Goal: Transaction & Acquisition: Purchase product/service

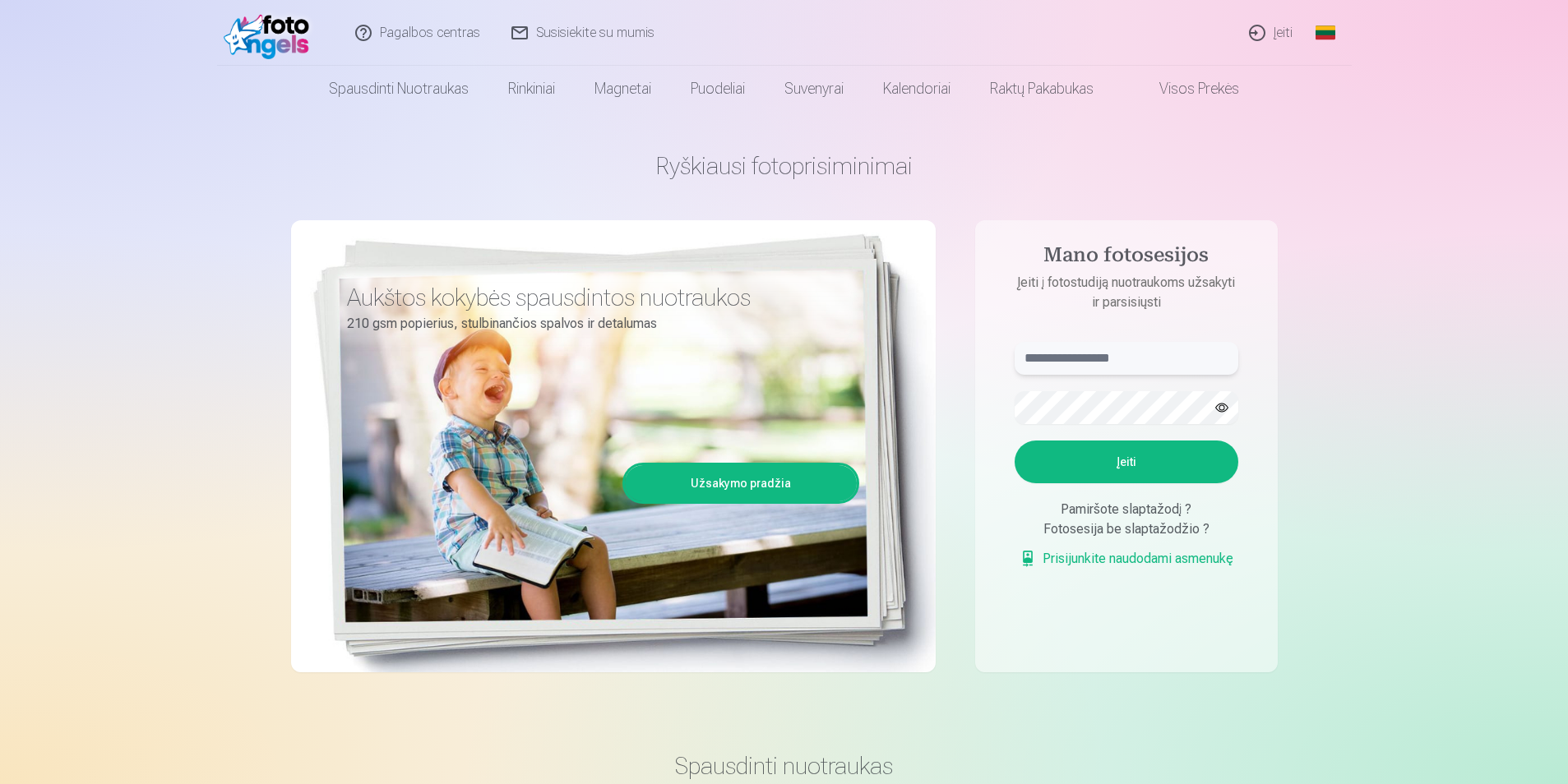
type input "**********"
click at [1218, 399] on button "button" at bounding box center [1222, 408] width 31 height 31
click at [1188, 450] on button "Įeiti" at bounding box center [1126, 462] width 224 height 43
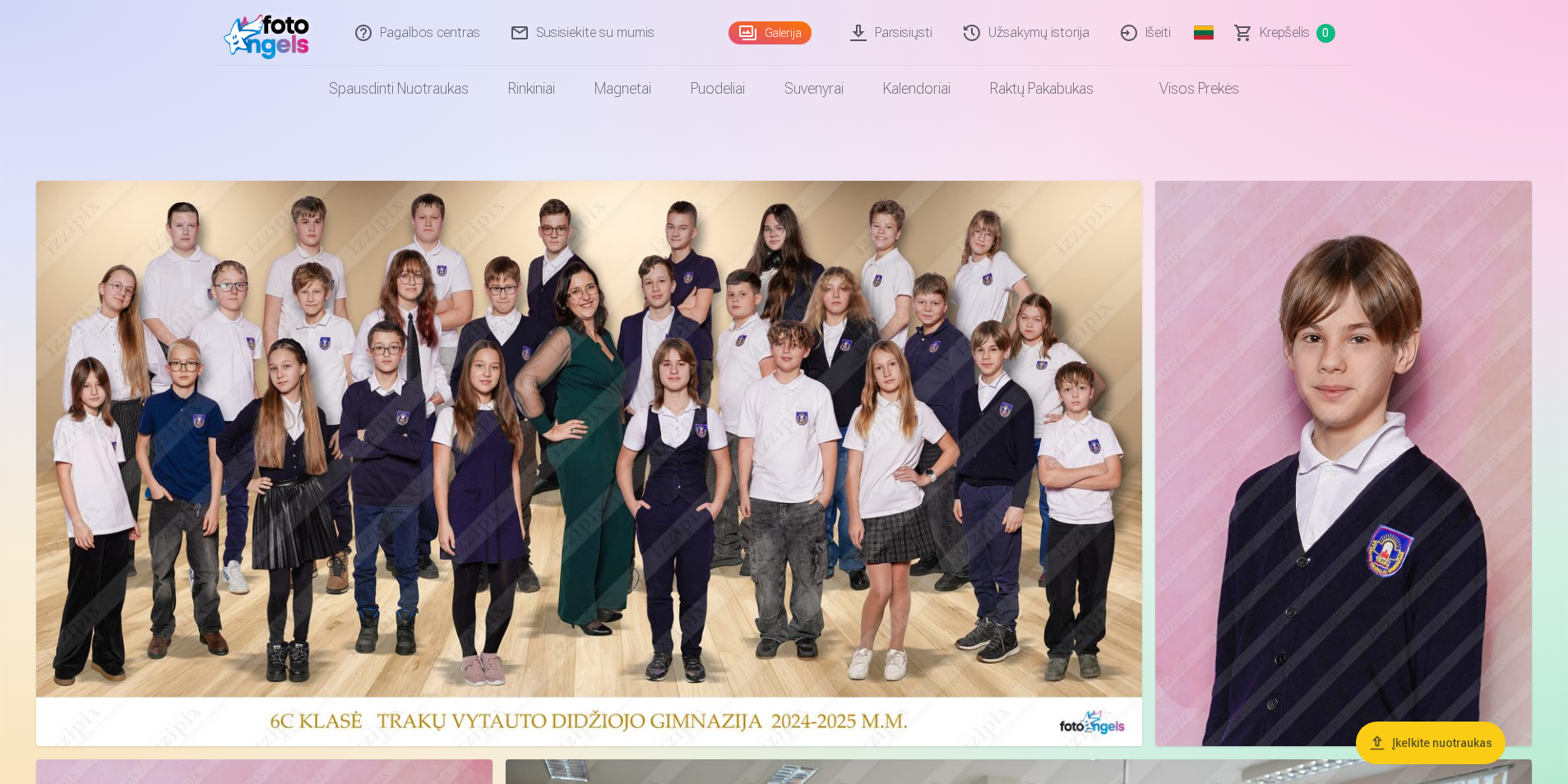
click at [730, 458] on img at bounding box center [589, 463] width 1106 height 566
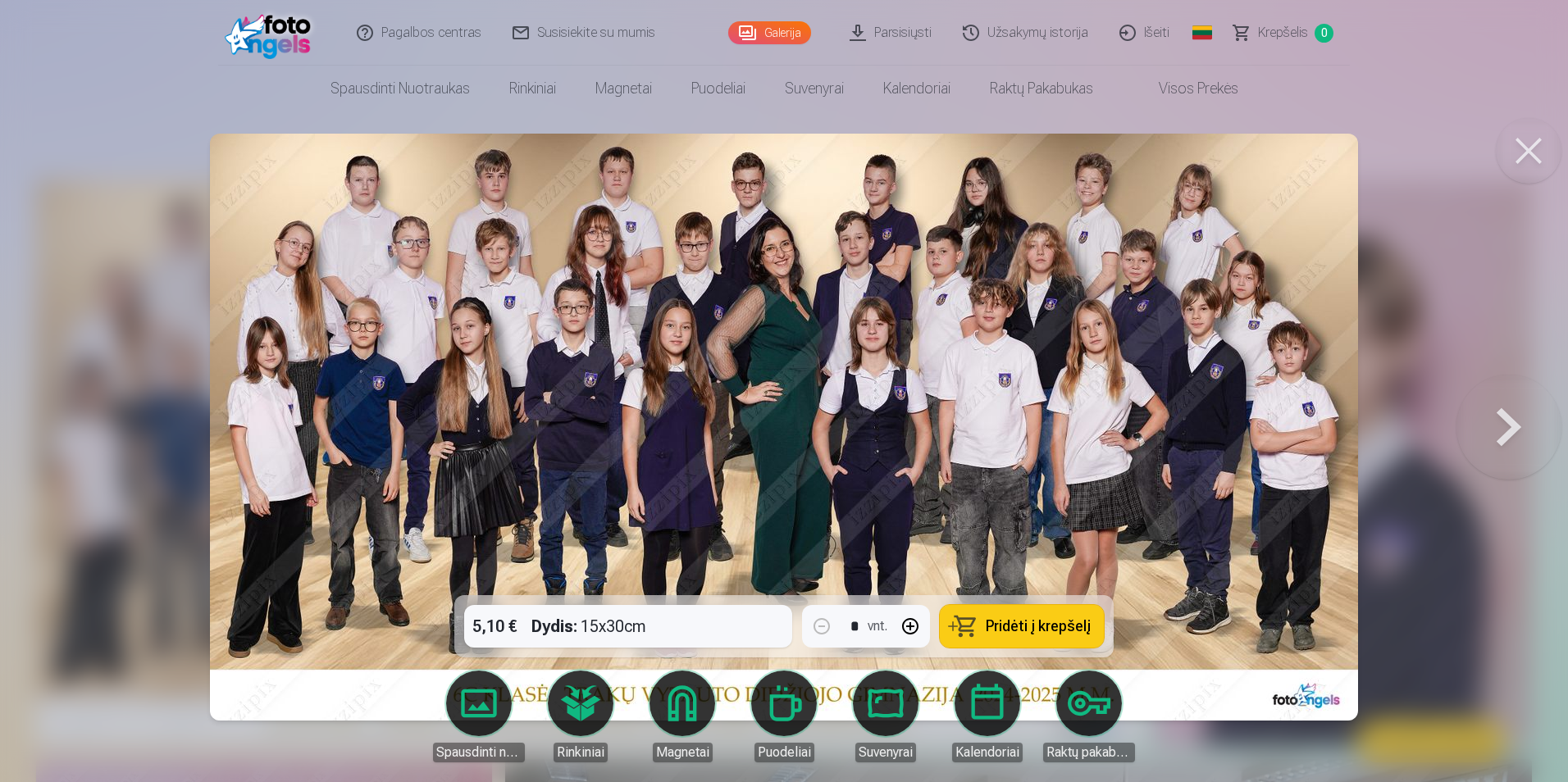
click at [480, 715] on link "Spausdinti nuotraukas" at bounding box center [479, 717] width 92 height 92
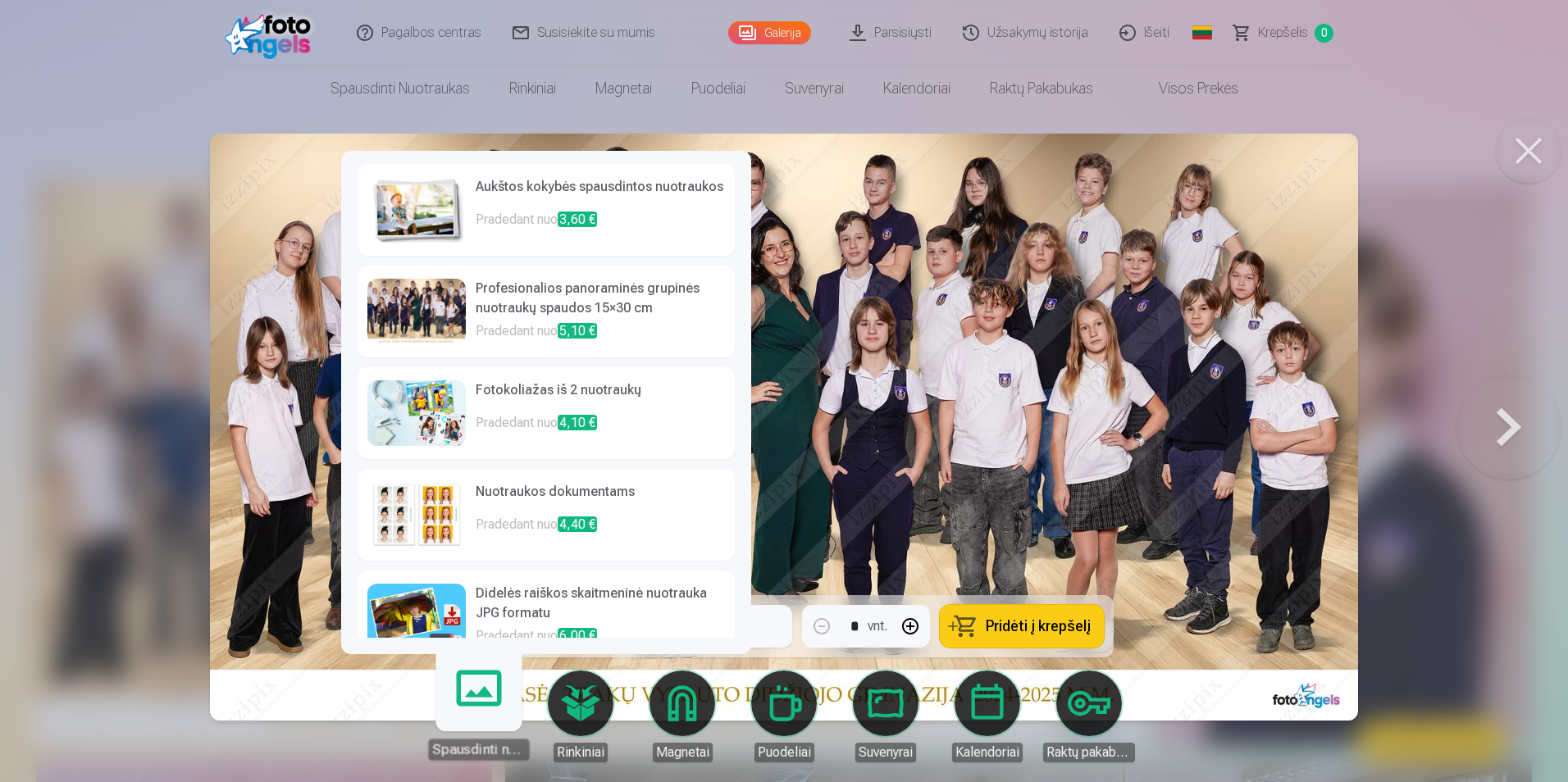
click at [530, 300] on h6 "Profesionalios panoraminės grupinės nuotraukų spaudos 15×30 cm" at bounding box center [600, 300] width 249 height 43
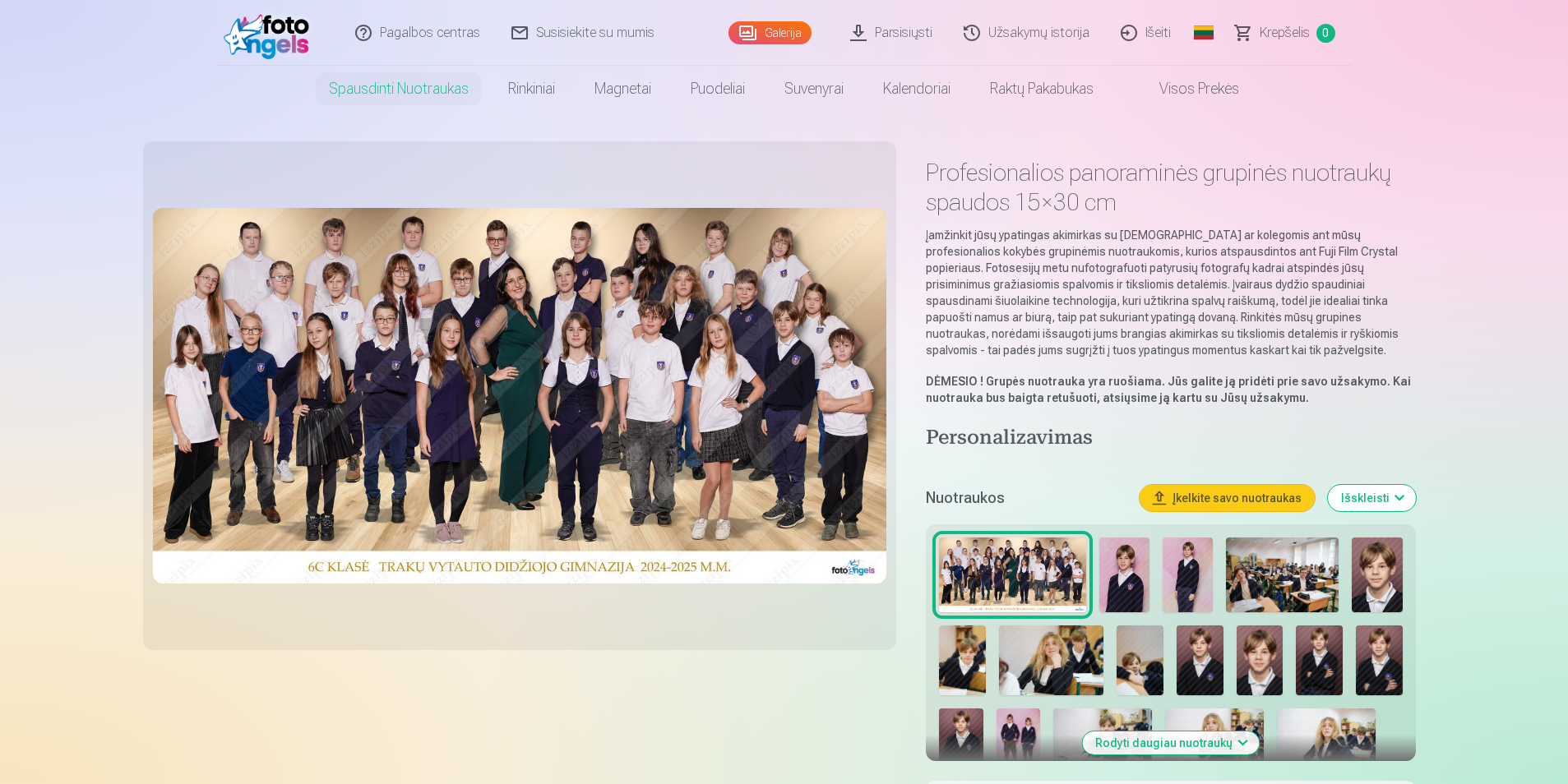
click at [627, 401] on img at bounding box center [520, 396] width 734 height 376
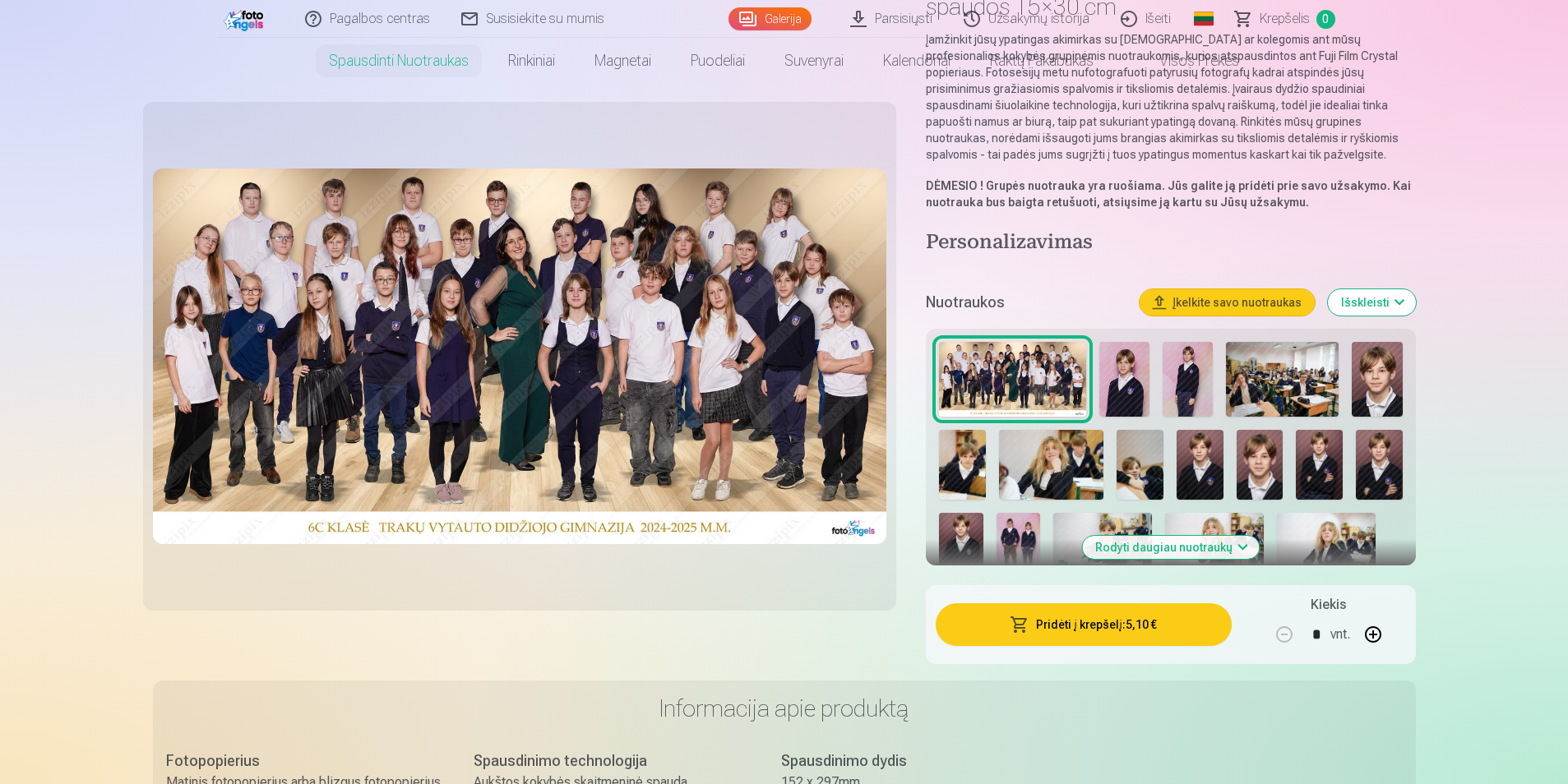
scroll to position [302, 0]
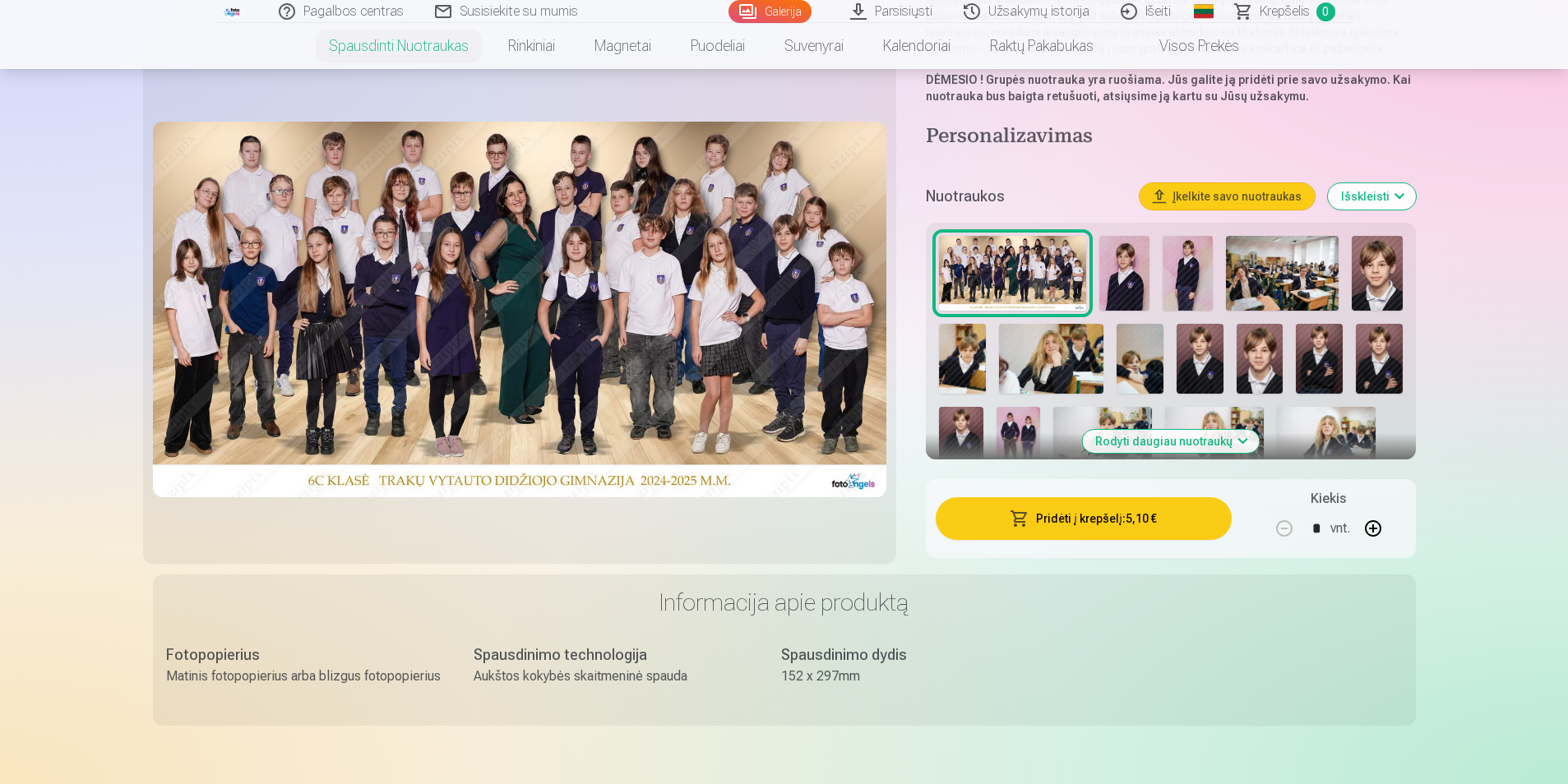
click at [1044, 532] on button "Pridėti į krepšelį : 5,10 €" at bounding box center [1084, 519] width 295 height 43
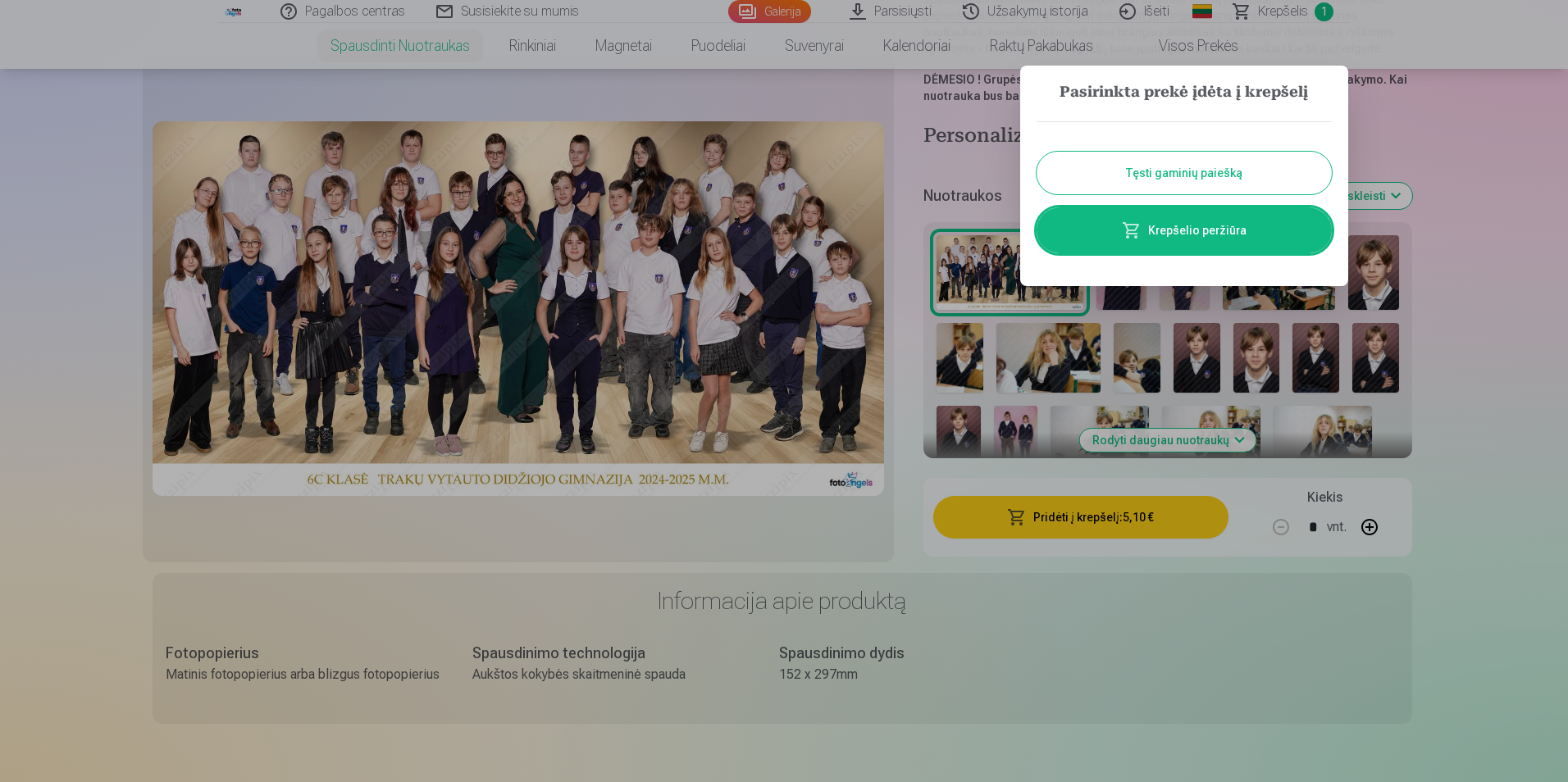
click at [1213, 181] on button "Tęsti gaminių paiešką" at bounding box center [1184, 173] width 295 height 43
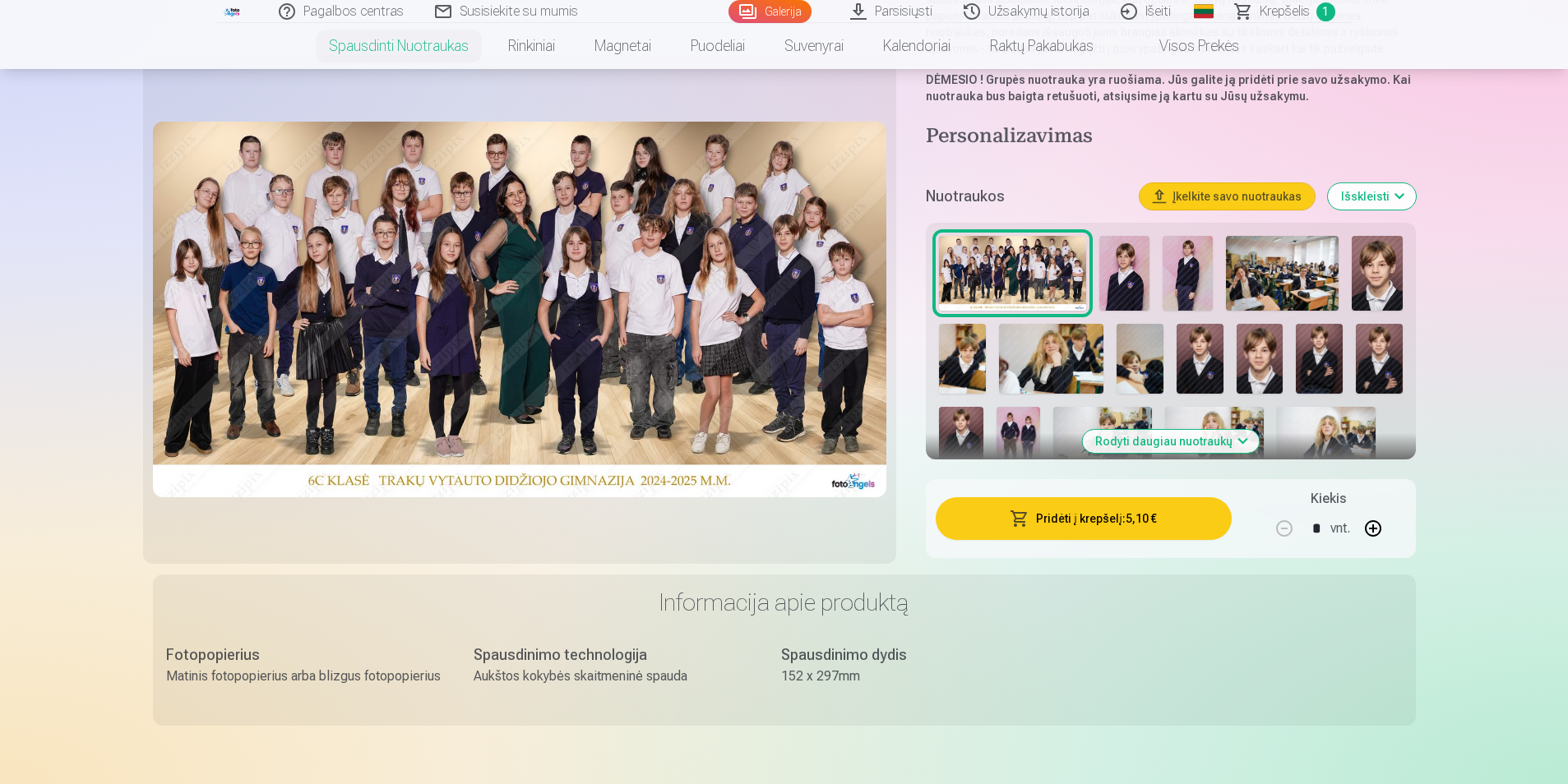
click at [1118, 275] on img at bounding box center [1124, 274] width 50 height 76
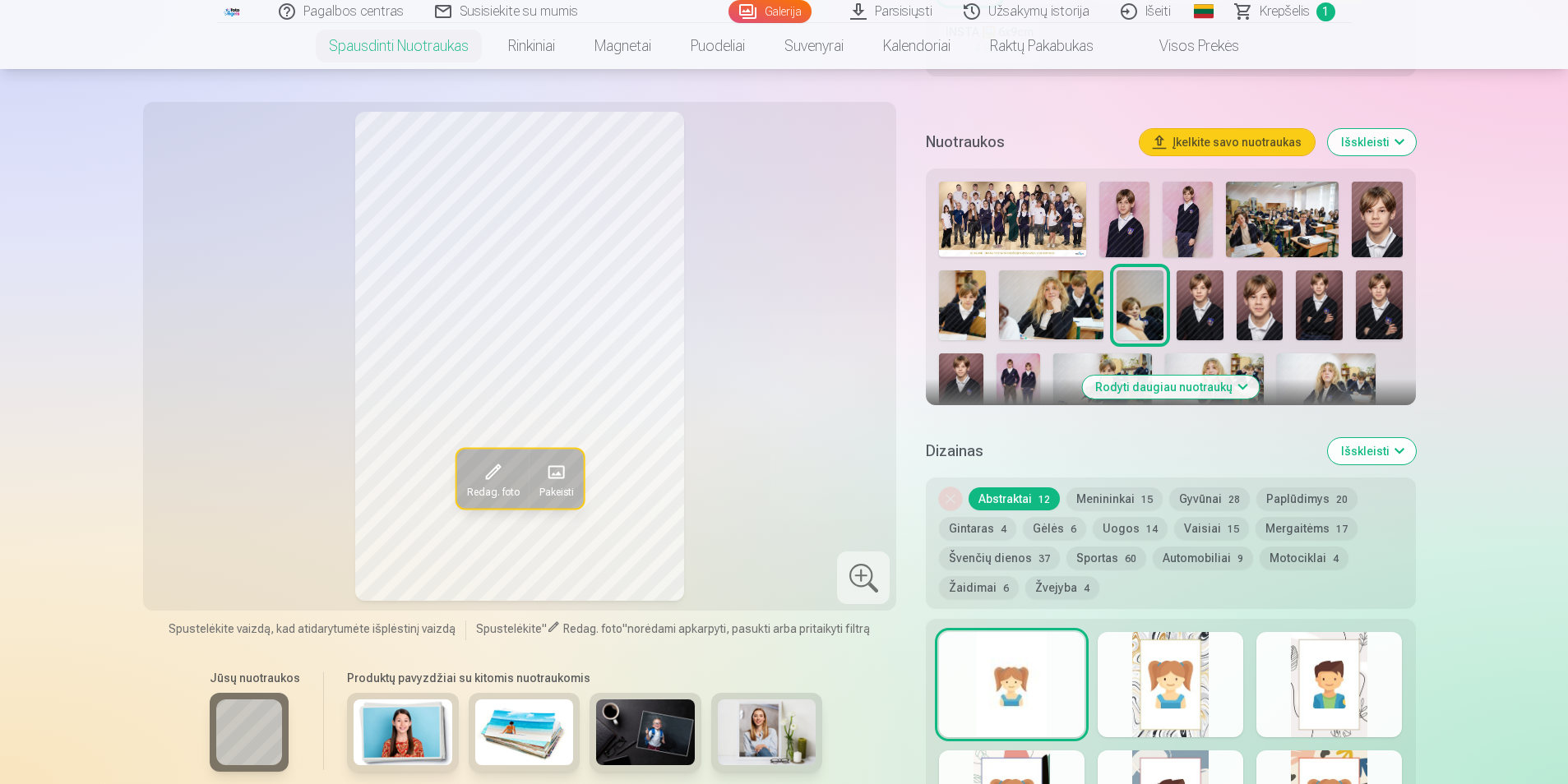
scroll to position [385, 0]
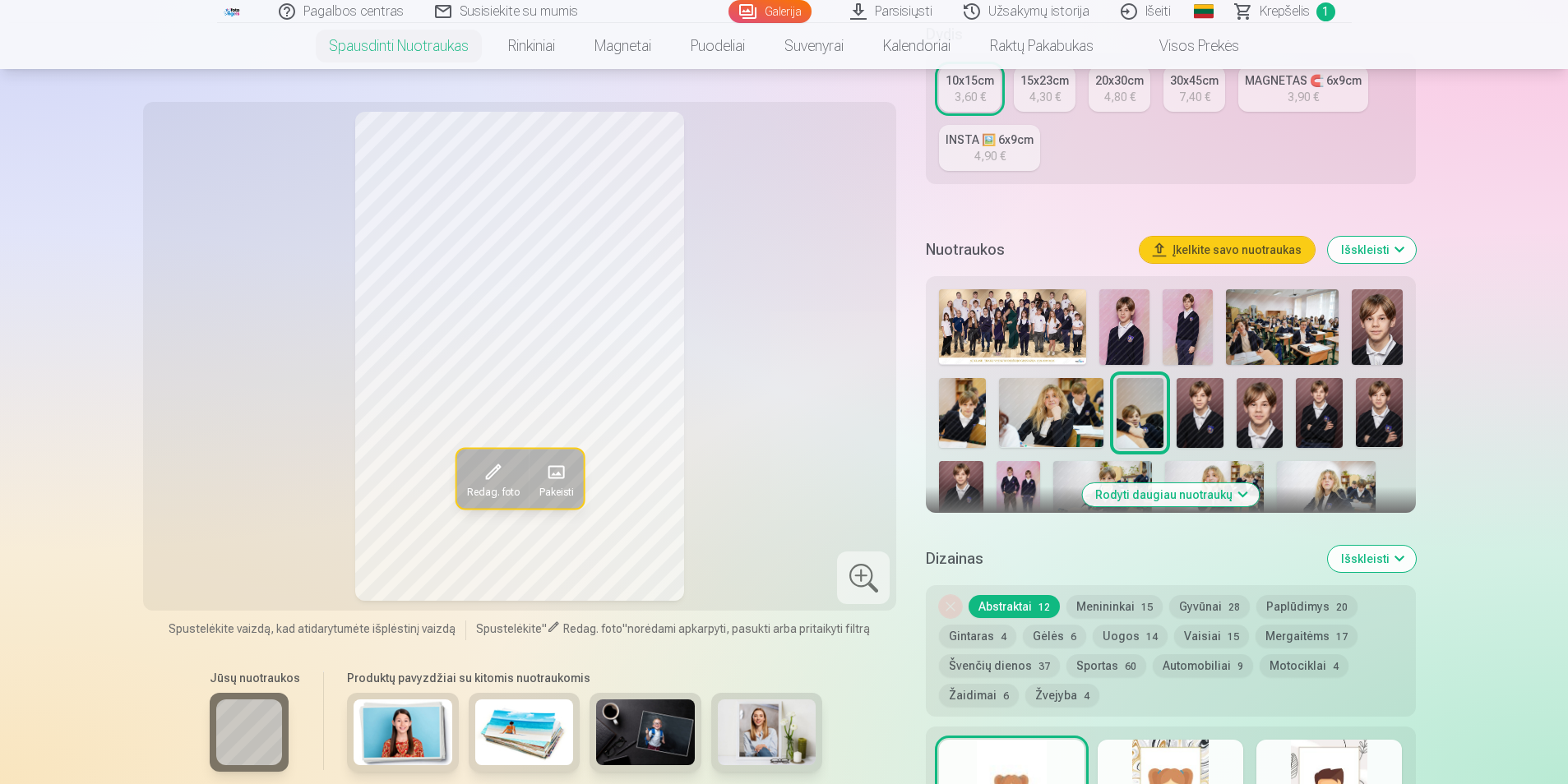
drag, startPoint x: 709, startPoint y: 407, endPoint x: 833, endPoint y: 277, distance: 179.7
click at [839, 276] on div "Redag. foto Pakeisti" at bounding box center [520, 356] width 734 height 489
click at [562, 476] on span at bounding box center [556, 472] width 26 height 26
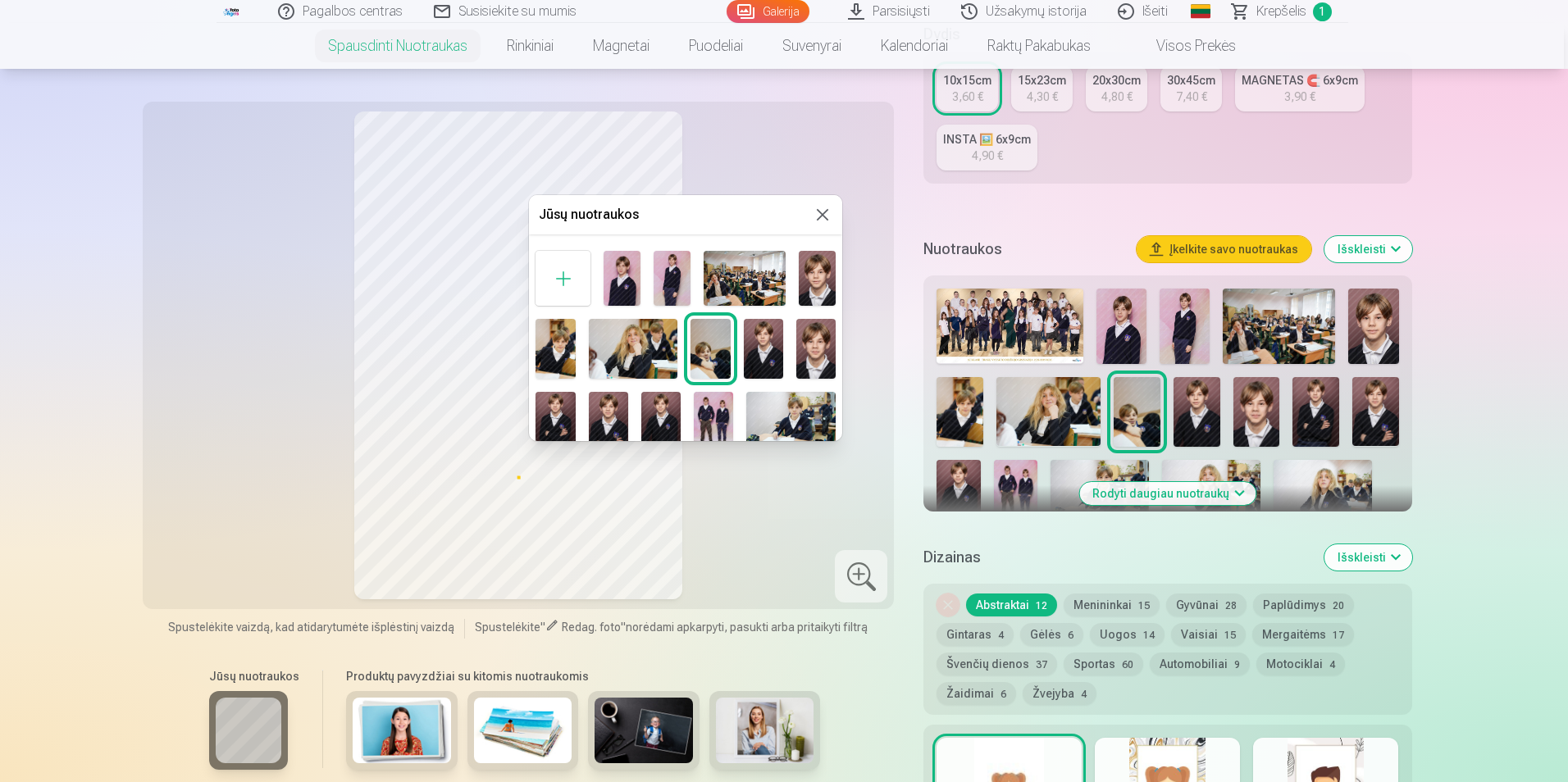
click at [819, 217] on button at bounding box center [823, 215] width 20 height 20
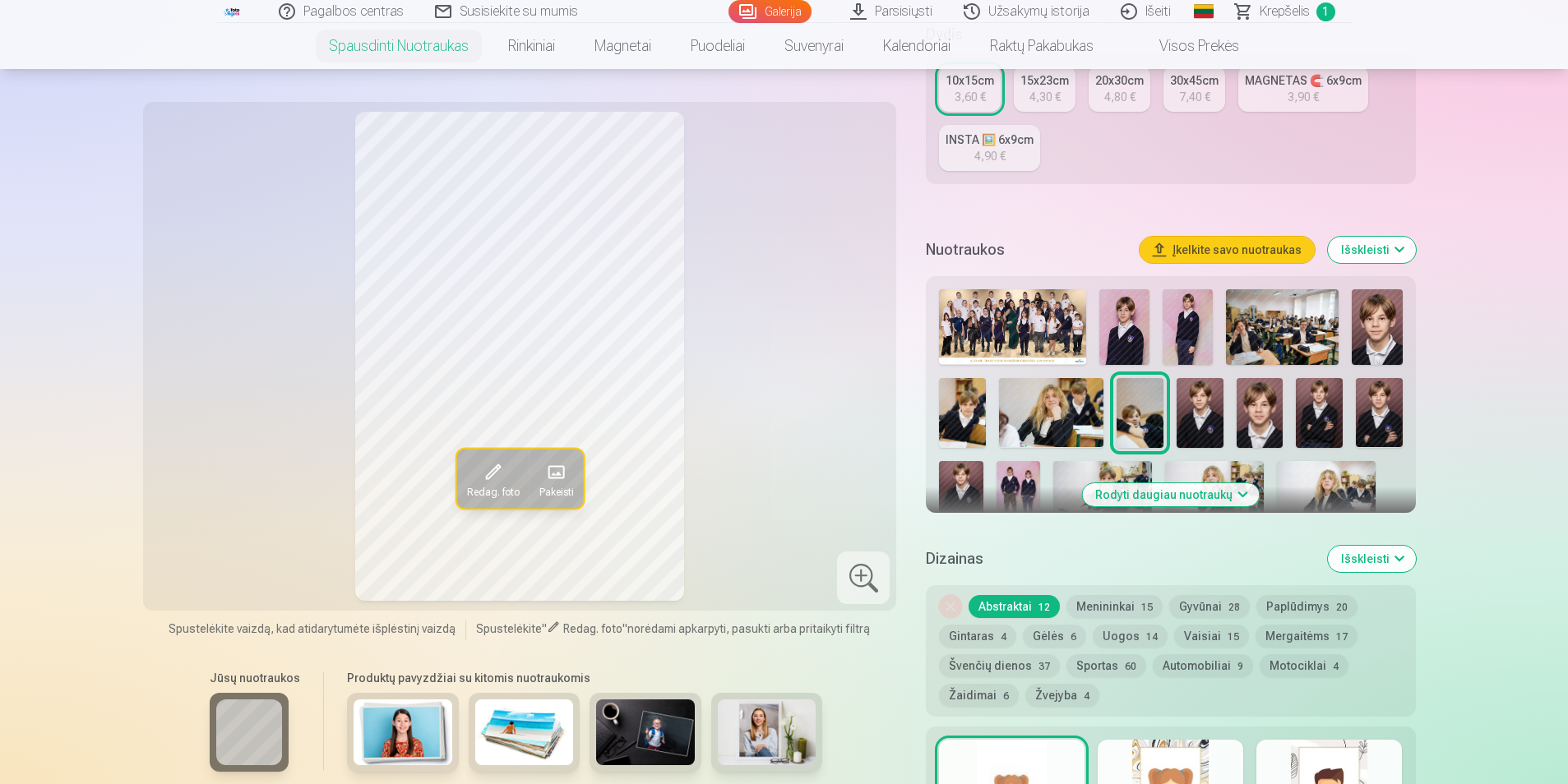
click at [1122, 316] on img at bounding box center [1124, 327] width 50 height 76
click at [1198, 325] on img at bounding box center [1188, 327] width 50 height 76
click at [1250, 326] on img at bounding box center [1283, 327] width 113 height 76
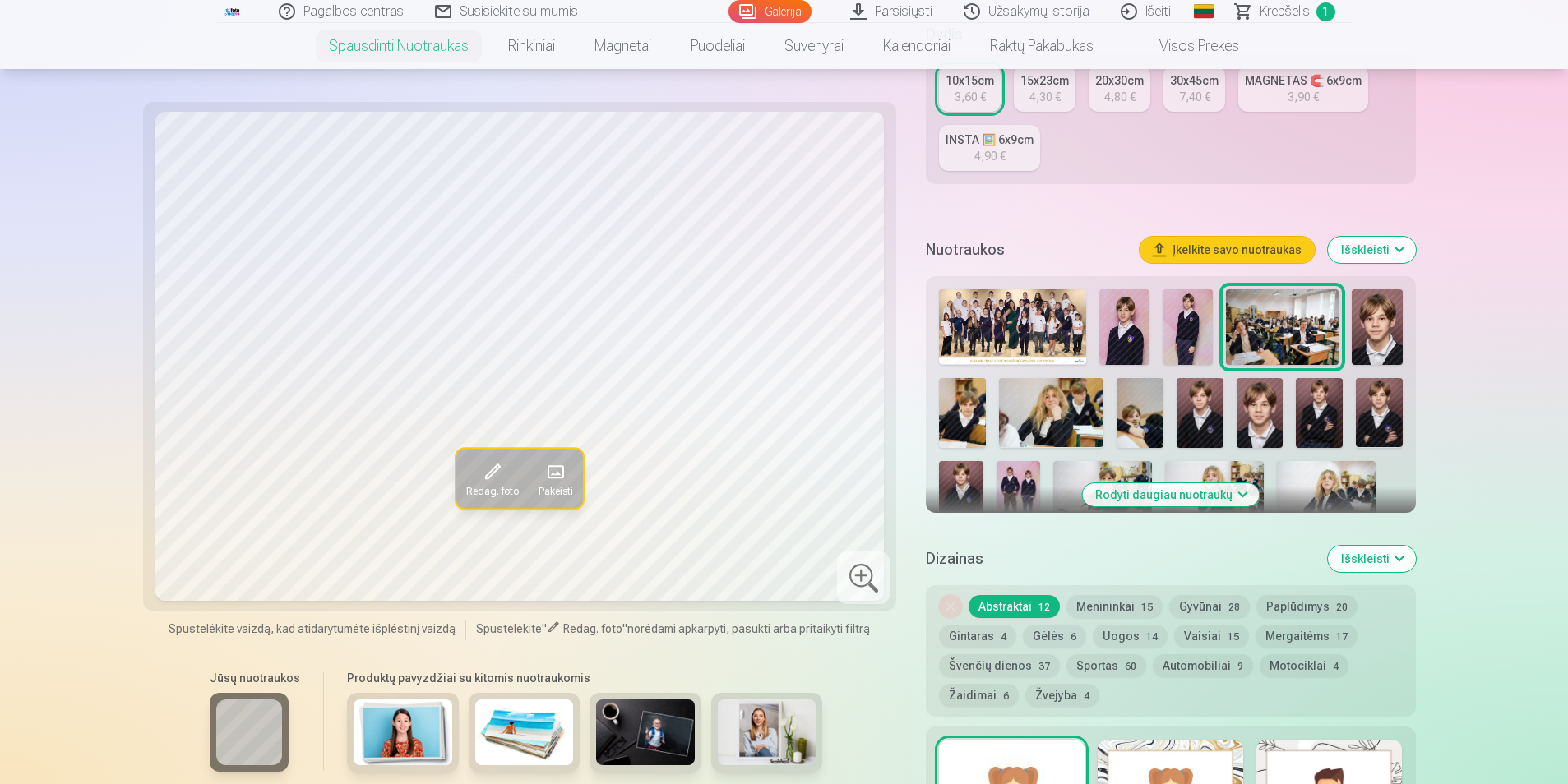
click at [1384, 334] on img at bounding box center [1377, 327] width 50 height 76
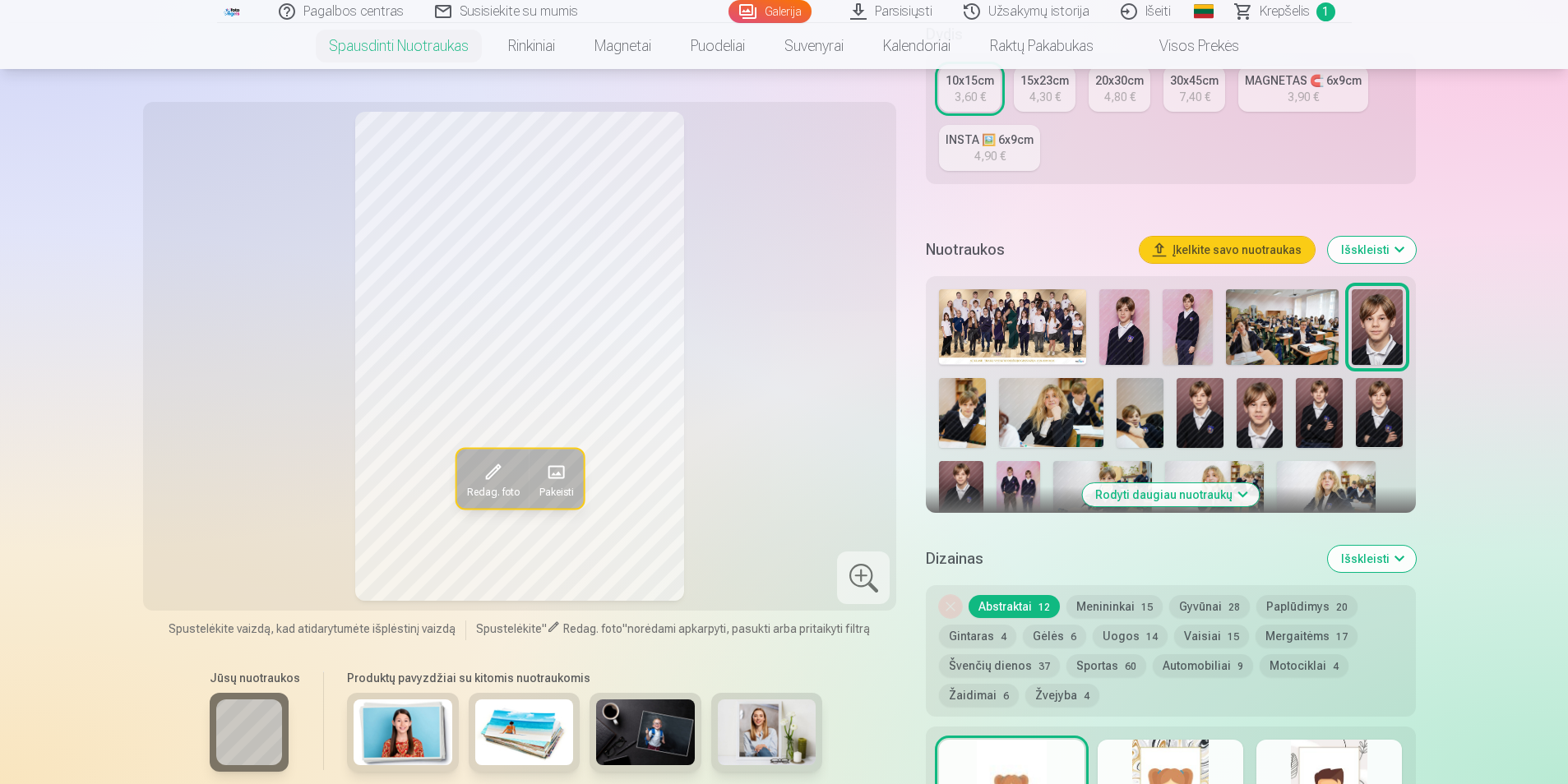
click at [966, 405] on img at bounding box center [963, 413] width 47 height 70
click at [1341, 332] on div at bounding box center [1170, 408] width 476 height 251
click at [1363, 329] on img at bounding box center [1377, 327] width 50 height 76
click at [985, 101] on link "10x15cm 3,60 €" at bounding box center [970, 89] width 62 height 46
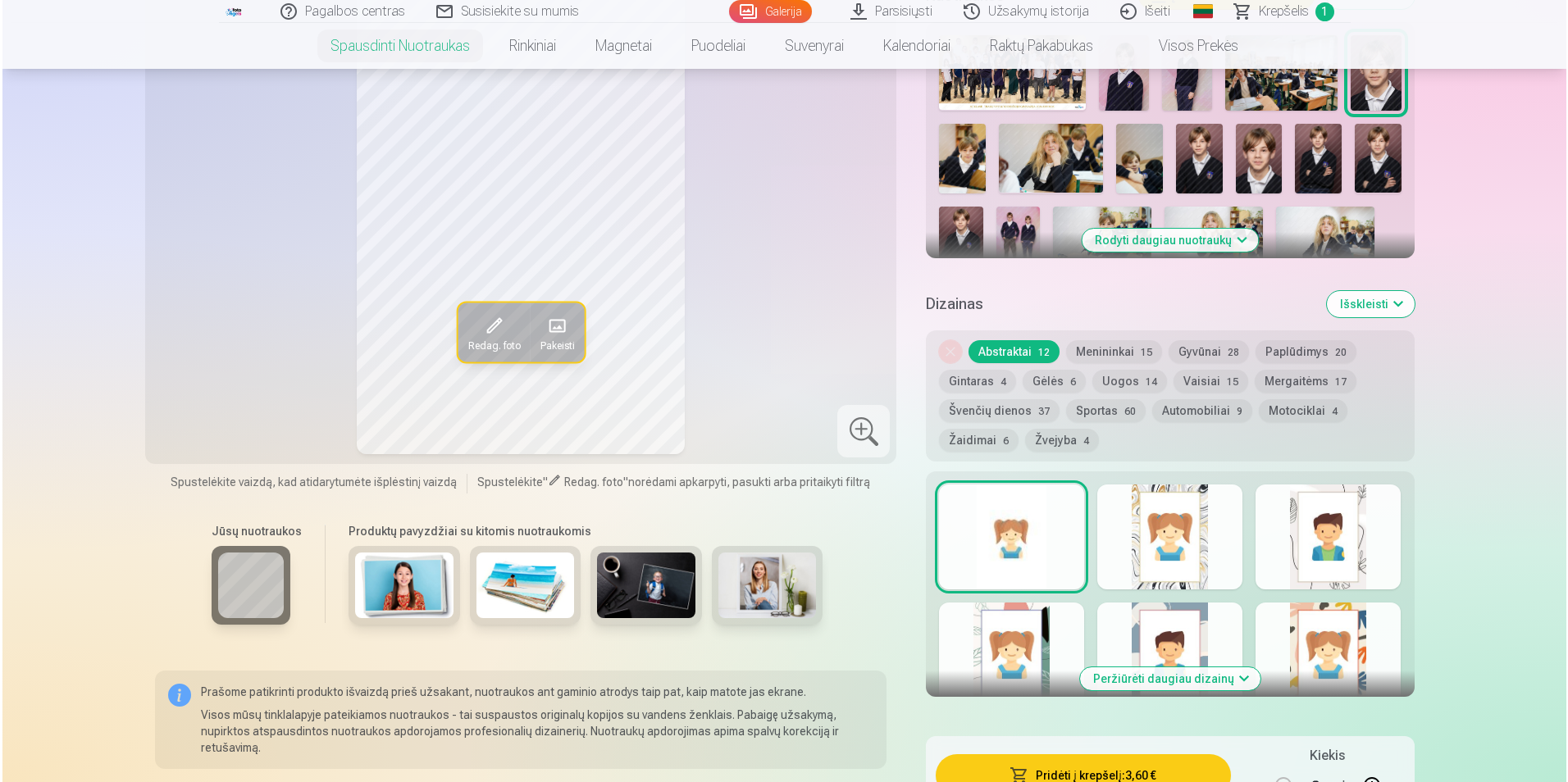
scroll to position [902, 0]
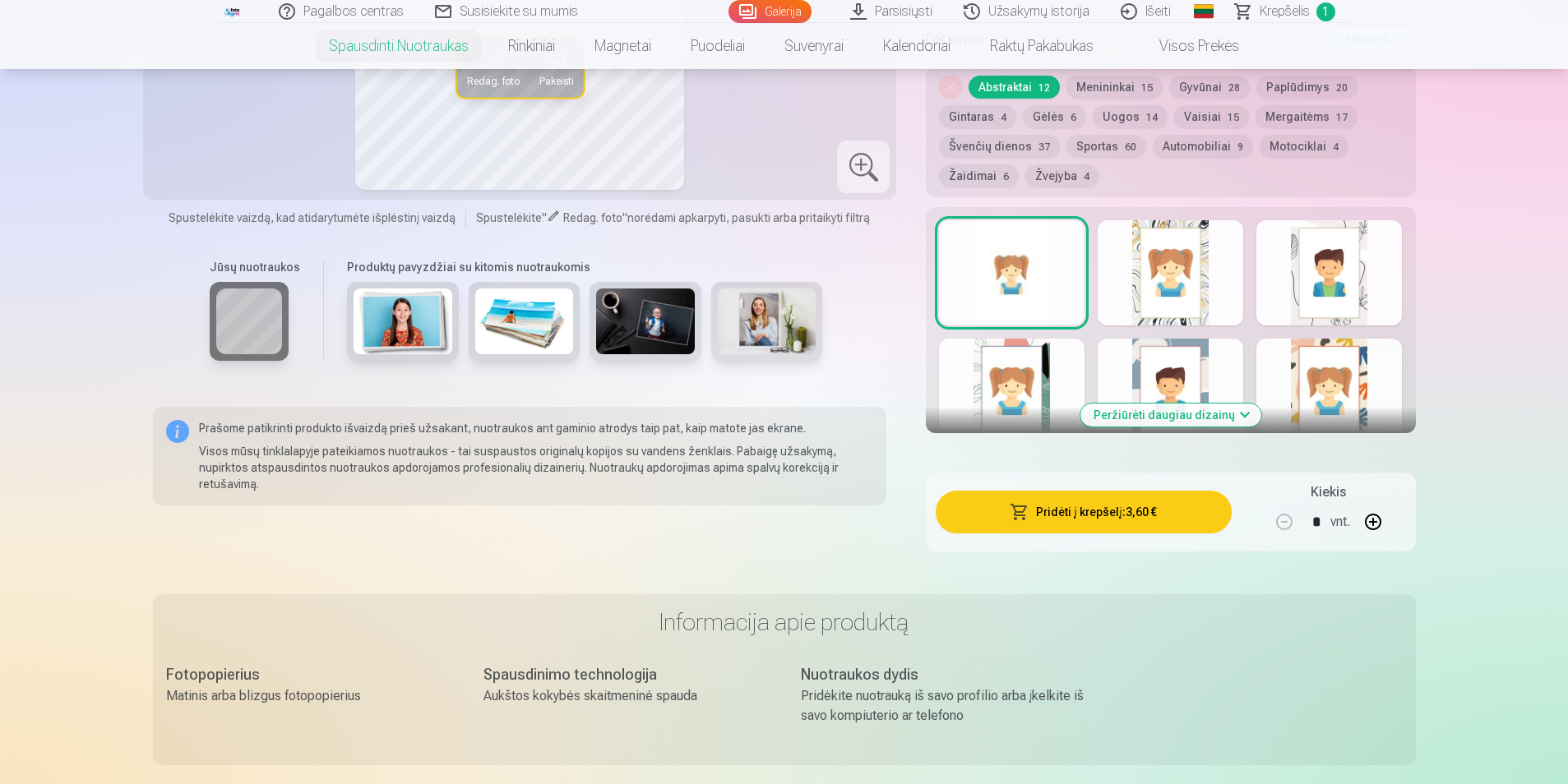
click at [1040, 519] on button "Pridėti į krepšelį : 3,60 €" at bounding box center [1084, 512] width 295 height 43
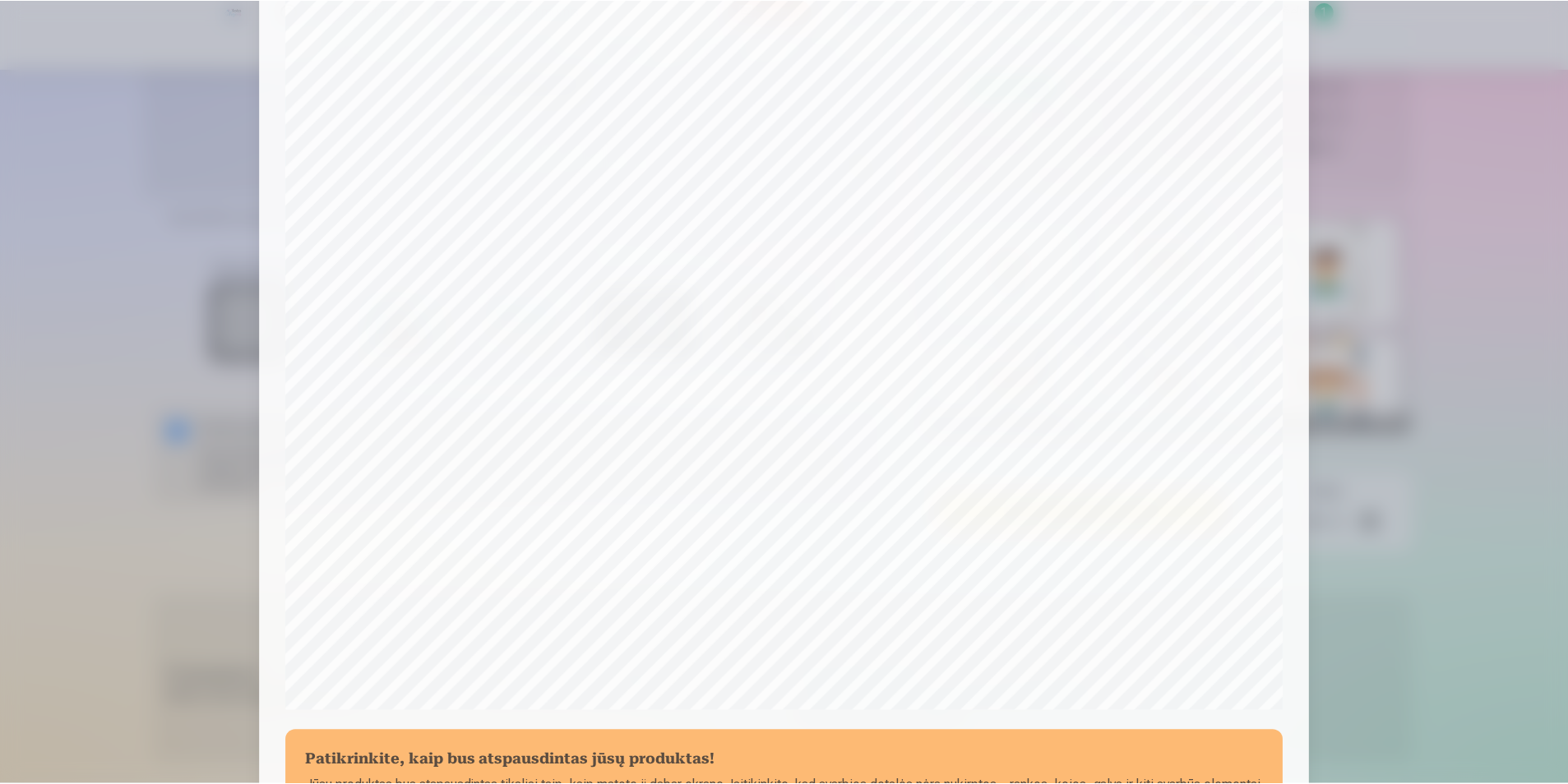
scroll to position [400, 0]
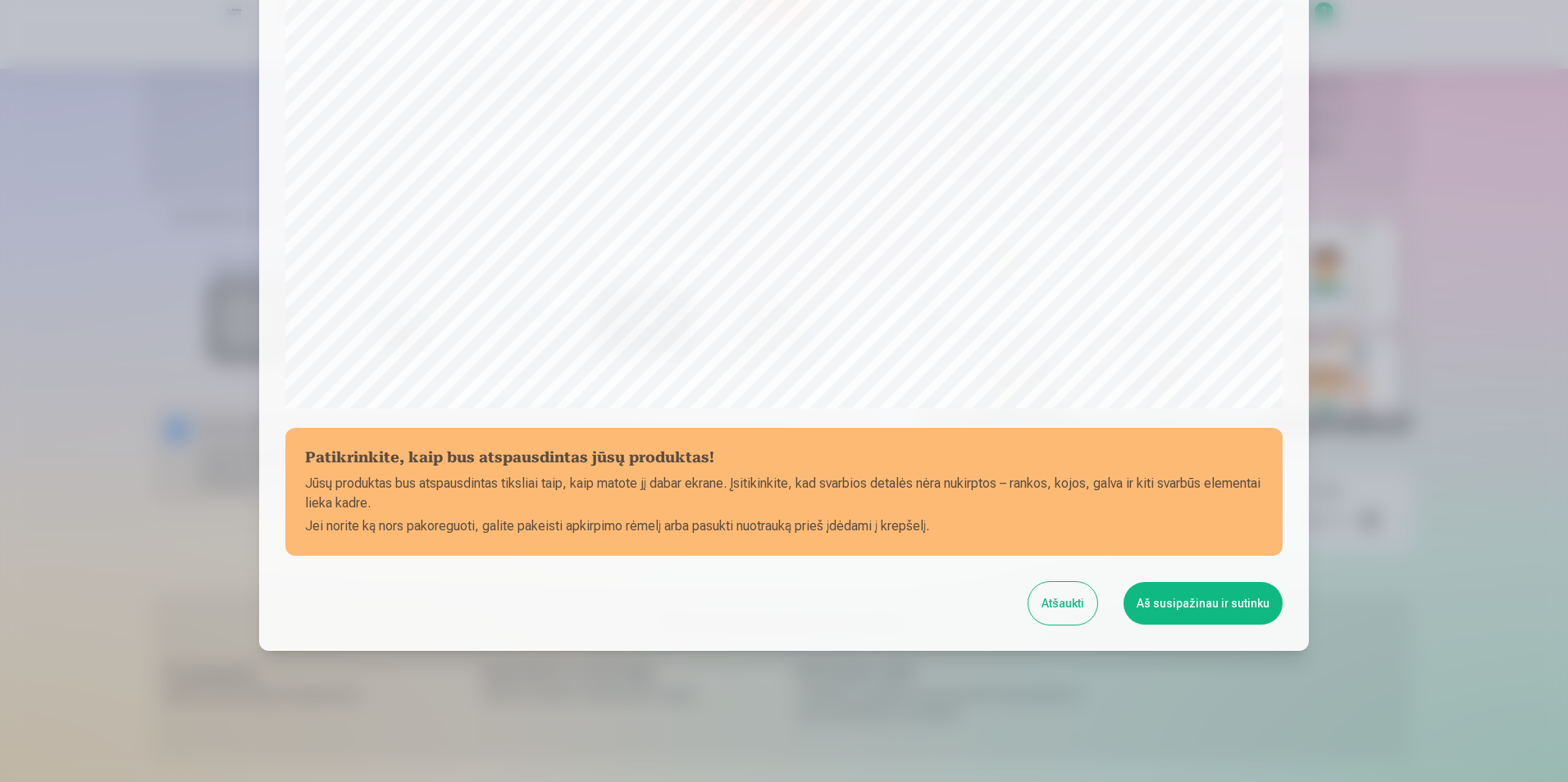
click at [1208, 610] on button "Aš susipažinau ir sutinku" at bounding box center [1203, 604] width 159 height 43
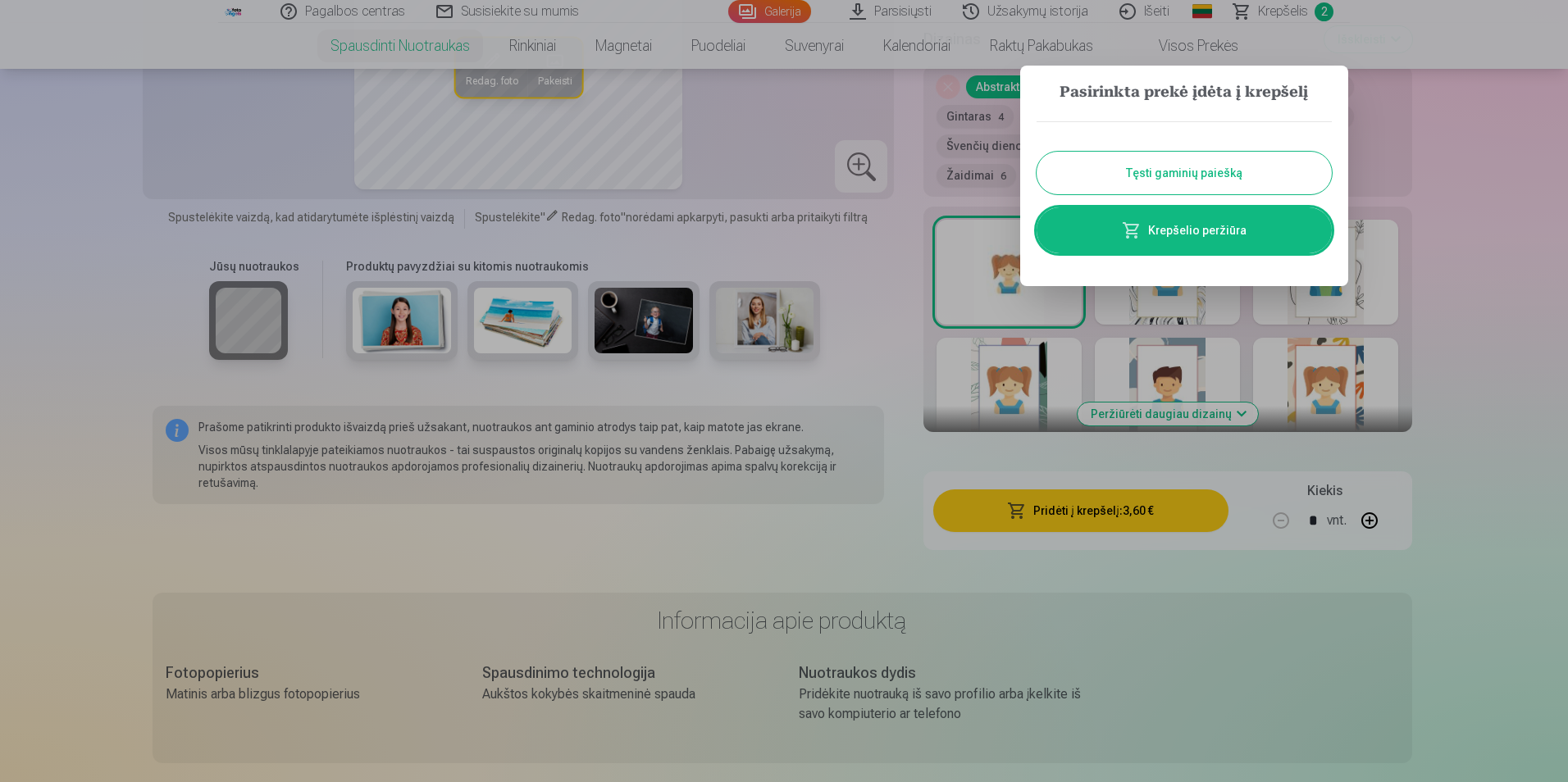
click at [1185, 167] on button "Tęsti gaminių paiešką" at bounding box center [1184, 173] width 295 height 43
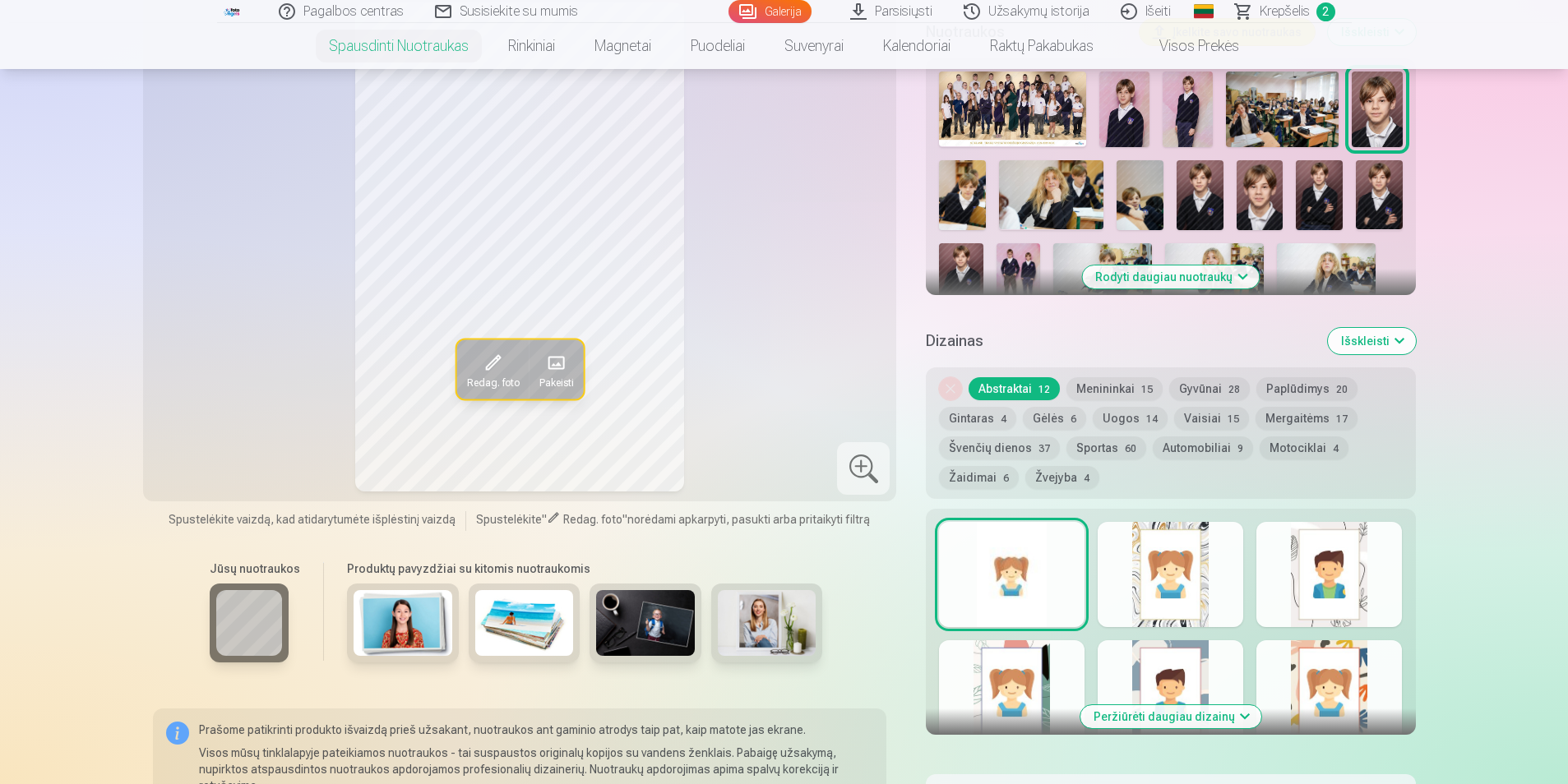
scroll to position [302, 0]
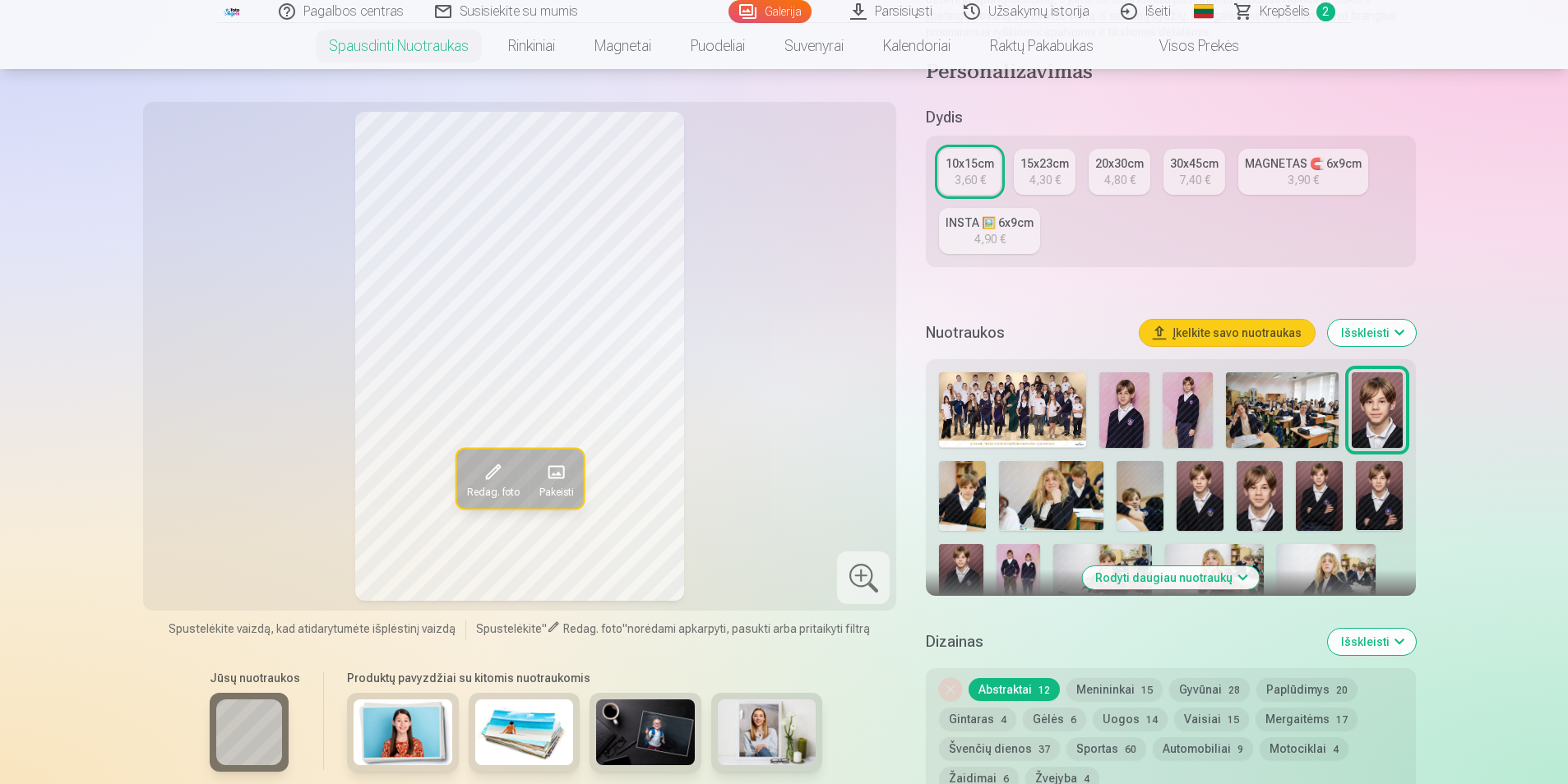
click at [966, 481] on img at bounding box center [963, 495] width 47 height 70
click at [1067, 480] on img at bounding box center [1051, 495] width 105 height 70
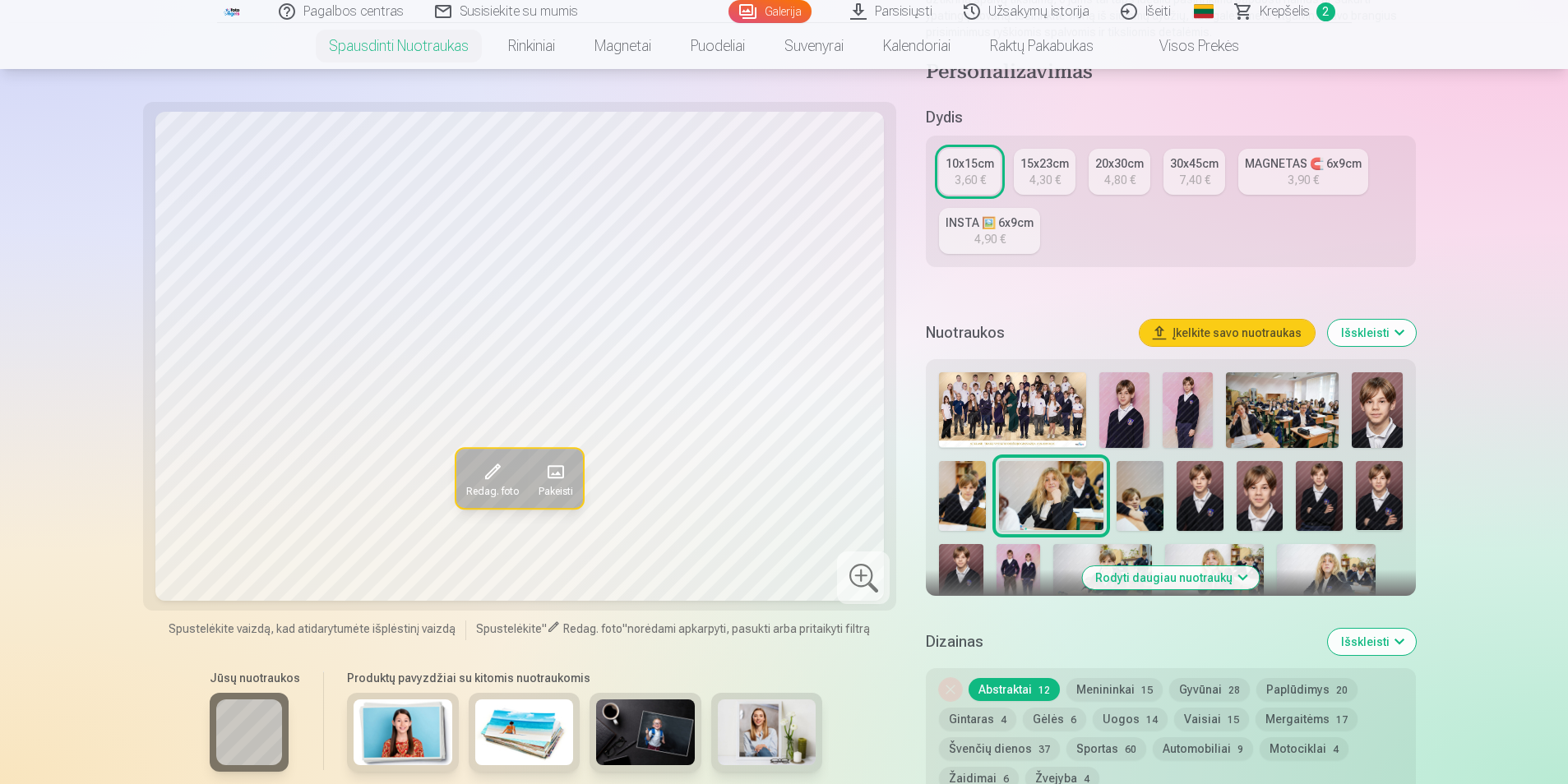
click at [1144, 493] on img at bounding box center [1140, 495] width 47 height 70
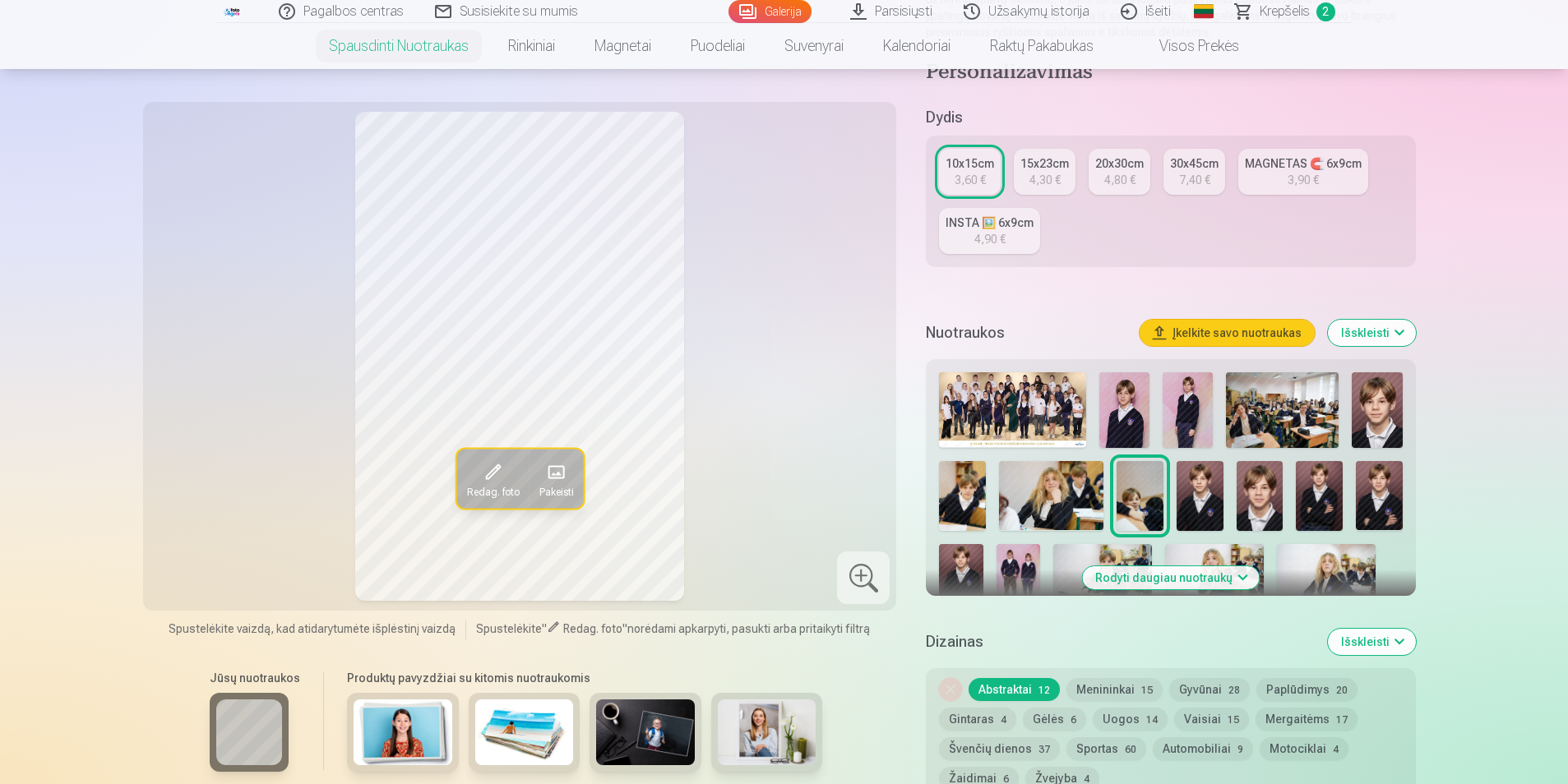
click at [1180, 496] on img at bounding box center [1200, 495] width 47 height 70
click at [1255, 496] on img at bounding box center [1260, 495] width 47 height 70
click at [1205, 495] on img at bounding box center [1200, 495] width 47 height 70
click at [1264, 498] on img at bounding box center [1260, 495] width 47 height 70
click at [1389, 419] on img at bounding box center [1377, 411] width 50 height 76
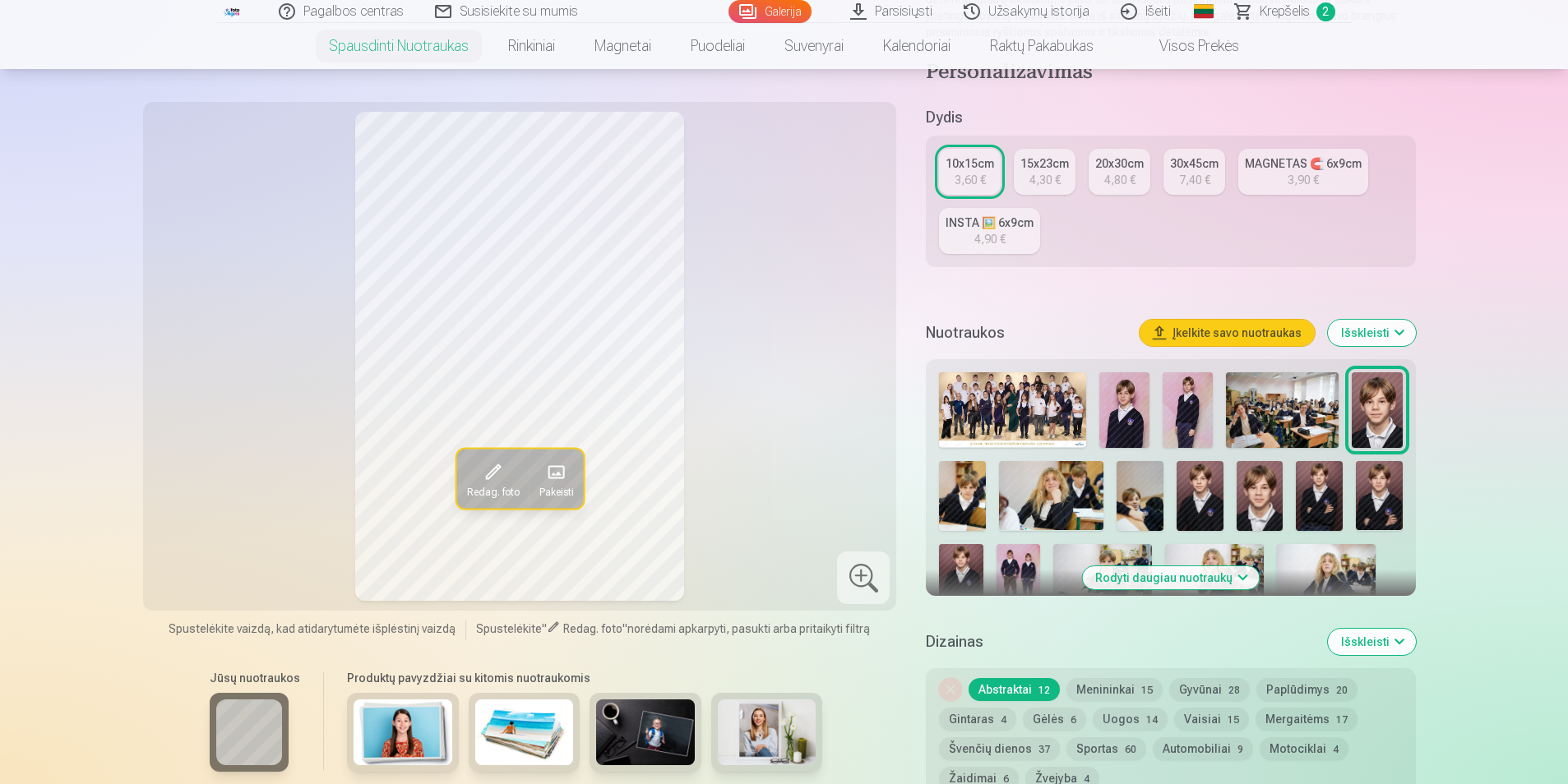
click at [1255, 484] on img at bounding box center [1260, 495] width 47 height 70
click at [1309, 488] on img at bounding box center [1319, 495] width 47 height 70
click at [1391, 472] on img at bounding box center [1379, 495] width 47 height 70
click at [968, 566] on img at bounding box center [961, 577] width 44 height 66
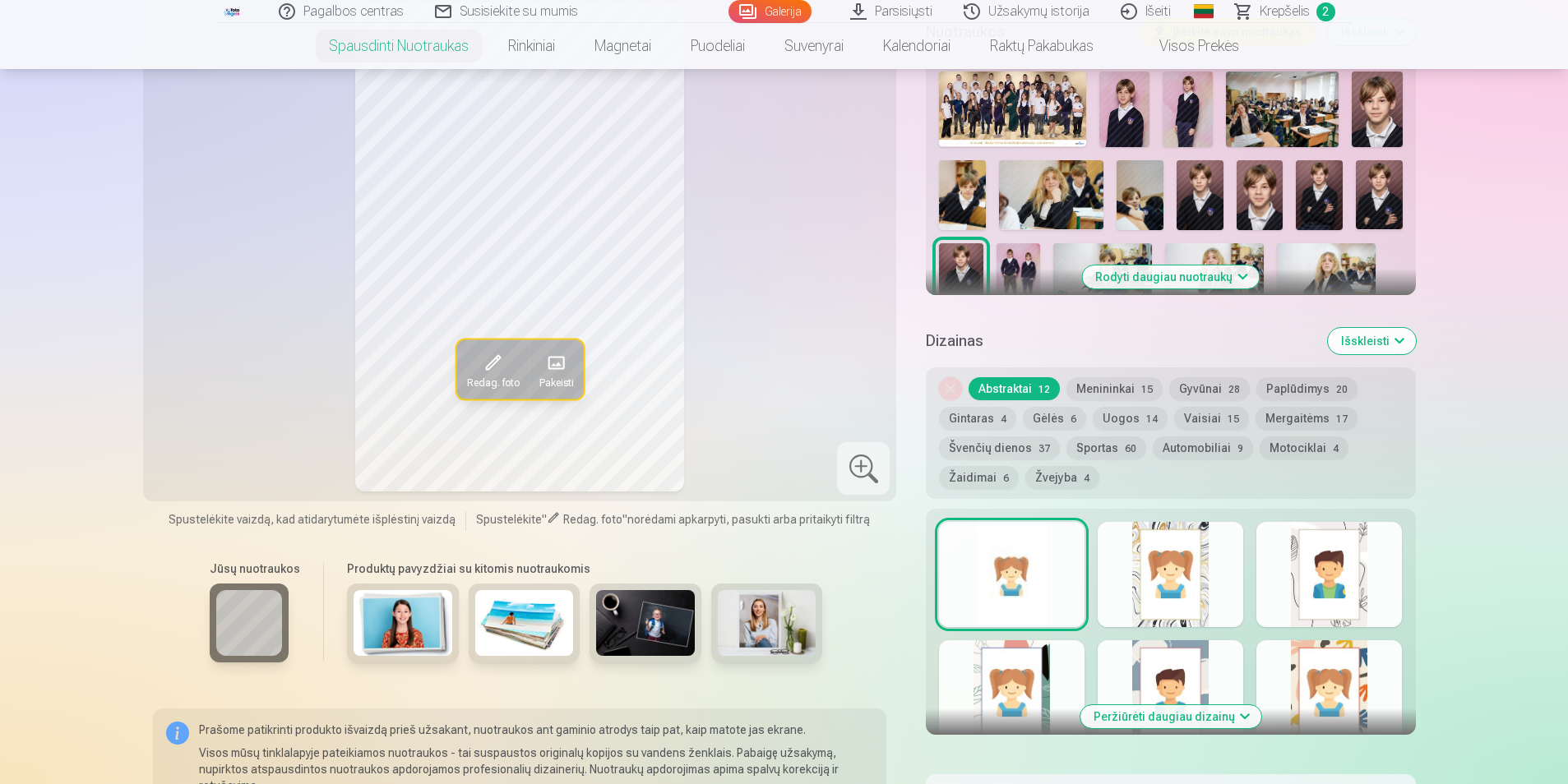
click at [1019, 261] on img at bounding box center [1018, 276] width 44 height 66
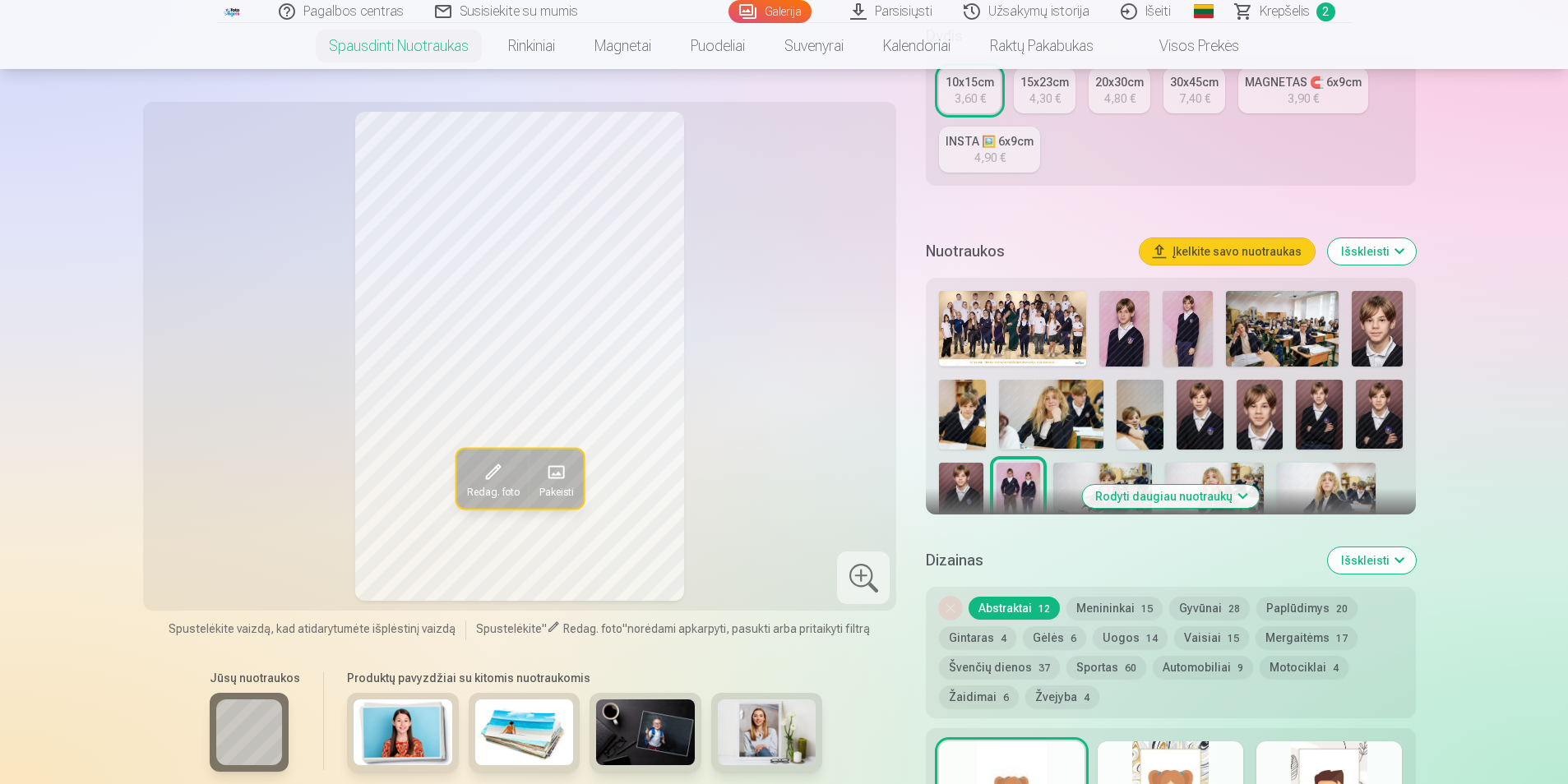
scroll to position [302, 0]
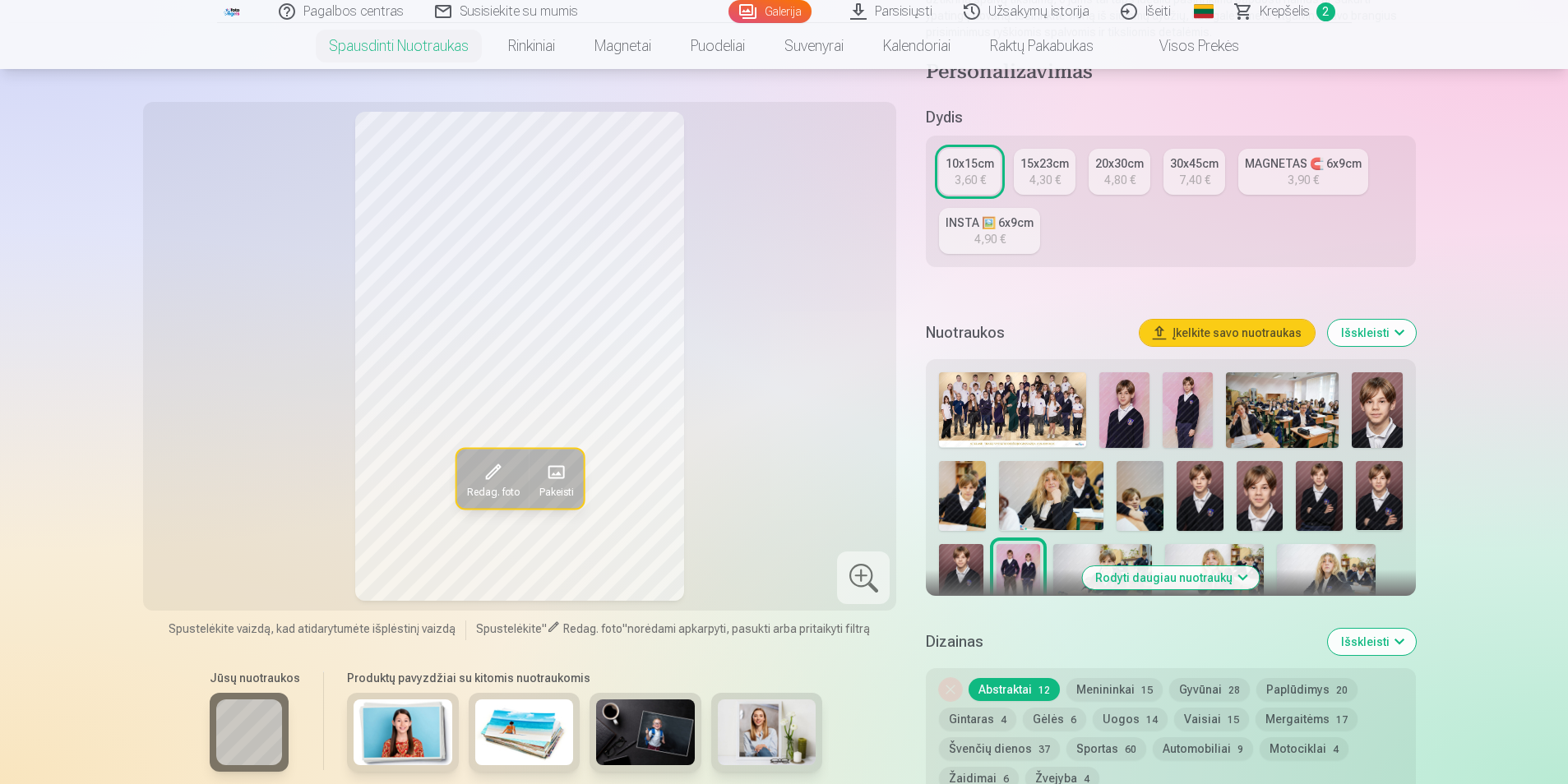
click at [1081, 553] on img at bounding box center [1103, 577] width 99 height 66
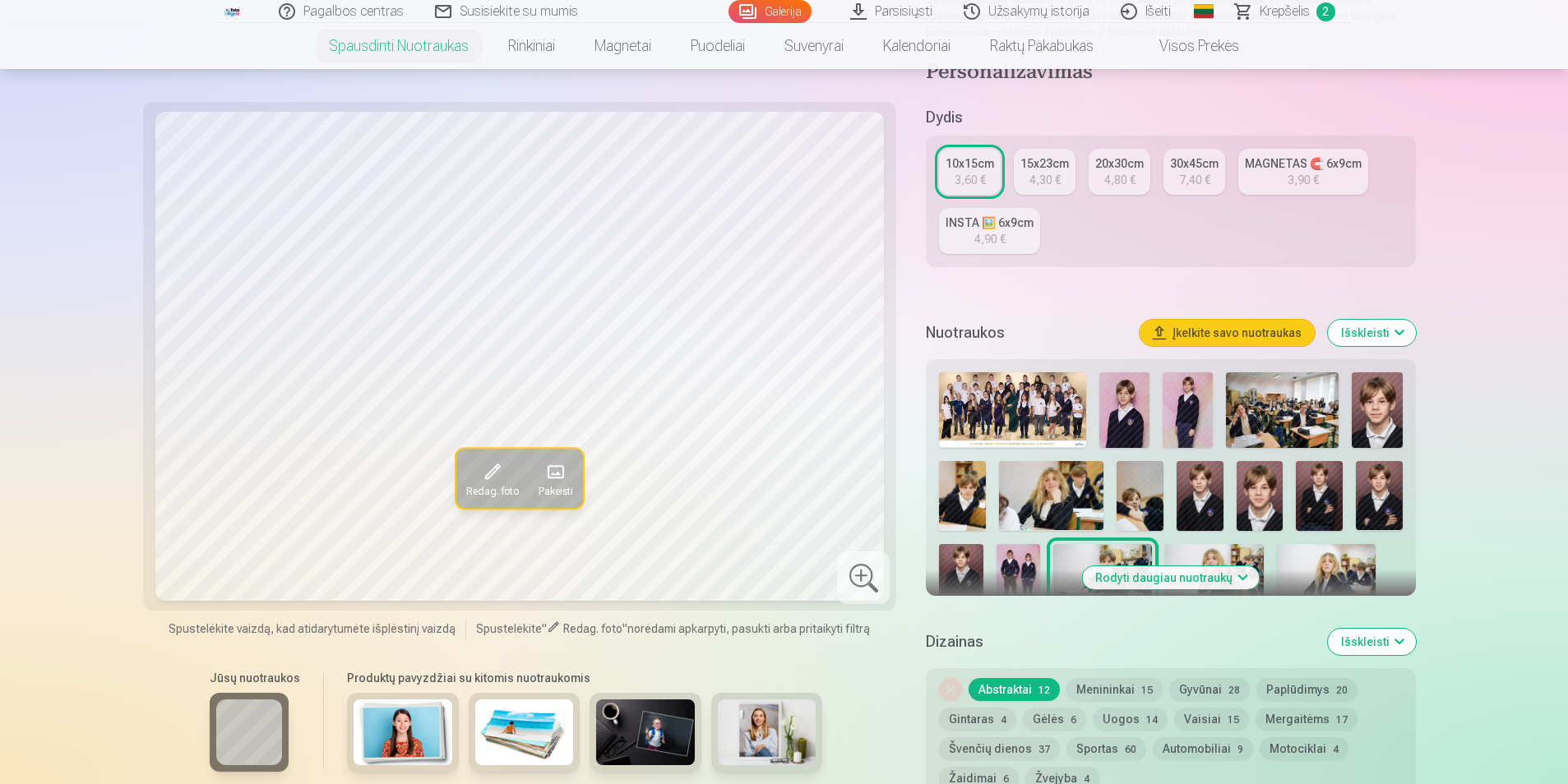
click at [1205, 574] on button "Rodyti daugiau nuotraukų" at bounding box center [1170, 578] width 177 height 23
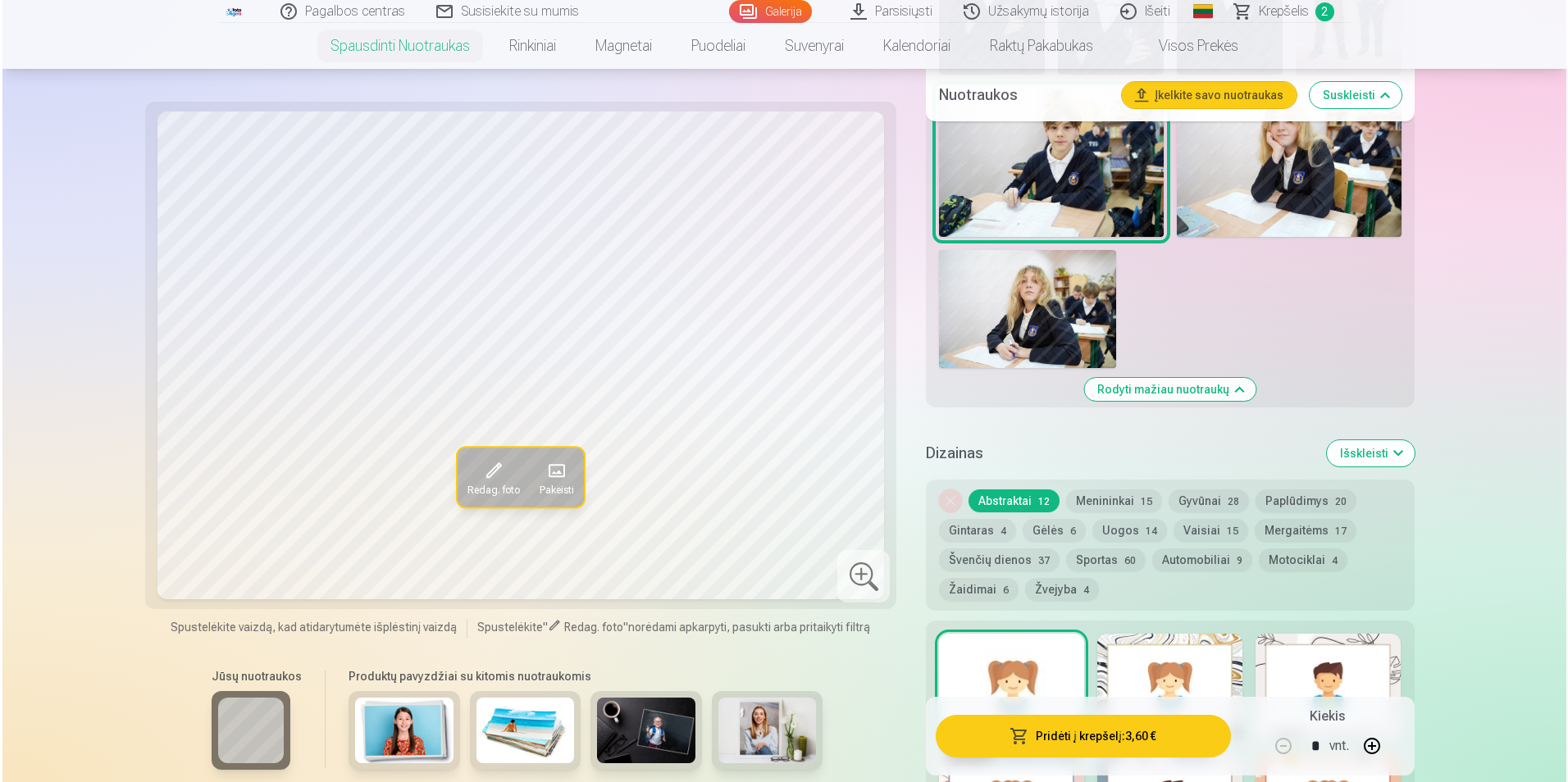
scroll to position [902, 0]
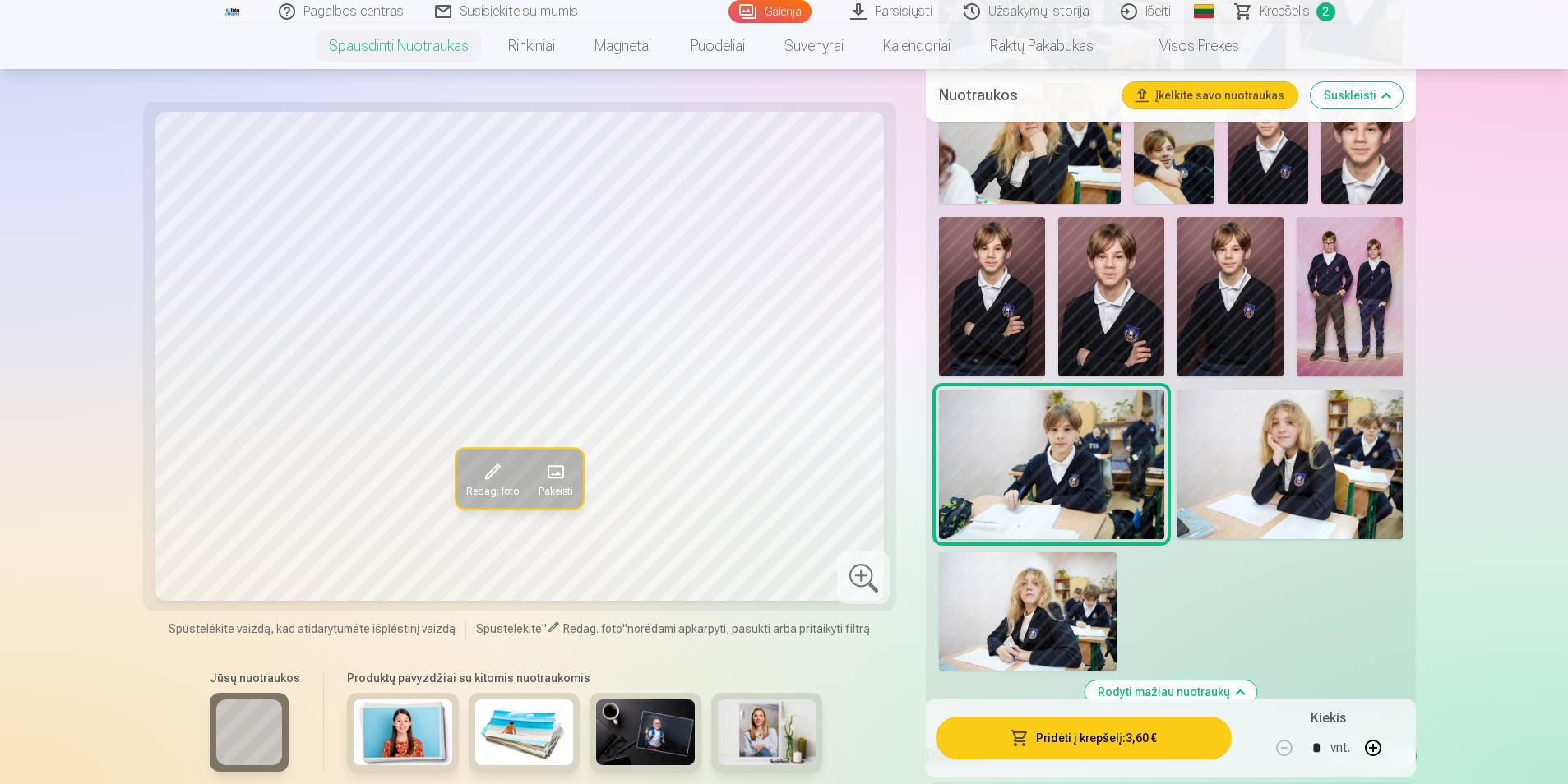
click at [1116, 350] on img at bounding box center [1111, 296] width 106 height 158
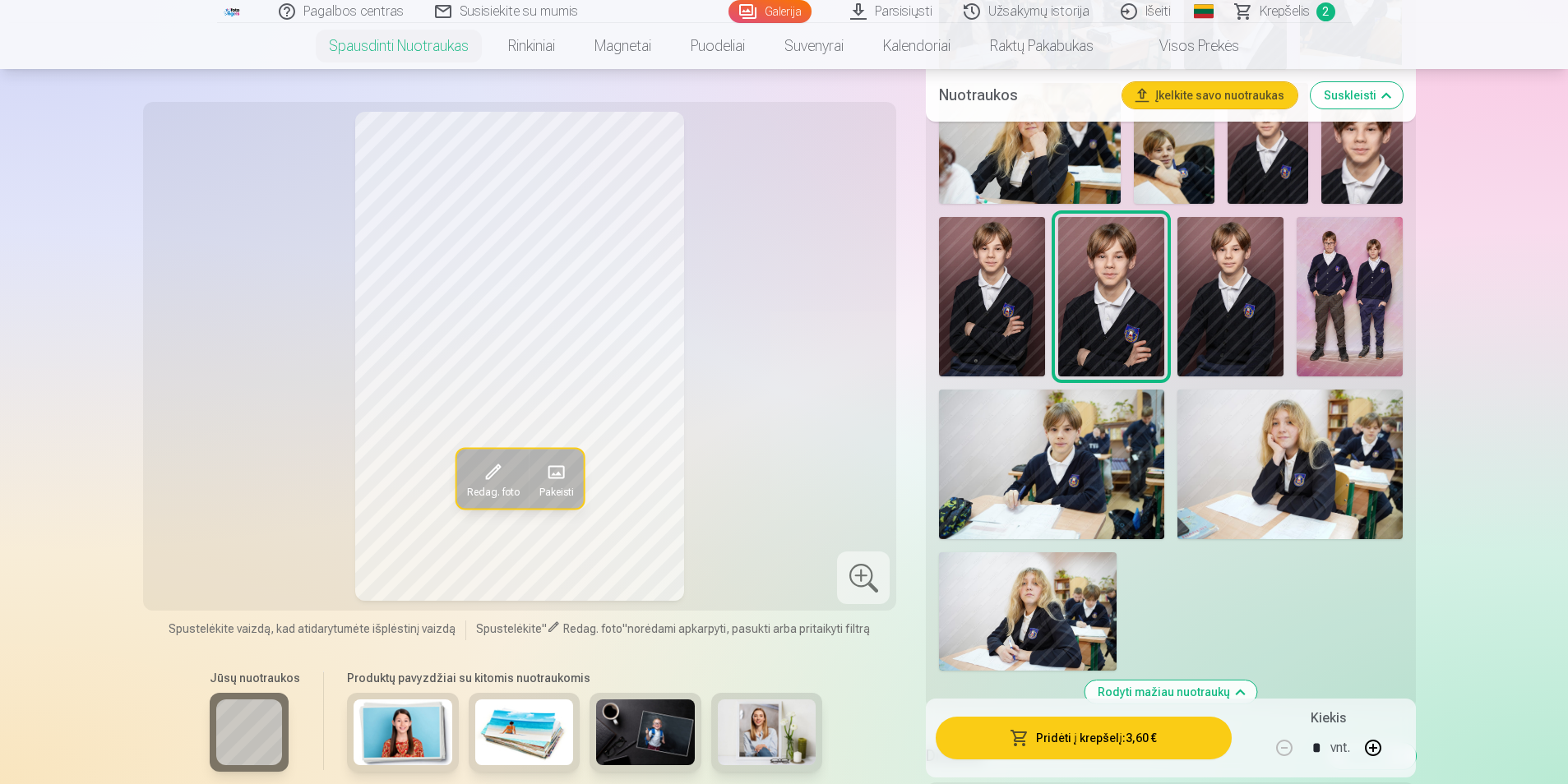
click at [1003, 308] on img at bounding box center [992, 296] width 106 height 158
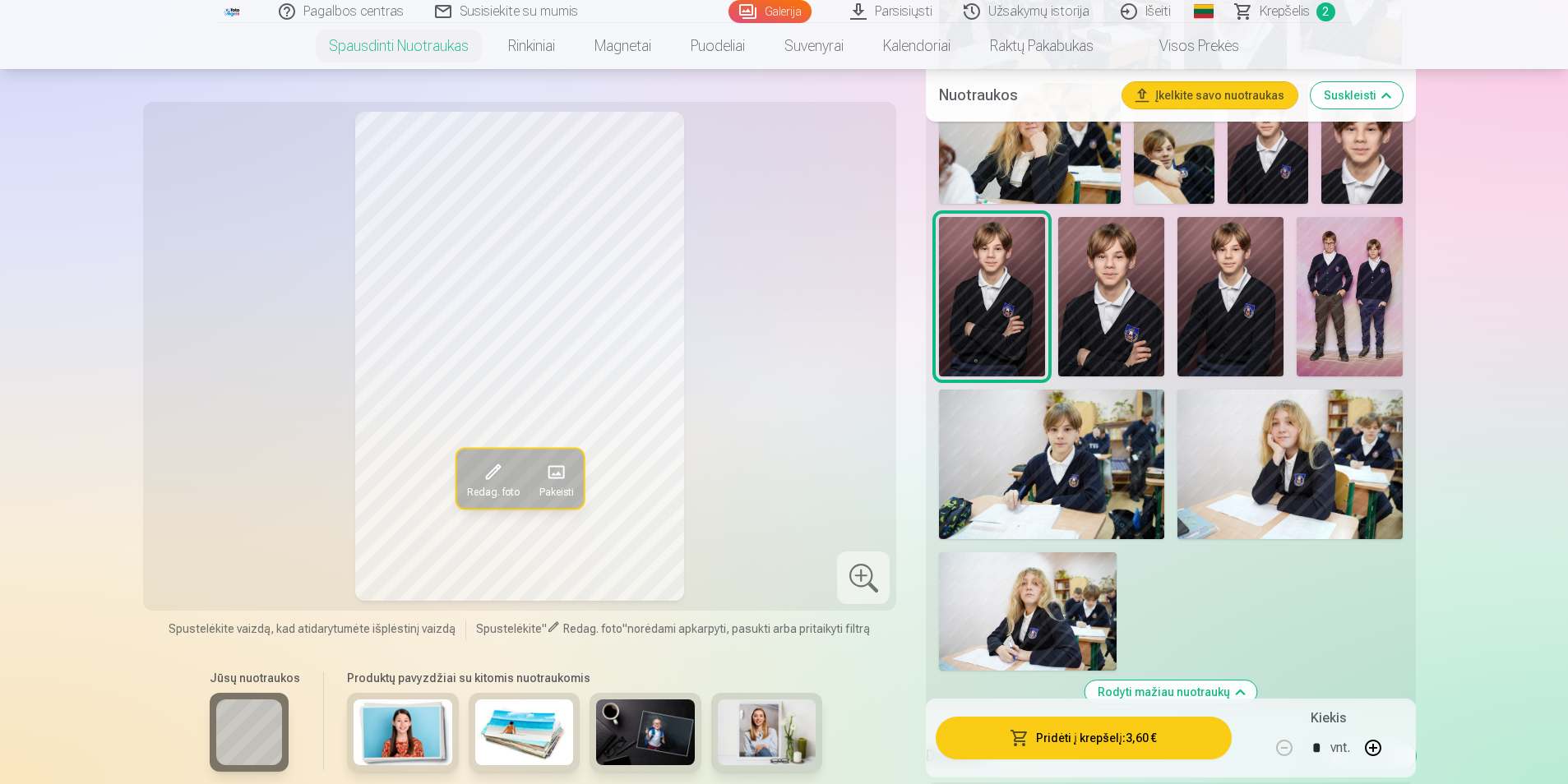
click at [1106, 290] on img at bounding box center [1111, 296] width 106 height 158
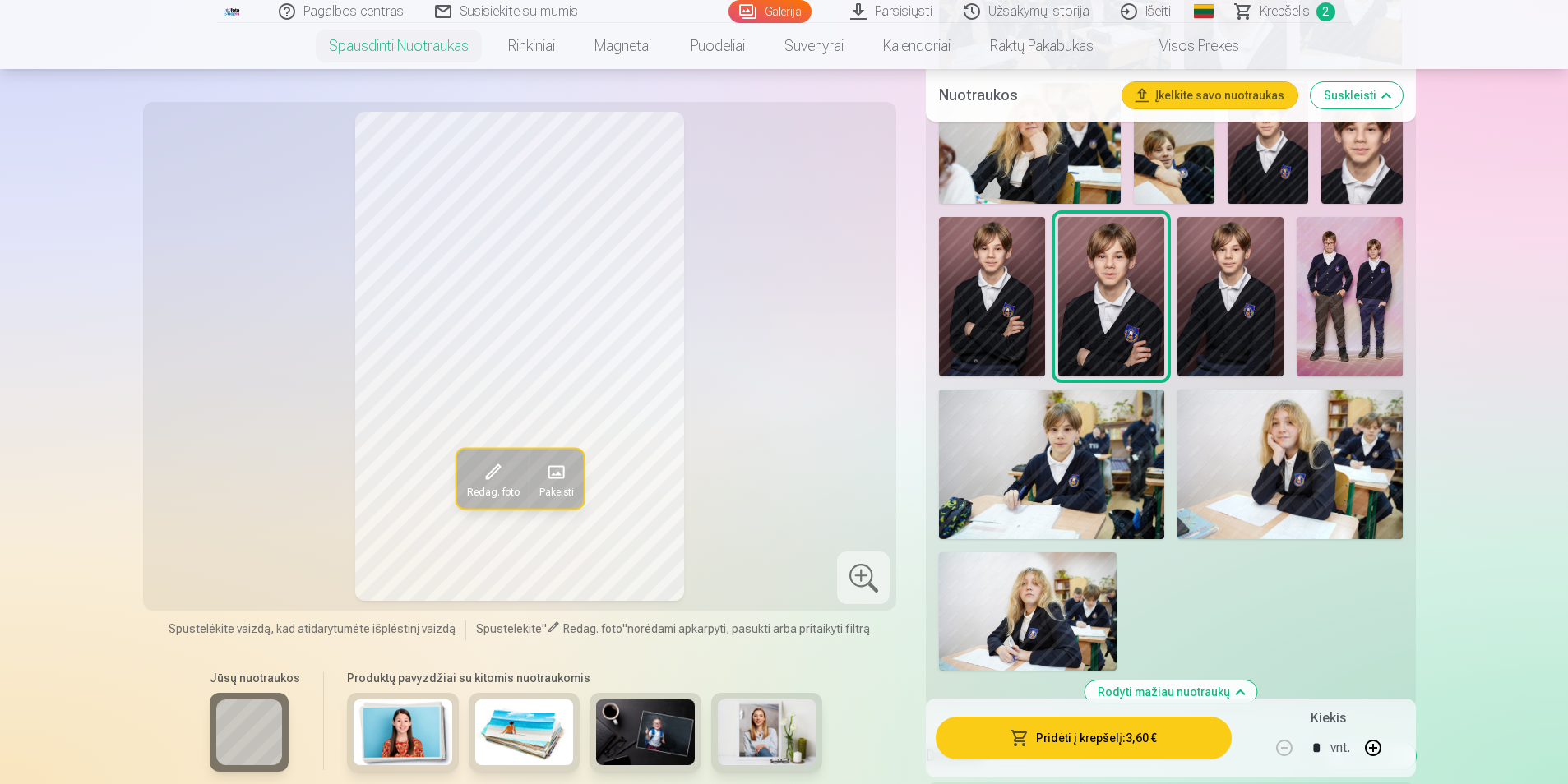
click at [1019, 279] on img at bounding box center [992, 296] width 106 height 158
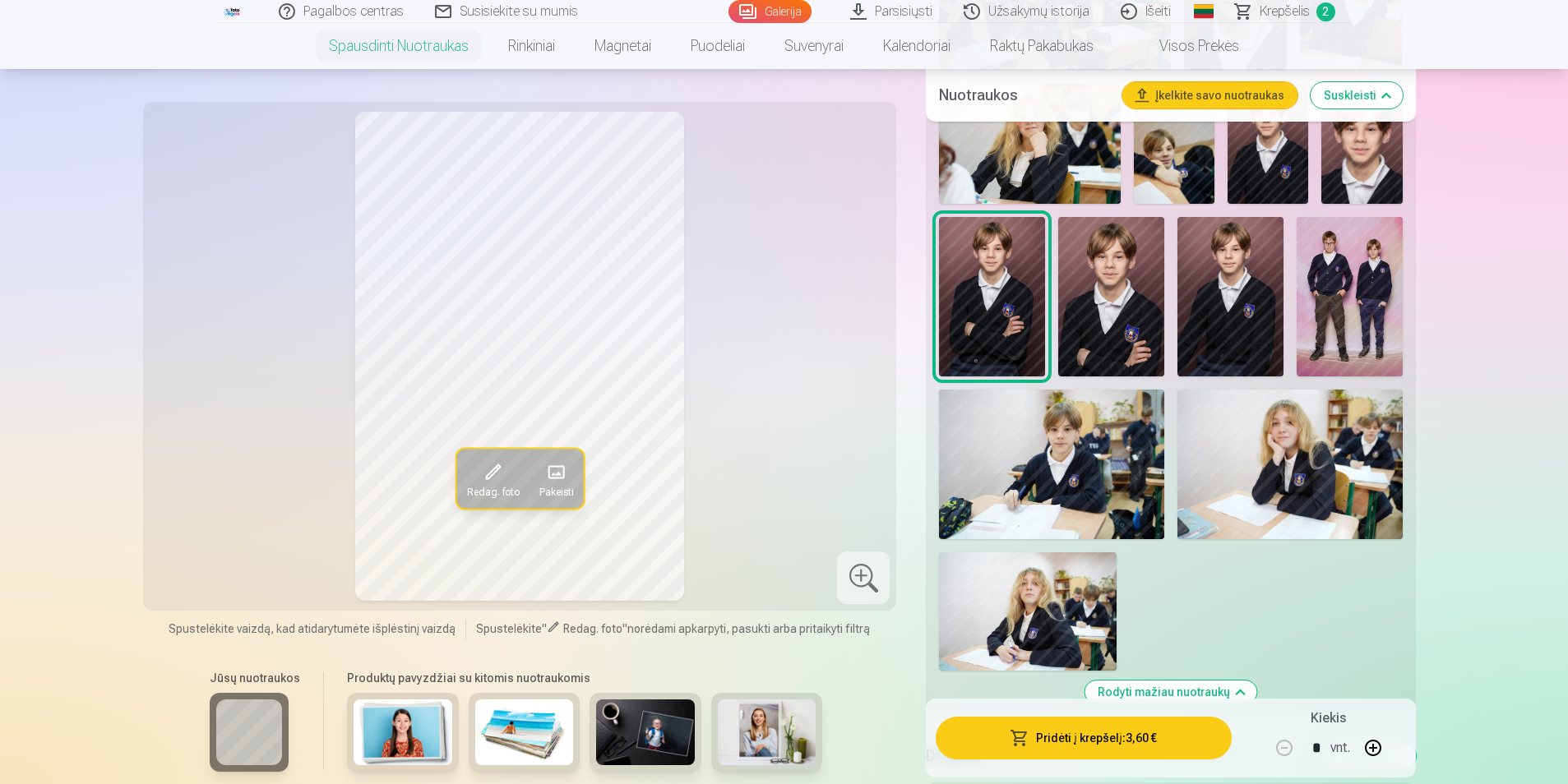
click at [1114, 293] on img at bounding box center [1111, 296] width 106 height 158
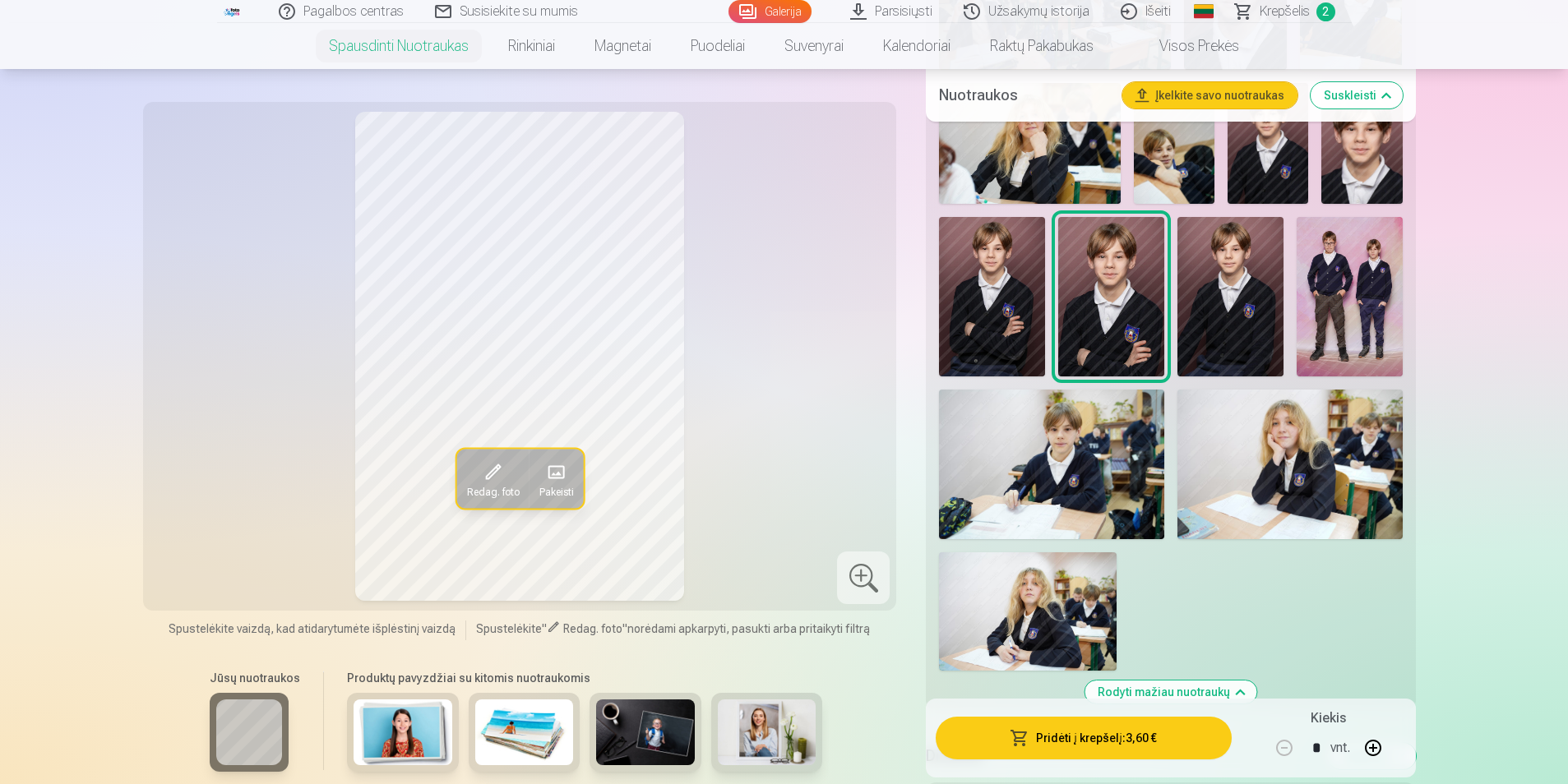
click at [1027, 289] on img at bounding box center [992, 296] width 106 height 158
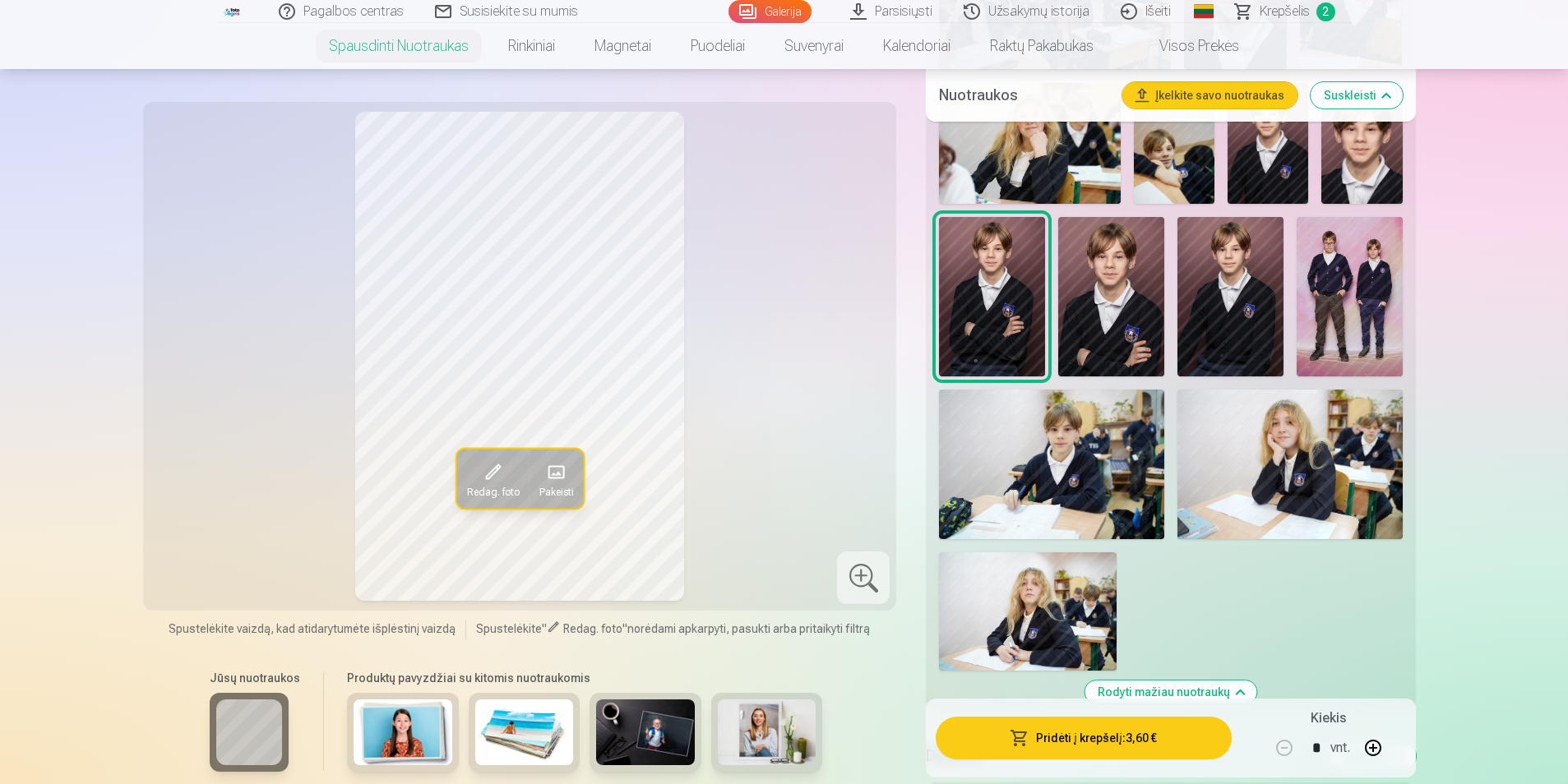
click at [1129, 270] on img at bounding box center [1111, 296] width 106 height 158
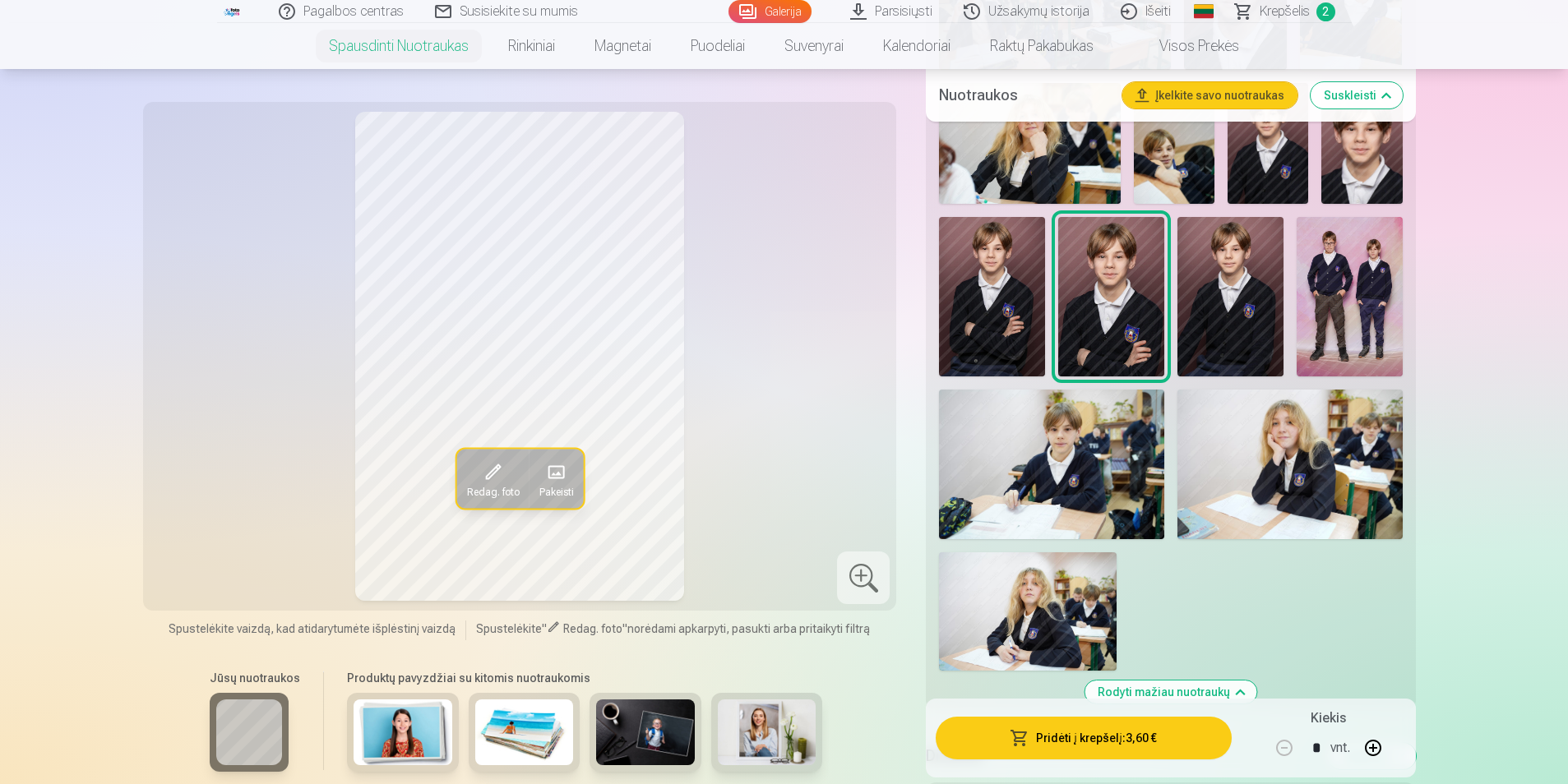
click at [1335, 187] on img at bounding box center [1362, 143] width 81 height 121
click at [1113, 291] on img at bounding box center [1111, 296] width 106 height 158
click at [1065, 755] on button "Pridėti į krepšelį : 3,60 €" at bounding box center [1084, 738] width 295 height 43
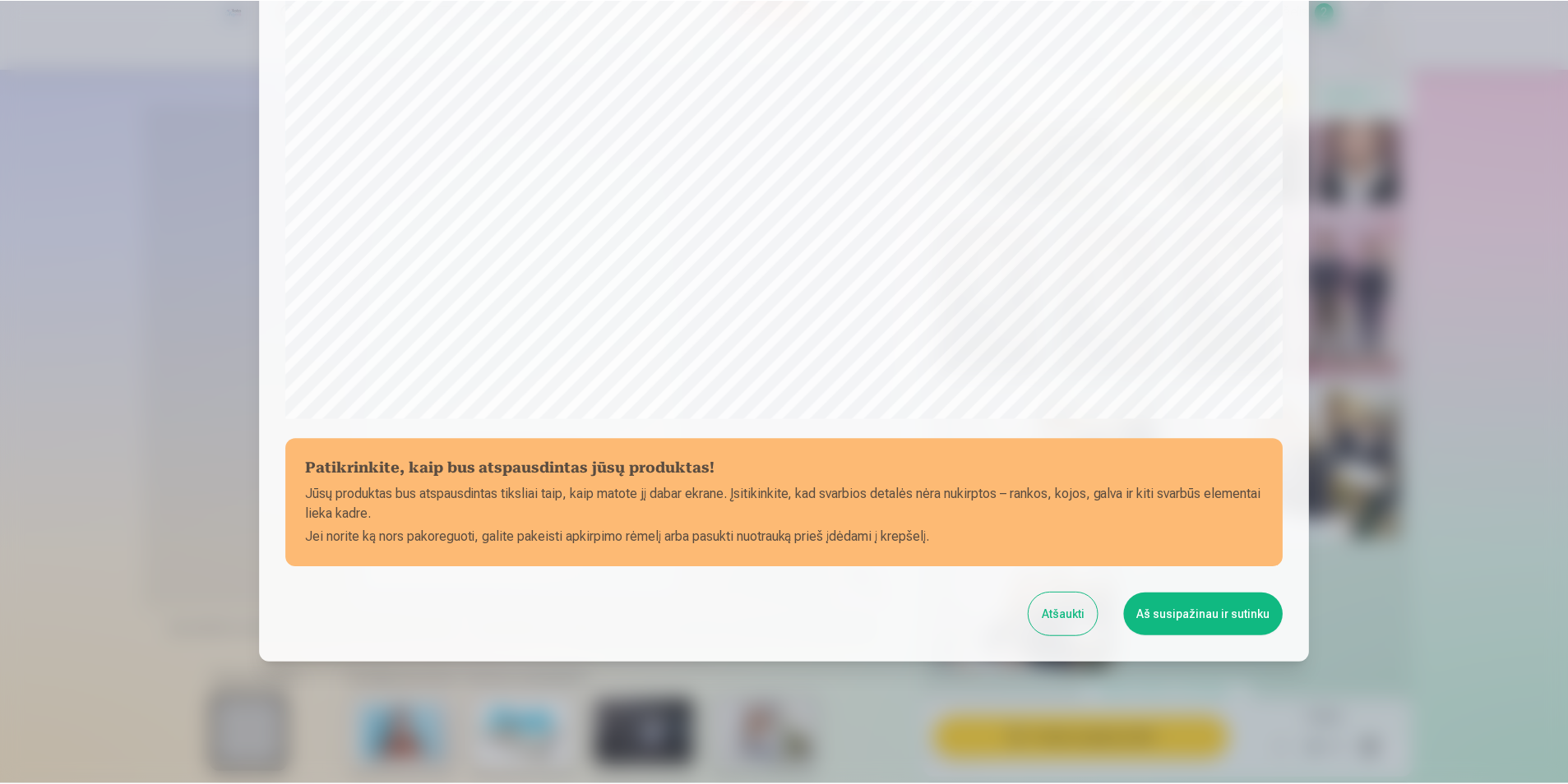
scroll to position [400, 0]
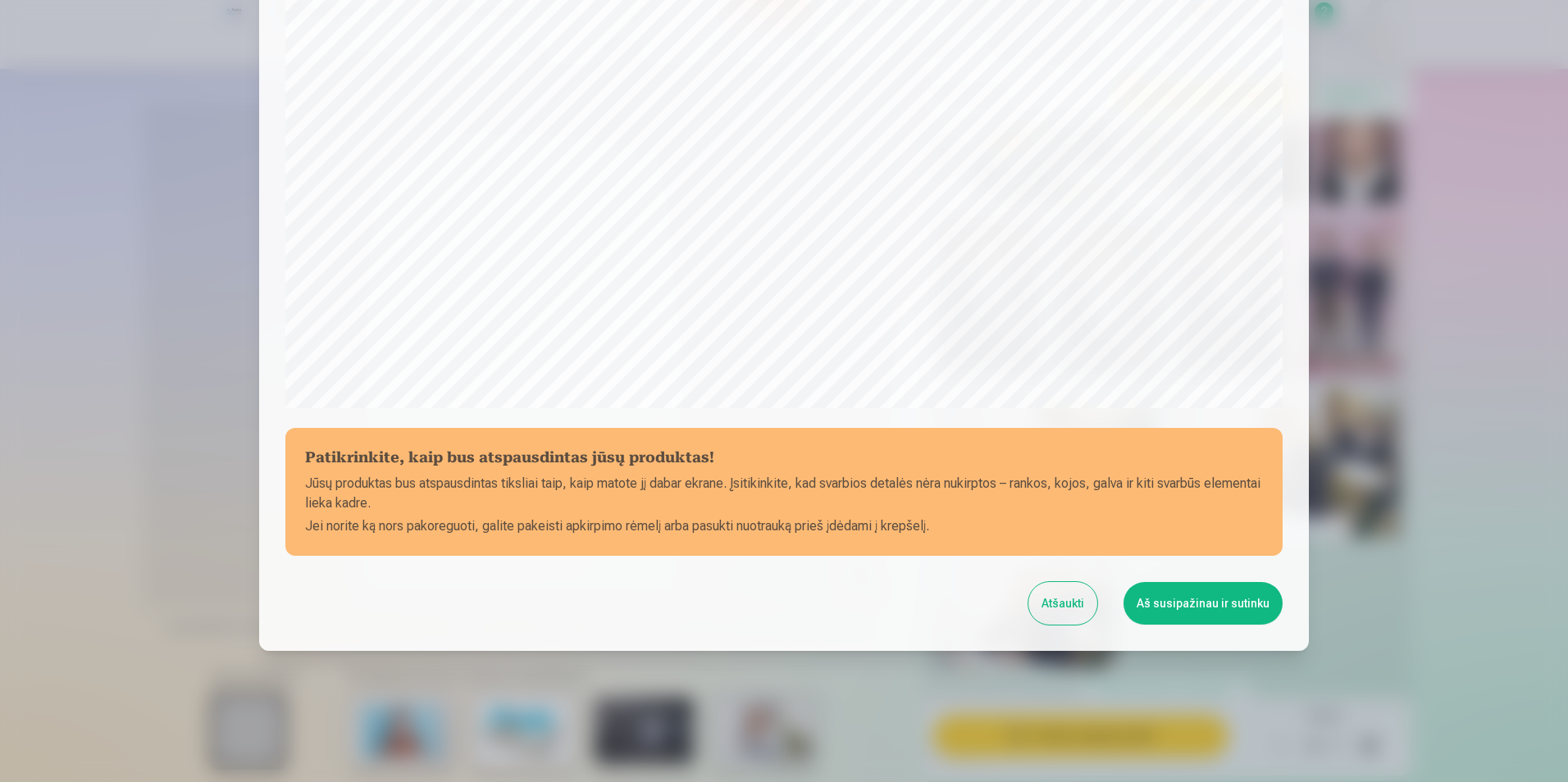
click at [1217, 625] on div "Patikrinkite, kaip bus atspausdintas jūsų produktas! Jūsų produktas bus atspaus…" at bounding box center [784, 142] width 1050 height 1016
click at [1232, 604] on button "Aš susipažinau ir sutinku" at bounding box center [1203, 604] width 159 height 43
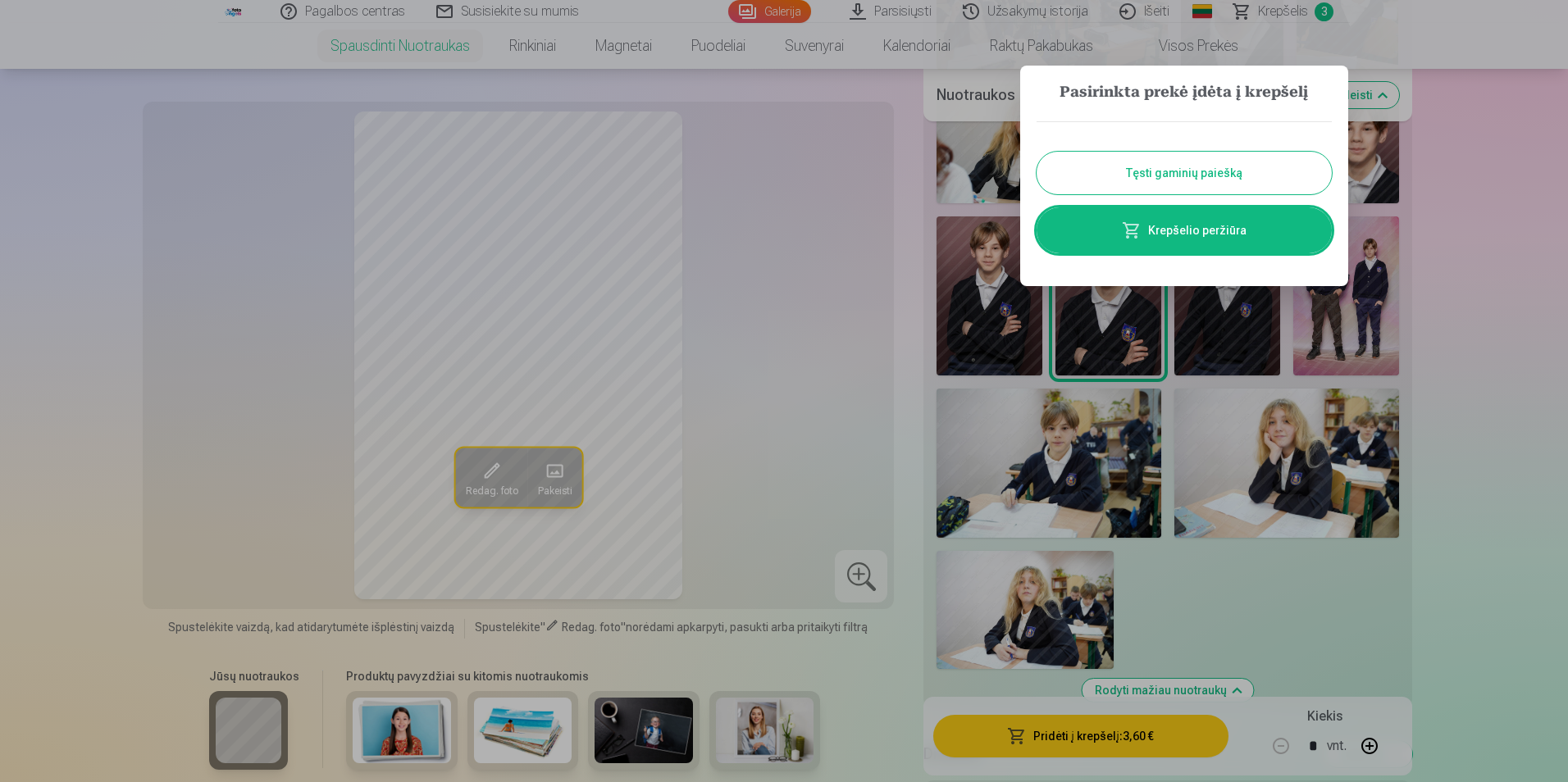
click at [1264, 179] on button "Tęsti gaminių paiešką" at bounding box center [1184, 173] width 295 height 43
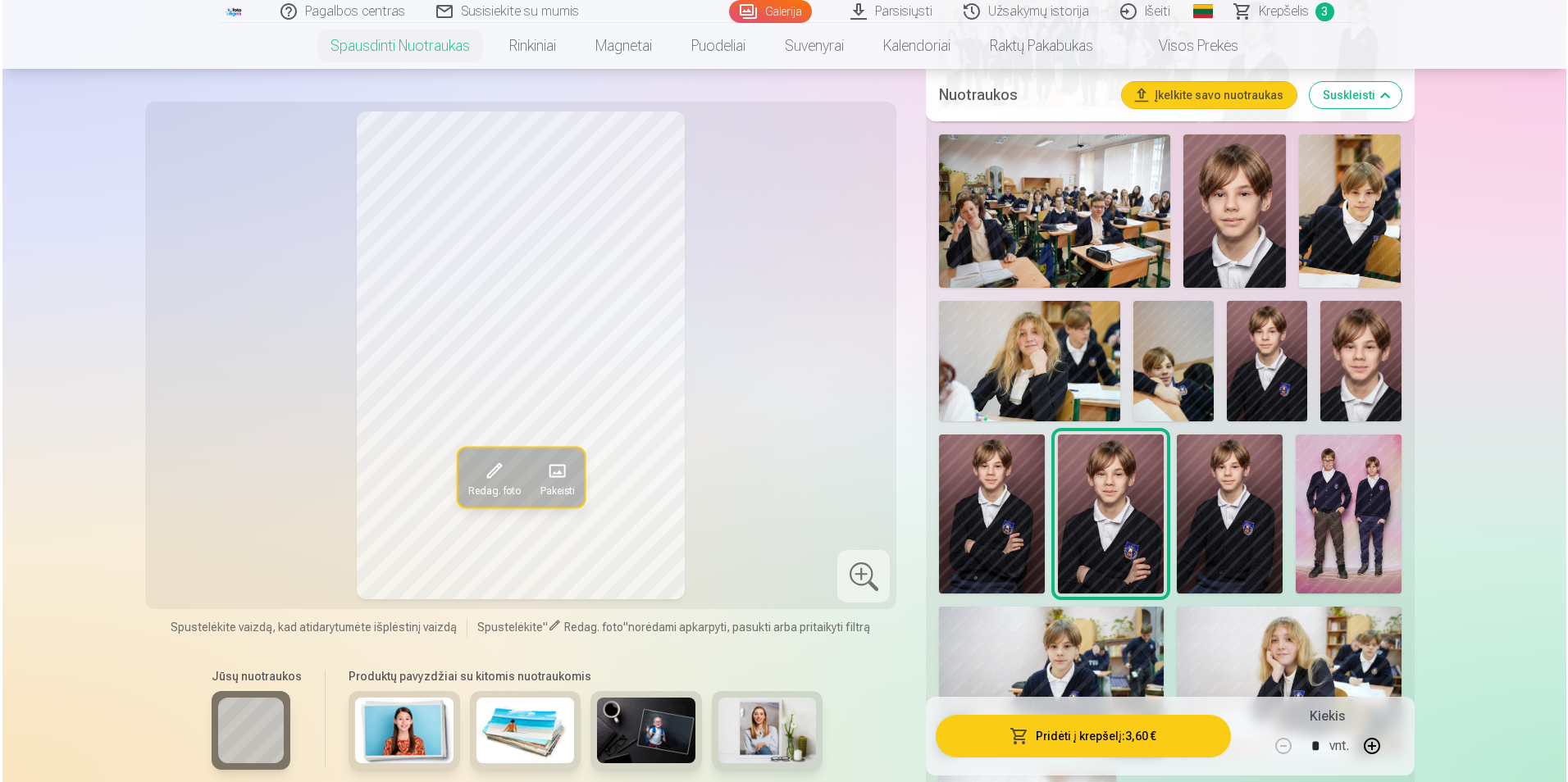
scroll to position [601, 0]
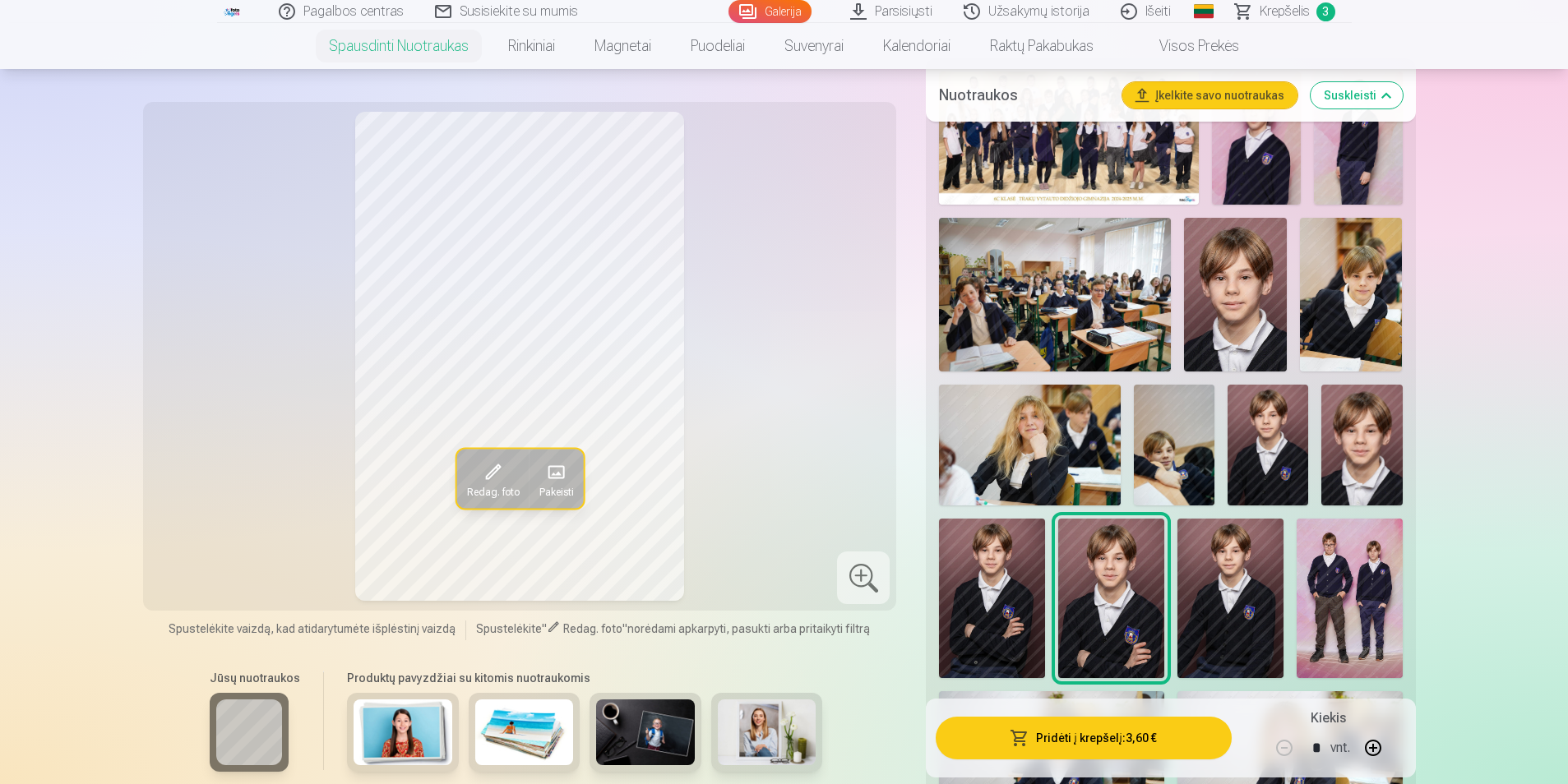
click at [1335, 318] on img at bounding box center [1351, 294] width 103 height 154
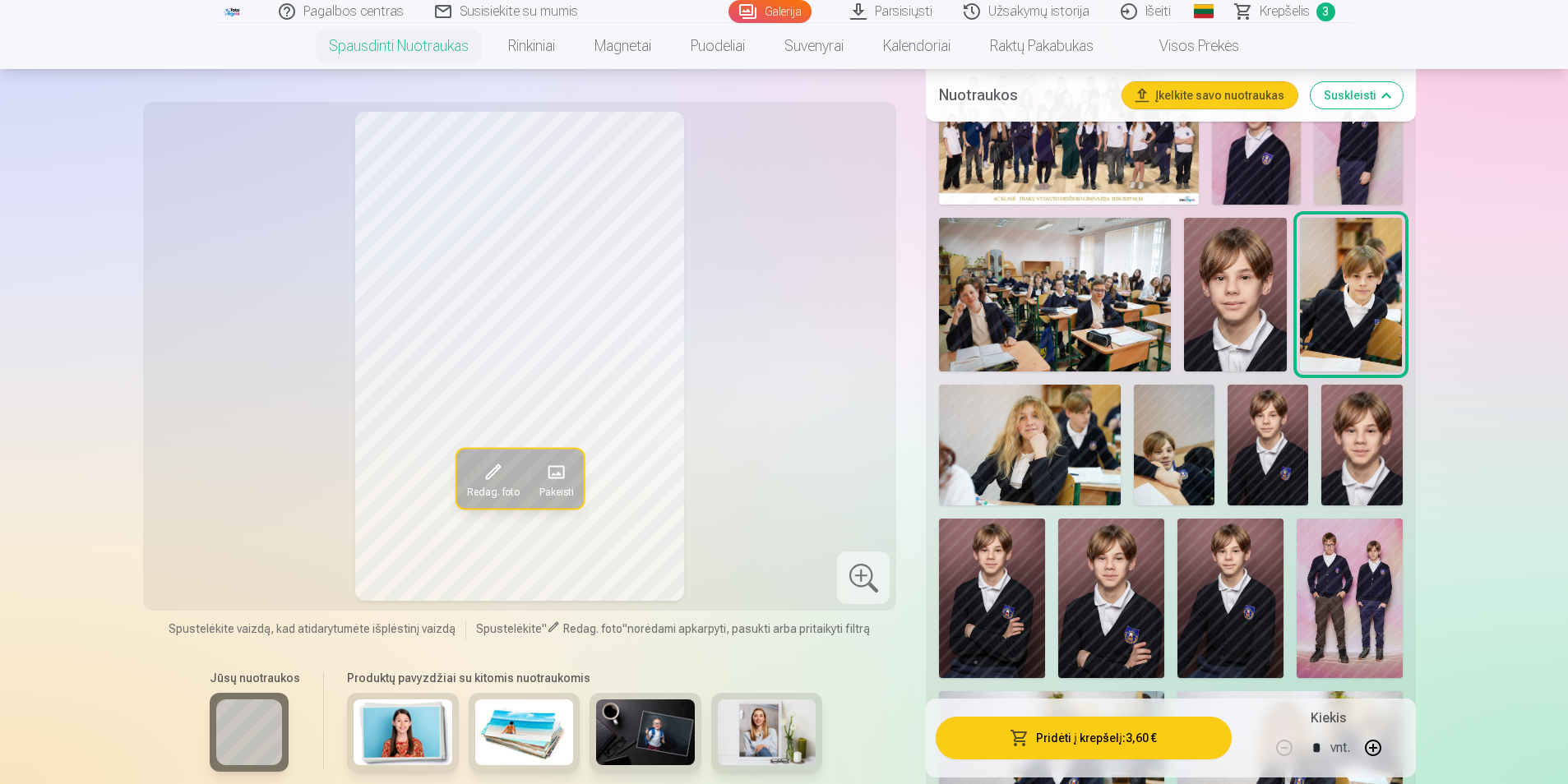
click at [1113, 747] on button "Pridėti į krepšelį : 3,60 €" at bounding box center [1084, 738] width 295 height 43
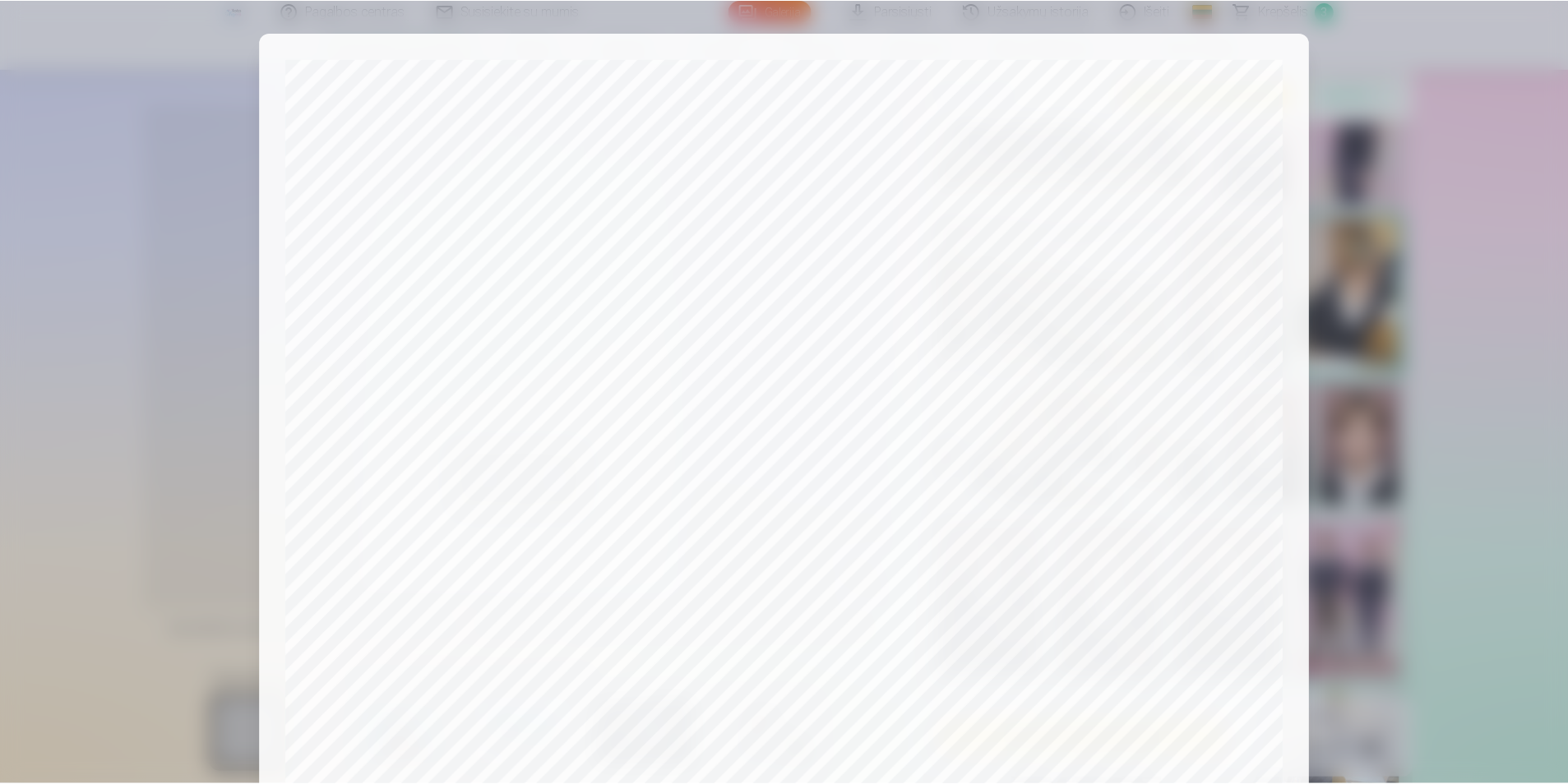
scroll to position [302, 0]
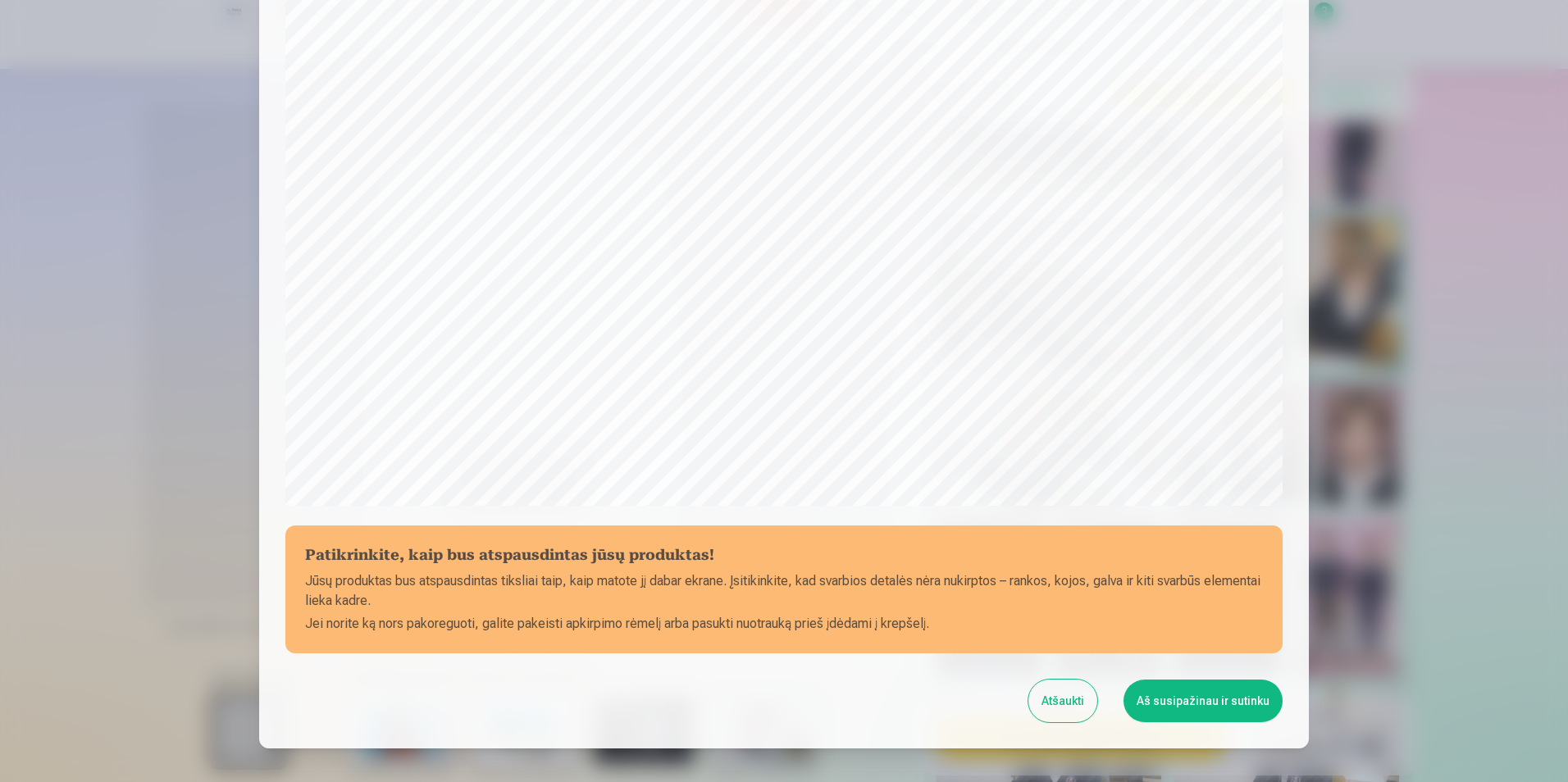
click at [1276, 703] on button "Aš susipažinau ir sutinku" at bounding box center [1203, 701] width 159 height 43
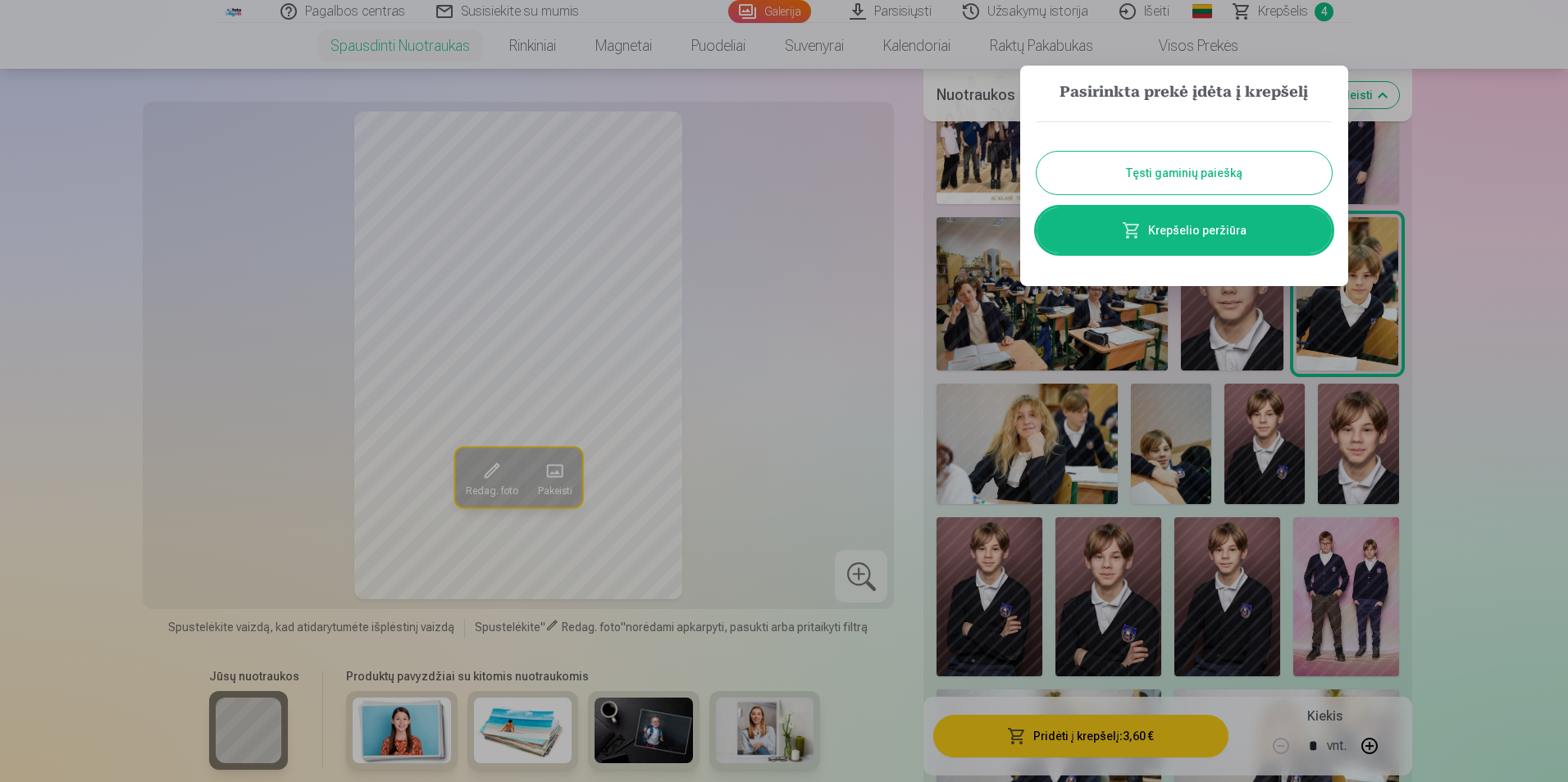
click at [1457, 525] on div at bounding box center [784, 391] width 1568 height 782
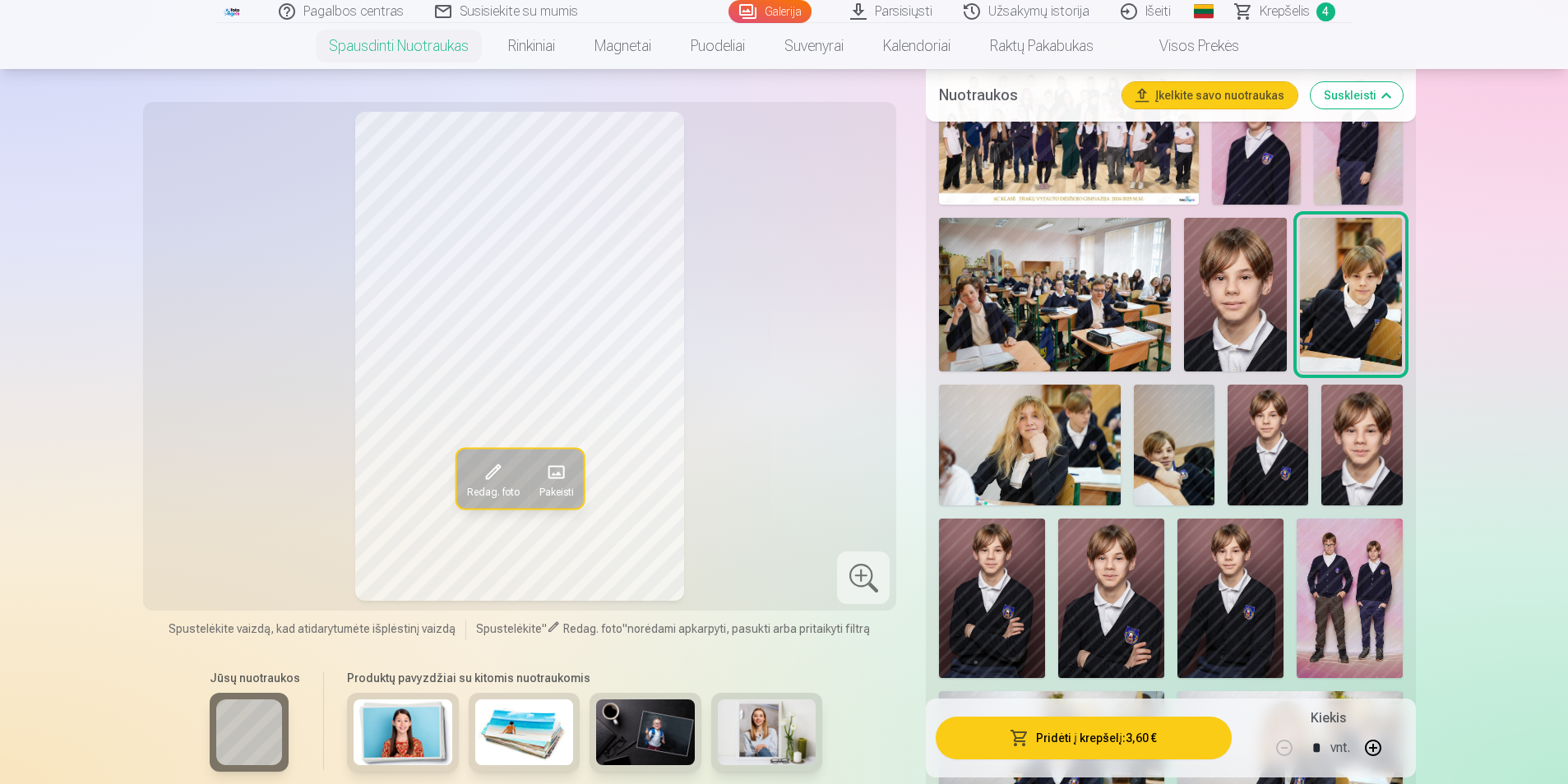
click at [1386, 561] on img at bounding box center [1349, 598] width 106 height 158
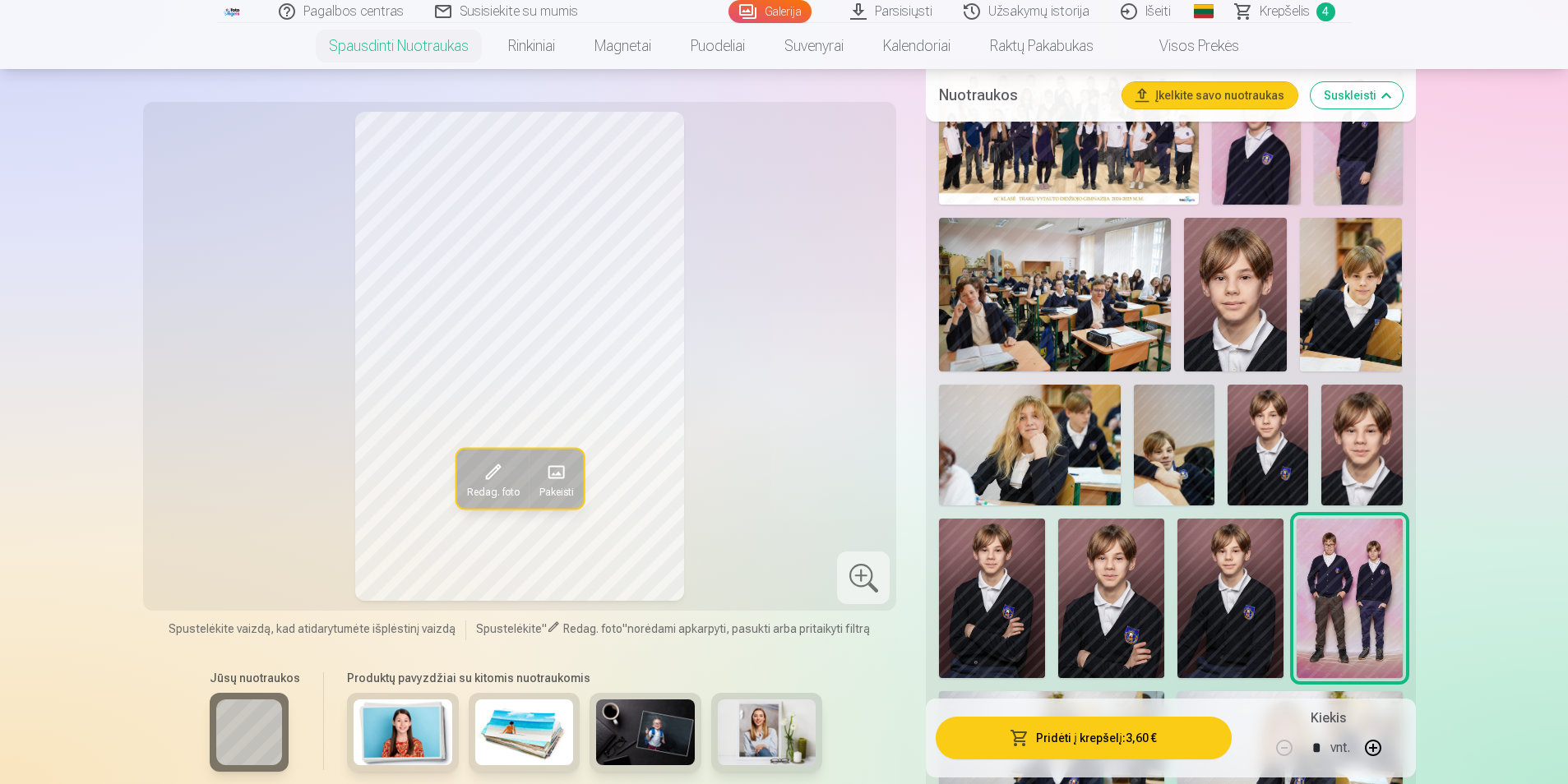
click at [330, 213] on div "Redag. foto Pakeisti" at bounding box center [520, 356] width 734 height 489
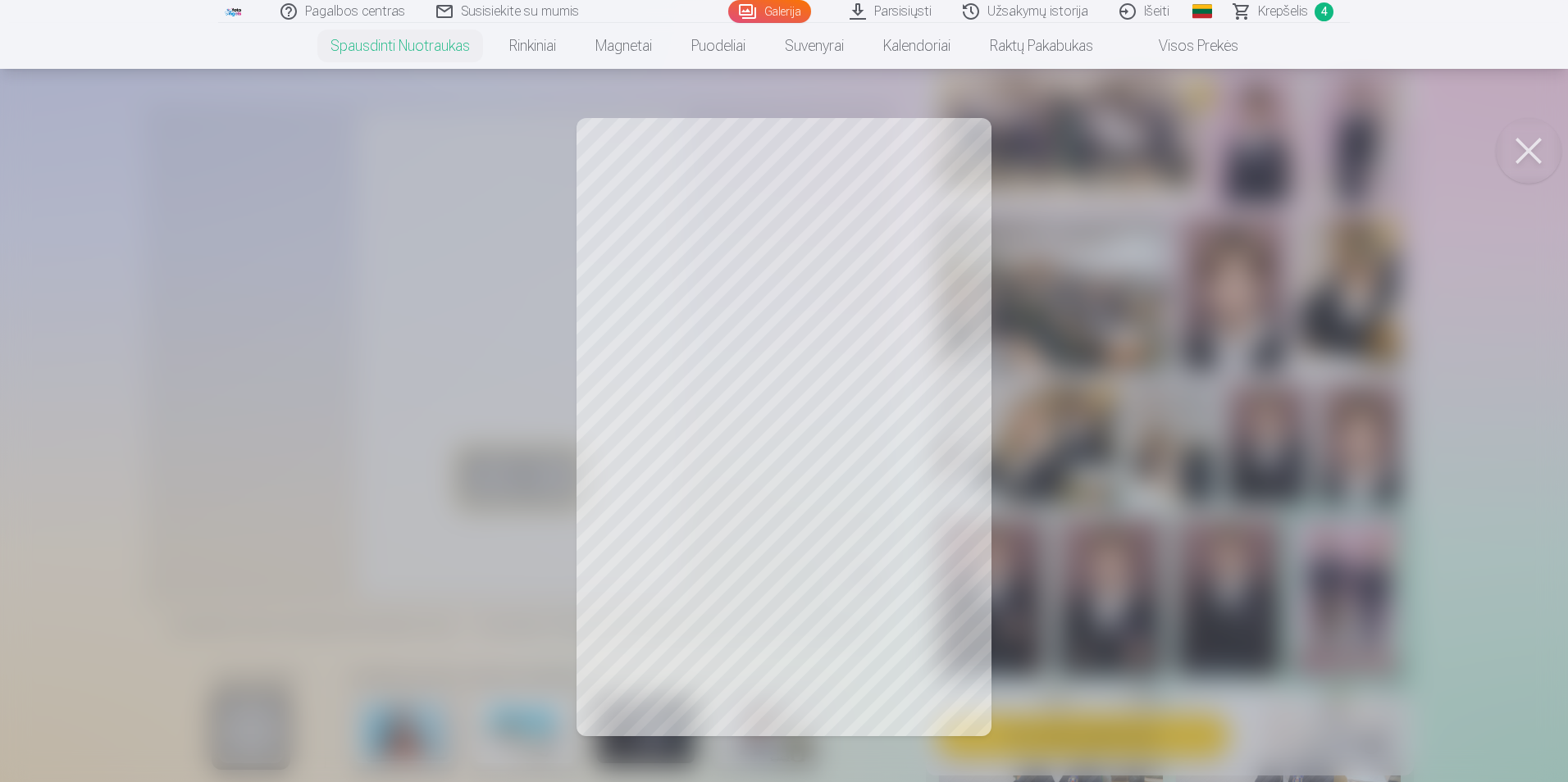
click at [1515, 157] on button at bounding box center [1529, 151] width 66 height 66
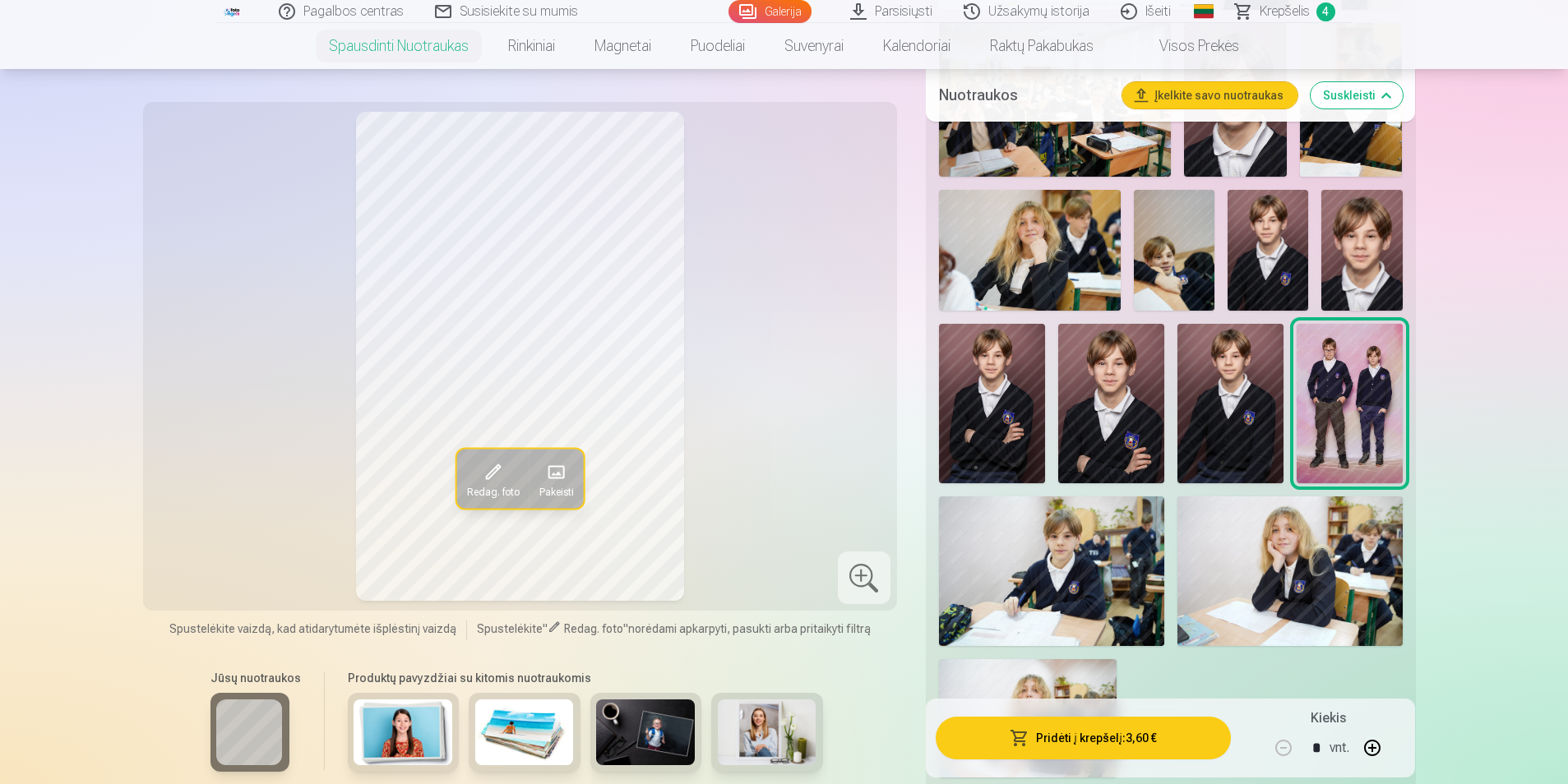
scroll to position [904, 0]
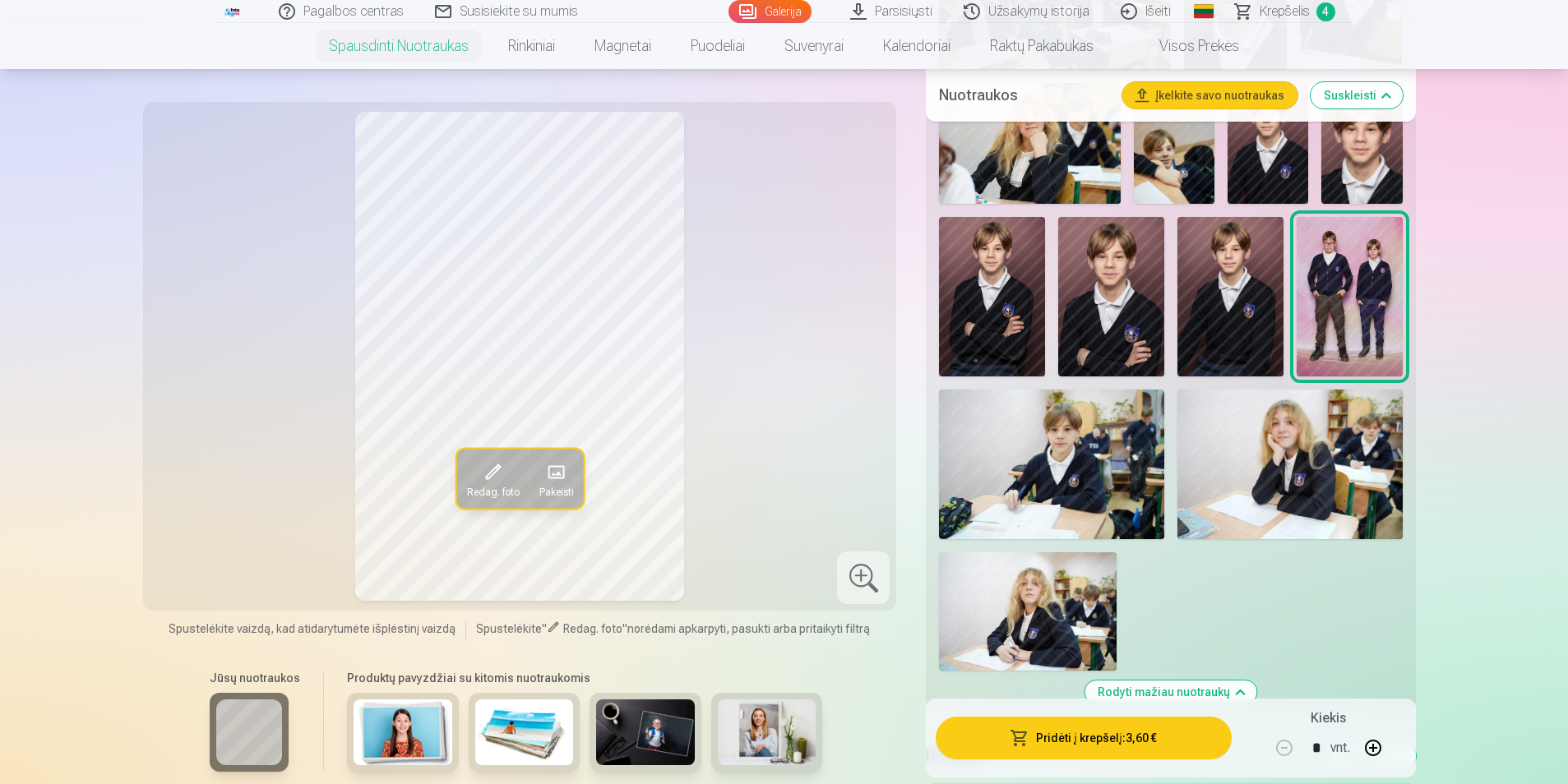
click at [1045, 483] on img at bounding box center [1052, 464] width 225 height 149
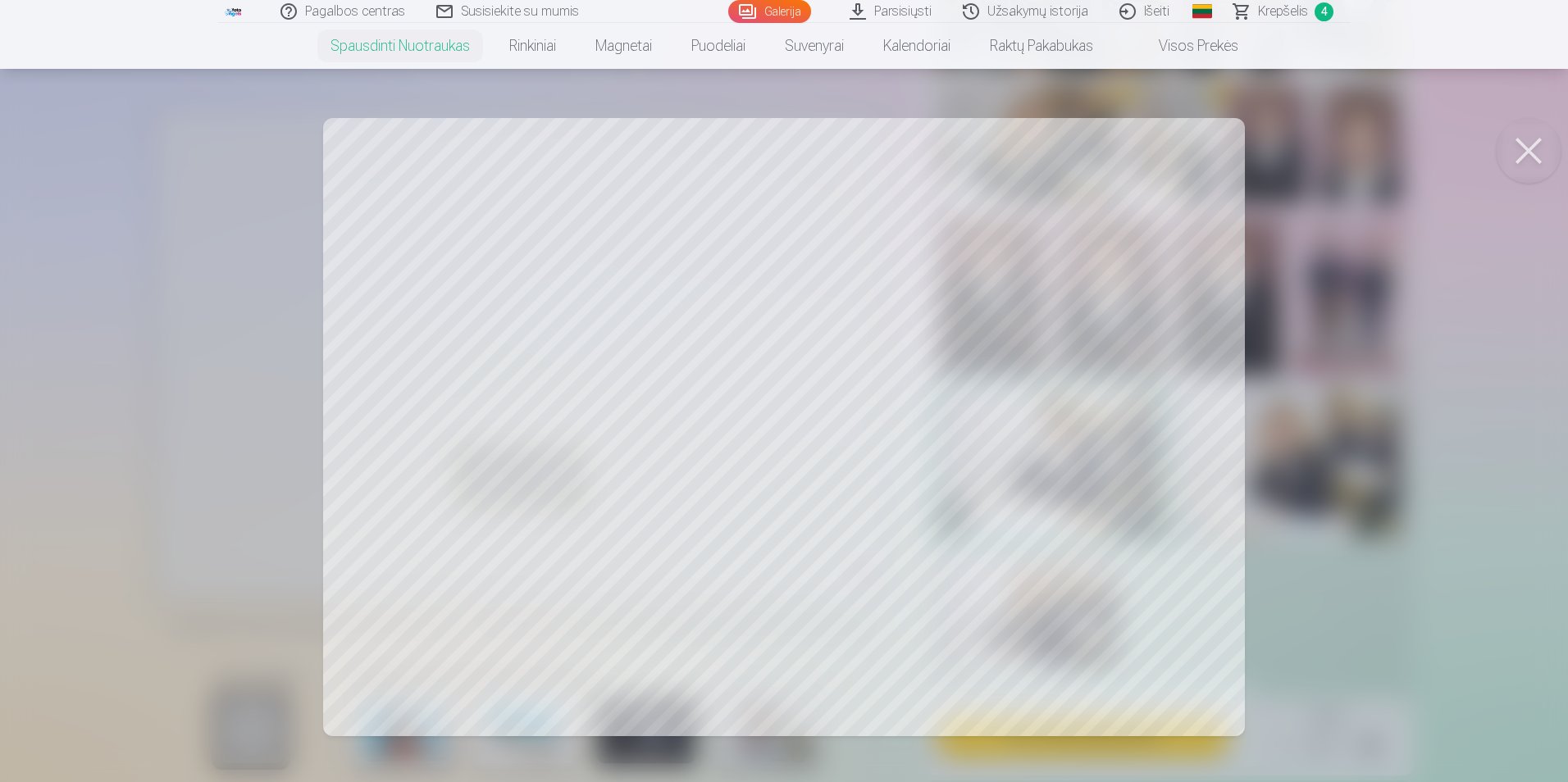
click at [1515, 492] on div at bounding box center [784, 391] width 1568 height 782
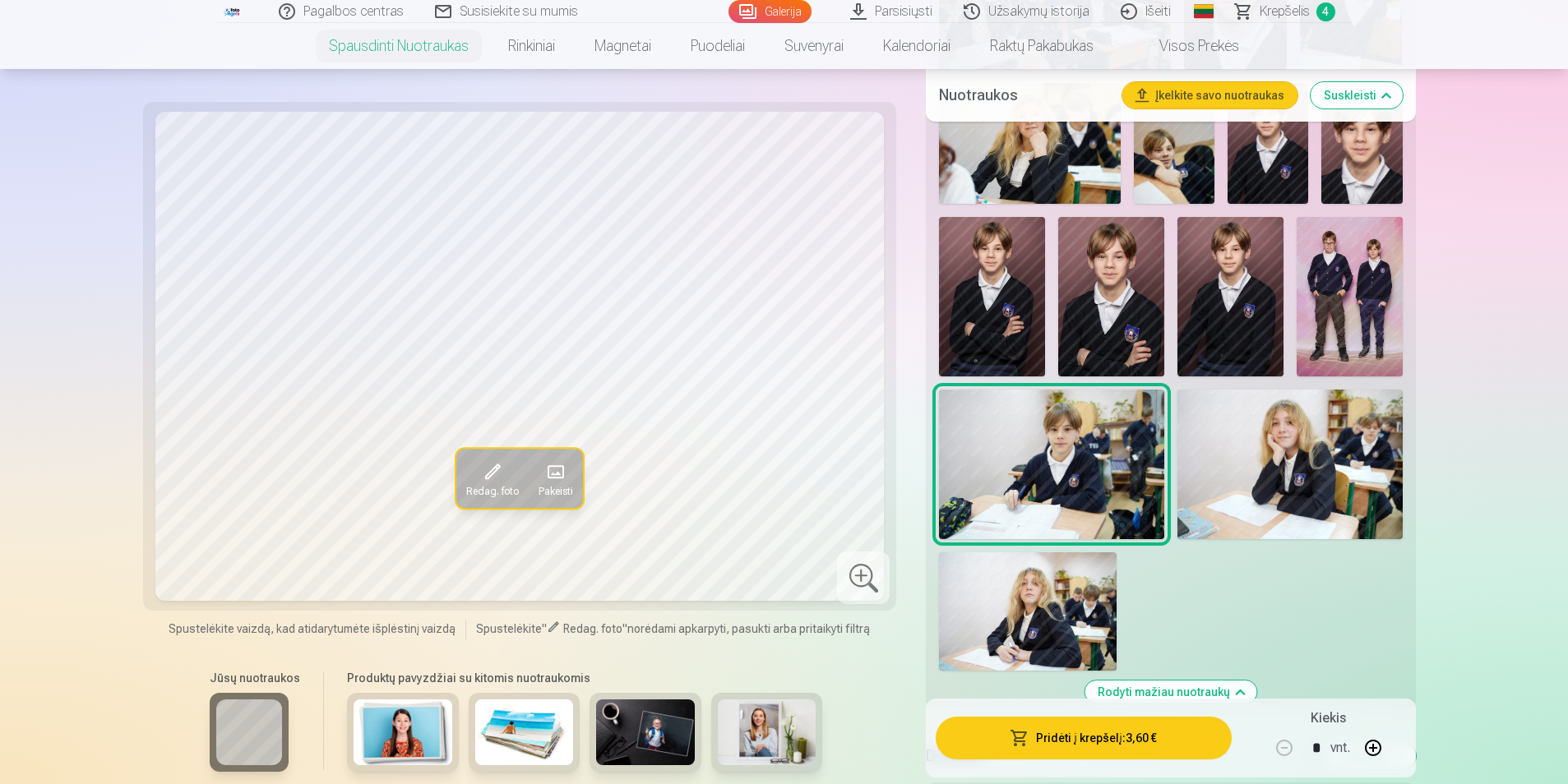
scroll to position [302, 0]
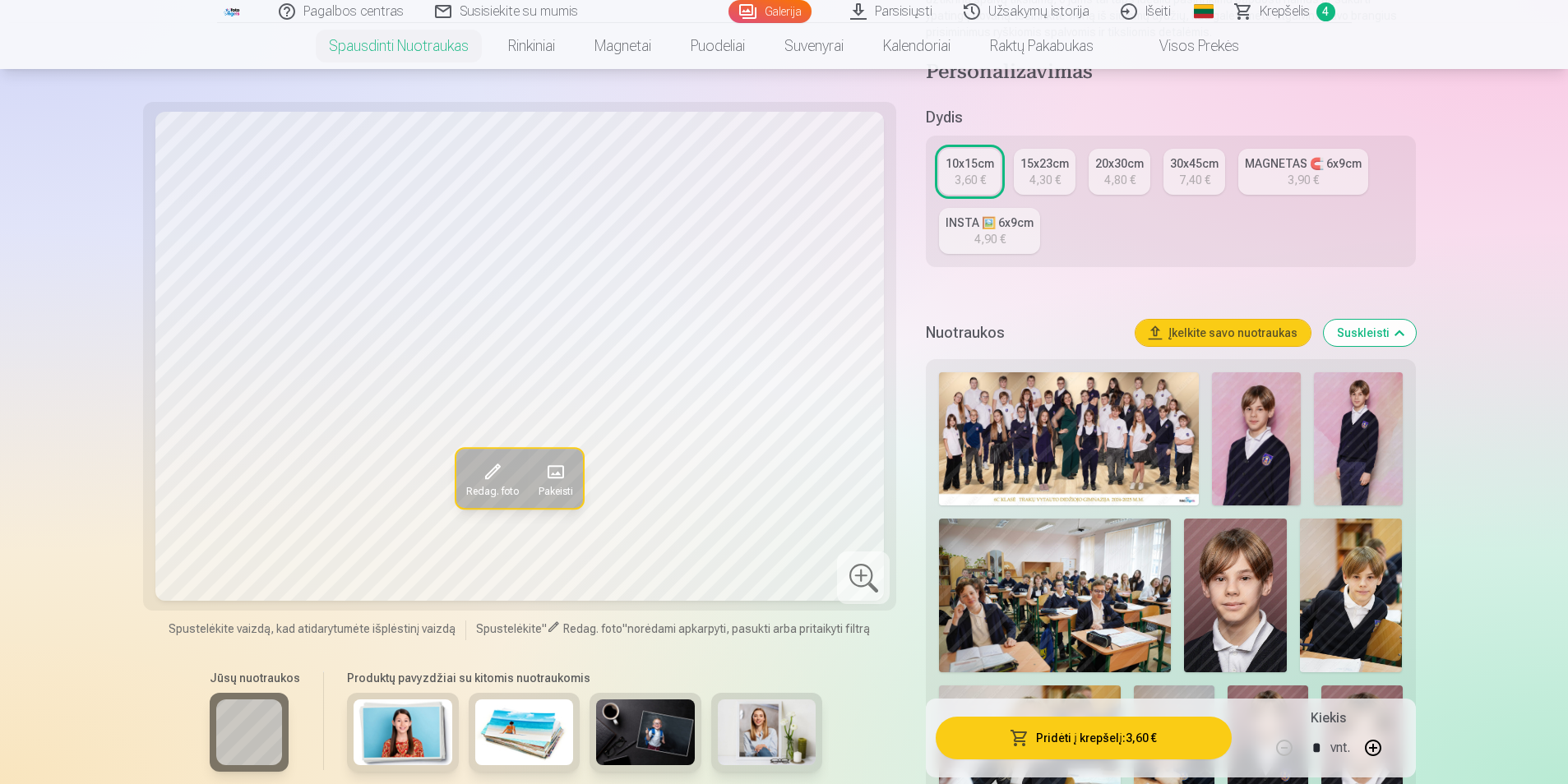
click at [996, 233] on div "4,90 €" at bounding box center [990, 239] width 31 height 16
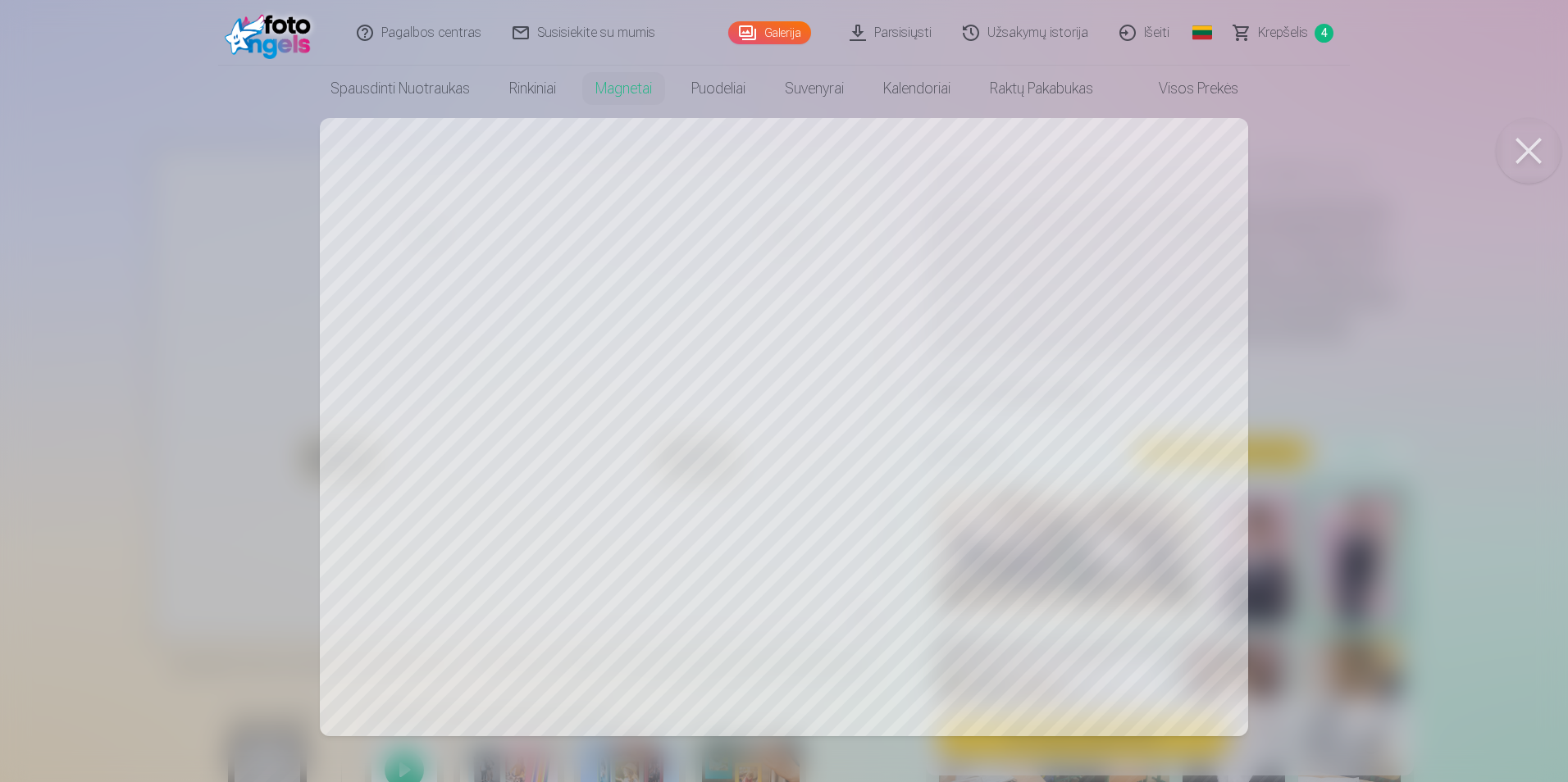
click at [776, 424] on div at bounding box center [784, 391] width 1568 height 782
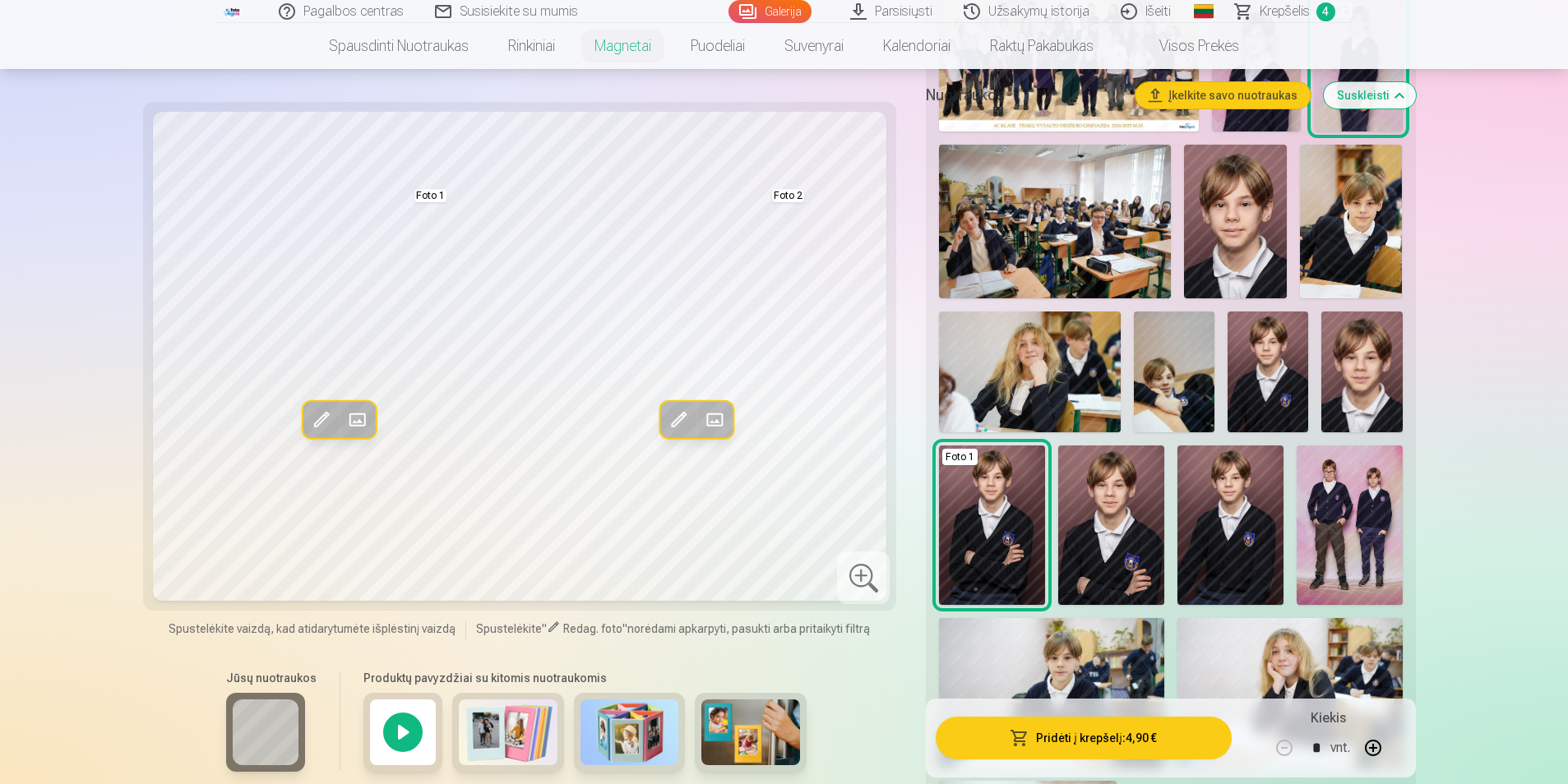
scroll to position [603, 0]
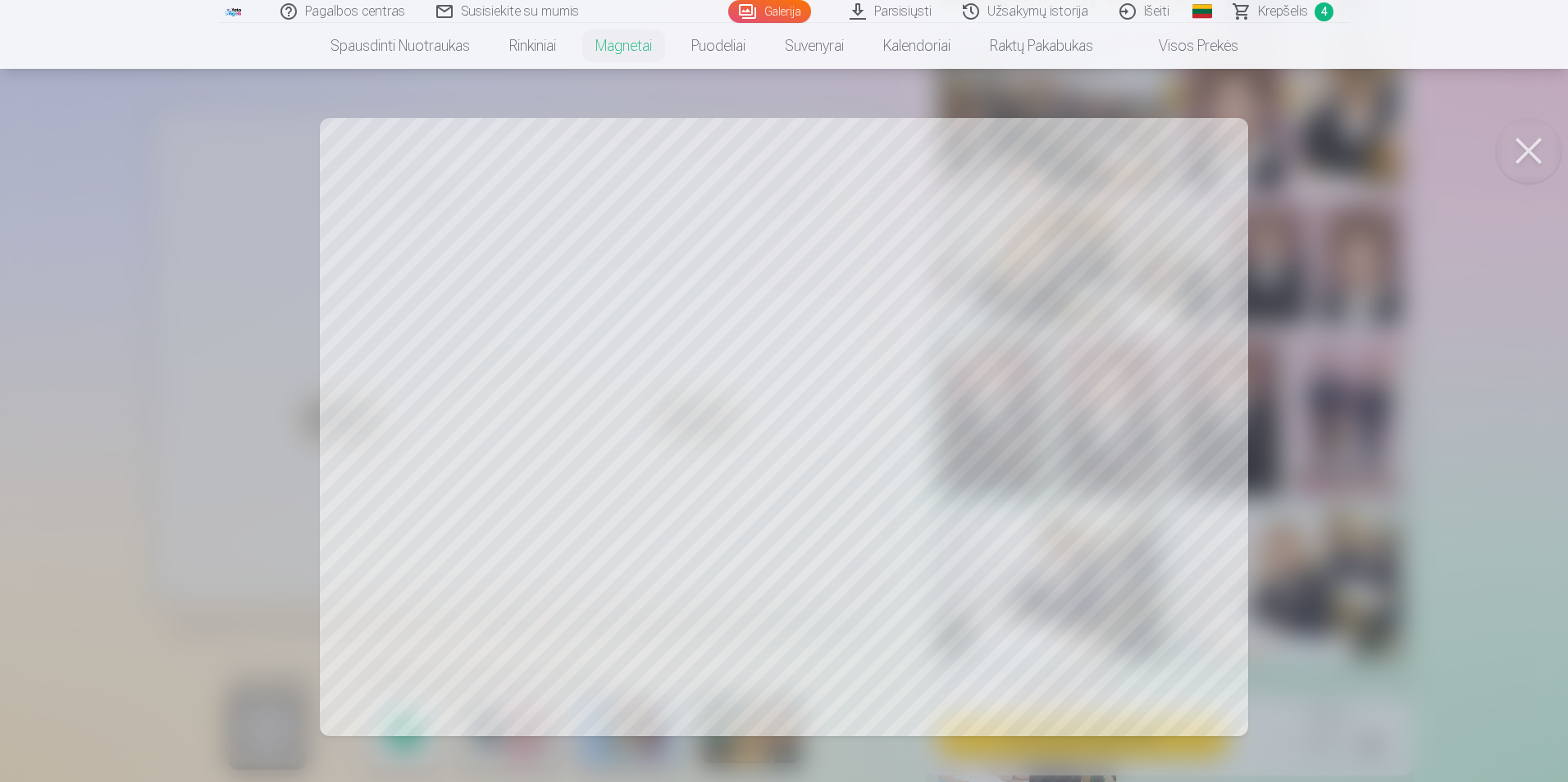
click at [1353, 625] on div at bounding box center [784, 391] width 1568 height 782
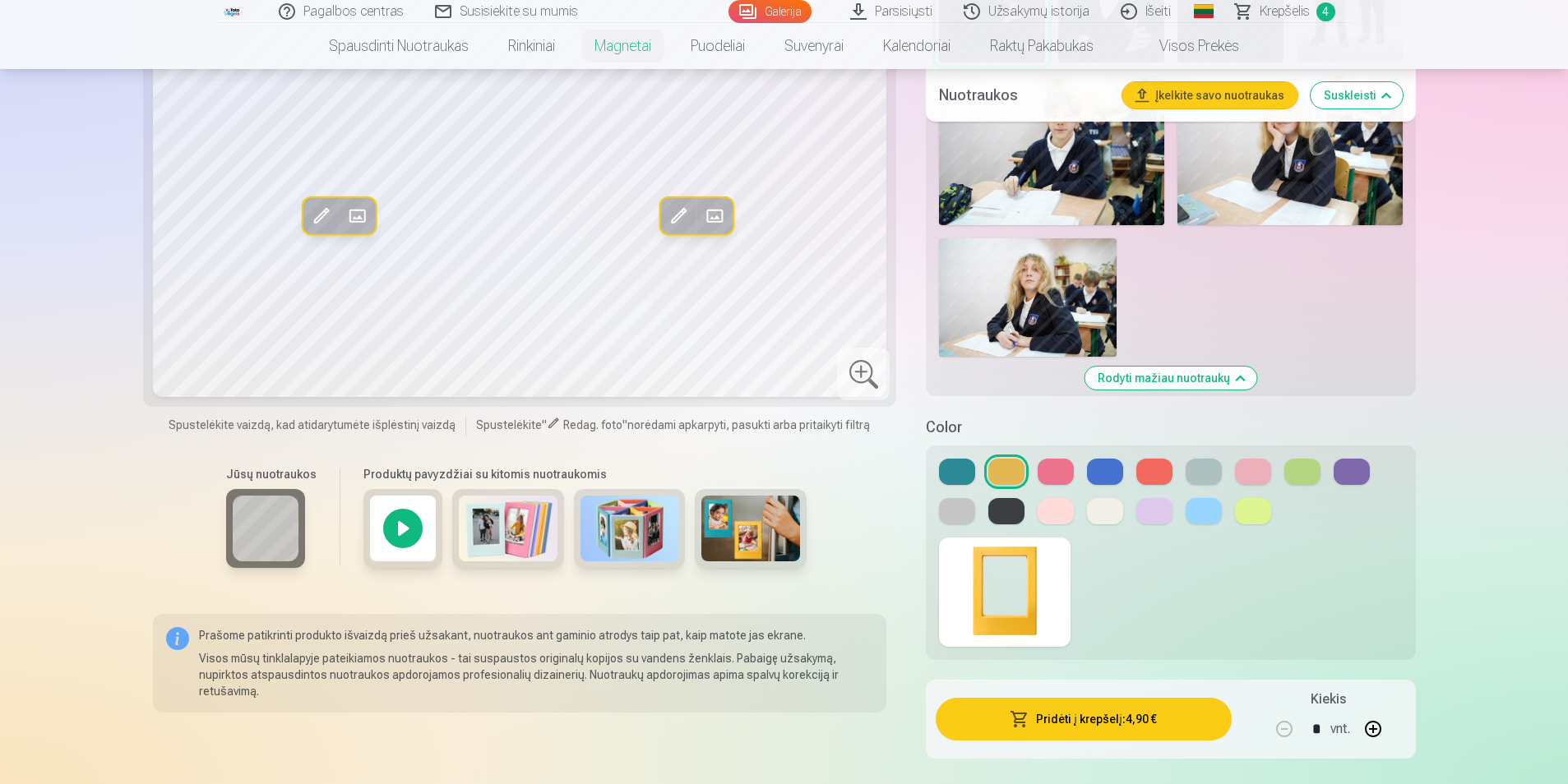
scroll to position [904, 0]
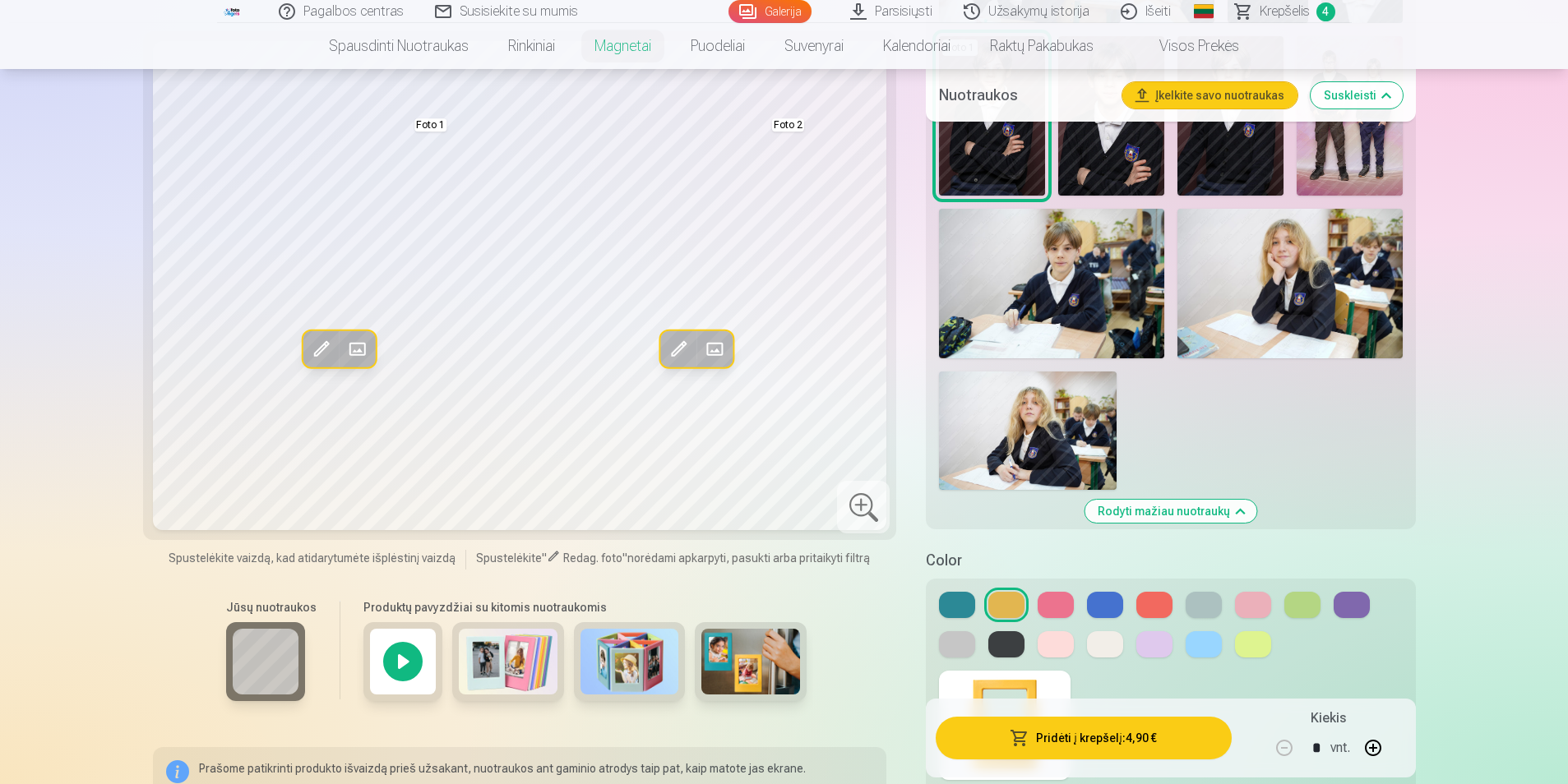
click at [1067, 616] on button at bounding box center [1056, 605] width 36 height 26
click at [956, 610] on button at bounding box center [958, 605] width 36 height 26
click at [1220, 596] on button at bounding box center [1204, 605] width 36 height 26
click at [1103, 599] on button at bounding box center [1105, 605] width 36 height 26
click at [1021, 644] on button at bounding box center [1006, 645] width 36 height 26
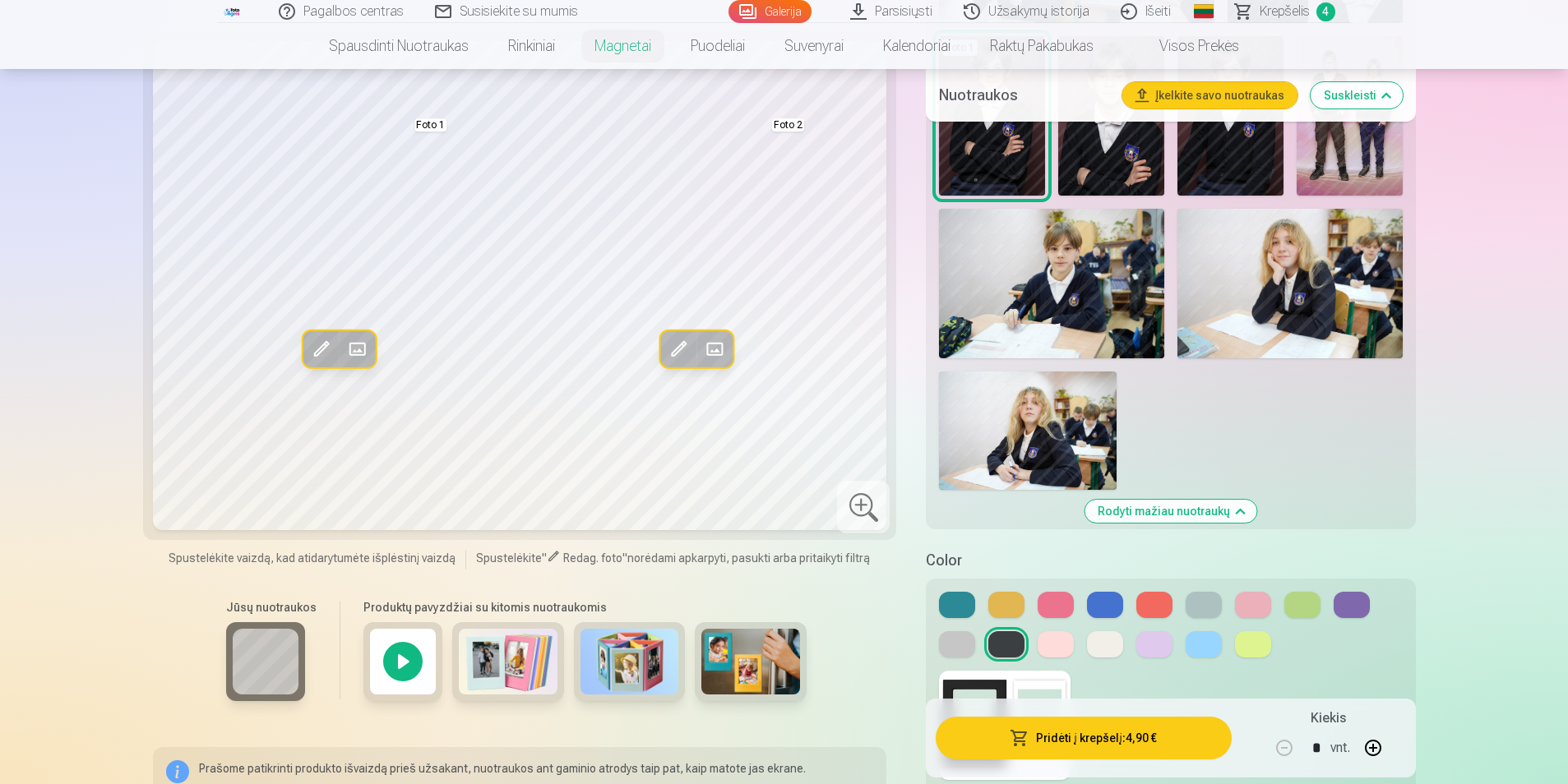
click at [950, 642] on button at bounding box center [958, 645] width 36 height 26
click at [1139, 652] on button at bounding box center [1155, 645] width 36 height 26
click at [1206, 607] on button at bounding box center [1204, 605] width 36 height 26
click at [964, 606] on button at bounding box center [958, 605] width 36 height 26
click at [1201, 614] on button at bounding box center [1204, 605] width 36 height 26
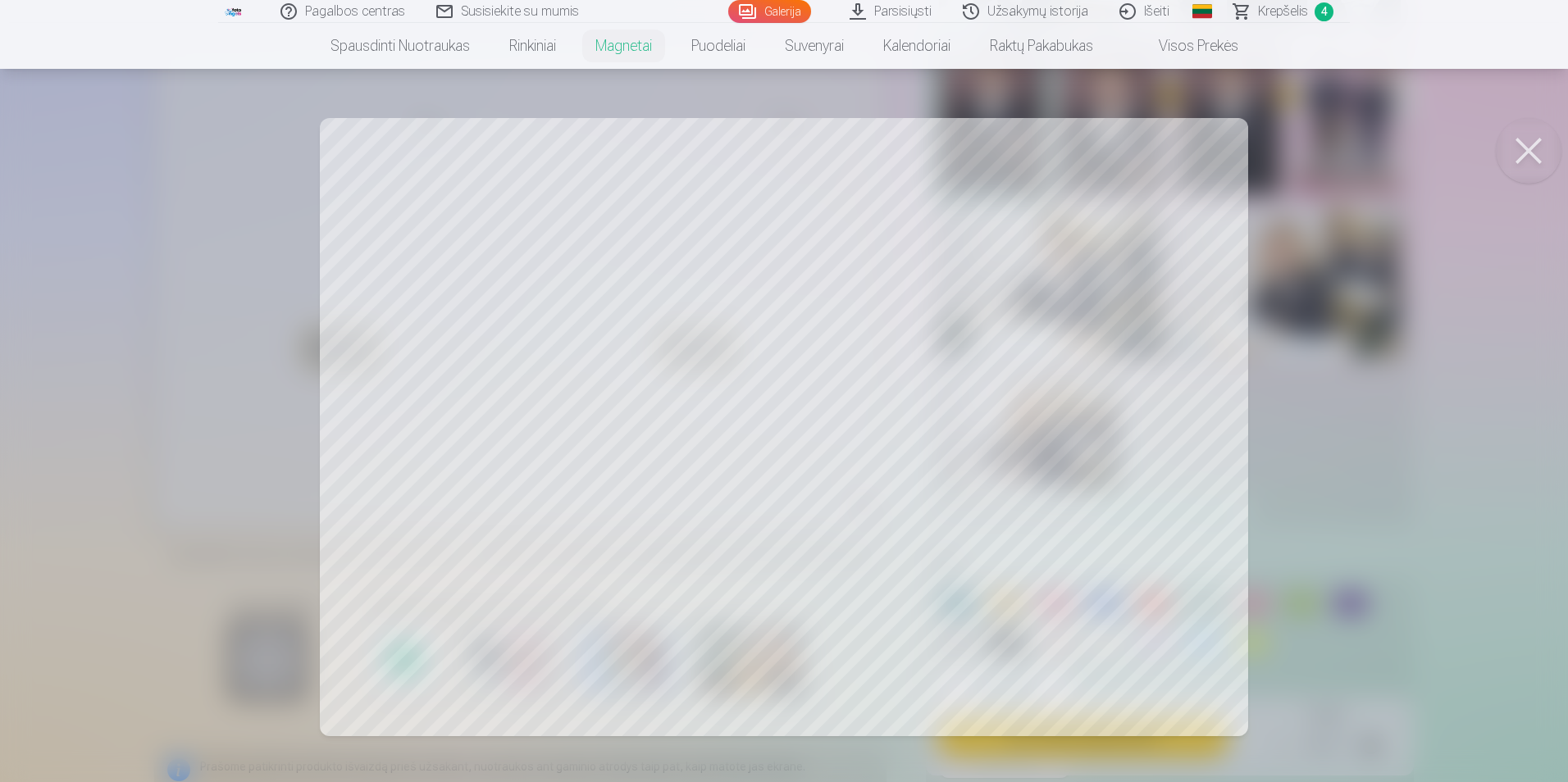
click at [1045, 329] on div at bounding box center [784, 391] width 1568 height 782
click at [787, 140] on div at bounding box center [784, 391] width 1568 height 782
click at [1482, 361] on div at bounding box center [784, 391] width 1568 height 782
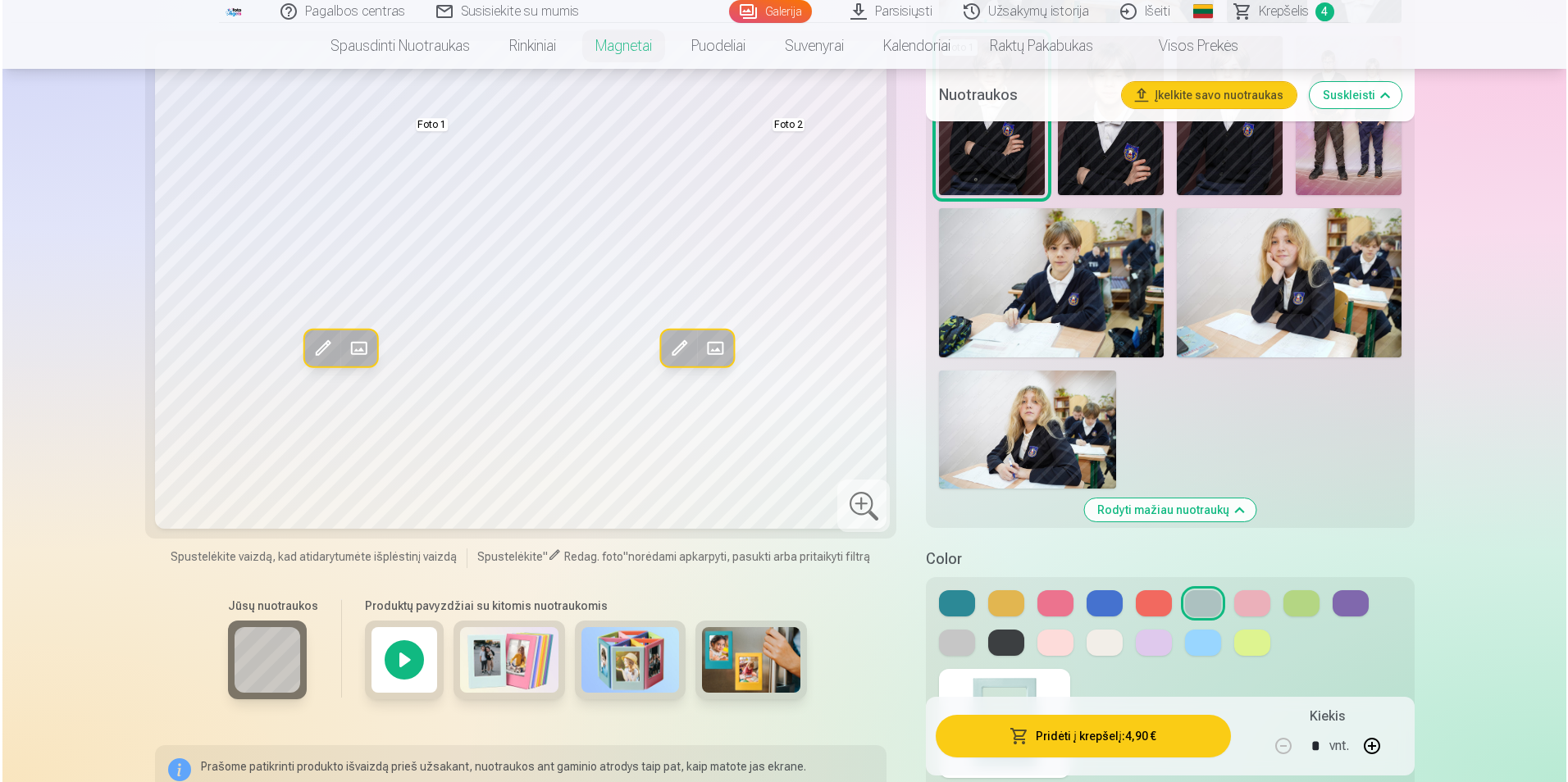
scroll to position [1203, 0]
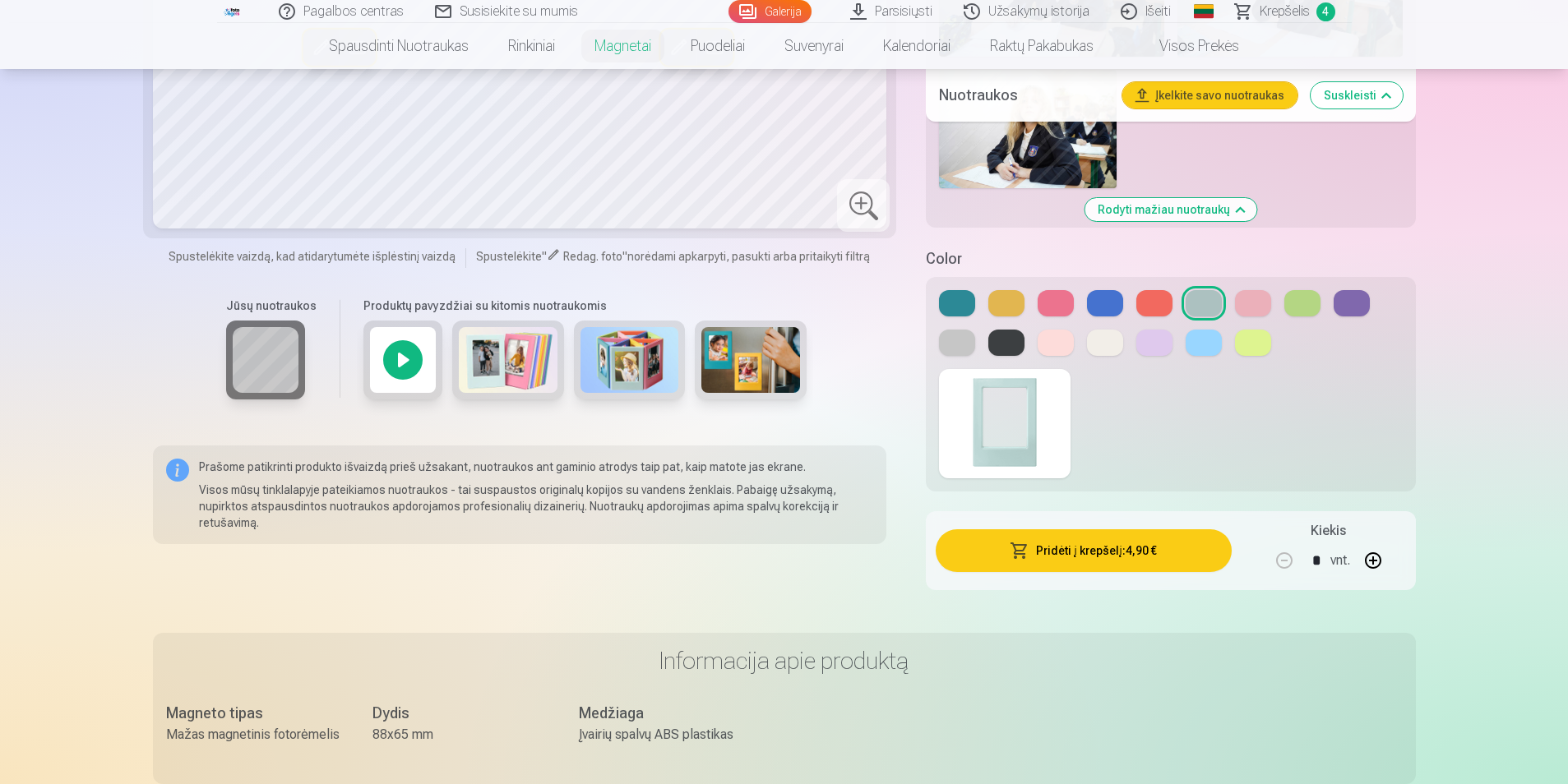
click at [1087, 557] on button "Pridėti į krepšelį : 4,90 €" at bounding box center [1084, 551] width 295 height 43
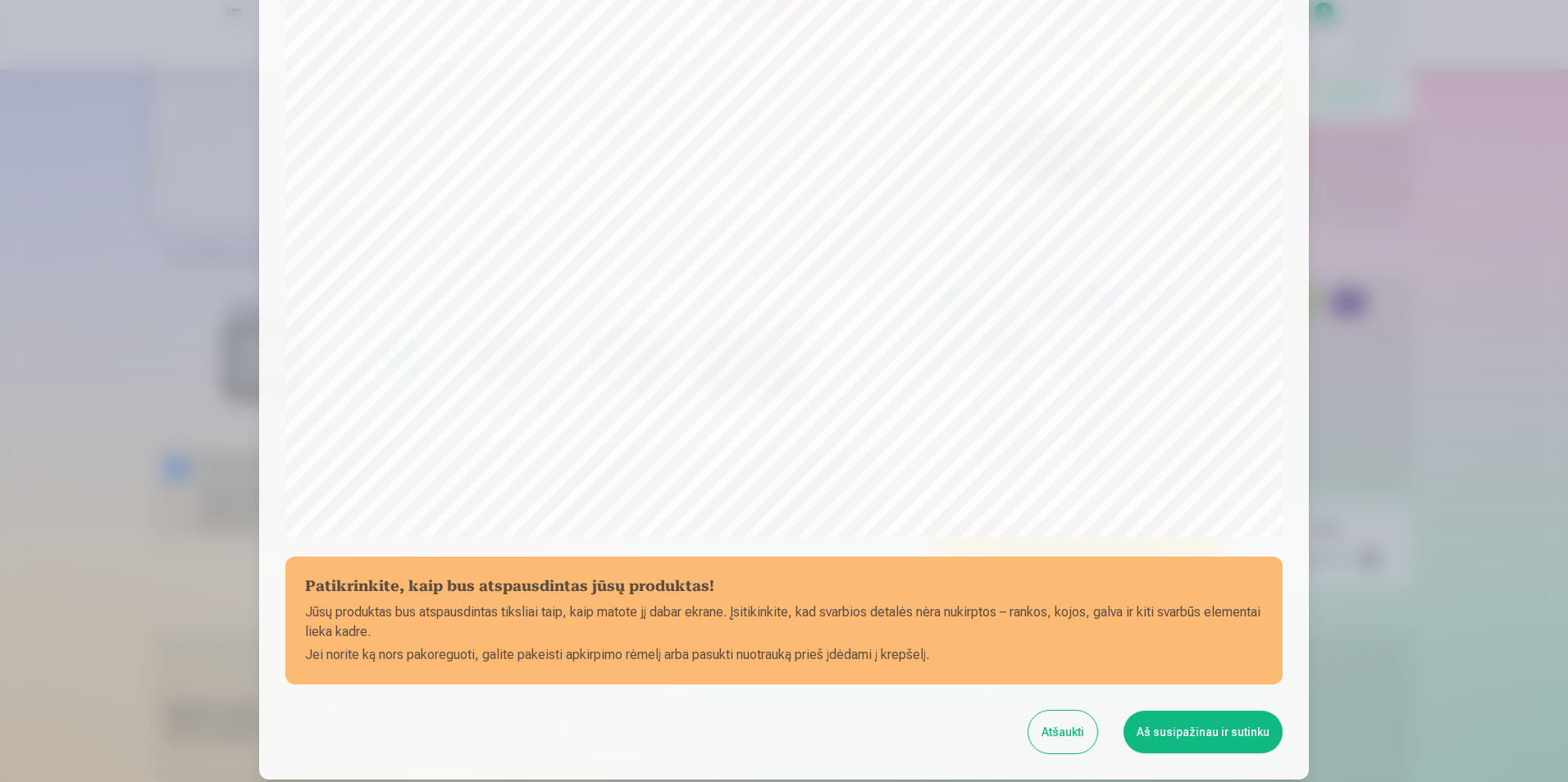
scroll to position [399, 0]
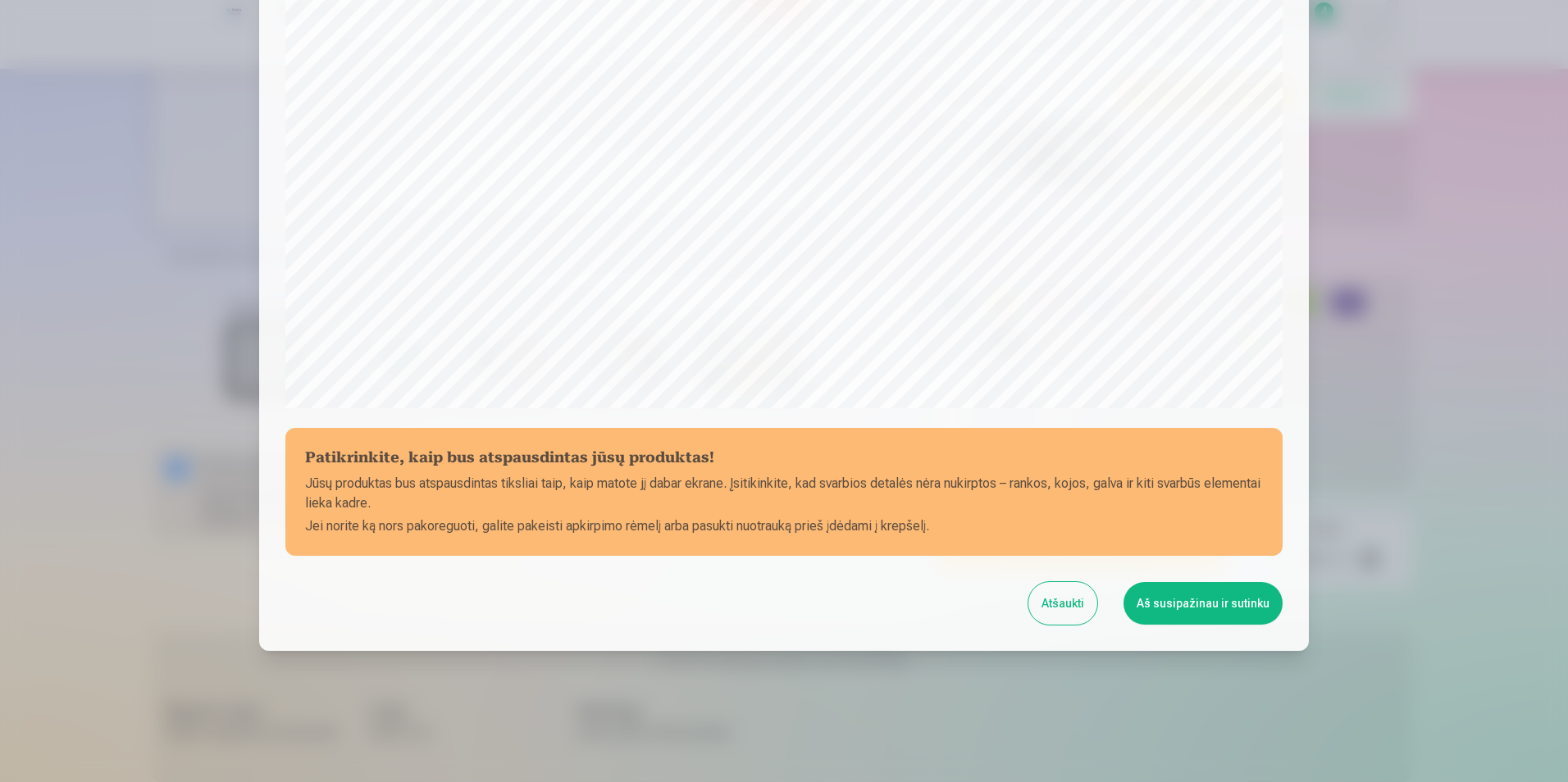
click at [1162, 605] on button "Aš susipažinau ir sutinku" at bounding box center [1203, 604] width 159 height 43
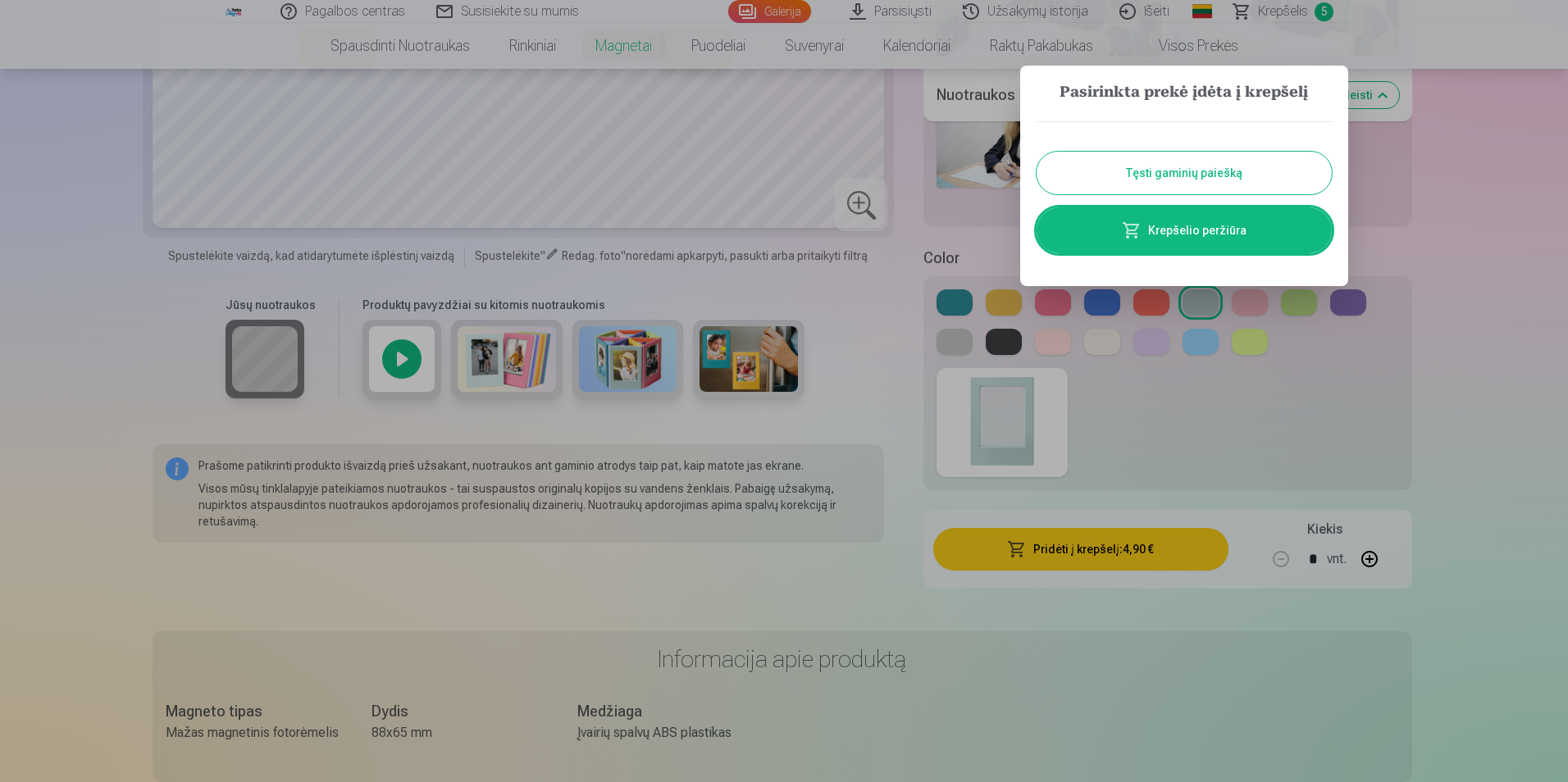
click at [1208, 229] on link "Krepšelio peržiūra" at bounding box center [1184, 230] width 295 height 46
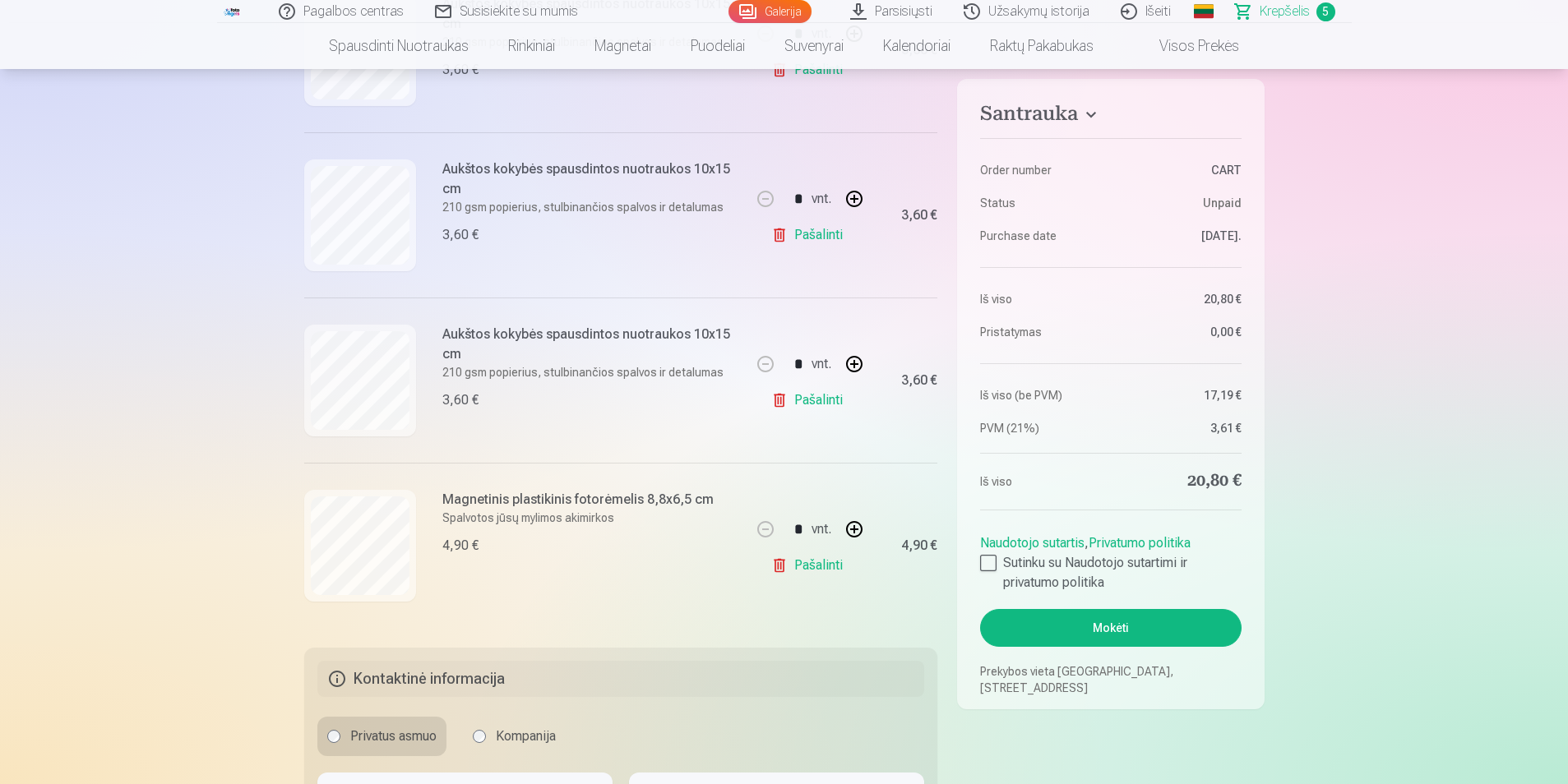
scroll to position [302, 0]
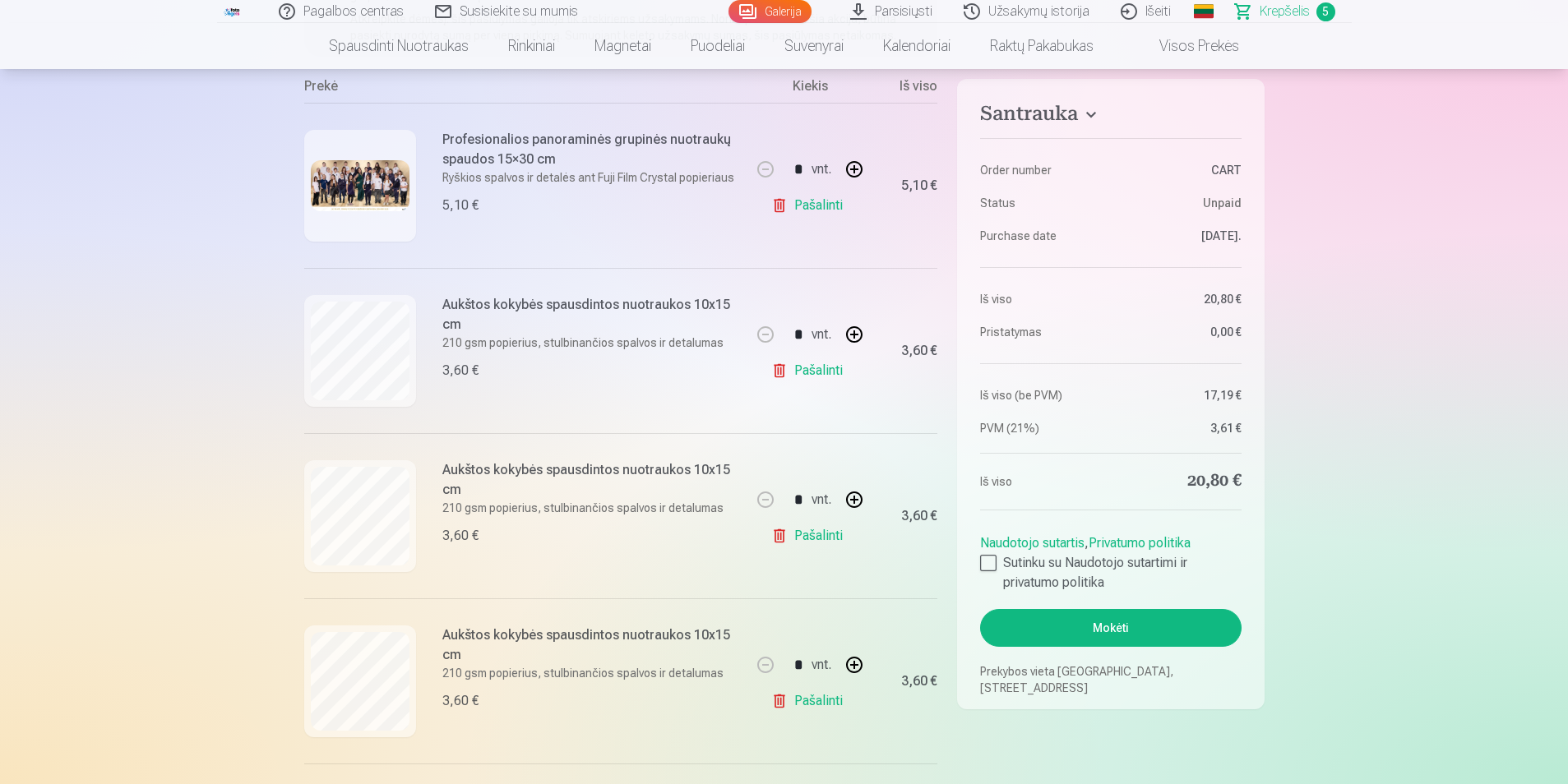
click at [847, 508] on button "button" at bounding box center [855, 500] width 40 height 40
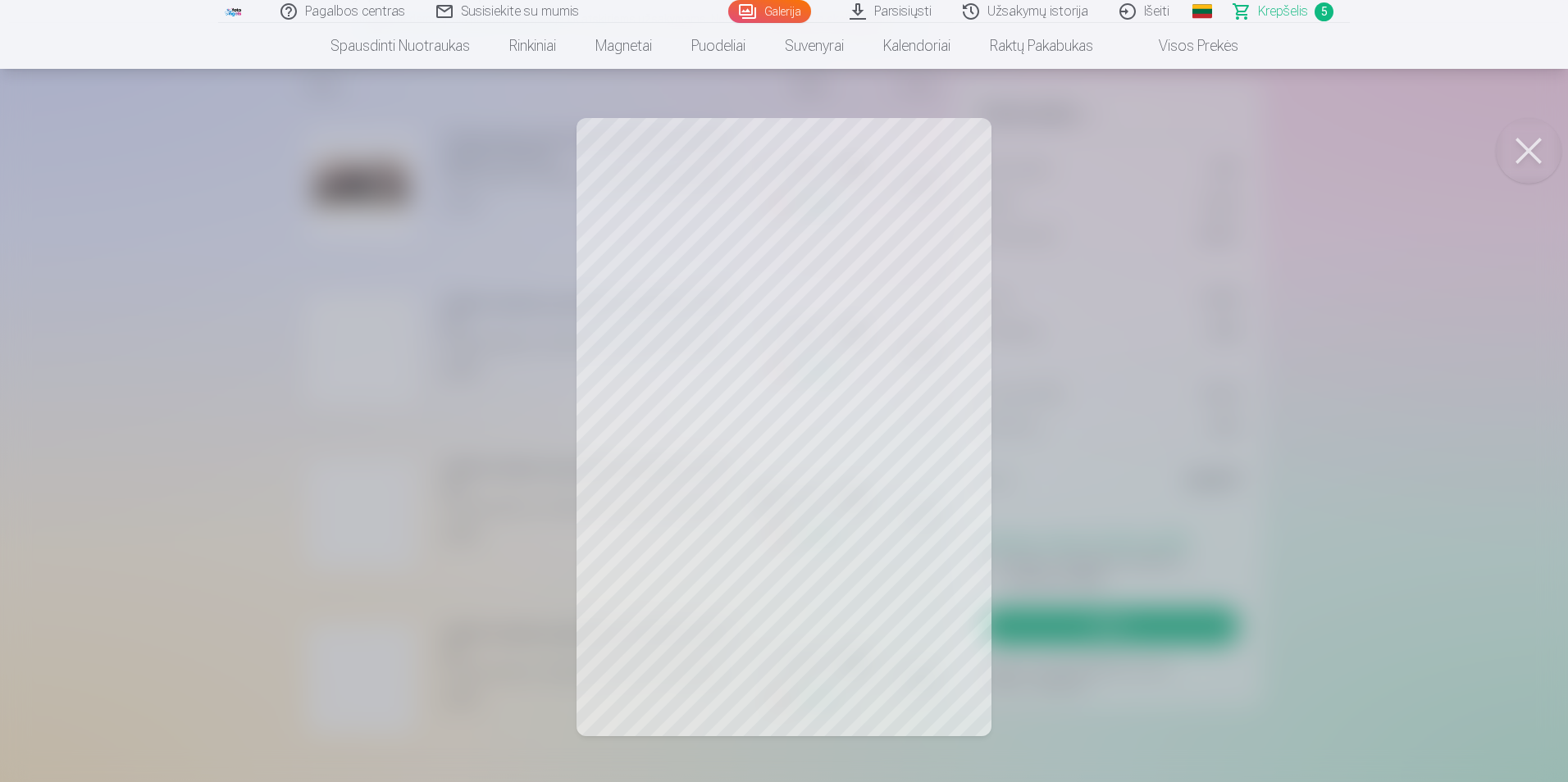
click at [1190, 327] on div at bounding box center [784, 391] width 1568 height 782
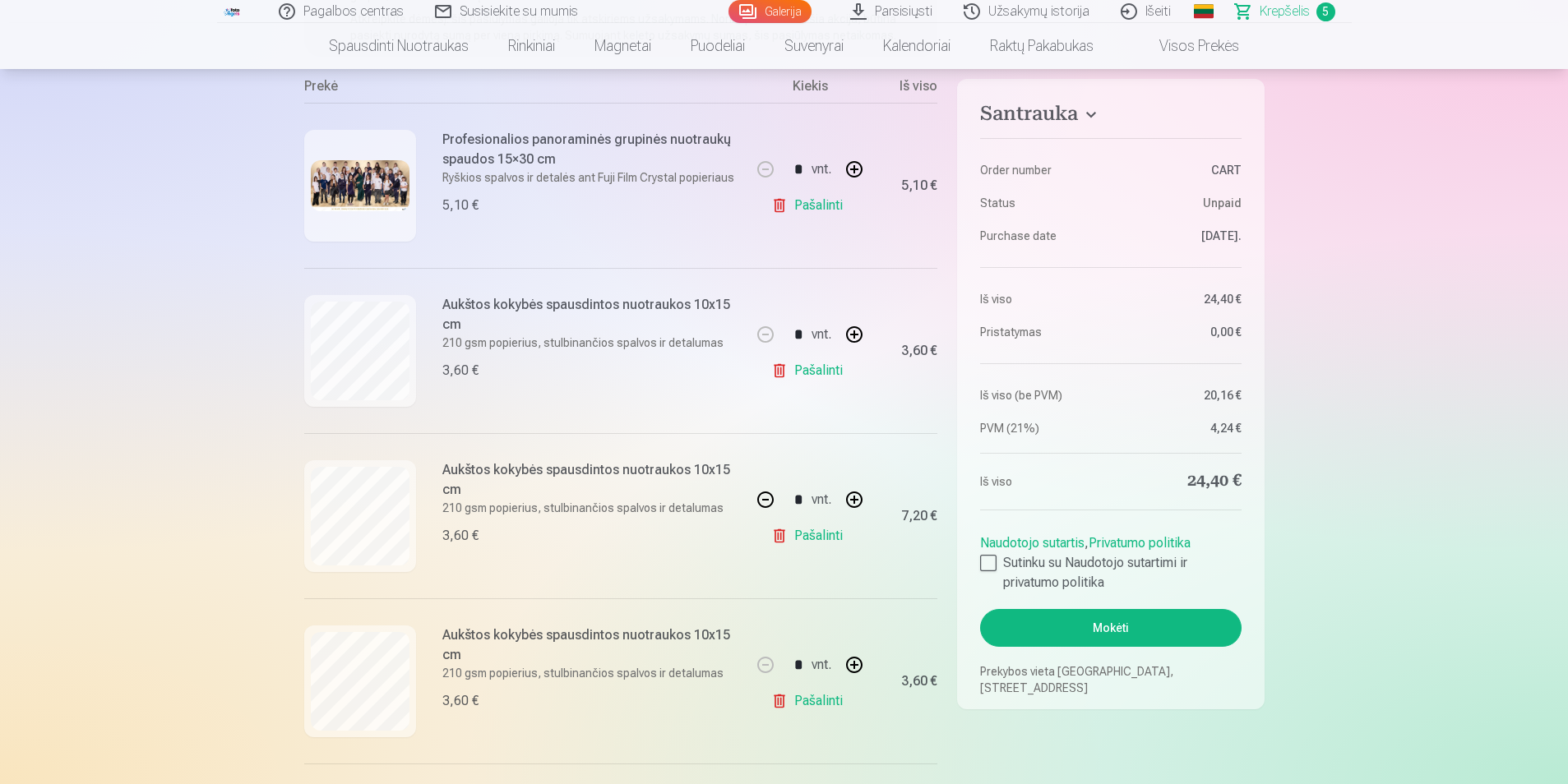
click at [776, 538] on link "Pašalinti" at bounding box center [810, 536] width 78 height 33
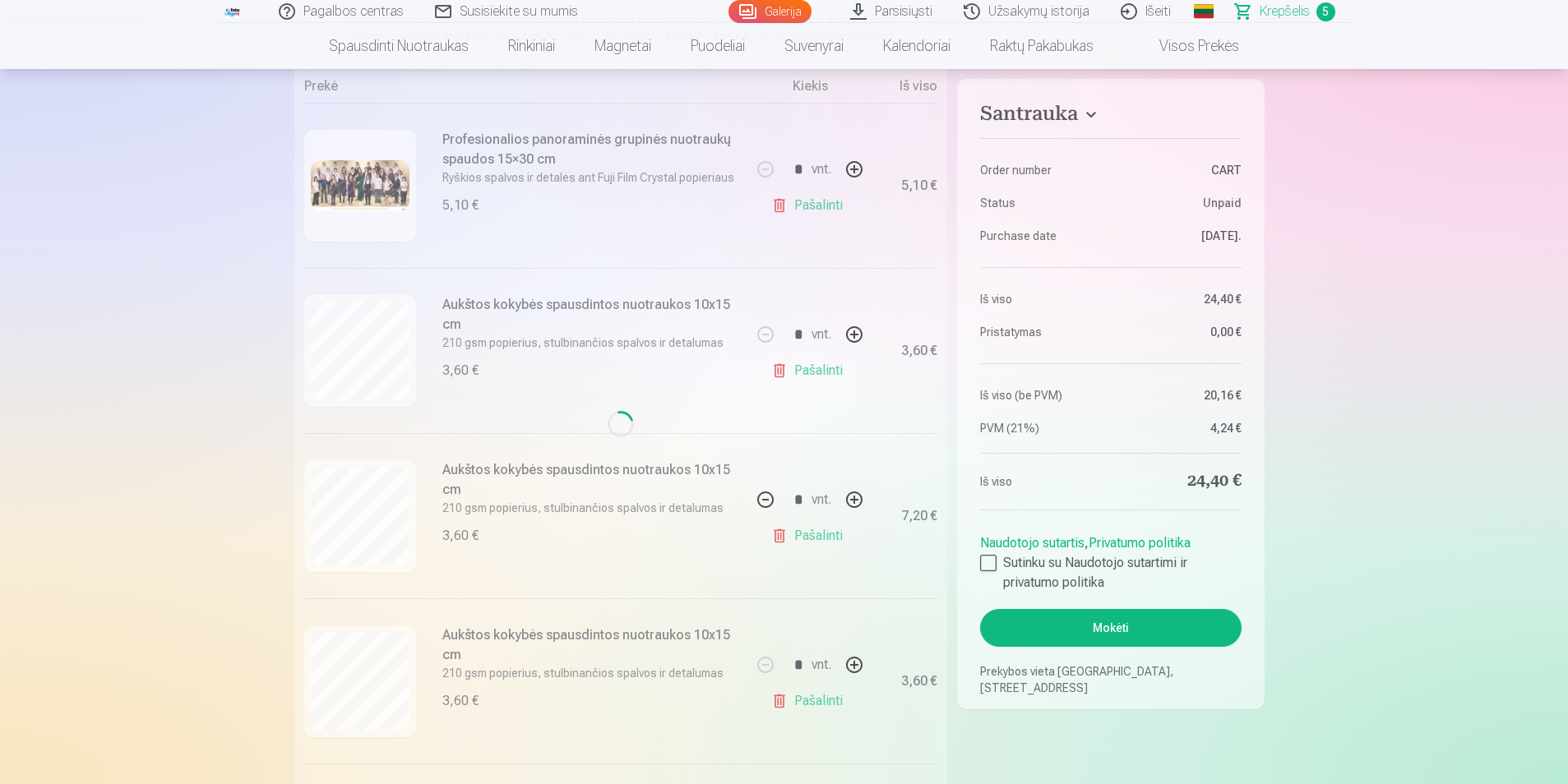
type input "*"
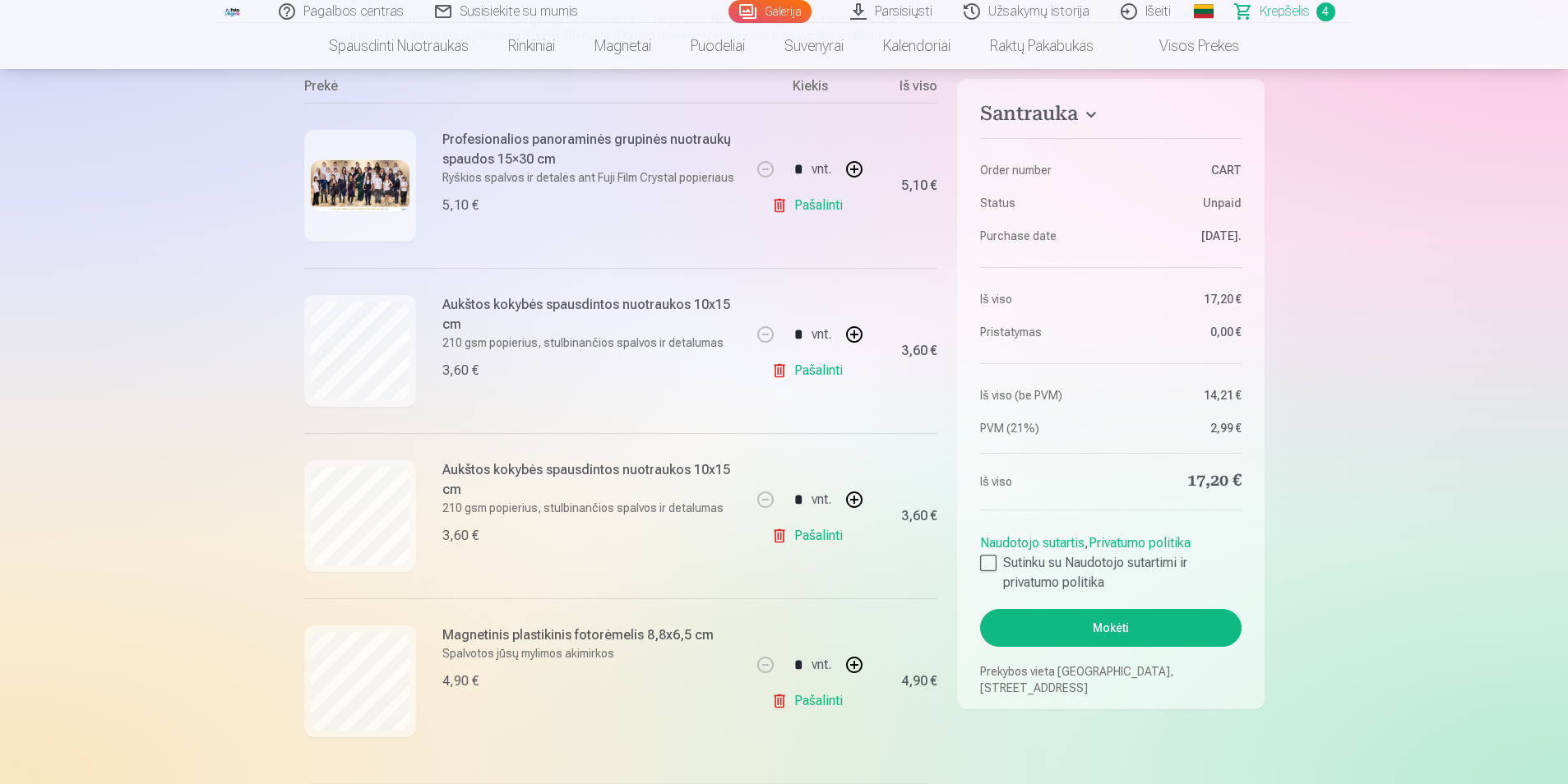
click at [788, 373] on link "Pašalinti" at bounding box center [810, 371] width 78 height 33
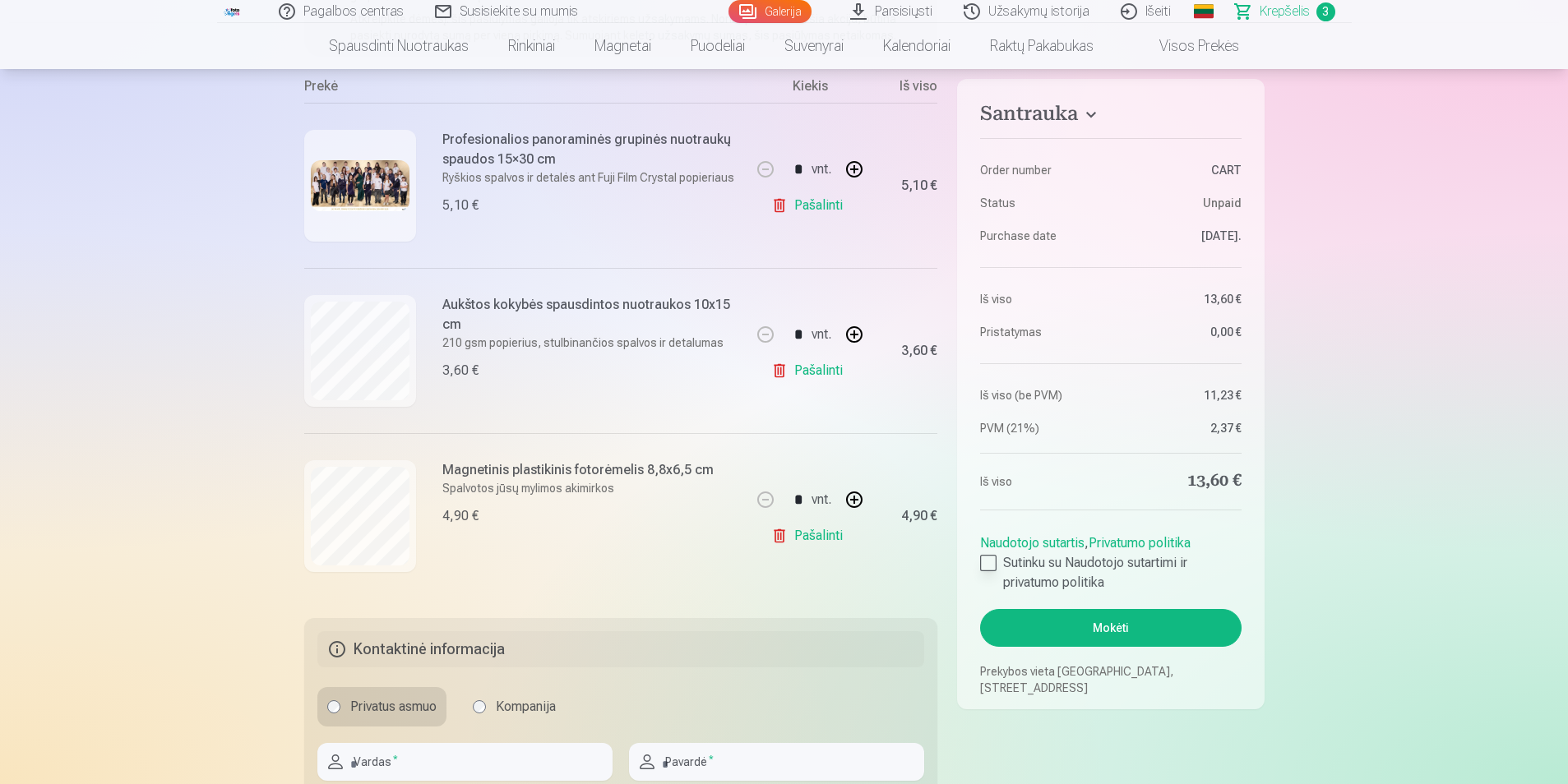
click at [986, 563] on div at bounding box center [988, 563] width 16 height 16
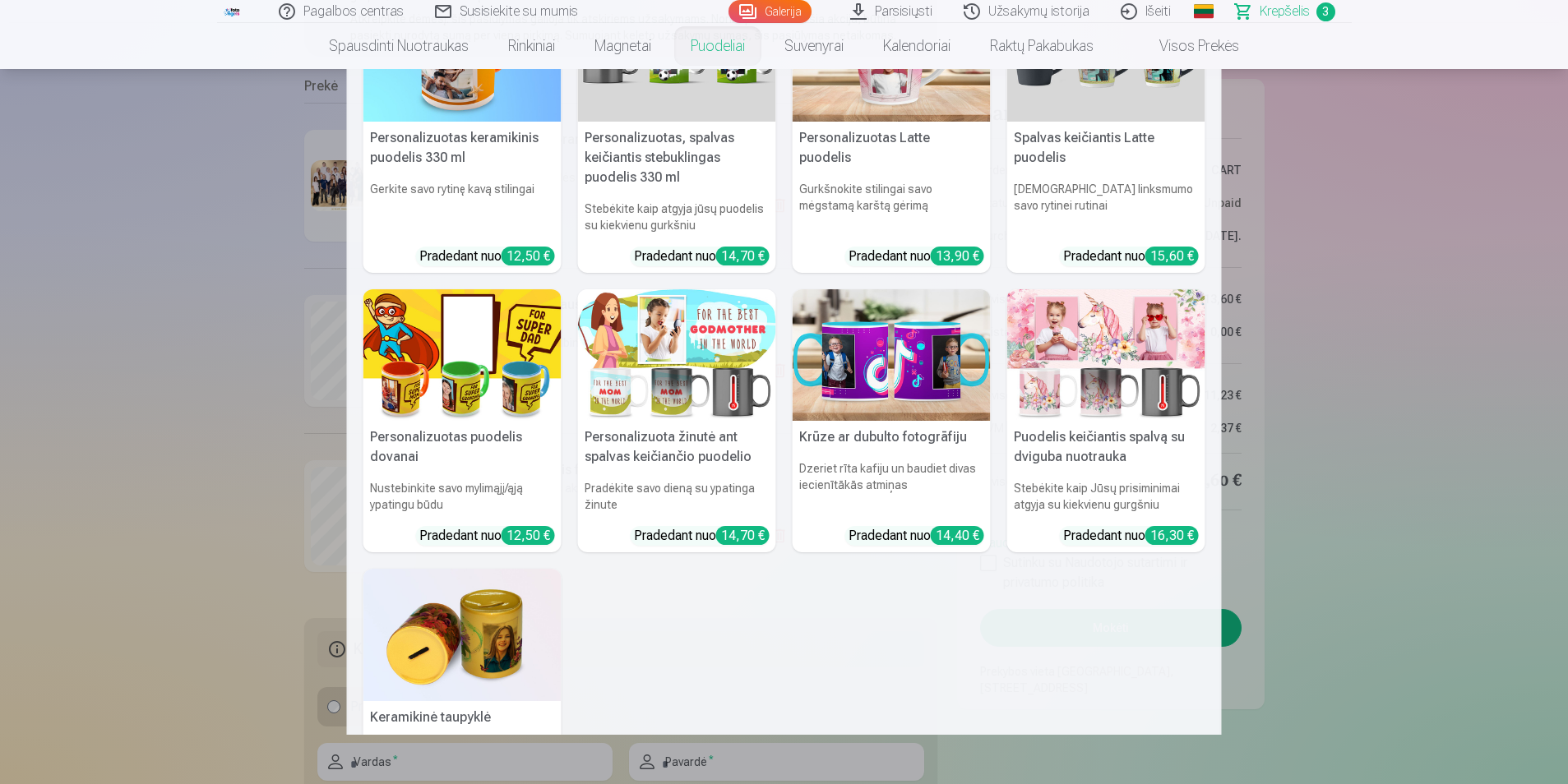
scroll to position [0, 0]
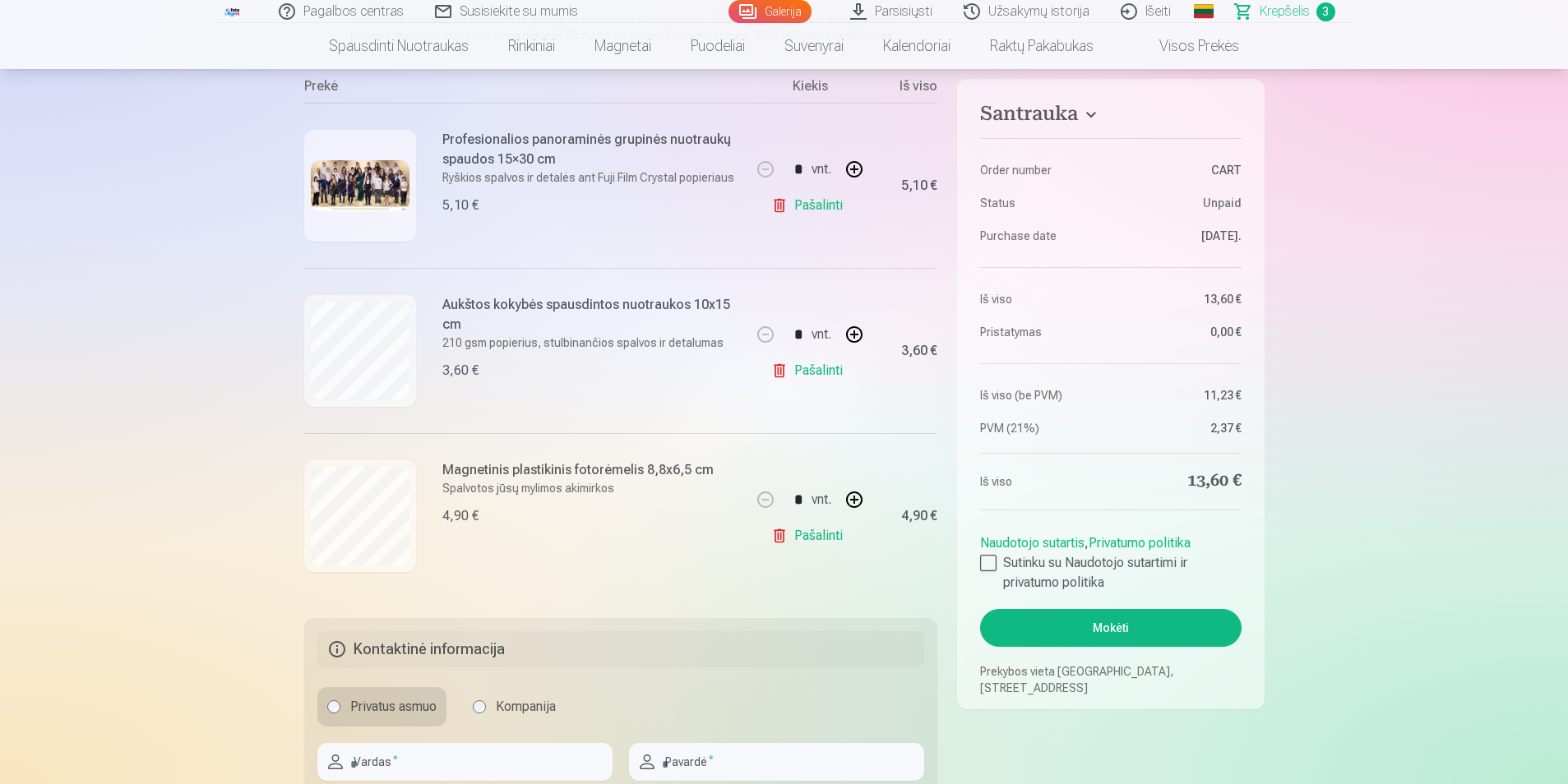
click at [0, 288] on html "Pagalbos centras Susisiekite su mumis Galerija Parsisiųsti Užsakymų istorija Iš…" at bounding box center [784, 90] width 1568 height 784
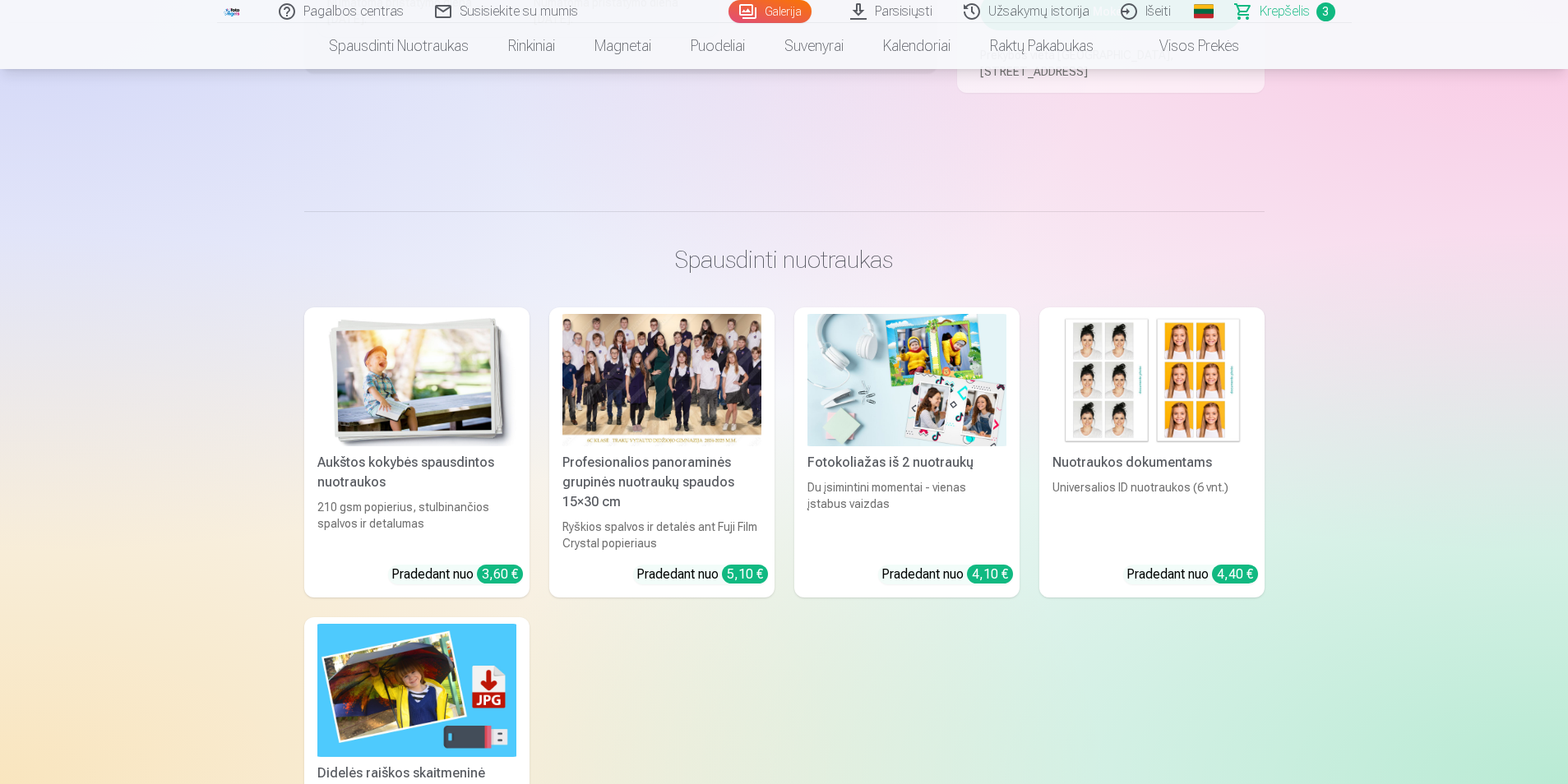
scroll to position [769, 0]
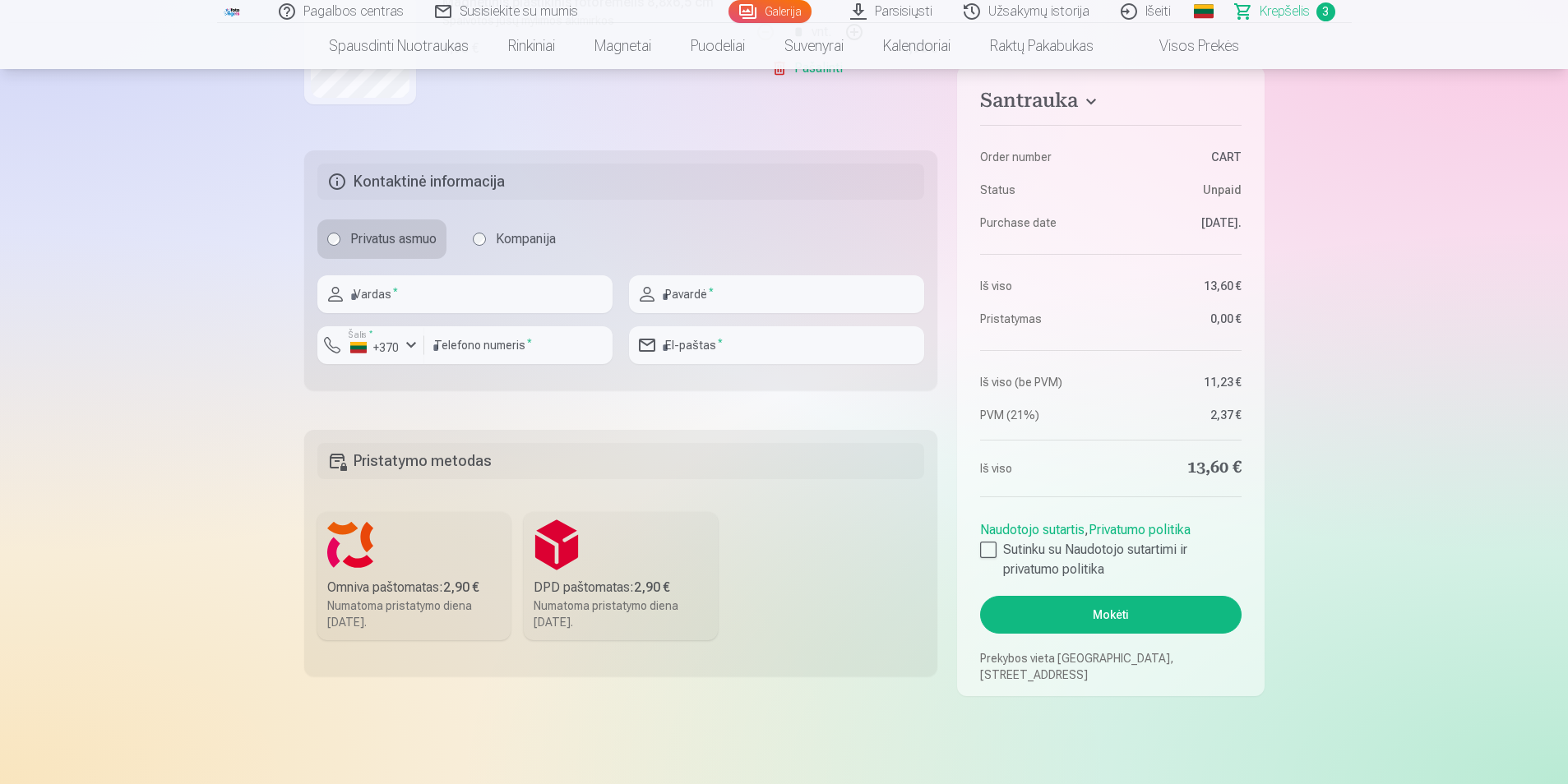
click at [453, 544] on label "Omniva paštomatas : 2,90 € Numatoma pristatymo diena 13.09.2025." at bounding box center [414, 576] width 194 height 129
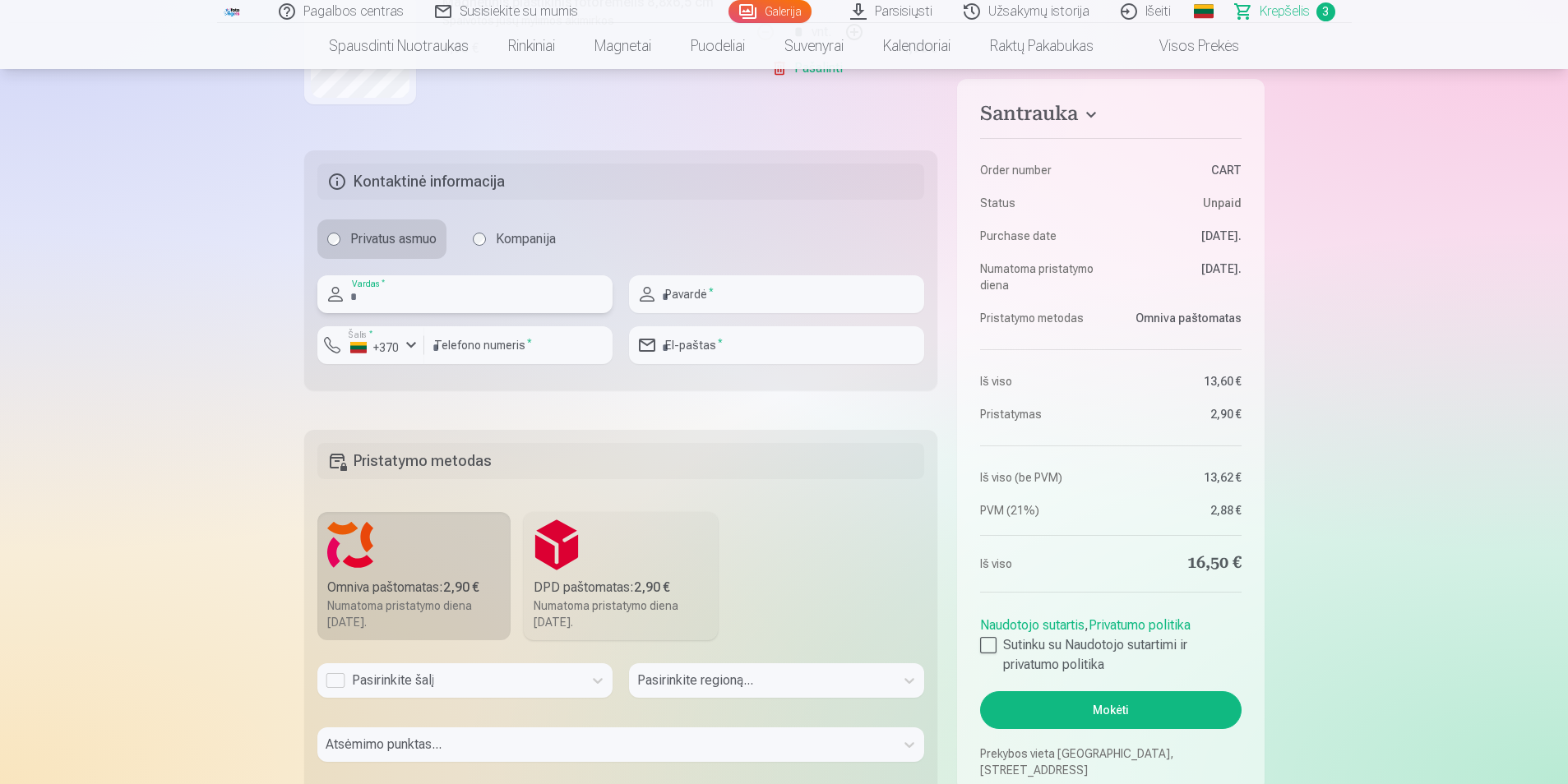
click at [417, 295] on input "text" at bounding box center [465, 294] width 295 height 38
type input "*****"
click at [810, 305] on input "text" at bounding box center [777, 294] width 295 height 38
type input "*******"
type input "*********"
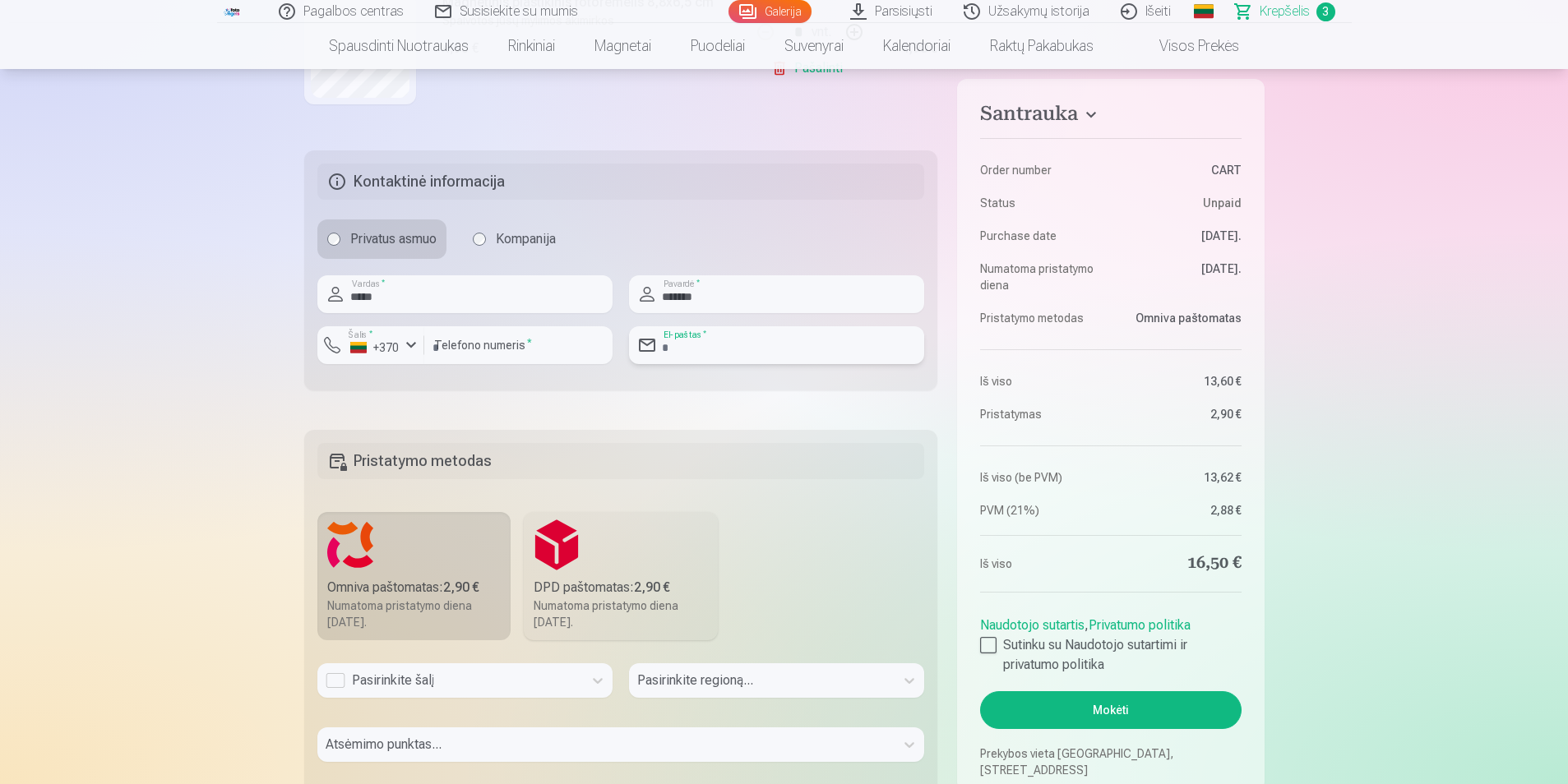
type input "**********"
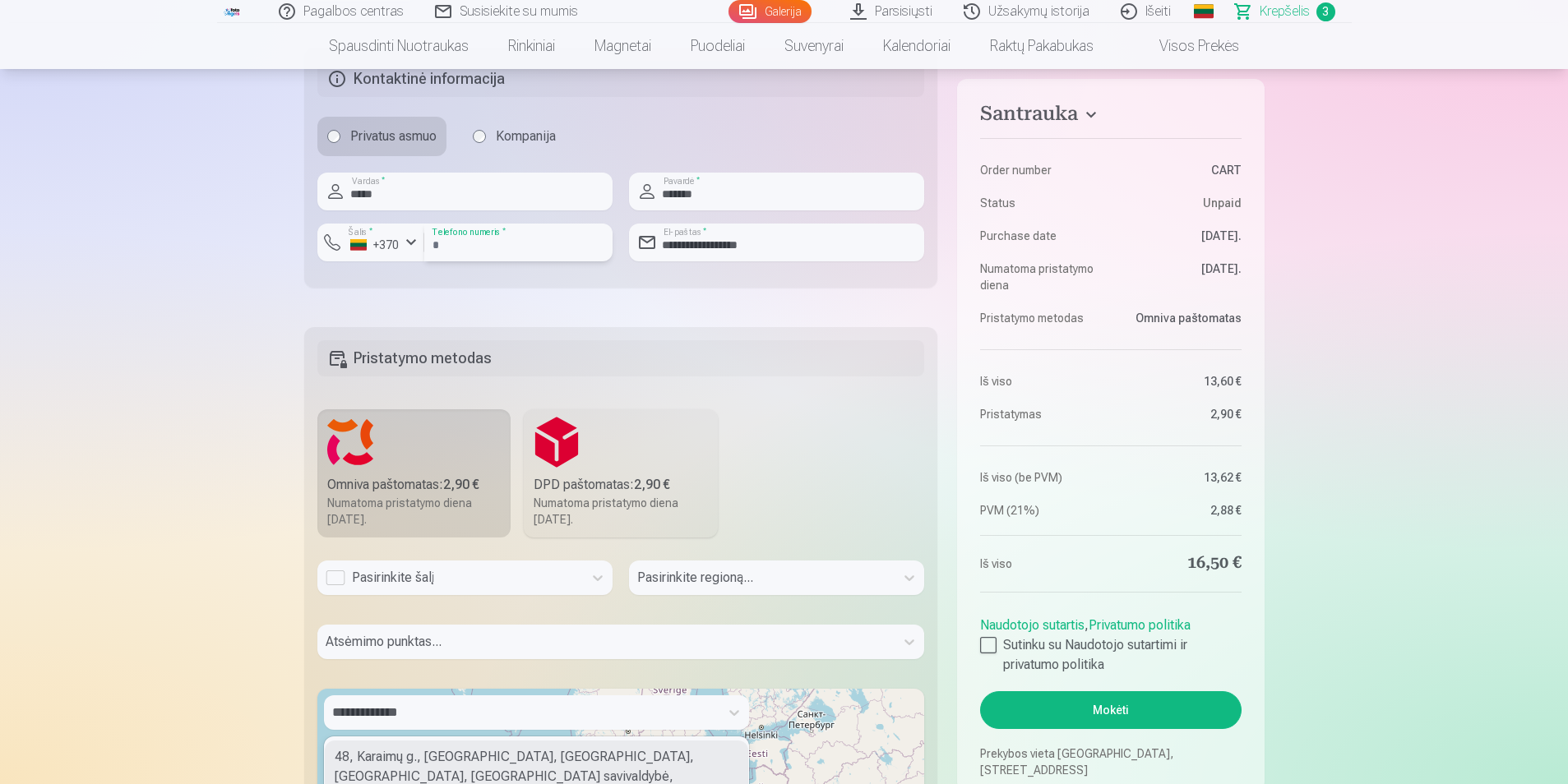
click at [435, 238] on input "*********" at bounding box center [518, 242] width 188 height 38
type input "********"
click at [582, 310] on div "Santrauka Order number CART Status Unpaid Purchase date 28.08.2025. Numatoma pr…" at bounding box center [784, 248] width 961 height 1801
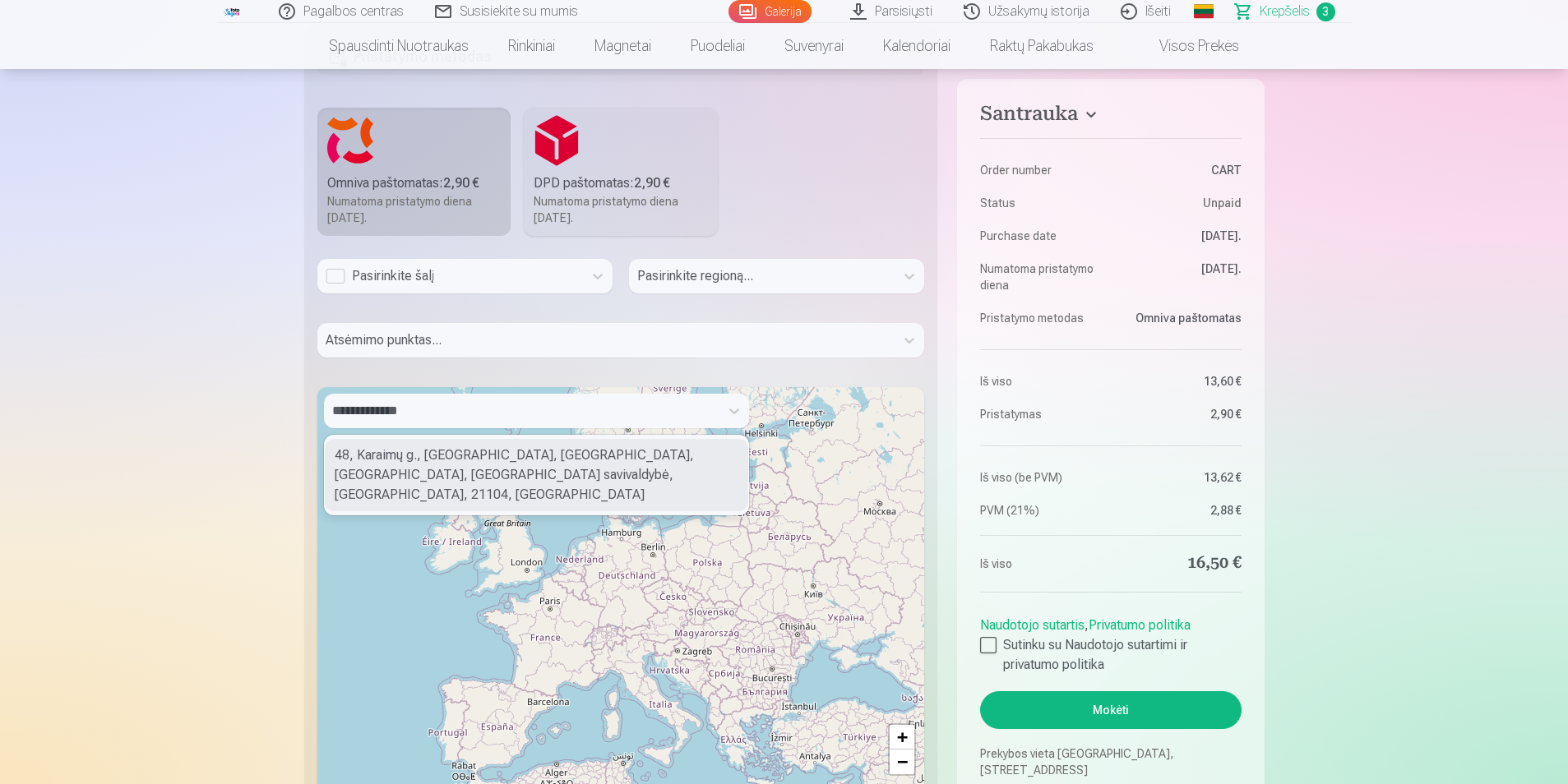
click at [622, 197] on div "Numatoma pristatymo diena 13.09.2025." at bounding box center [620, 209] width 174 height 33
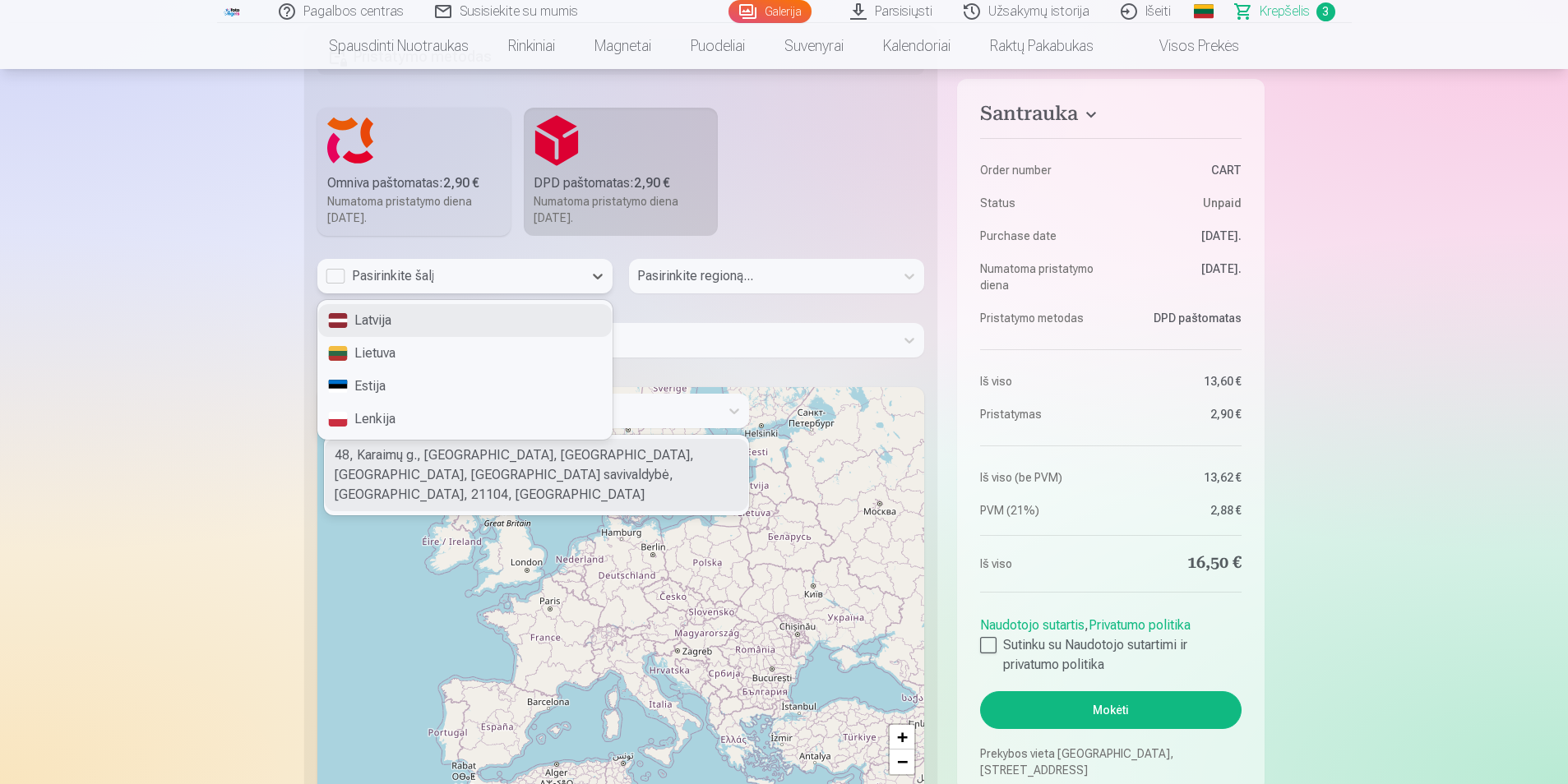
click at [582, 275] on div "Pasirinkite šalį" at bounding box center [450, 276] width 266 height 35
click at [409, 351] on div "Lietuva" at bounding box center [465, 354] width 294 height 33
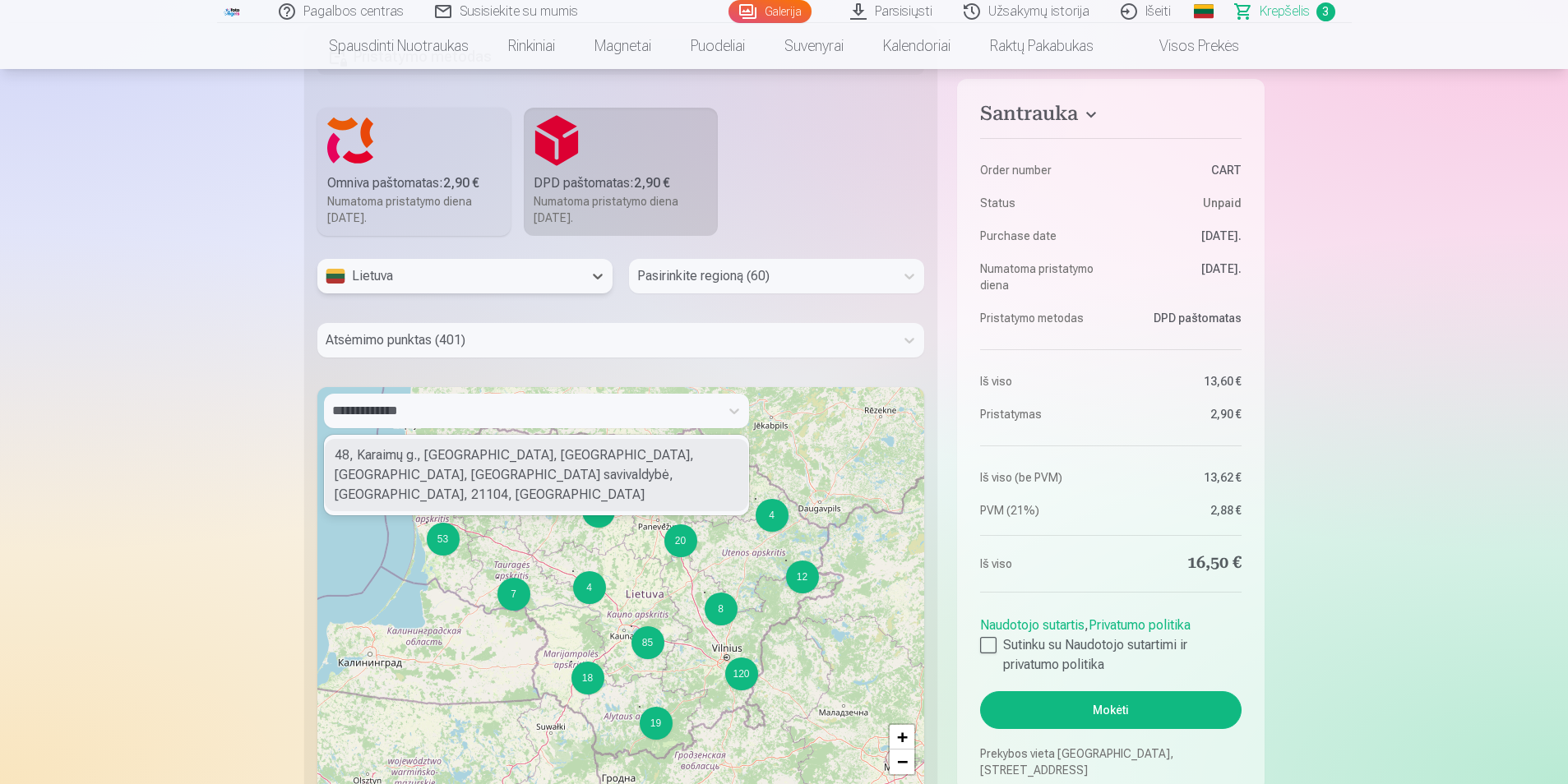
click at [859, 277] on div at bounding box center [762, 276] width 249 height 23
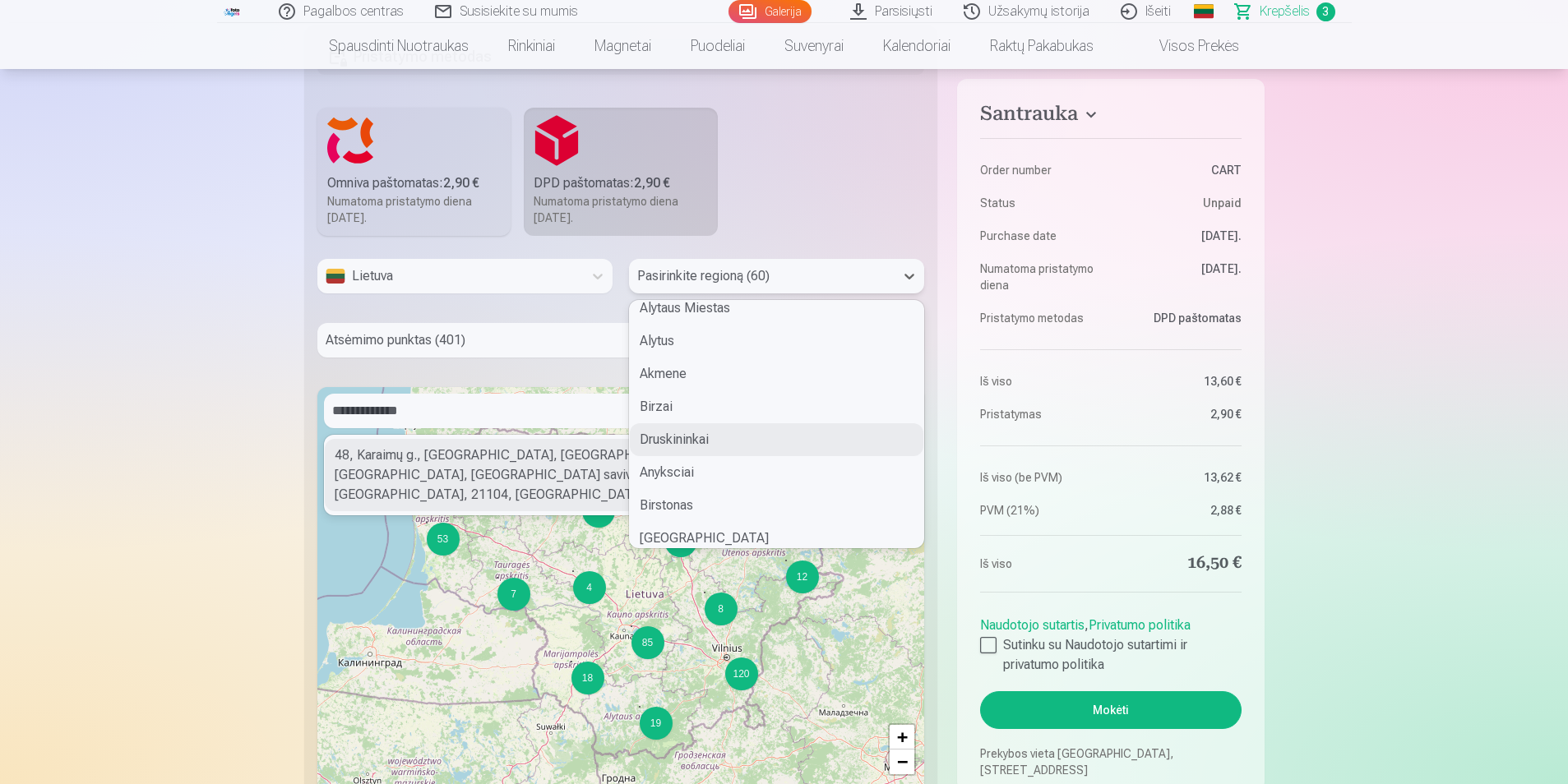
scroll to position [527, 0]
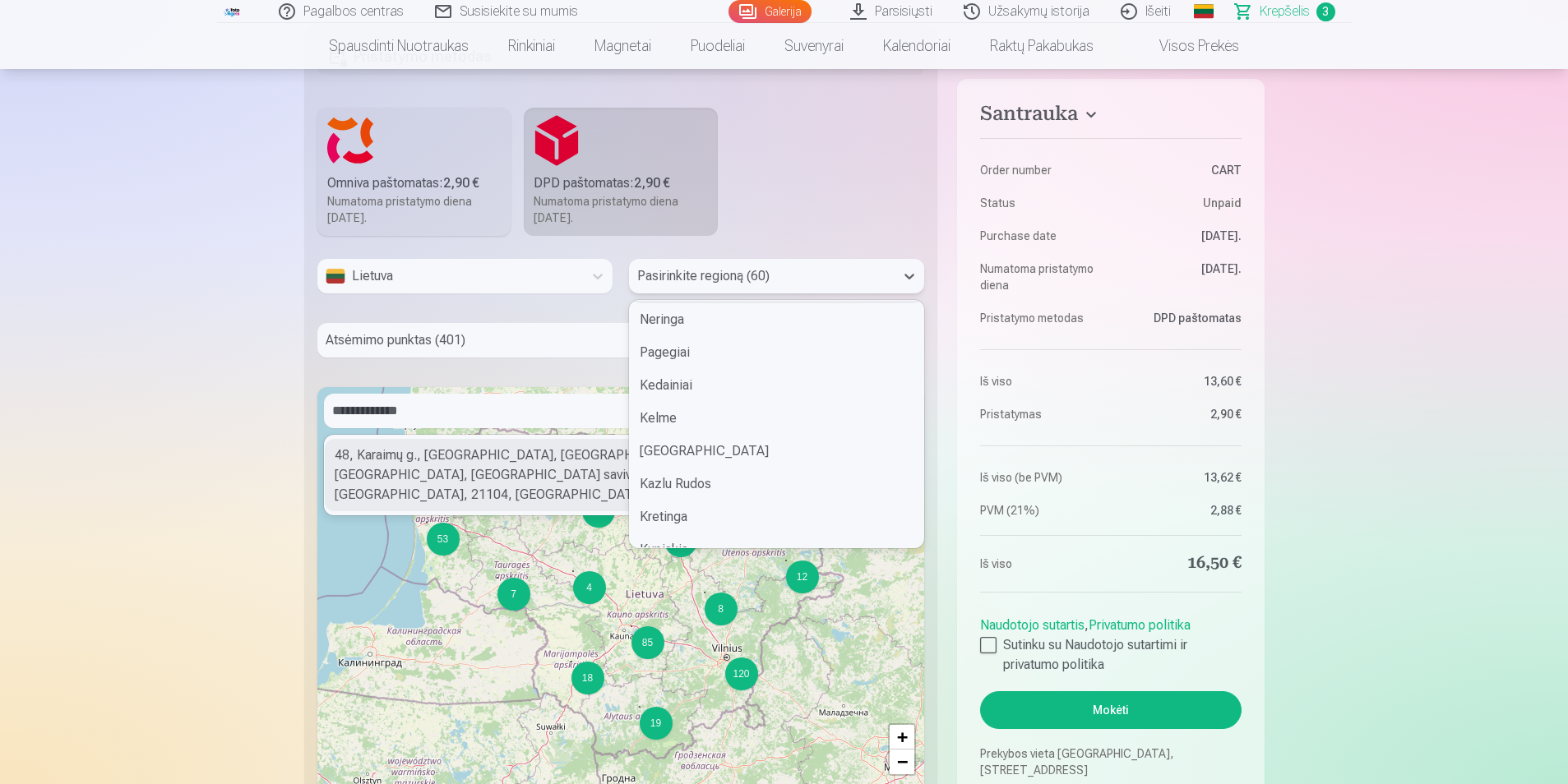
click at [737, 268] on div at bounding box center [762, 276] width 249 height 23
type input "***"
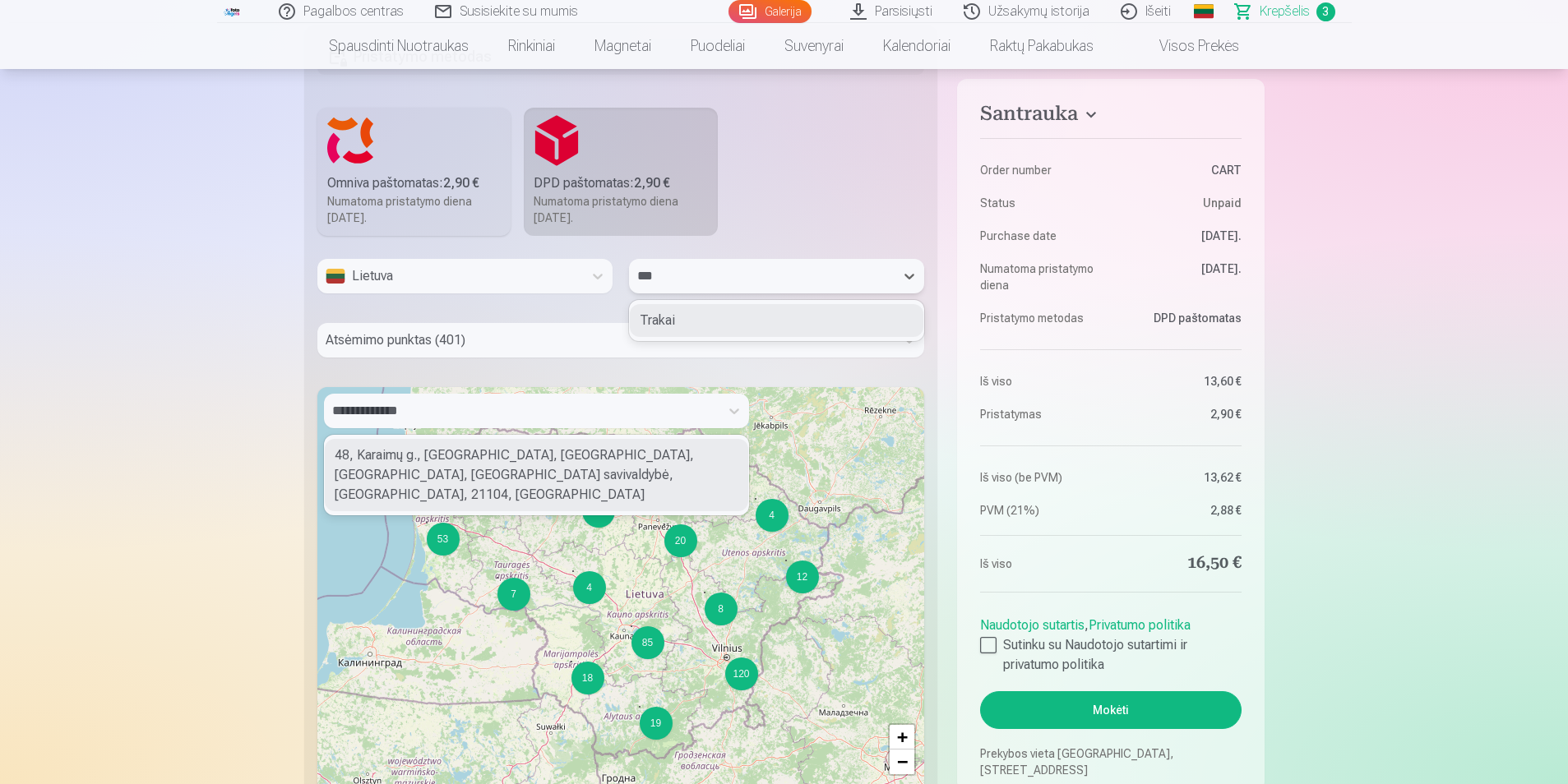
click at [647, 315] on div "Trakai" at bounding box center [777, 321] width 294 height 33
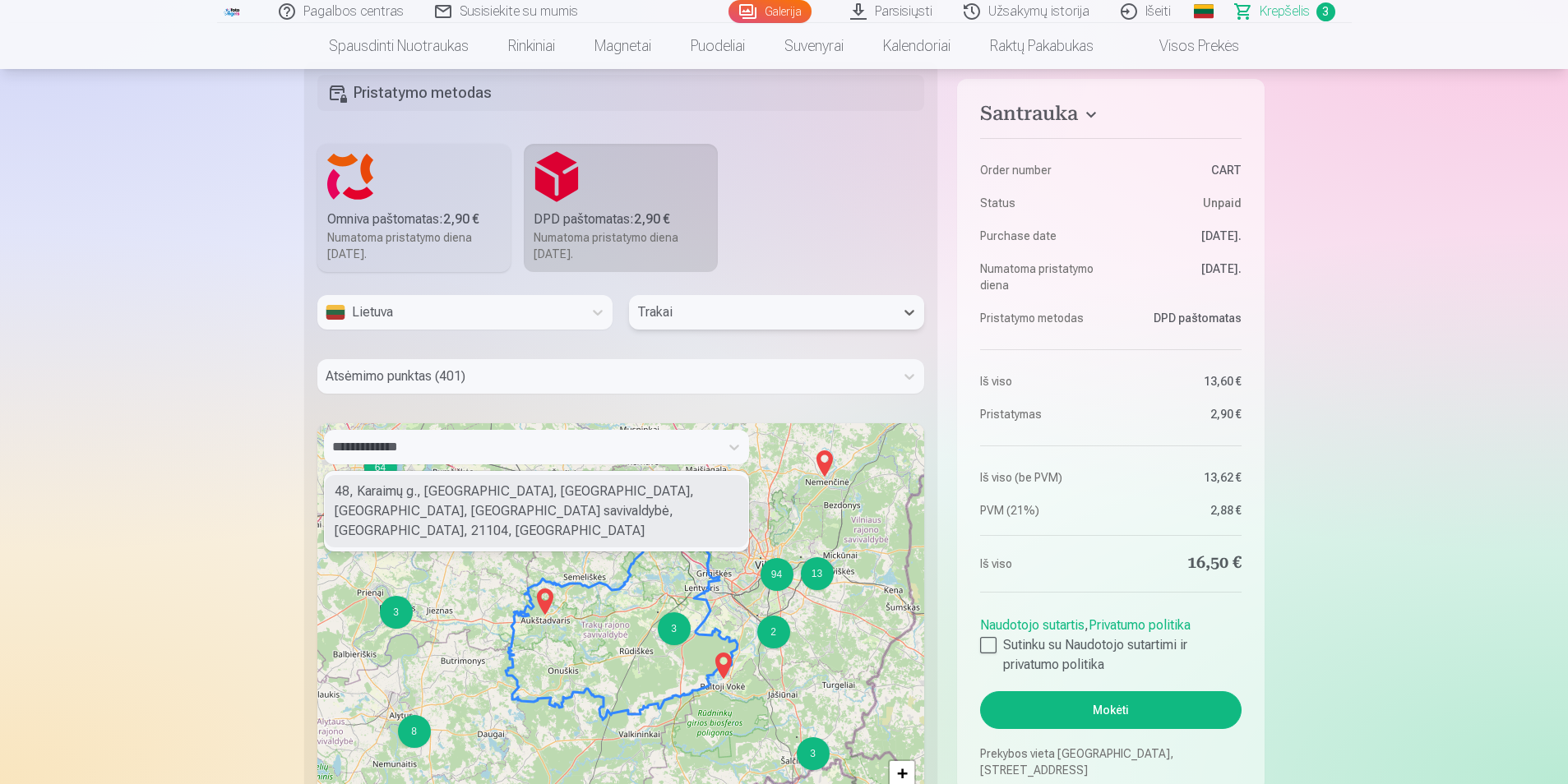
scroll to position [1476, 0]
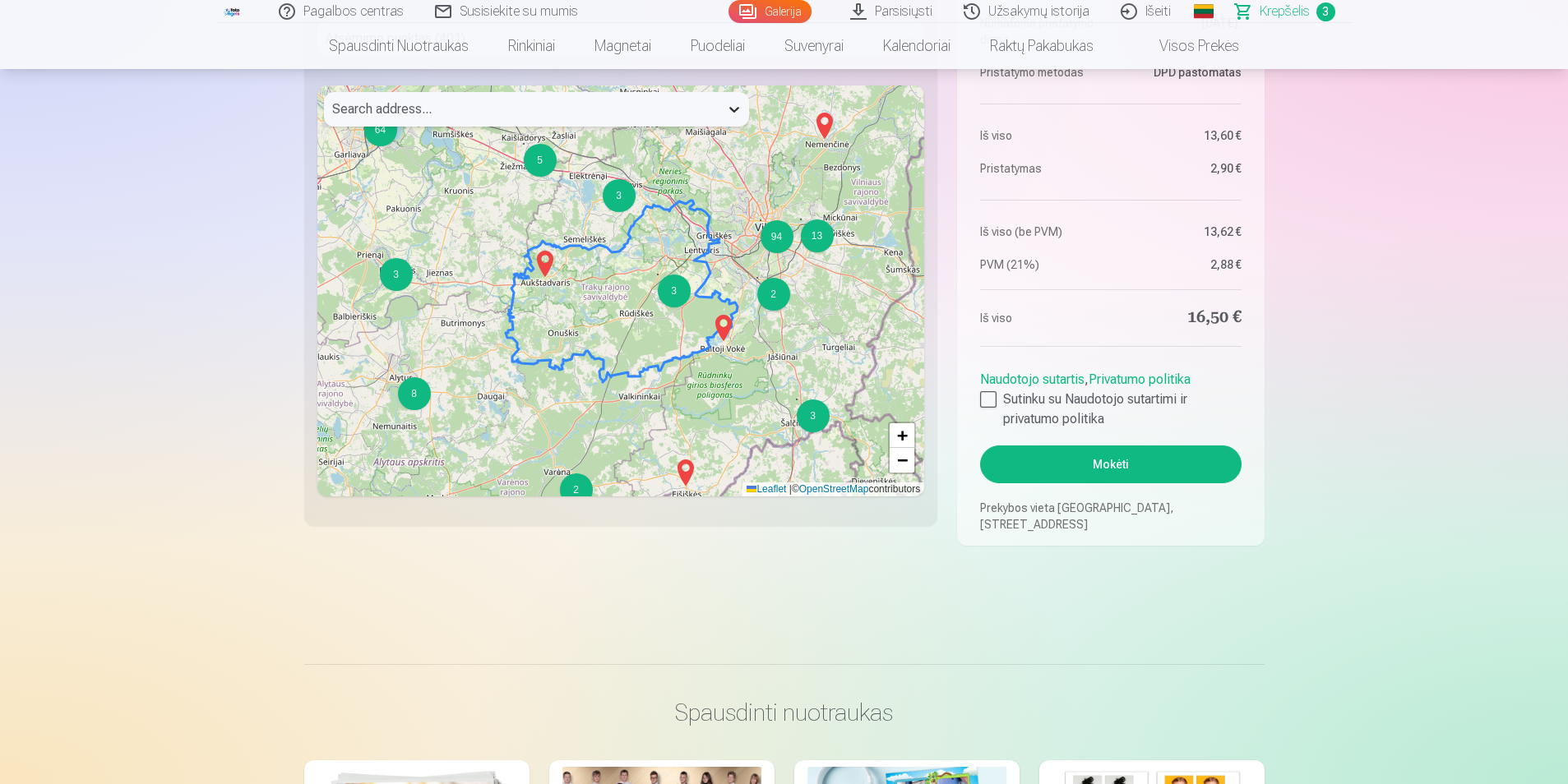
click at [739, 117] on div at bounding box center [734, 110] width 30 height 30
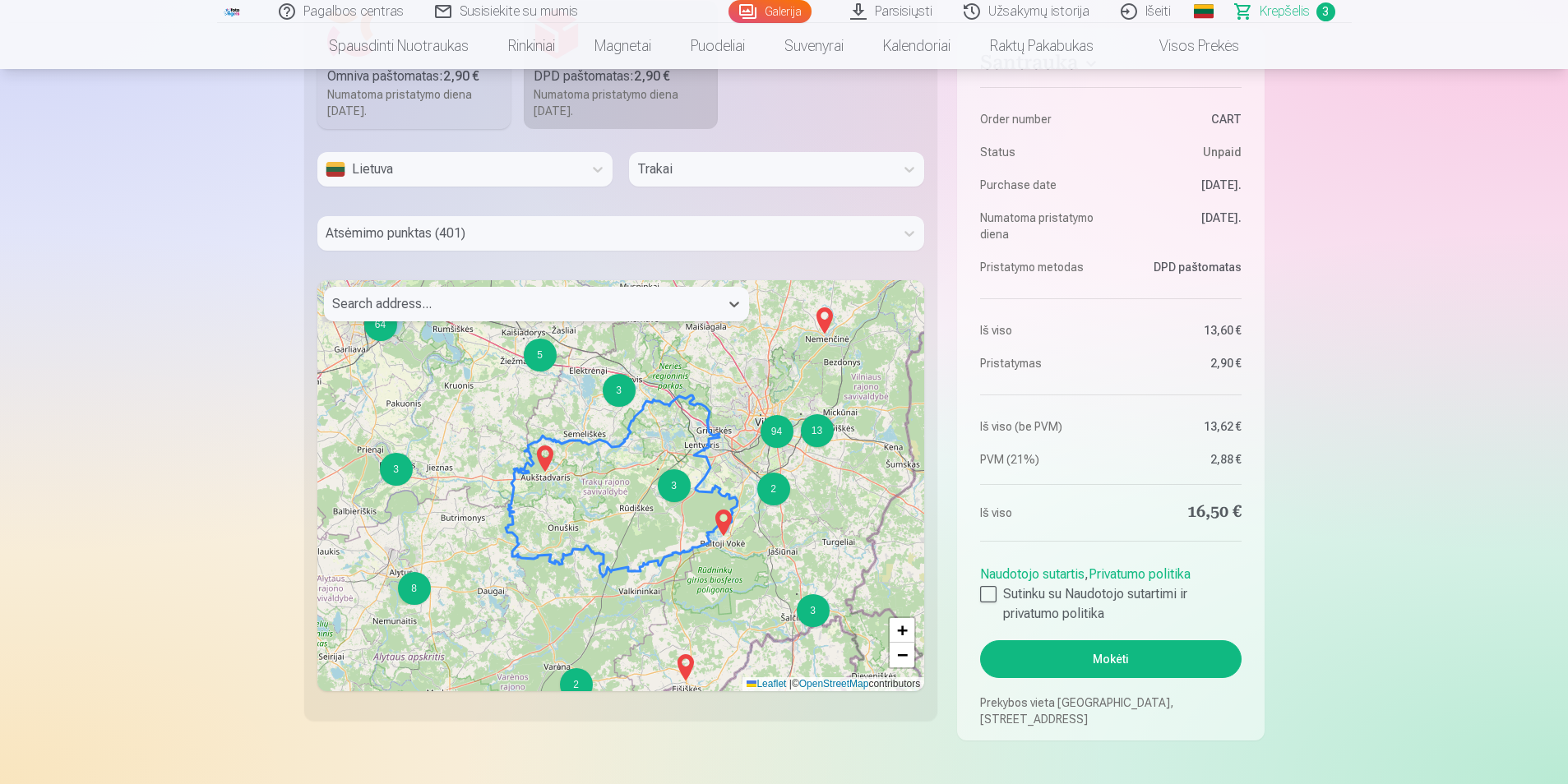
scroll to position [1174, 0]
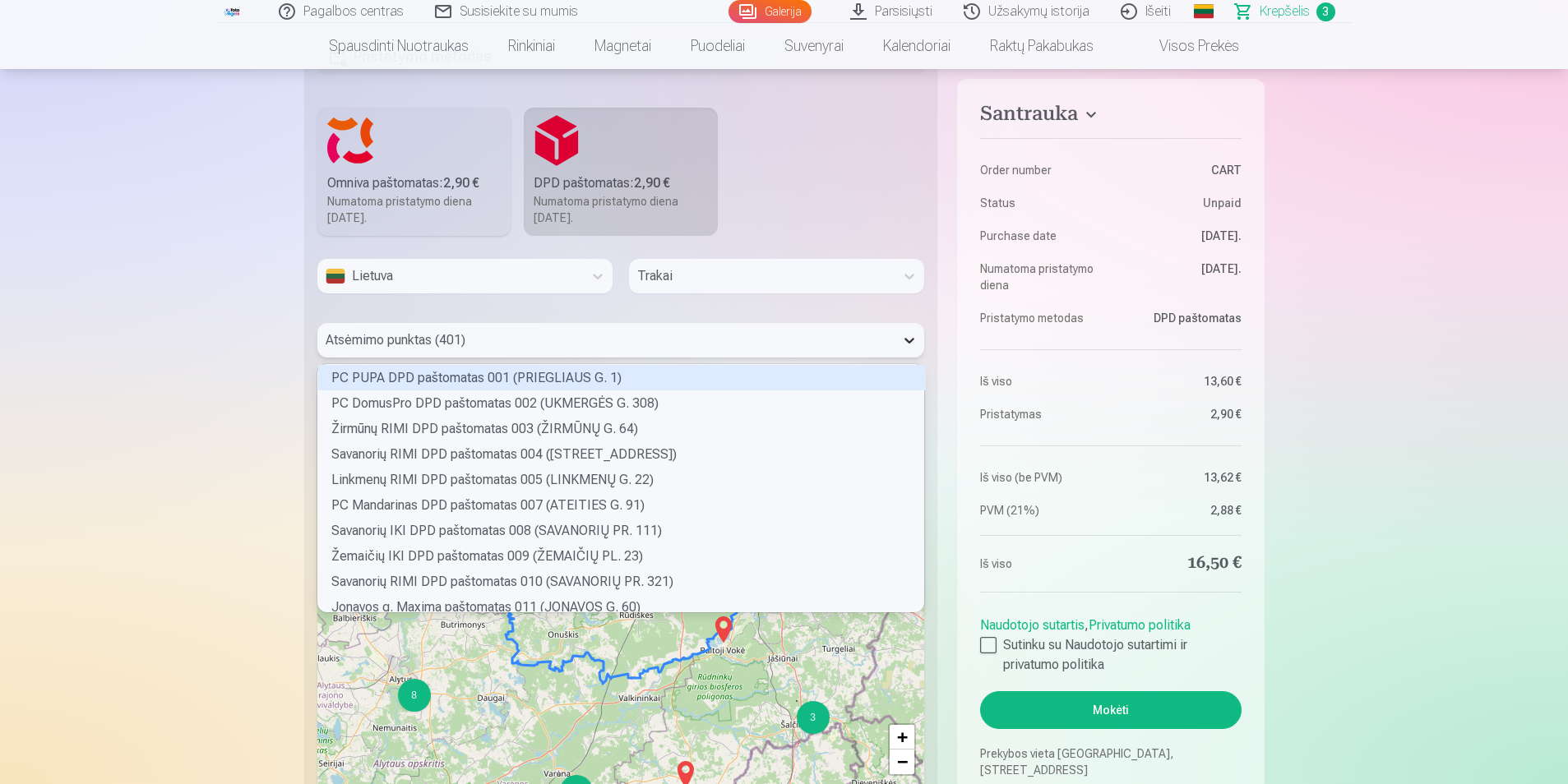
click at [913, 341] on icon at bounding box center [910, 340] width 16 height 16
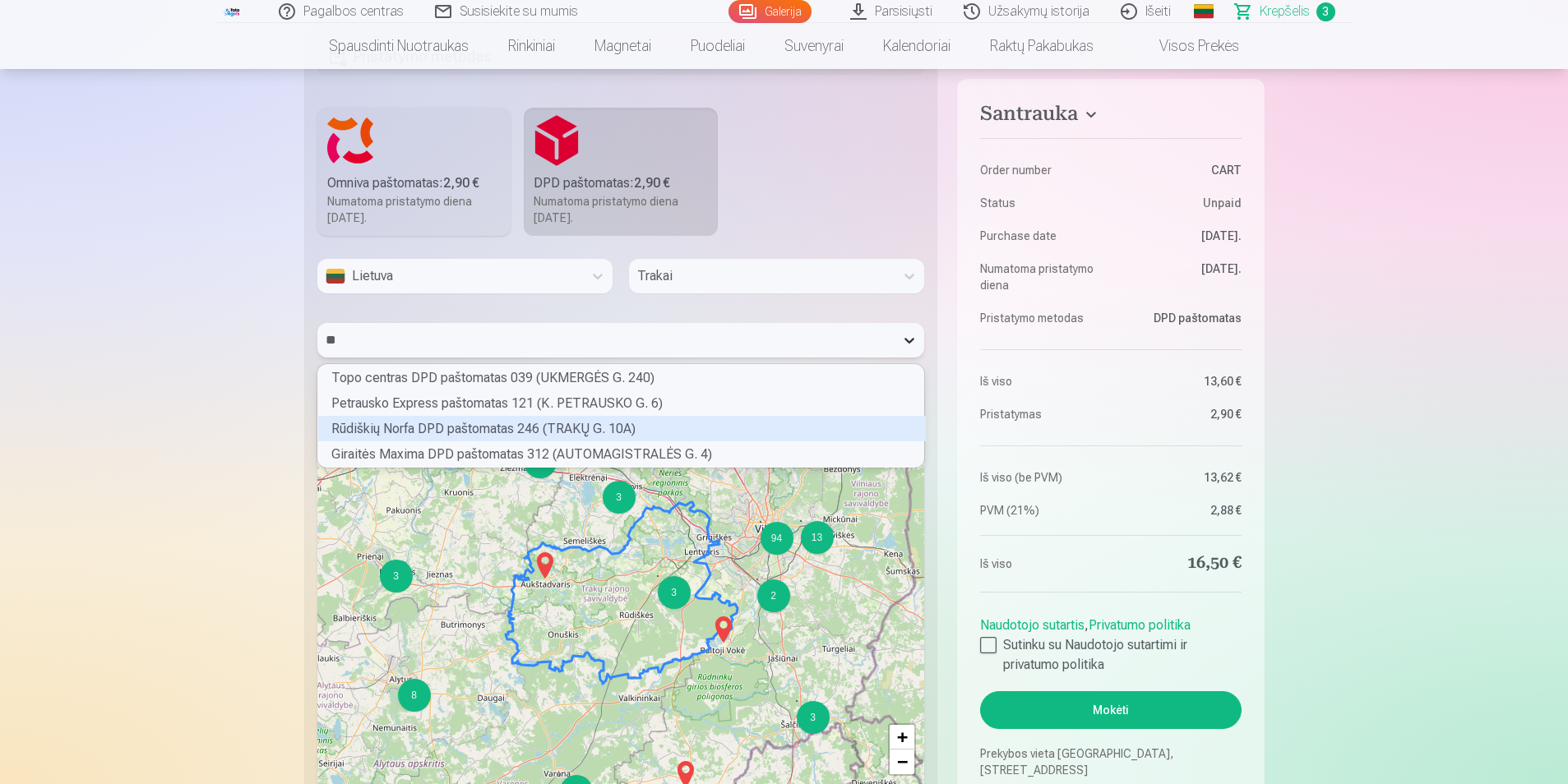
scroll to position [242, 601]
type input "*"
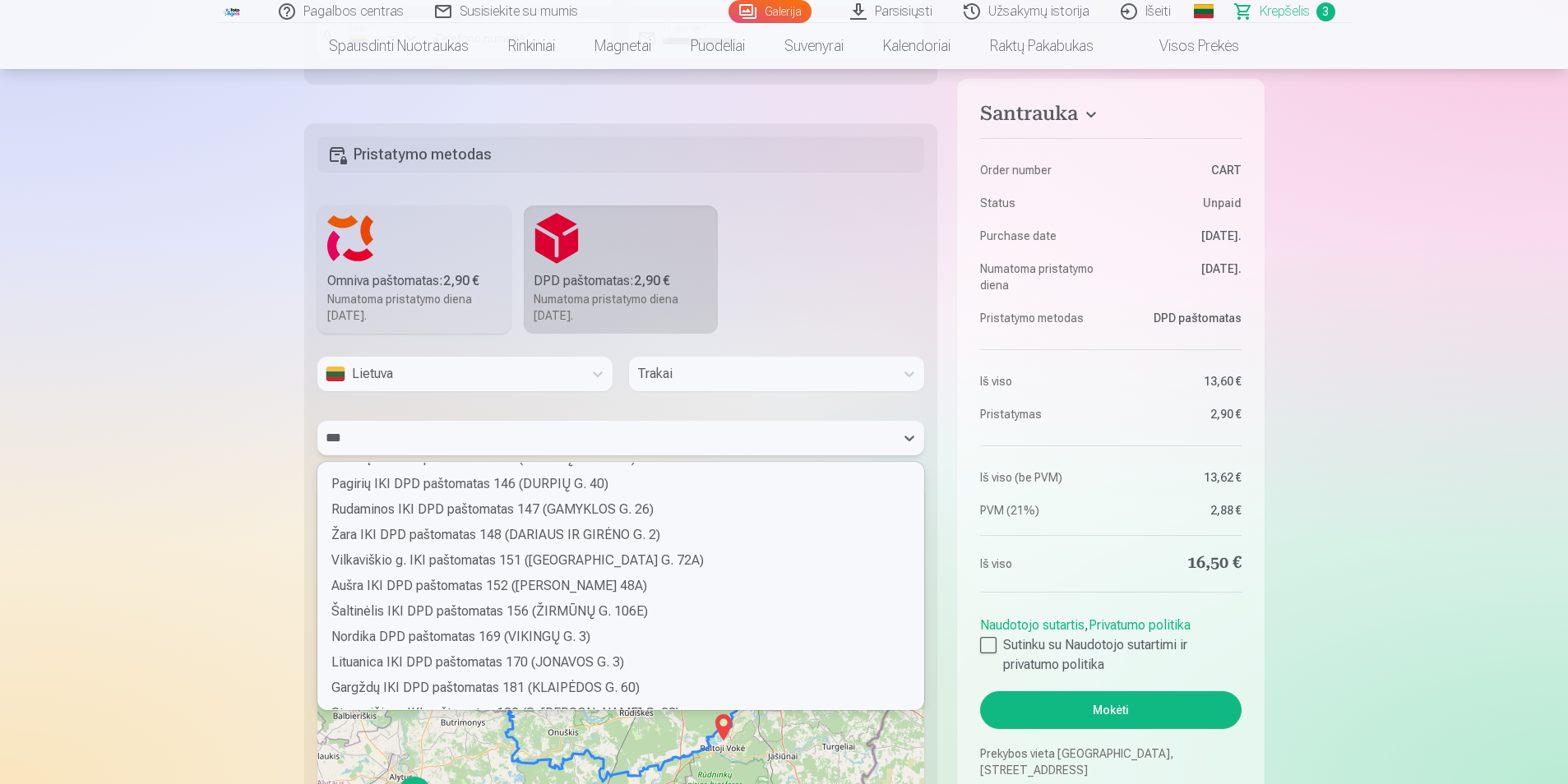
scroll to position [1174, 0]
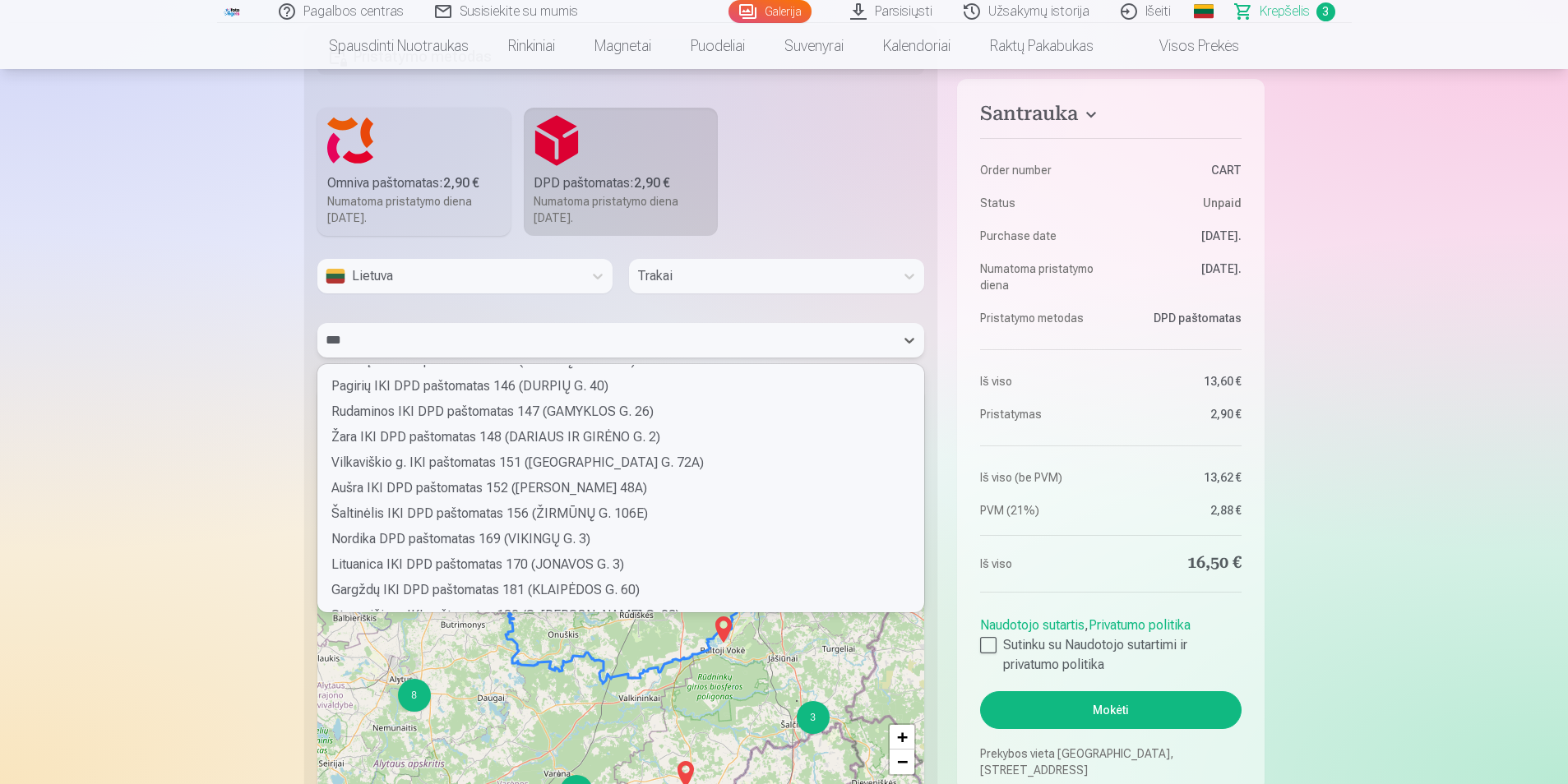
type input "***"
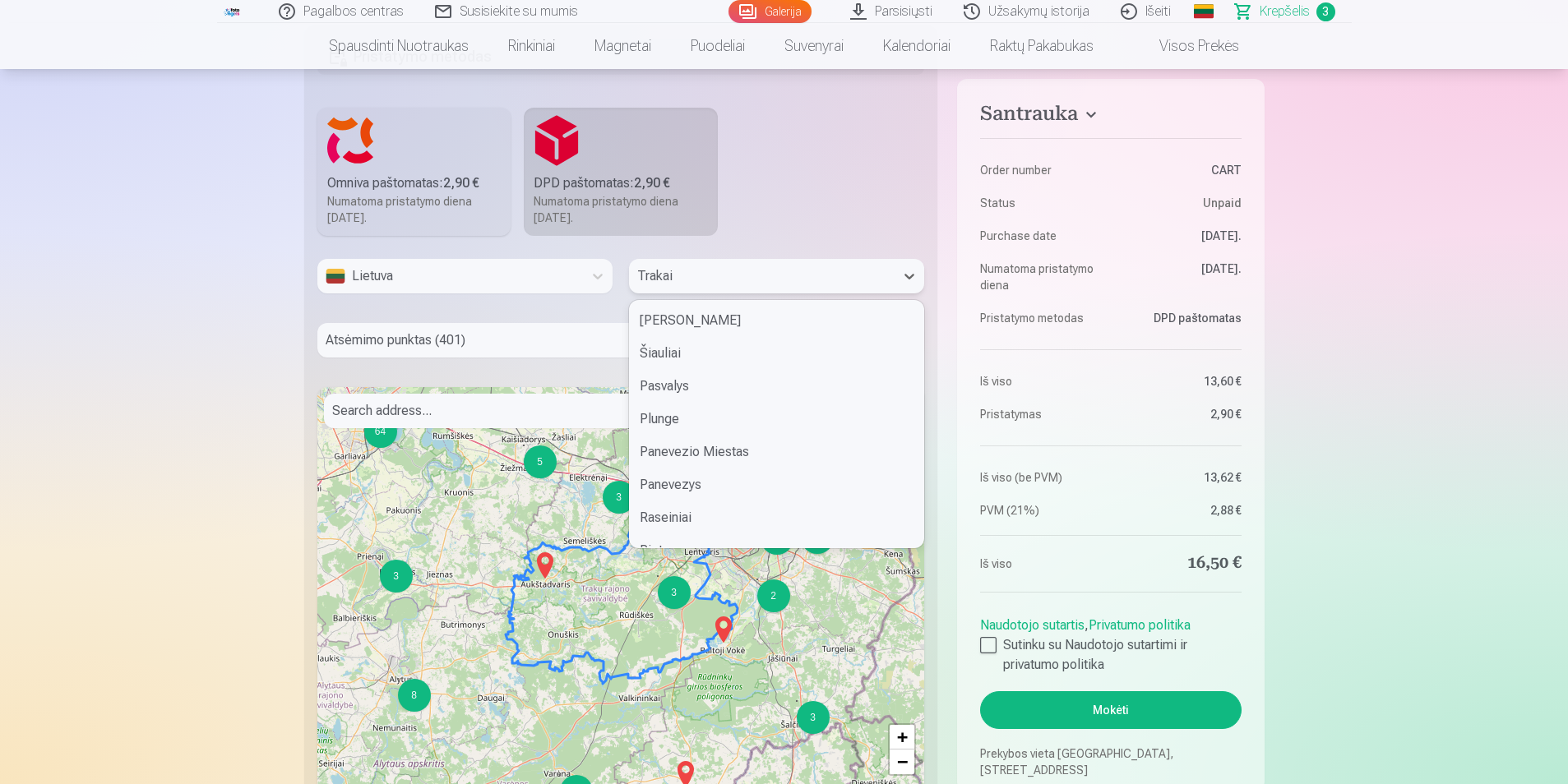
scroll to position [1510, 0]
click at [711, 262] on div "Trakai" at bounding box center [762, 276] width 266 height 35
click at [673, 526] on div "Trakai" at bounding box center [777, 520] width 294 height 33
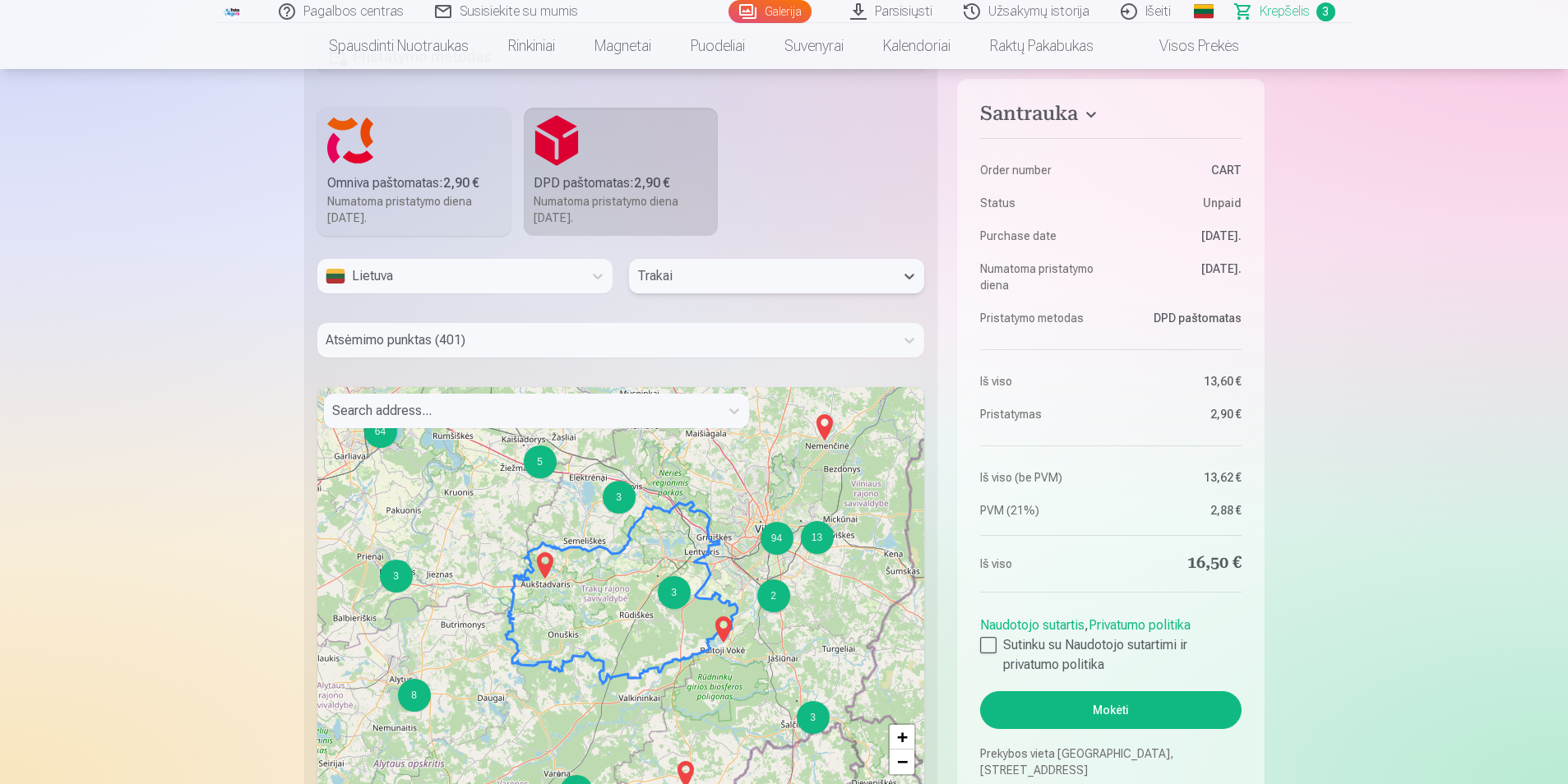
click at [666, 608] on div "2 4 2 2 2 4 3 2 2 2 8 2 2 4 2 2 13 2 4 3 8 2 5 5 5 3 64 3 3 2 13 94 + − Leaflet…" at bounding box center [621, 593] width 608 height 411
click at [681, 593] on div "3" at bounding box center [675, 593] width 33 height 33
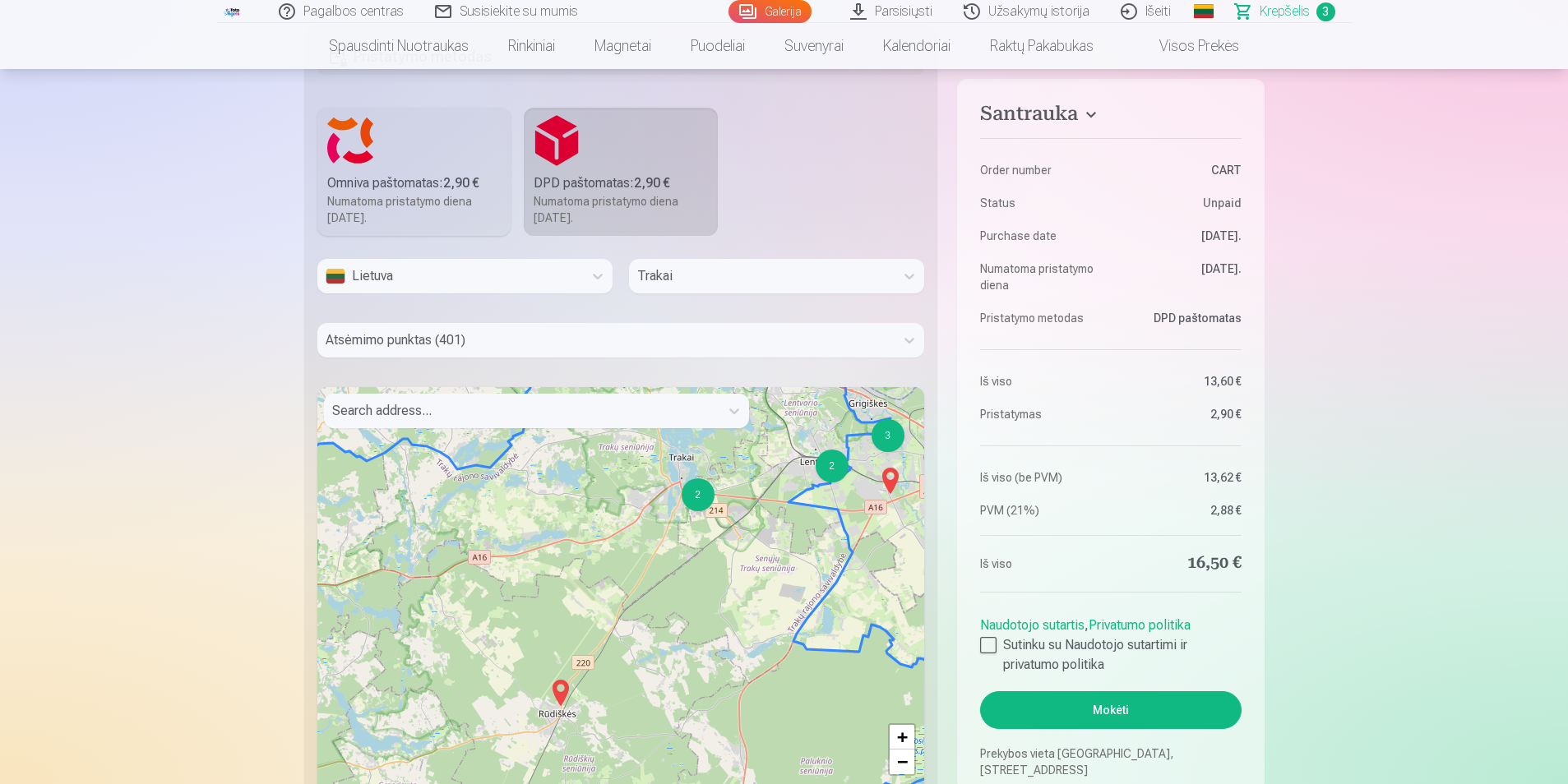
click at [695, 496] on div "2" at bounding box center [699, 495] width 33 height 33
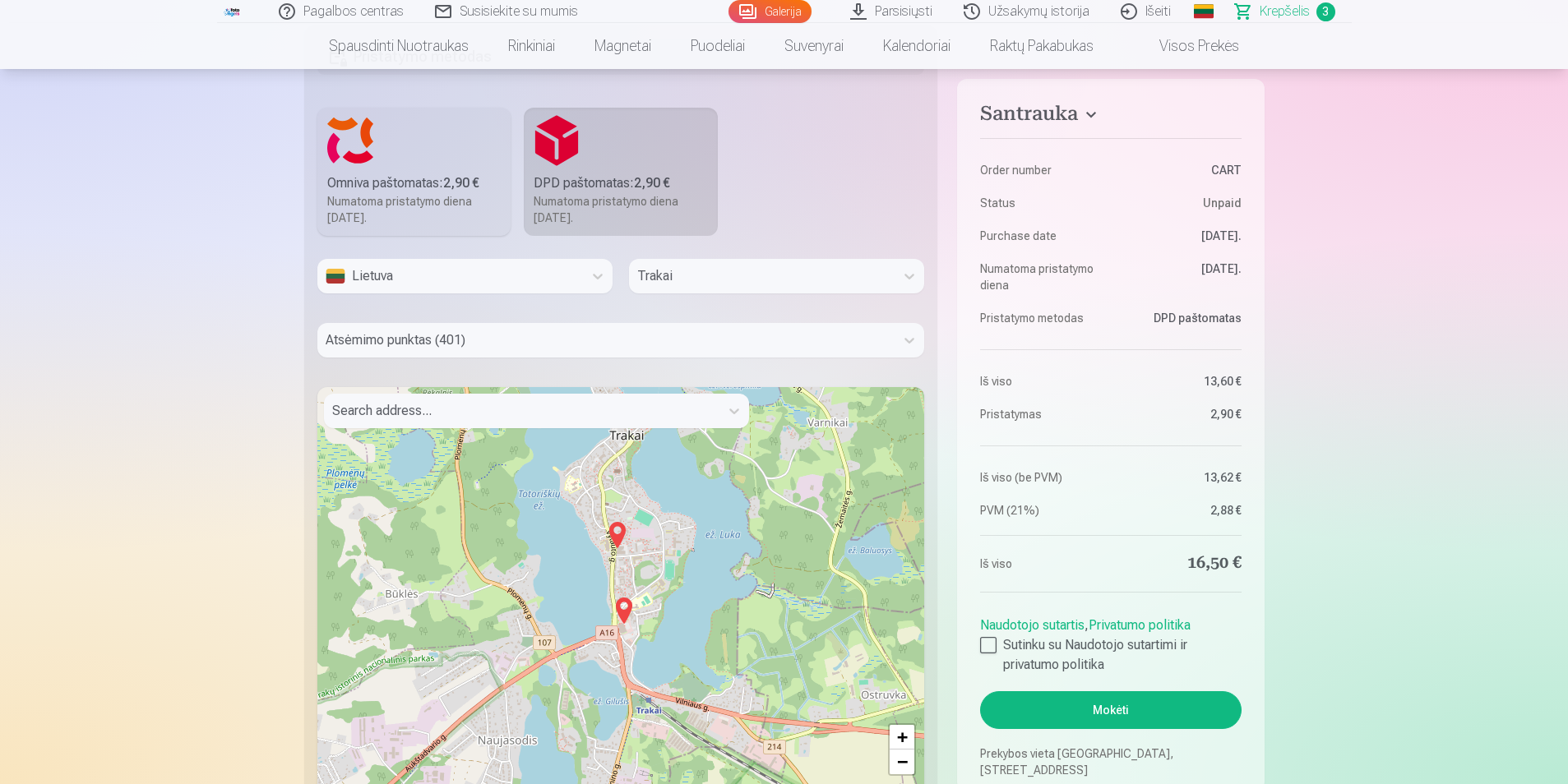
click at [619, 531] on img at bounding box center [618, 535] width 26 height 40
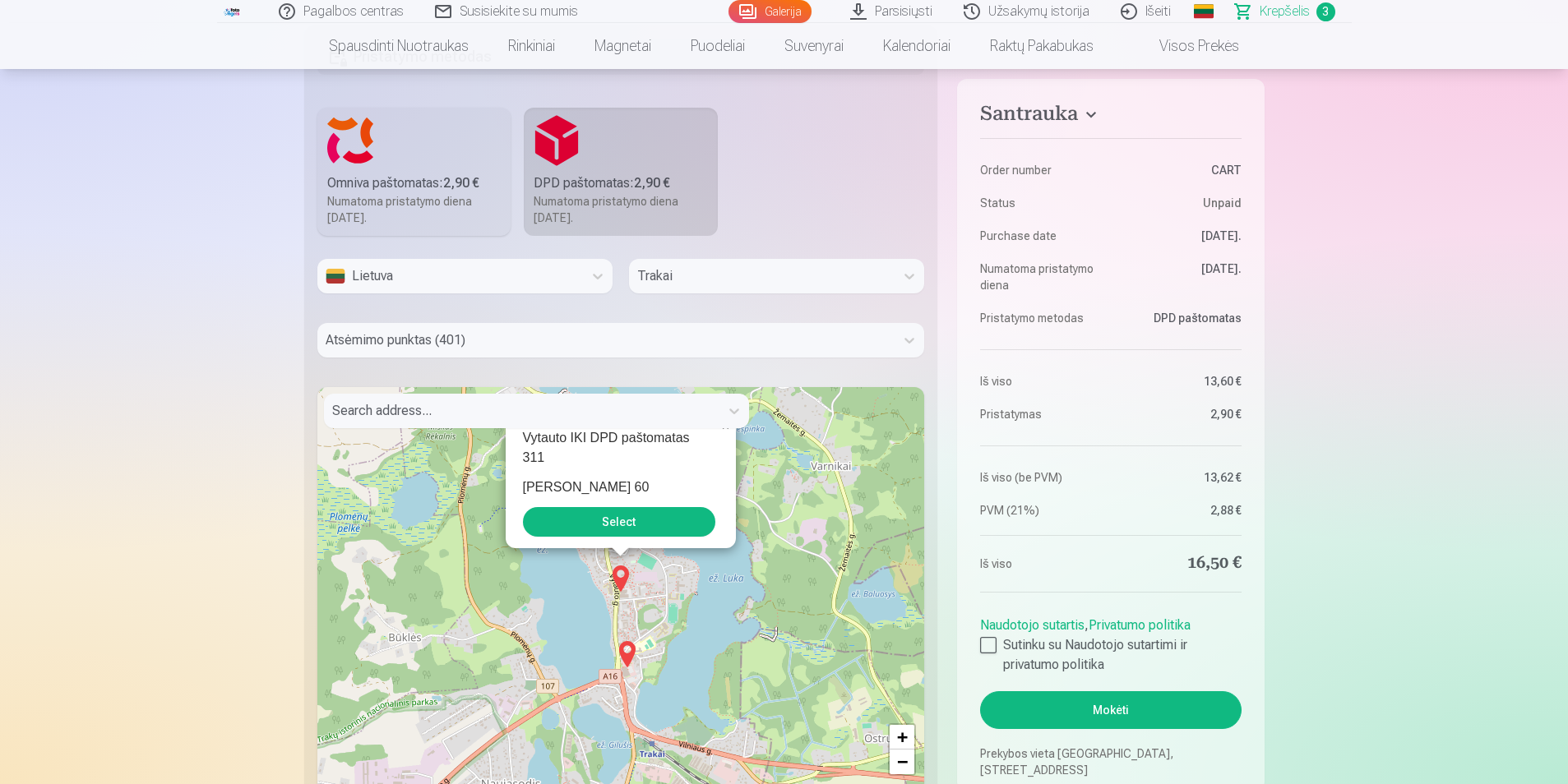
click at [646, 531] on button "Select" at bounding box center [619, 522] width 192 height 30
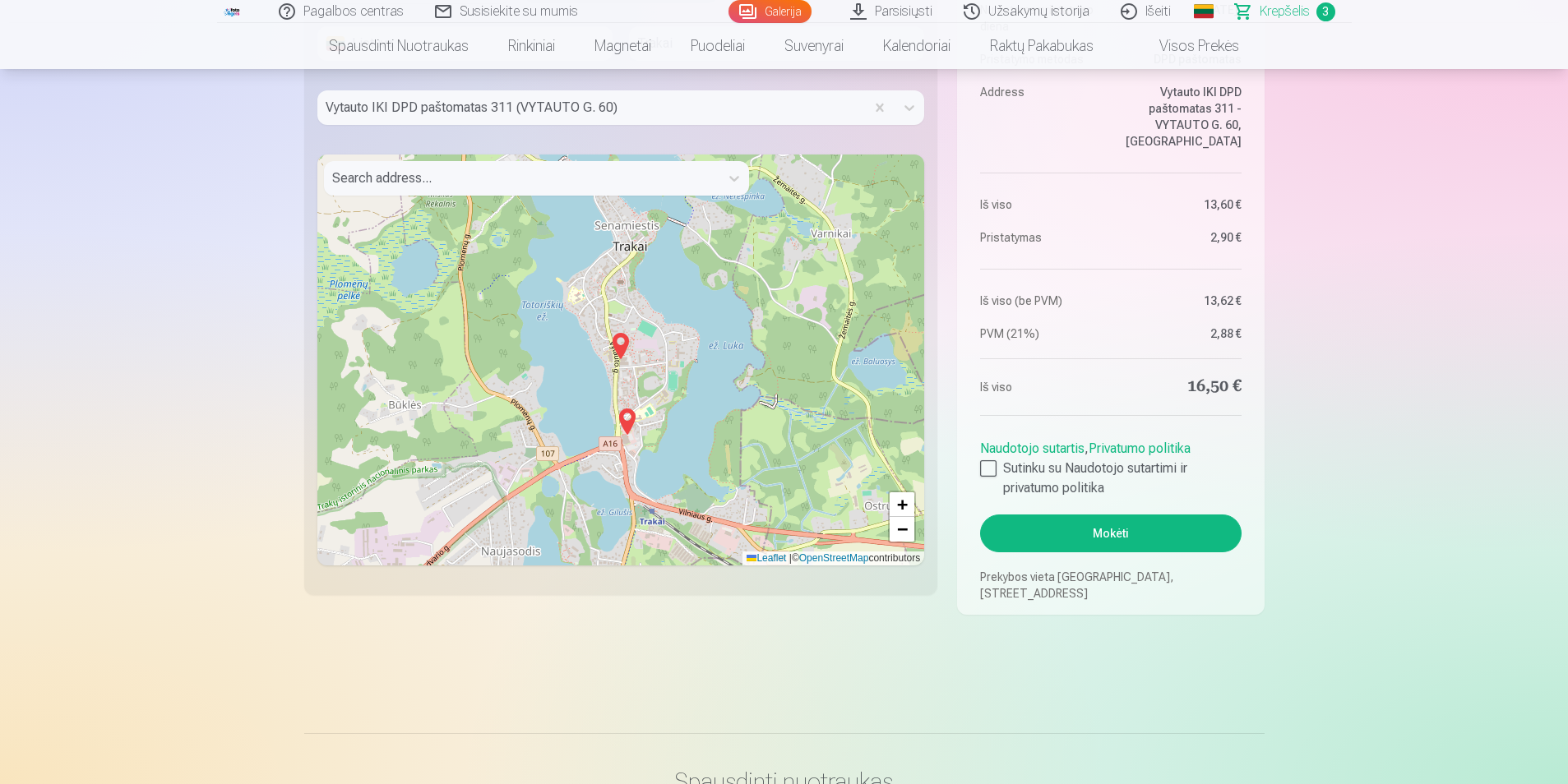
scroll to position [1777, 0]
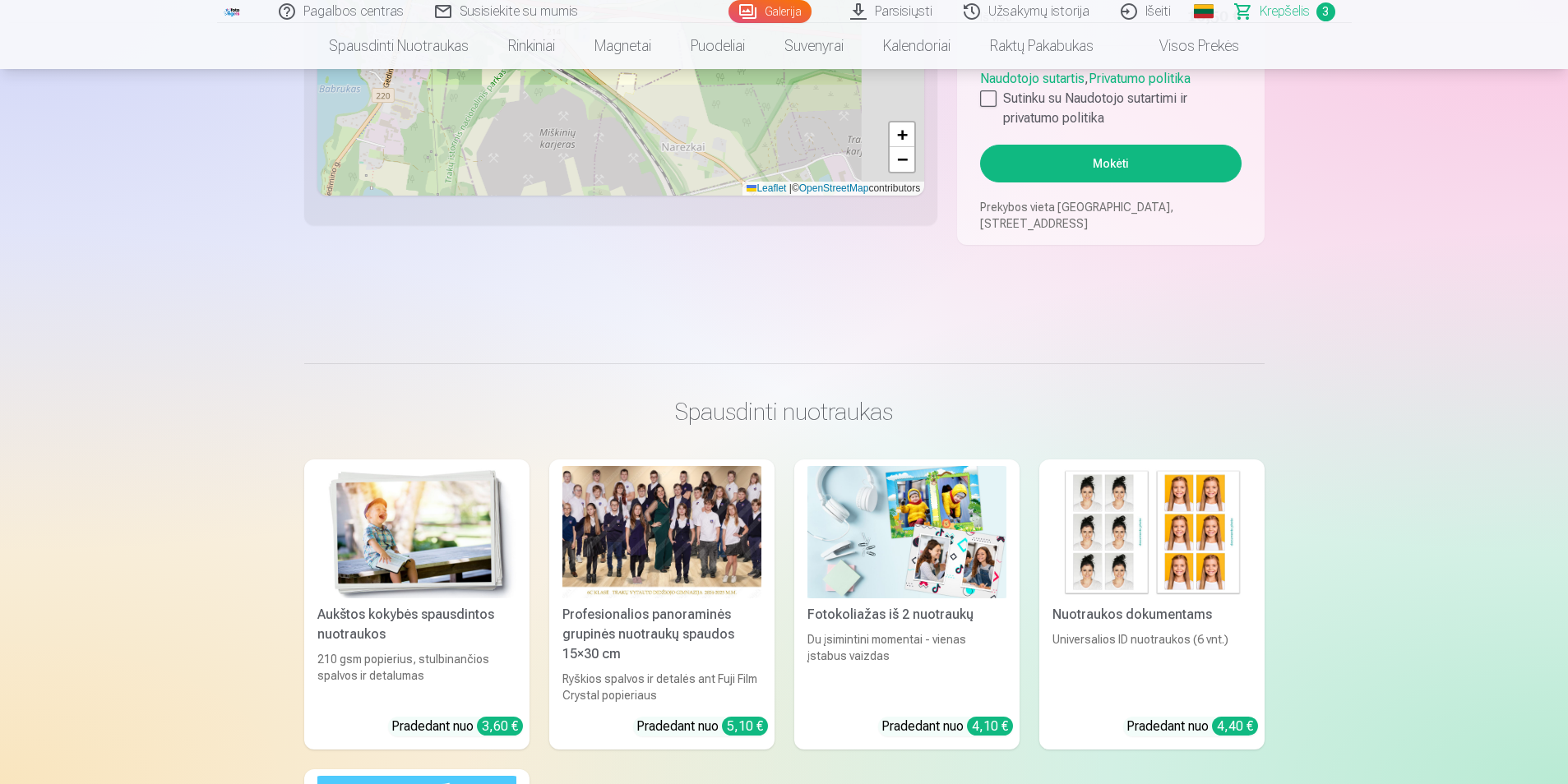
drag, startPoint x: 670, startPoint y: 127, endPoint x: 442, endPoint y: 3, distance: 259.5
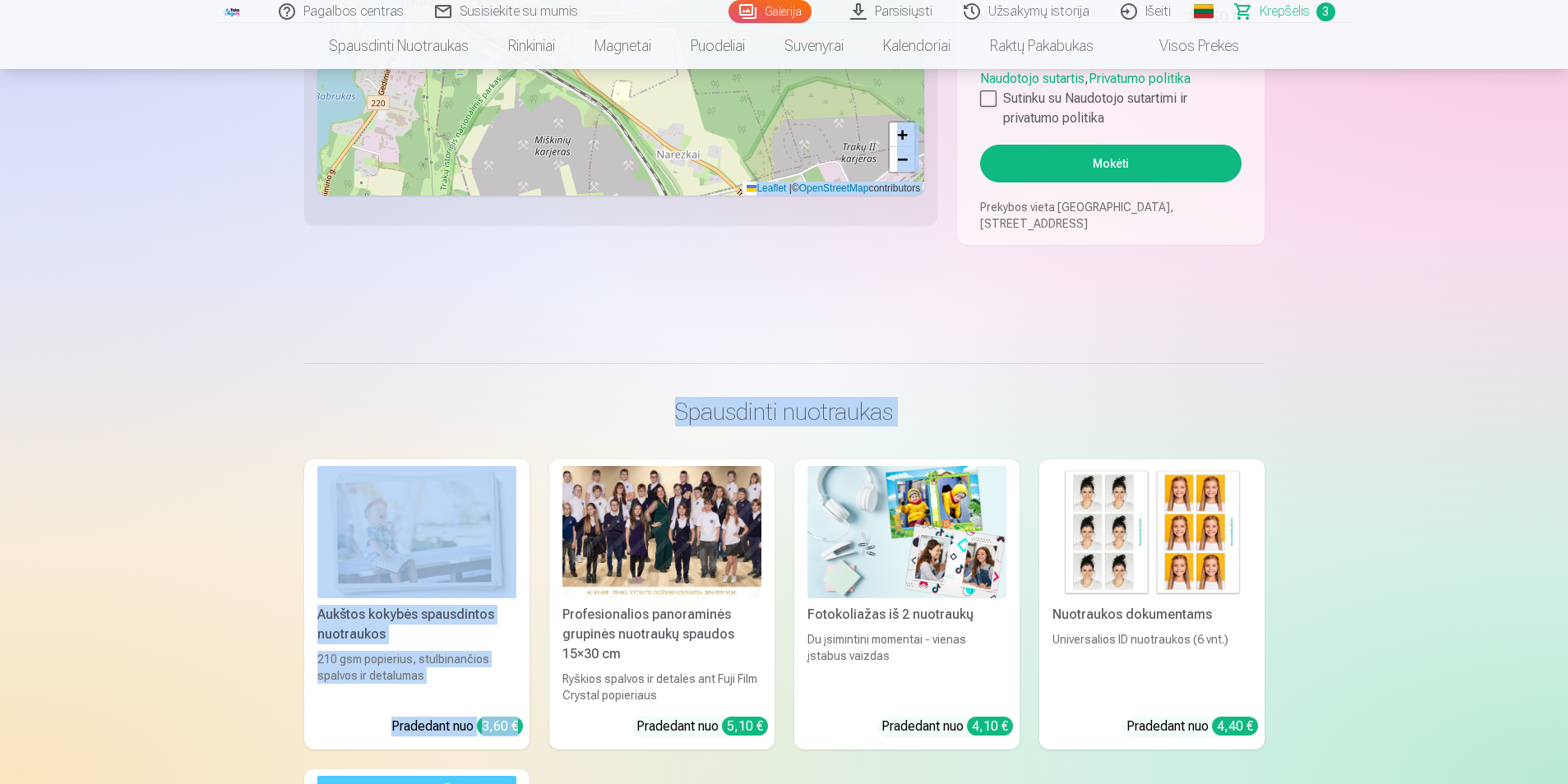
drag, startPoint x: 563, startPoint y: 321, endPoint x: 629, endPoint y: 533, distance: 222.0
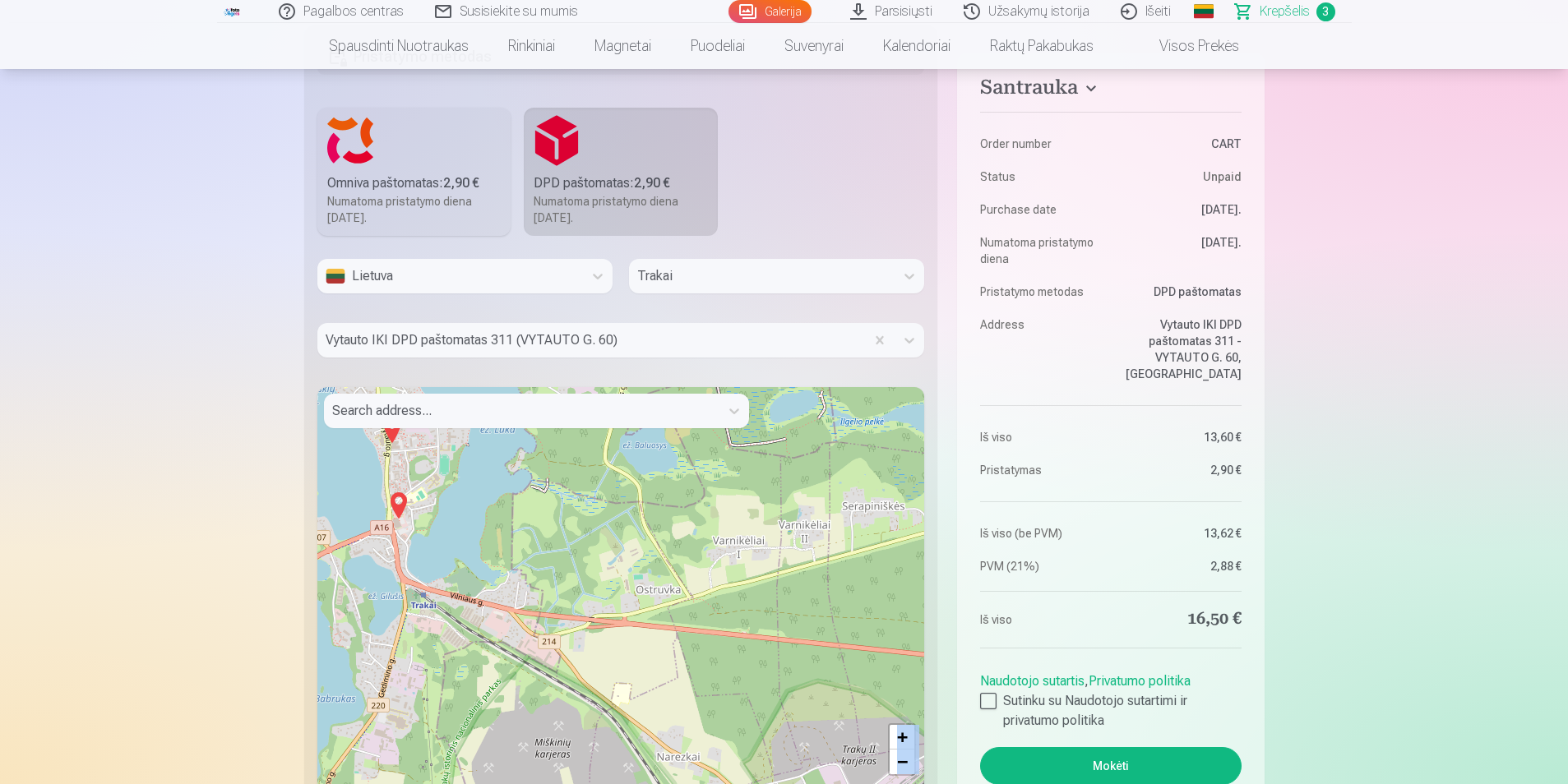
scroll to position [1476, 0]
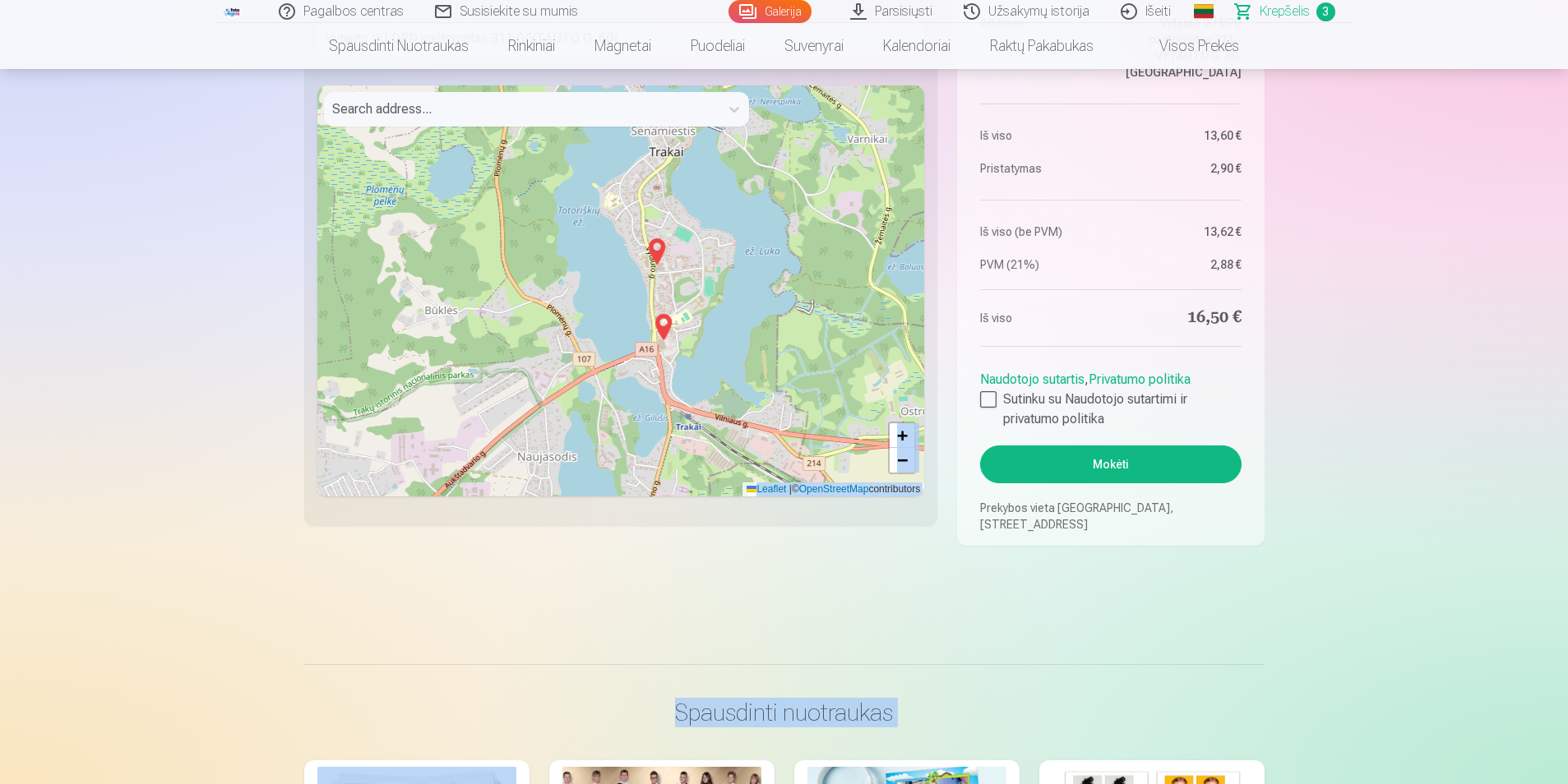
drag, startPoint x: 439, startPoint y: 286, endPoint x: 704, endPoint y: 410, distance: 292.6
click at [704, 410] on div "+ − Leaflet | © OpenStreetMap contributors" at bounding box center [621, 291] width 608 height 411
click at [666, 325] on img at bounding box center [664, 327] width 26 height 40
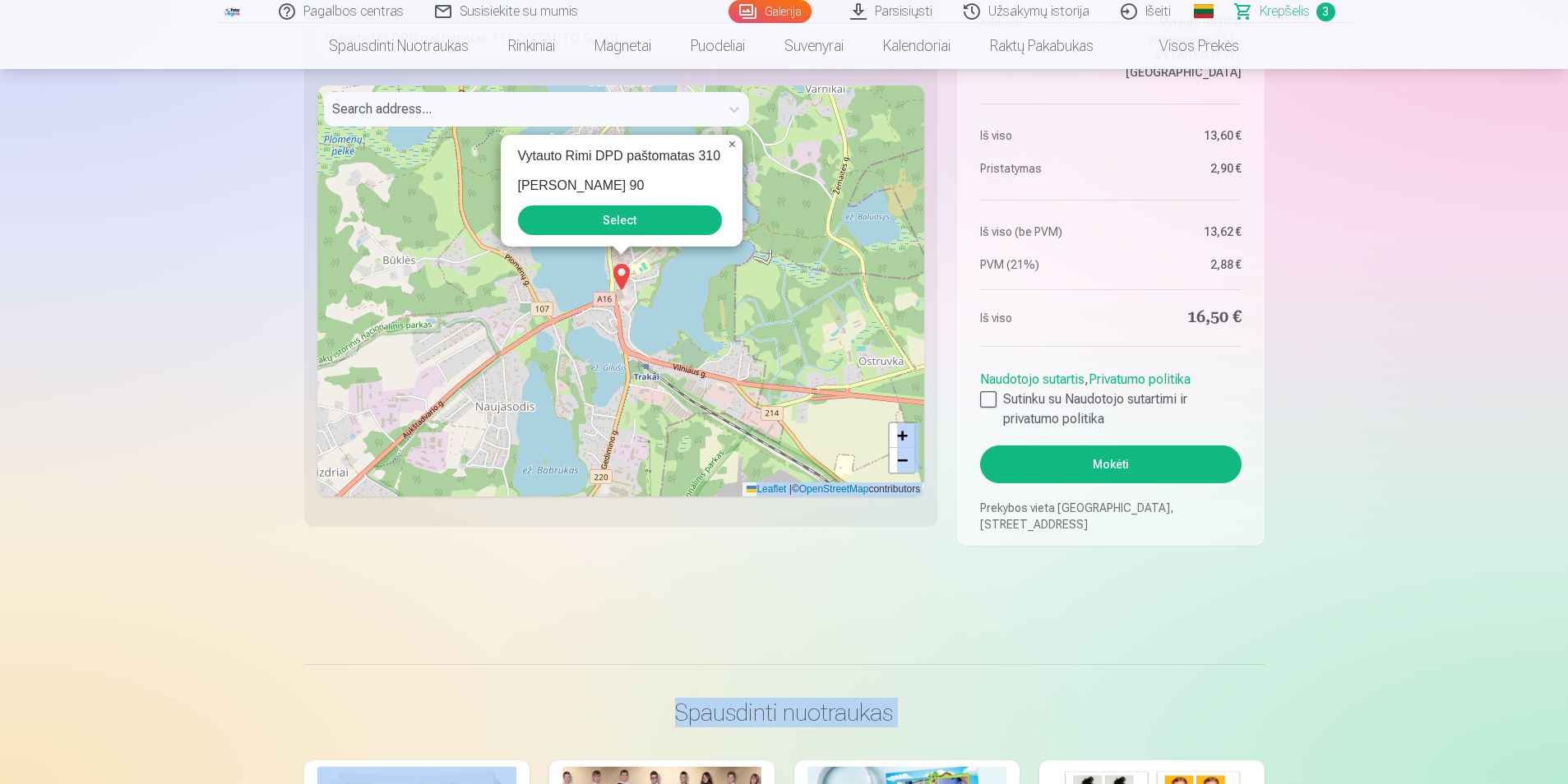
click at [728, 144] on span "×" at bounding box center [732, 144] width 7 height 14
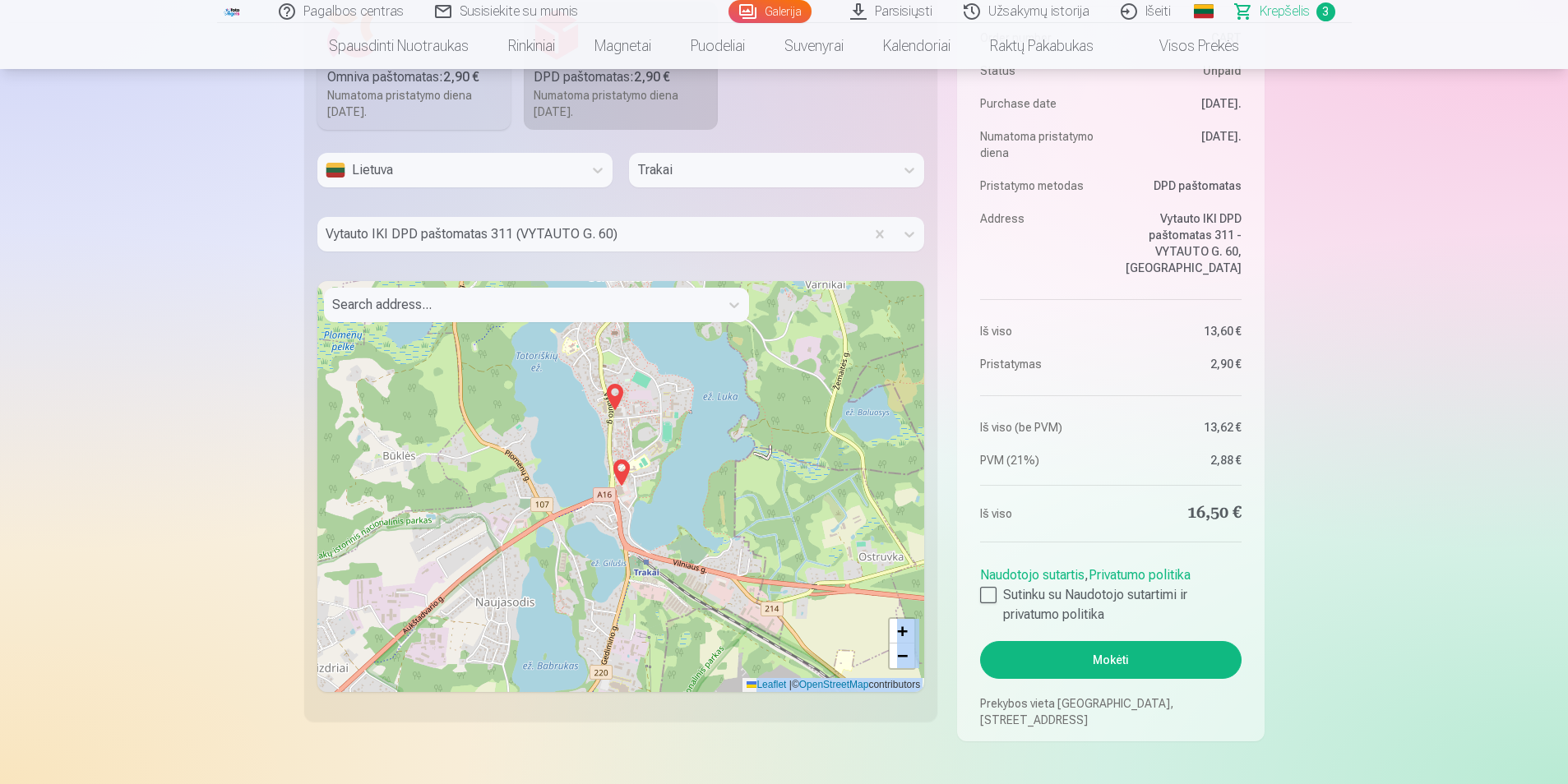
scroll to position [1174, 0]
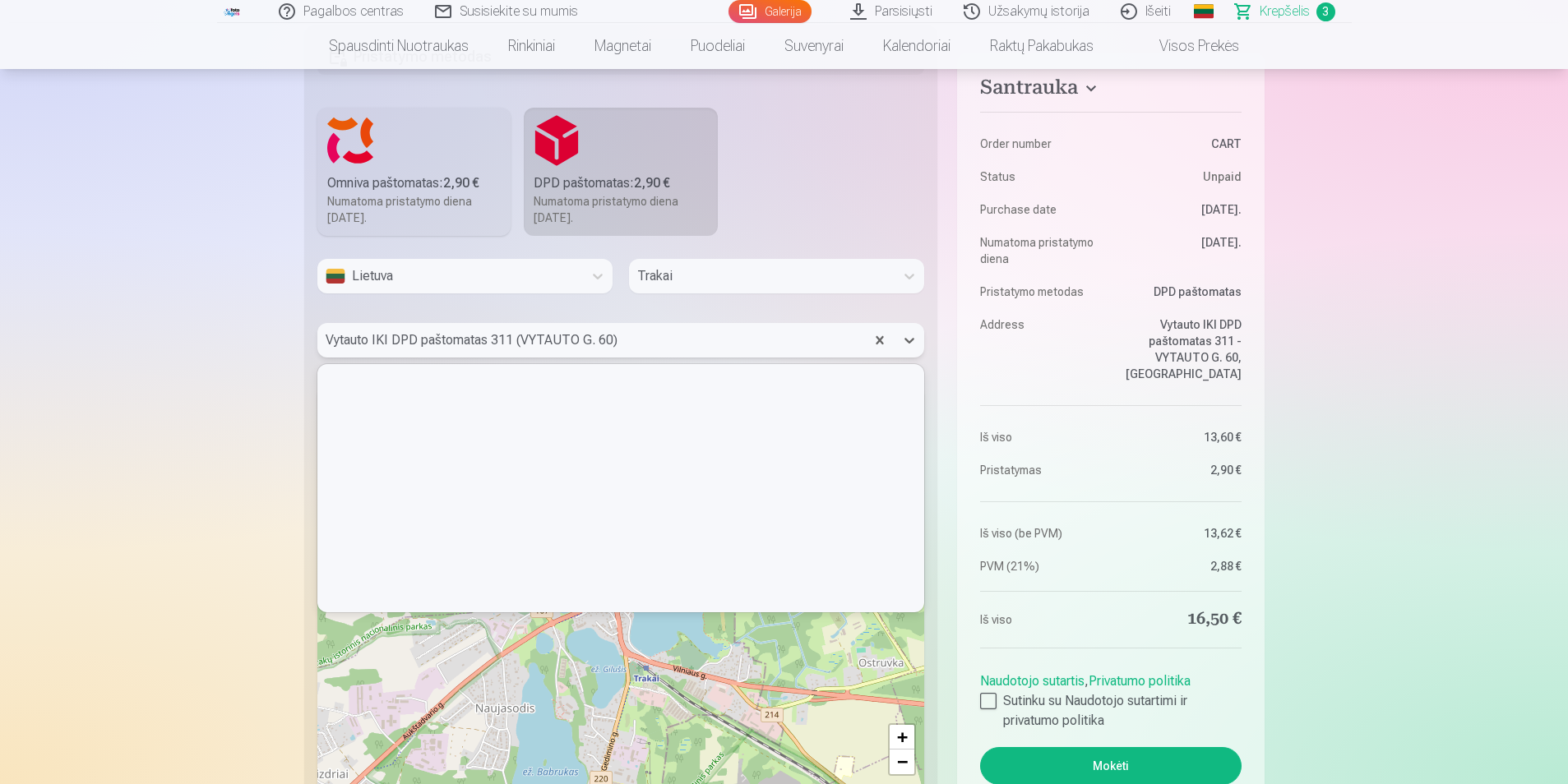
click at [684, 347] on div at bounding box center [591, 340] width 532 height 23
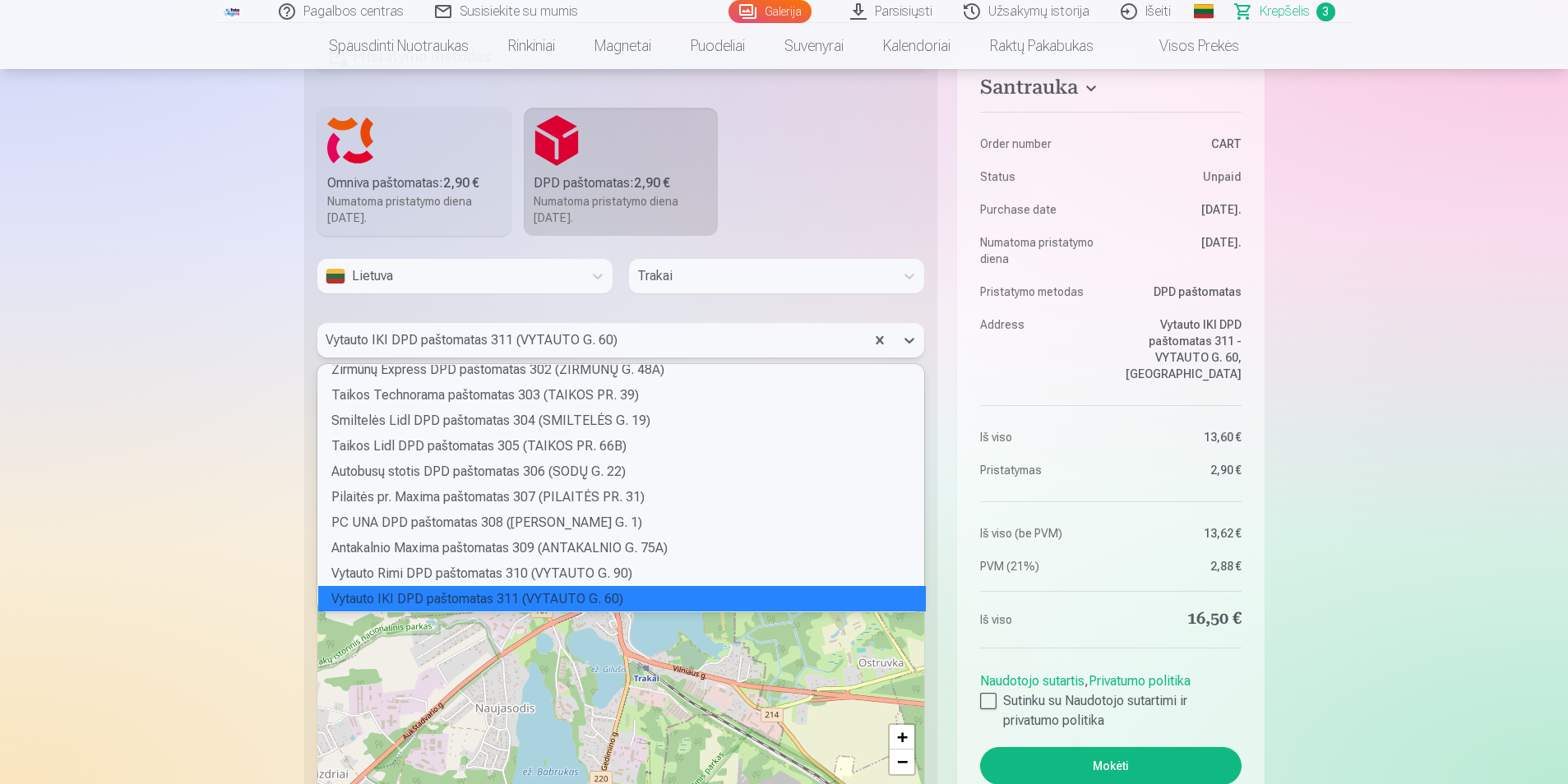
click at [686, 324] on div "Vytauto IKI DPD paštomatas 311 (VYTAUTO G. 60)" at bounding box center [591, 340] width 549 height 35
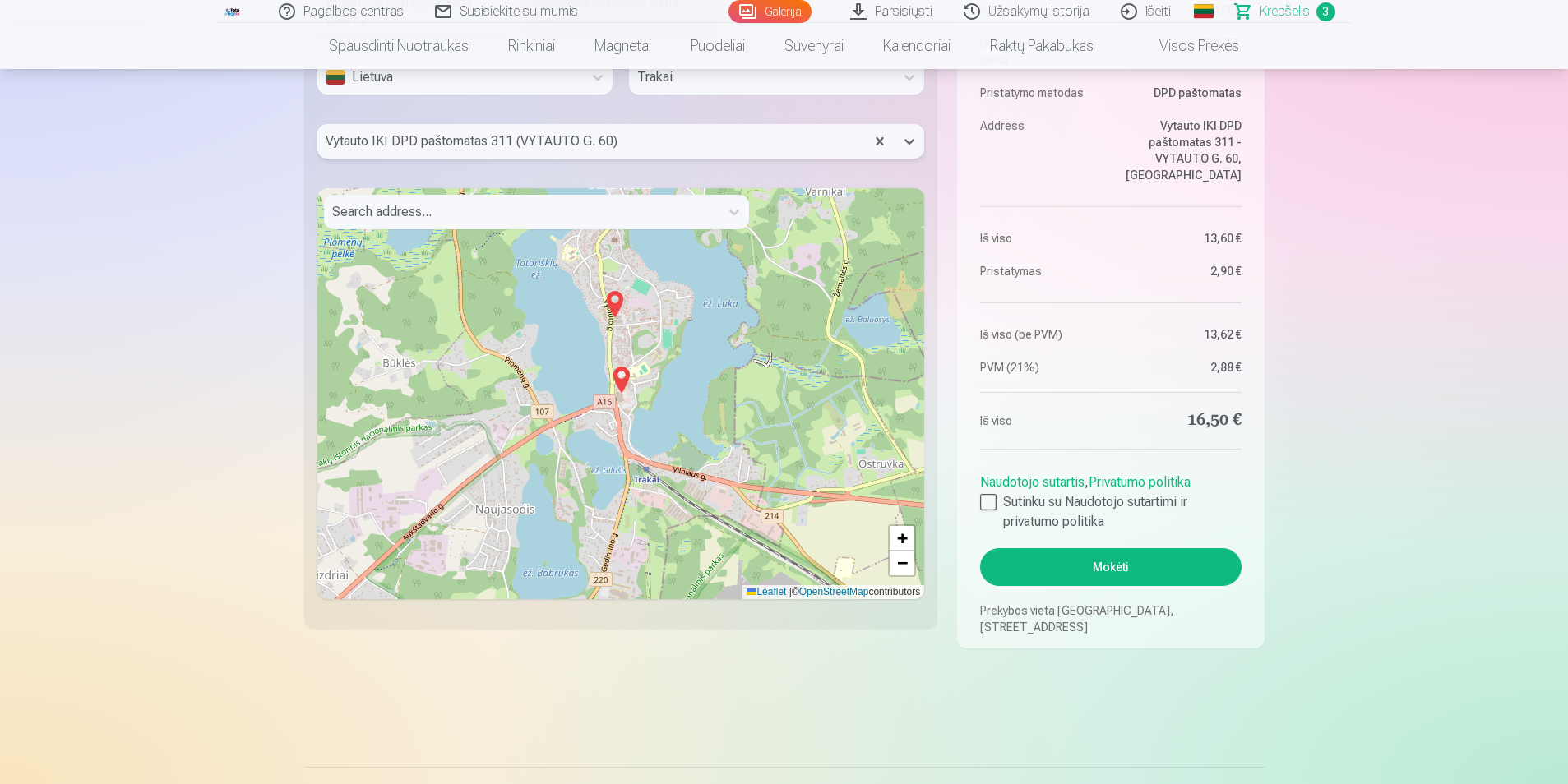
scroll to position [1476, 0]
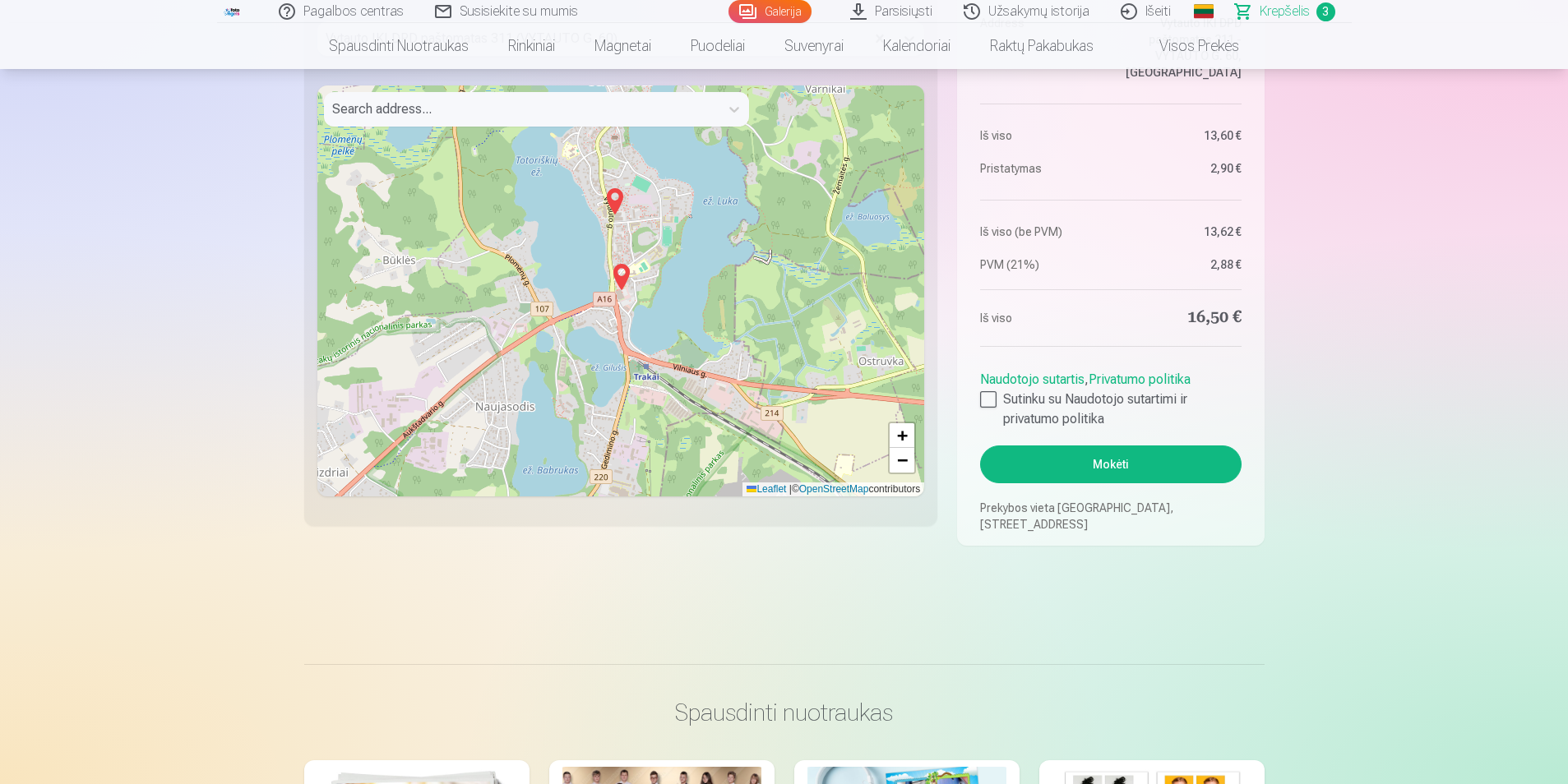
click at [1114, 462] on button "Mokėti" at bounding box center [1110, 464] width 261 height 38
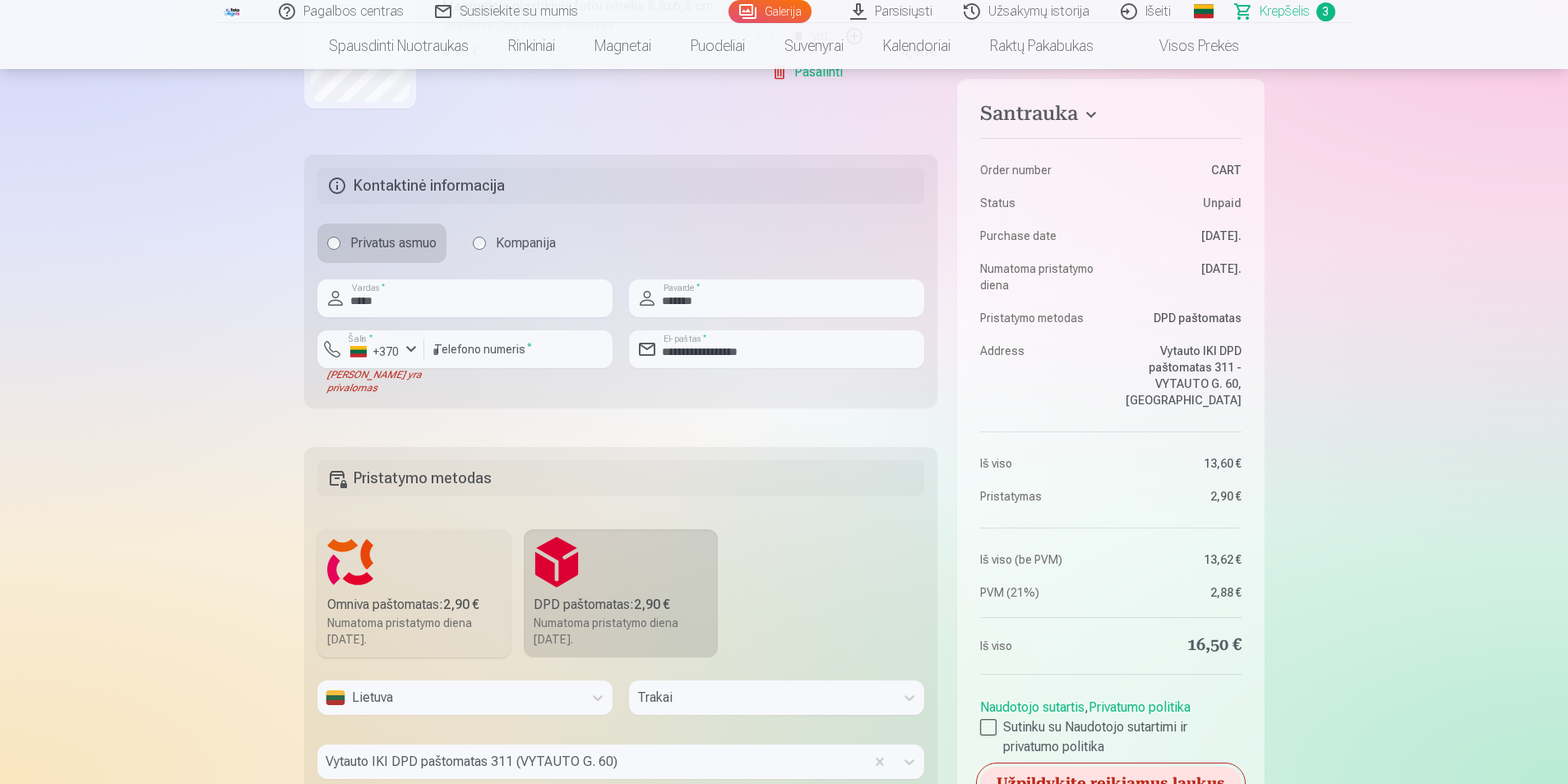
scroll to position [872, 0]
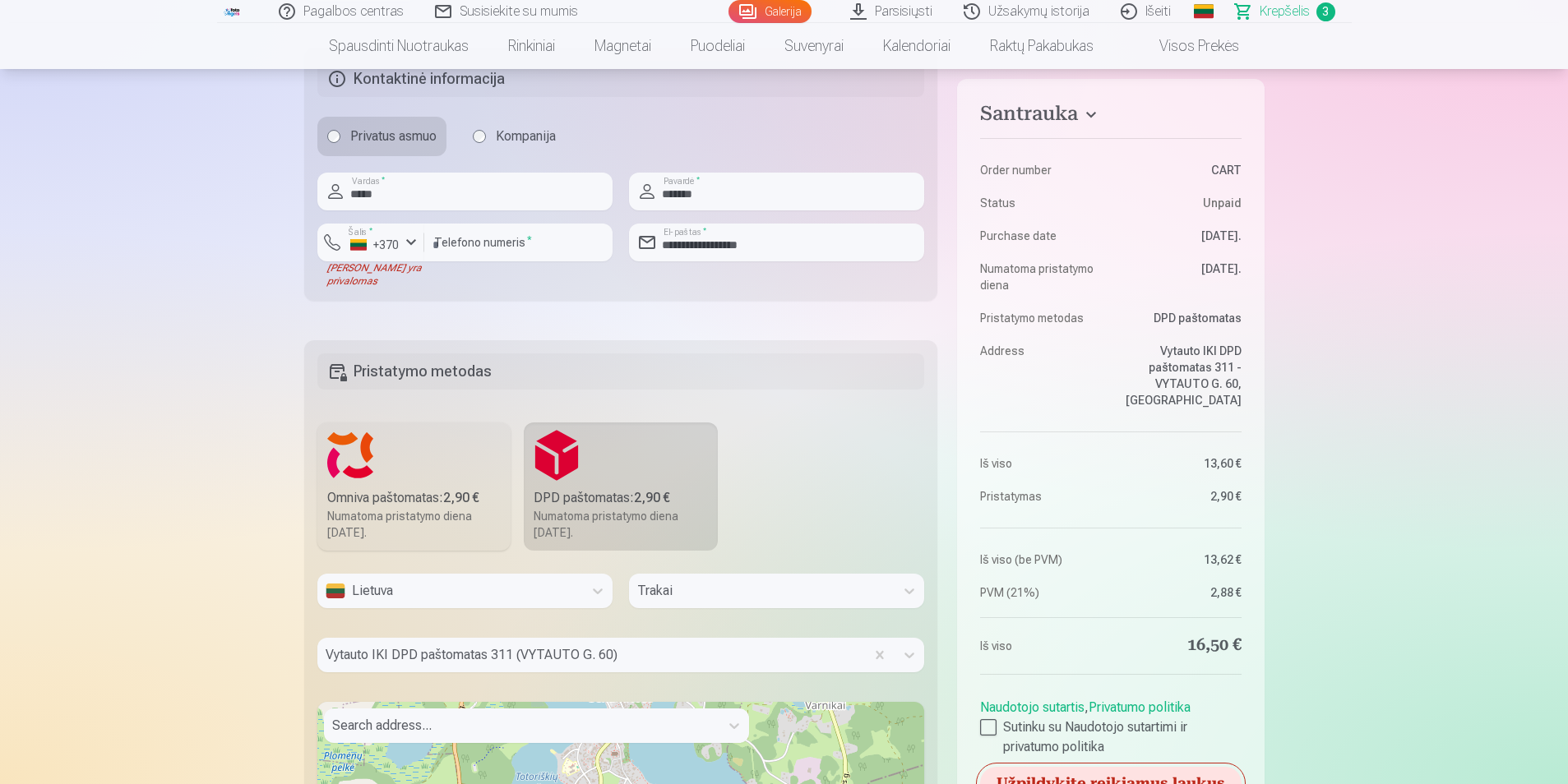
click at [406, 270] on div "Laukas yra privalomas" at bounding box center [371, 275] width 107 height 26
click at [391, 245] on div "+370" at bounding box center [375, 245] width 49 height 16
click at [389, 289] on div "+370" at bounding box center [380, 281] width 33 height 20
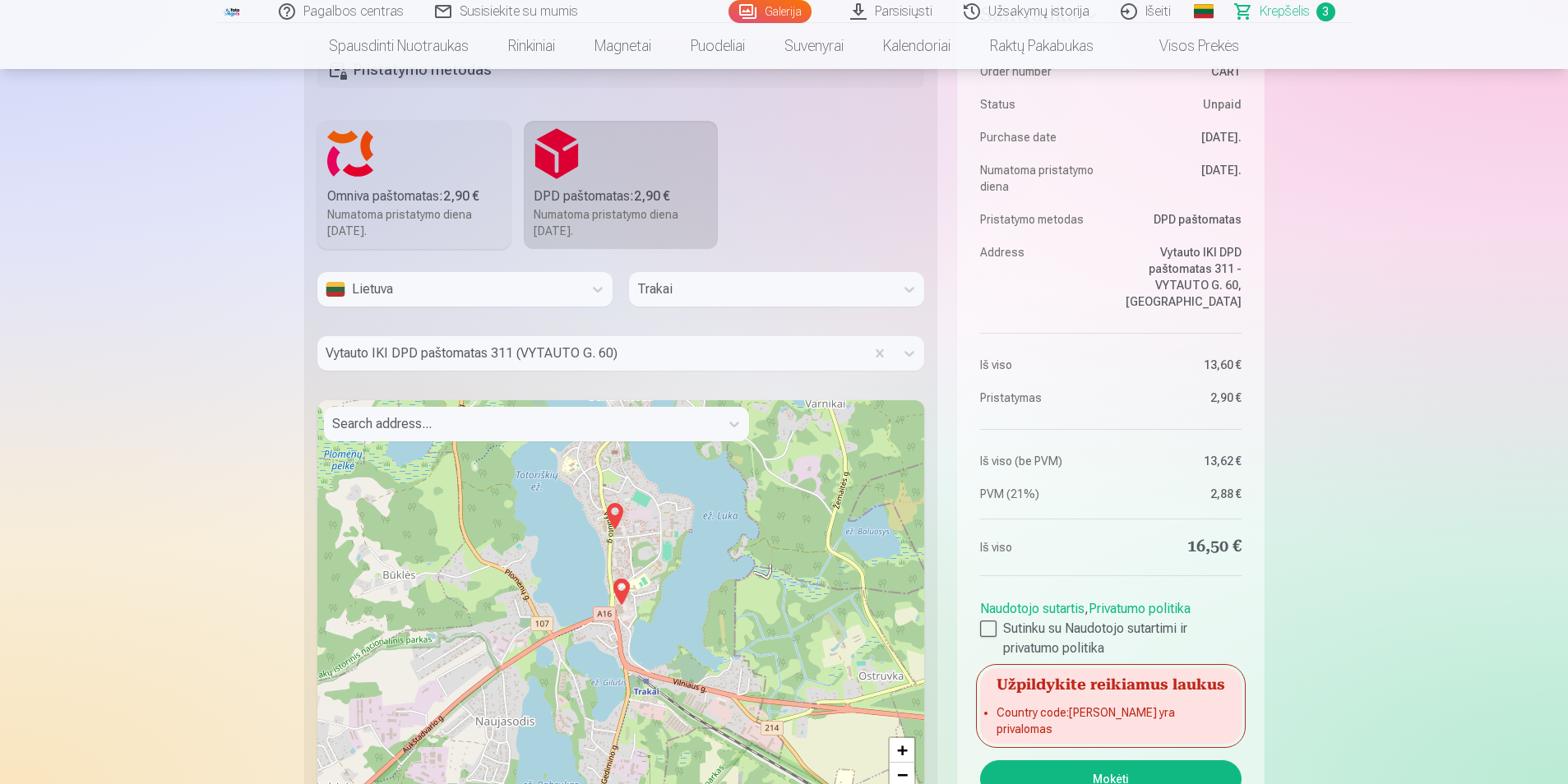
click at [474, 269] on fieldset "Pristatymo metodas Omniva paštomatas : 2,90 € Numatoma pristatymo diena 13.09.2…" at bounding box center [621, 439] width 634 height 802
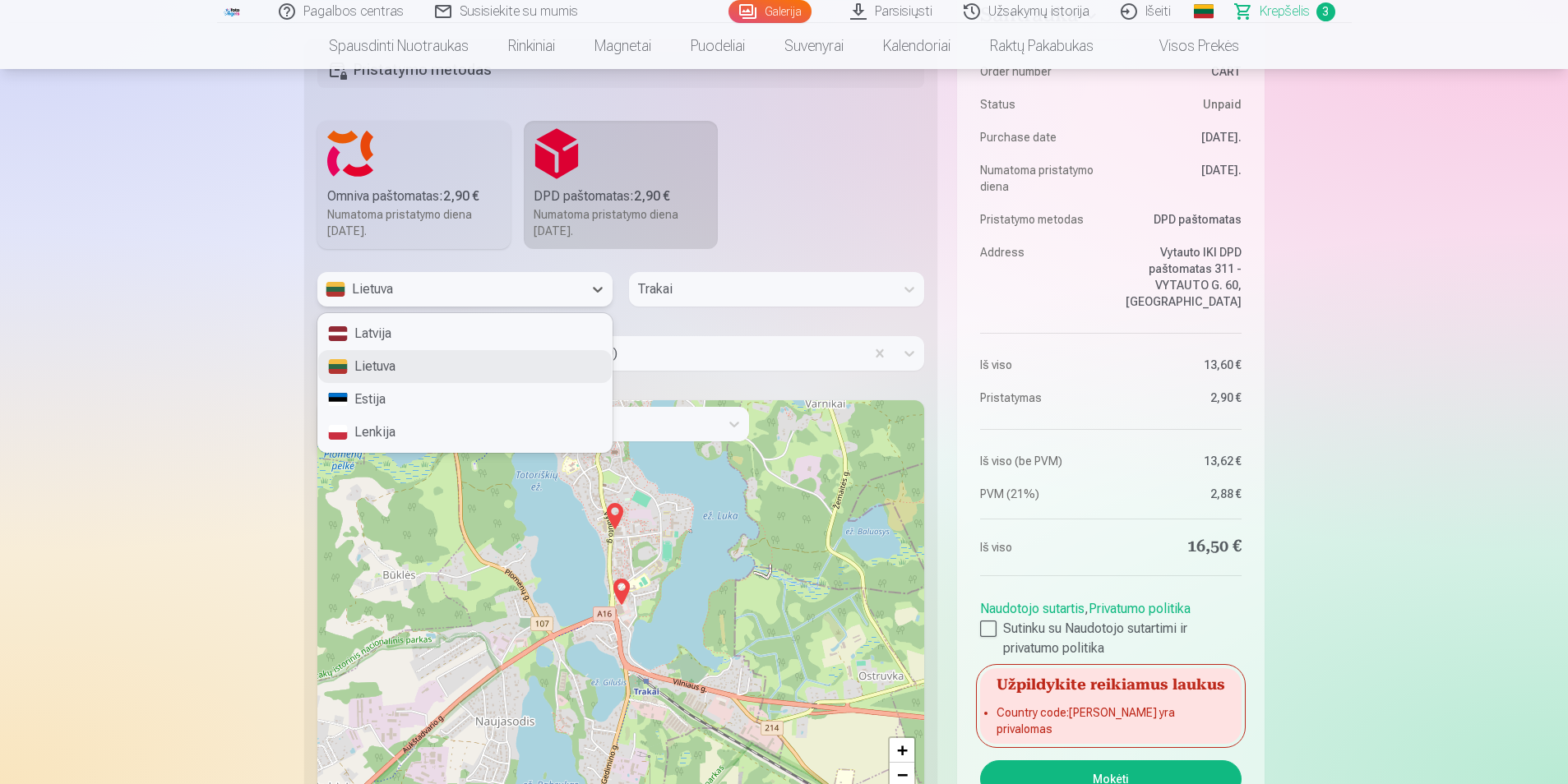
click at [460, 278] on div "Lietuva" at bounding box center [450, 289] width 266 height 35
click at [391, 364] on div "Lietuva" at bounding box center [465, 367] width 294 height 33
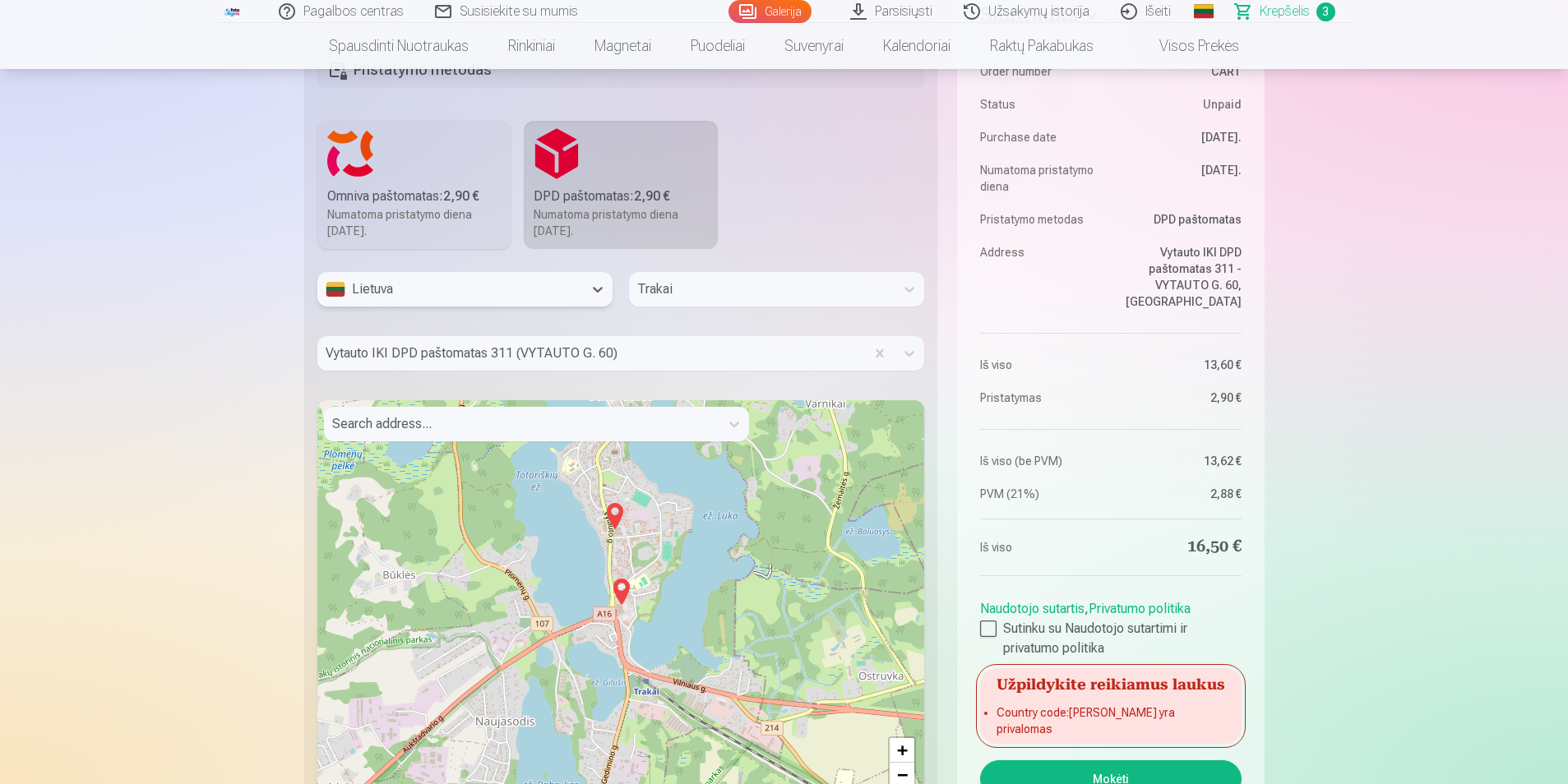
scroll to position [1476, 0]
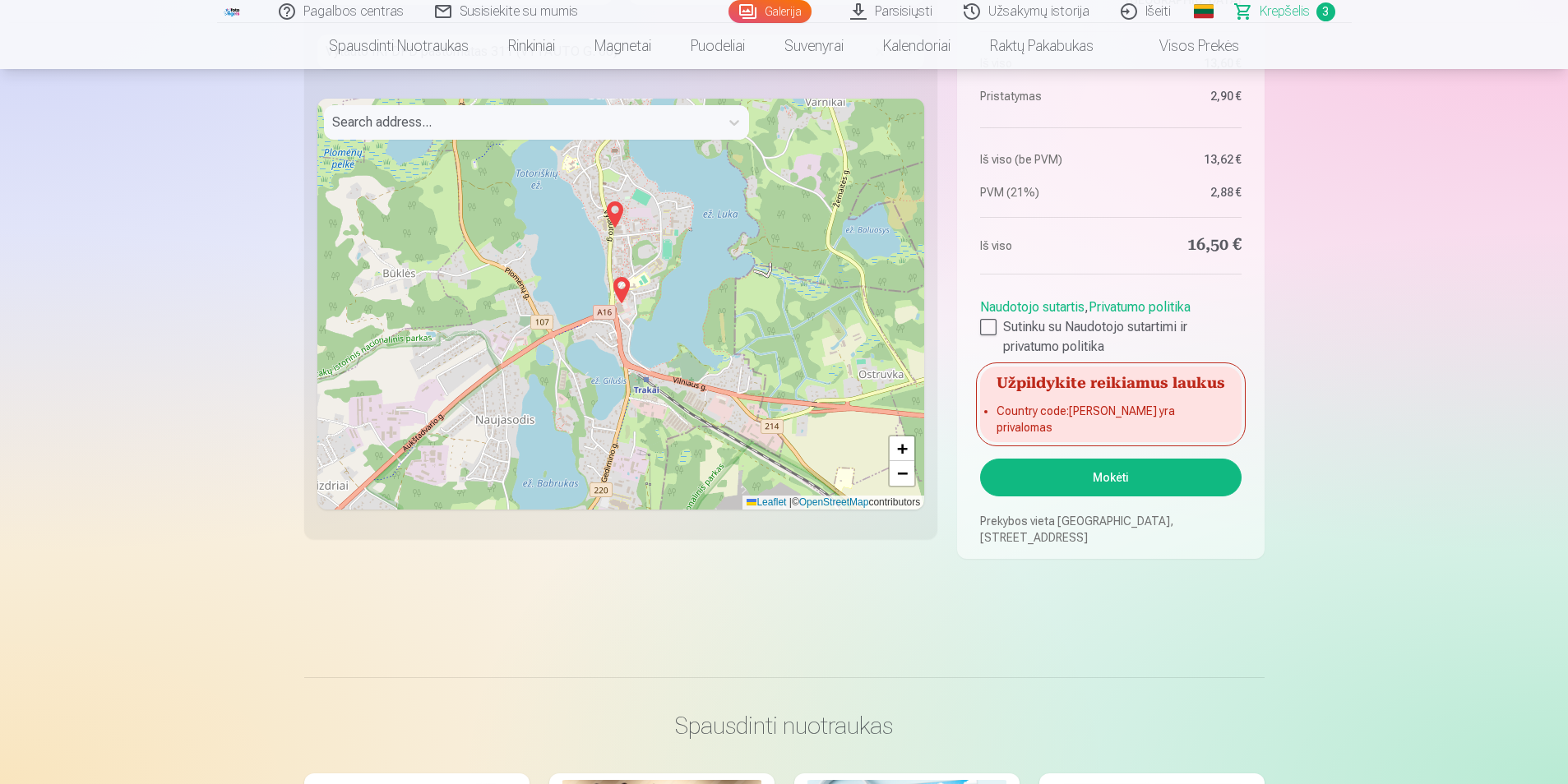
click at [1126, 397] on h5 "Užpildykite reikiamus laukus" at bounding box center [1110, 382] width 261 height 30
click at [1072, 425] on li "Country code : Laukas yra privalomas" at bounding box center [1110, 420] width 228 height 33
click at [1072, 425] on li "Country code : Laukas yra privalomas" at bounding box center [1110, 420] width 228 height 33
click at [1093, 481] on button "Mokėti" at bounding box center [1110, 477] width 261 height 38
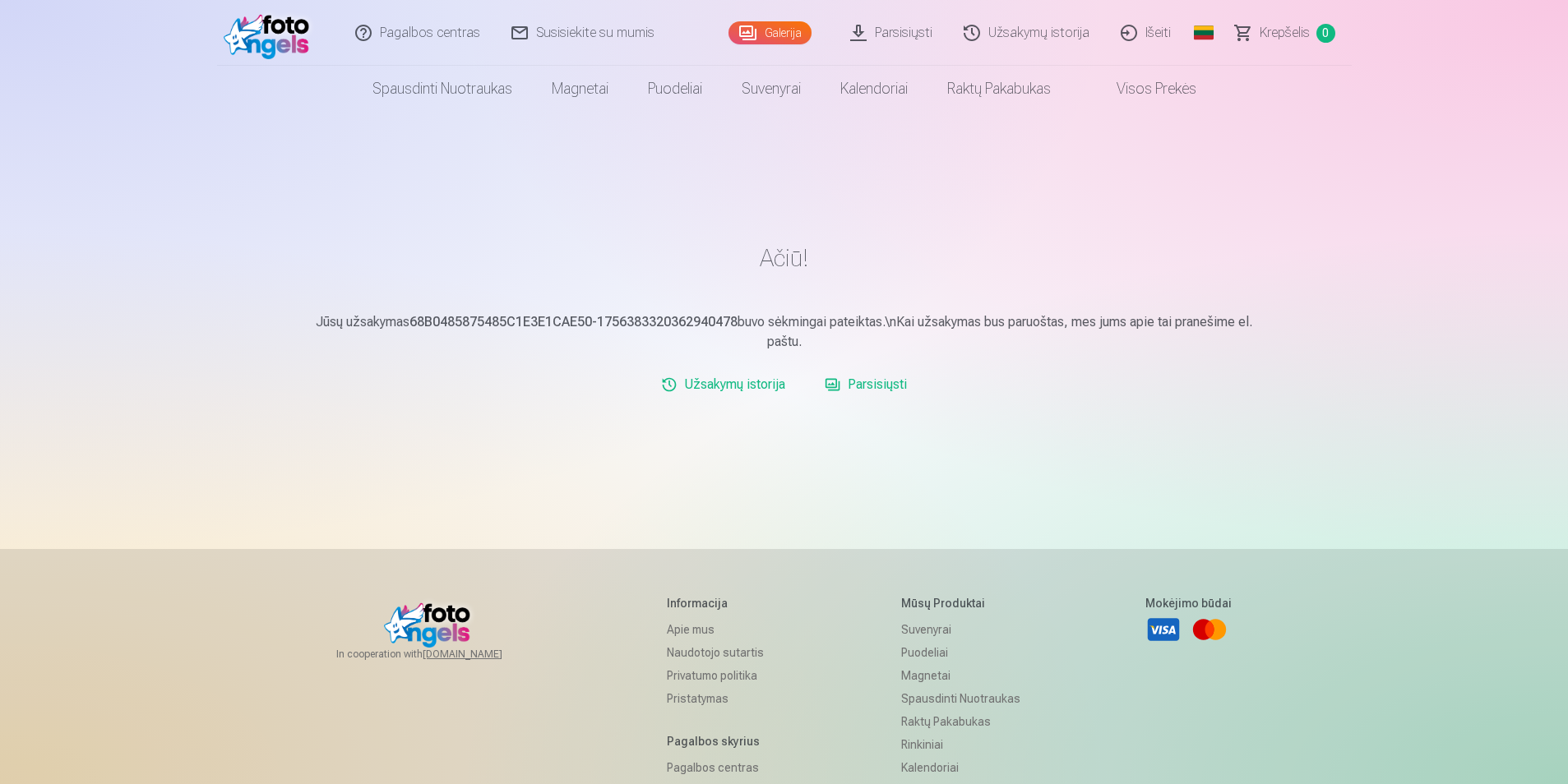
click at [892, 388] on link "Parsisiųsti" at bounding box center [866, 385] width 96 height 33
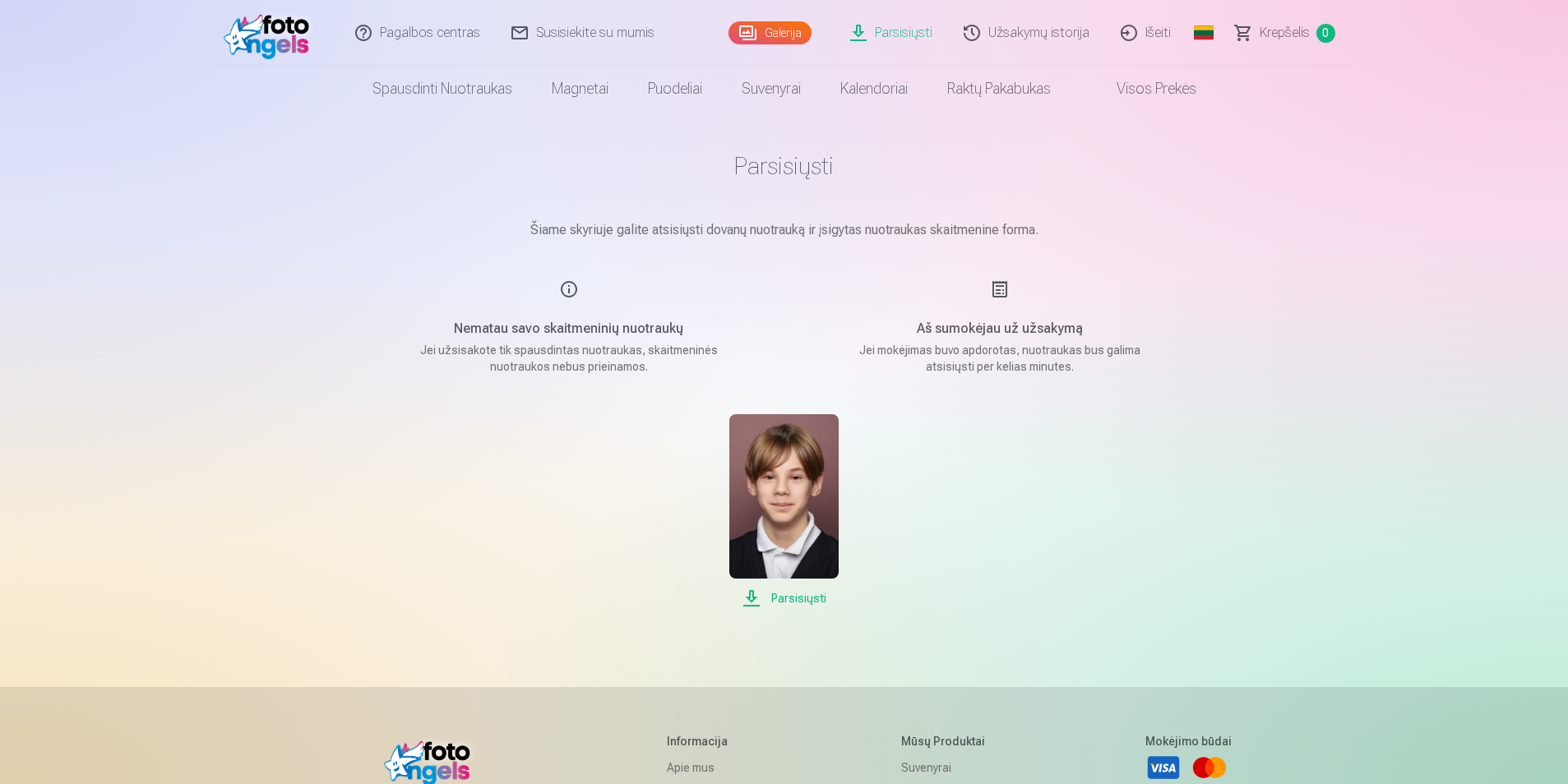
click at [782, 597] on span "Parsisiųsti" at bounding box center [784, 599] width 110 height 20
click at [751, 597] on span "Parsisiųsti" at bounding box center [784, 599] width 110 height 20
click at [1105, 481] on div "Parsisiųsti" at bounding box center [784, 511] width 822 height 194
click at [991, 293] on div "Aš sumokėjau už užsakymą Jei mokėjimas buvo apdorotas, nuotraukas bus galima at…" at bounding box center [1000, 327] width 392 height 96
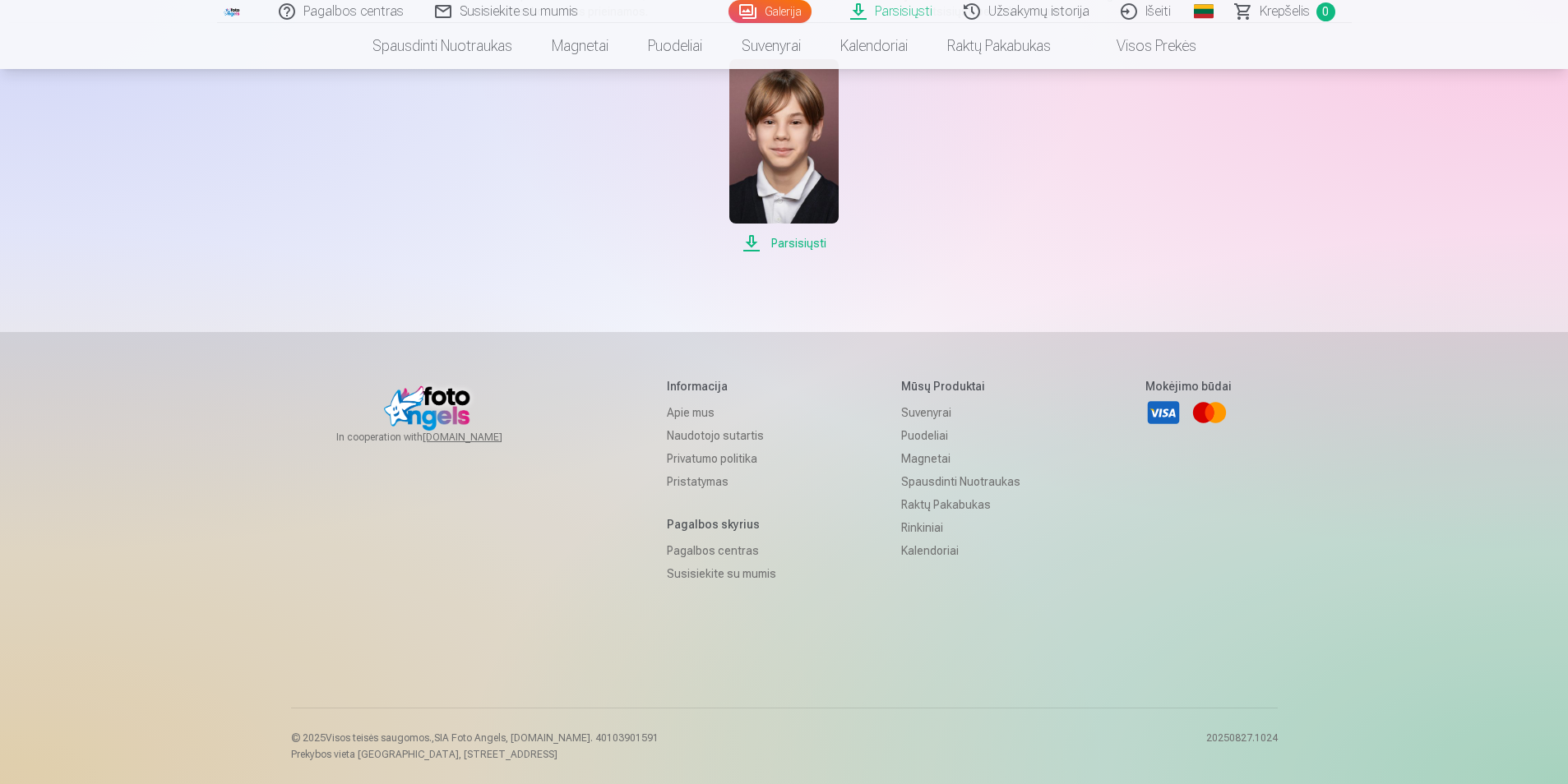
scroll to position [54, 0]
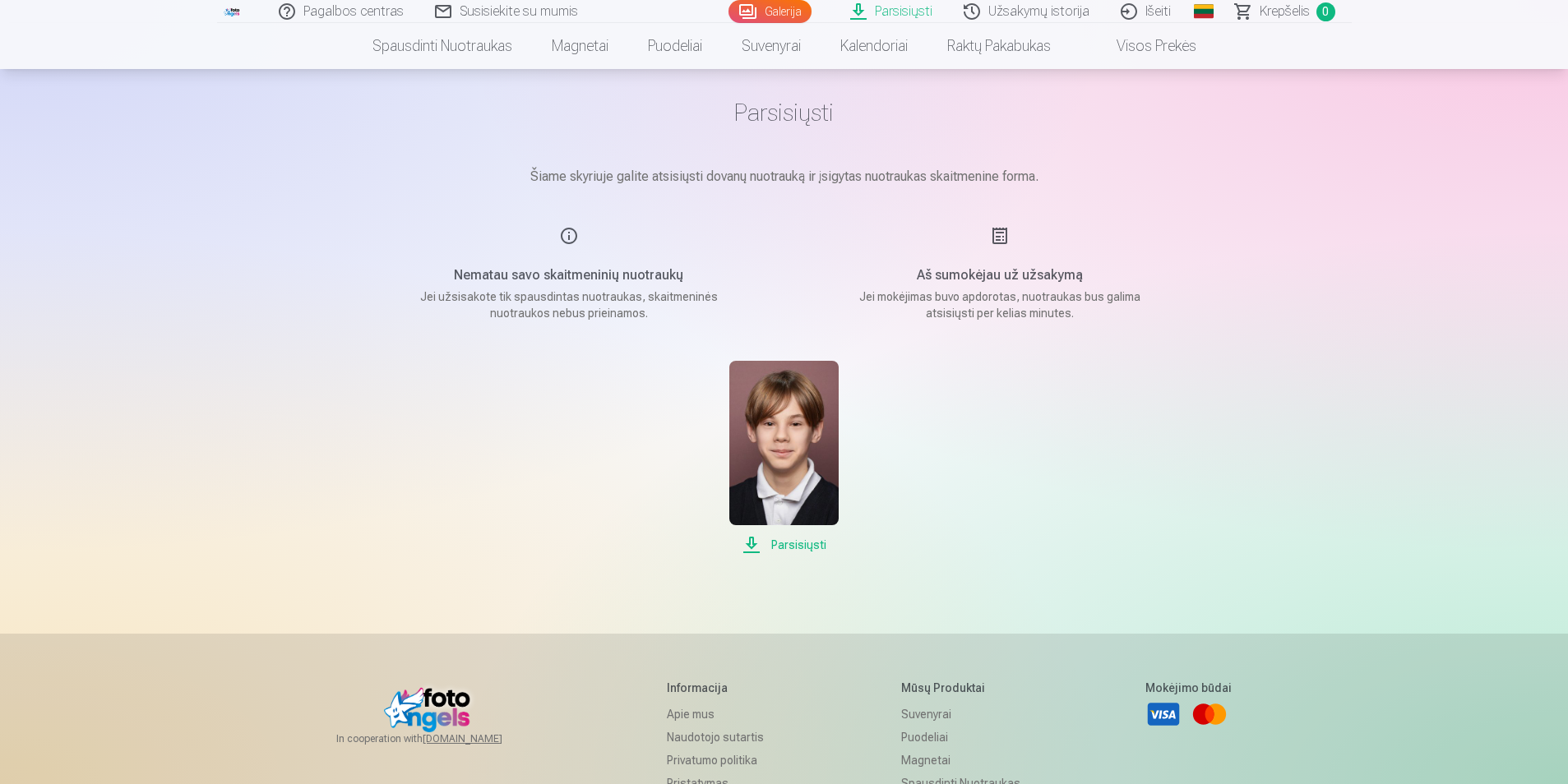
click at [573, 278] on h5 "Nematau savo skaitmeninių nuotraukų" at bounding box center [569, 275] width 313 height 20
click at [567, 248] on div "Nematau savo skaitmeninių nuotraukų Jei užsisakote tik spausdintas nuotraukas, …" at bounding box center [569, 274] width 392 height 96
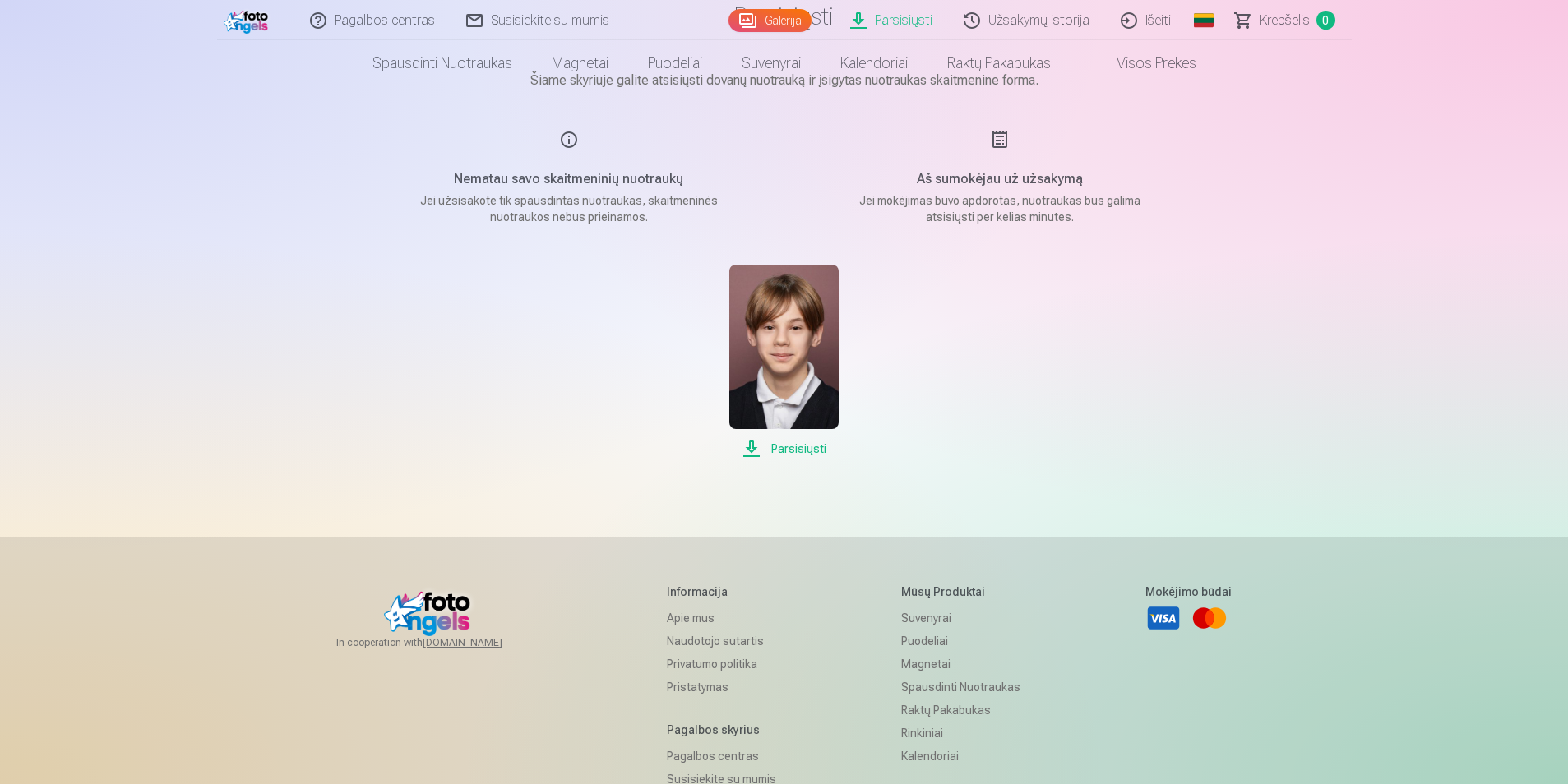
scroll to position [0, 0]
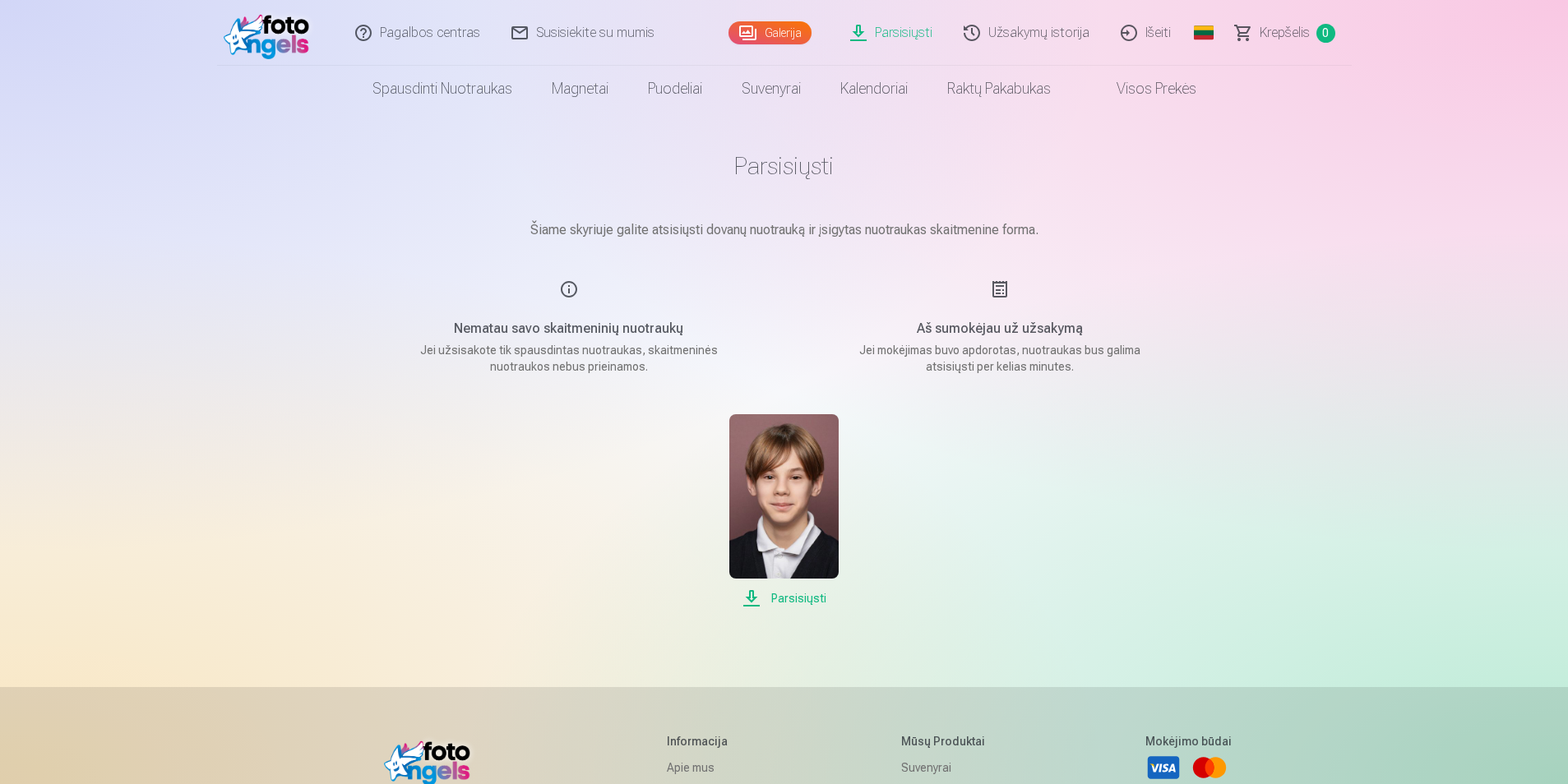
click at [778, 602] on span "Parsisiųsti" at bounding box center [784, 599] width 110 height 20
click at [1104, 584] on div "Parsisiųsti" at bounding box center [784, 511] width 822 height 194
click at [1037, 38] on link "Užsakymų istorija" at bounding box center [1028, 33] width 157 height 66
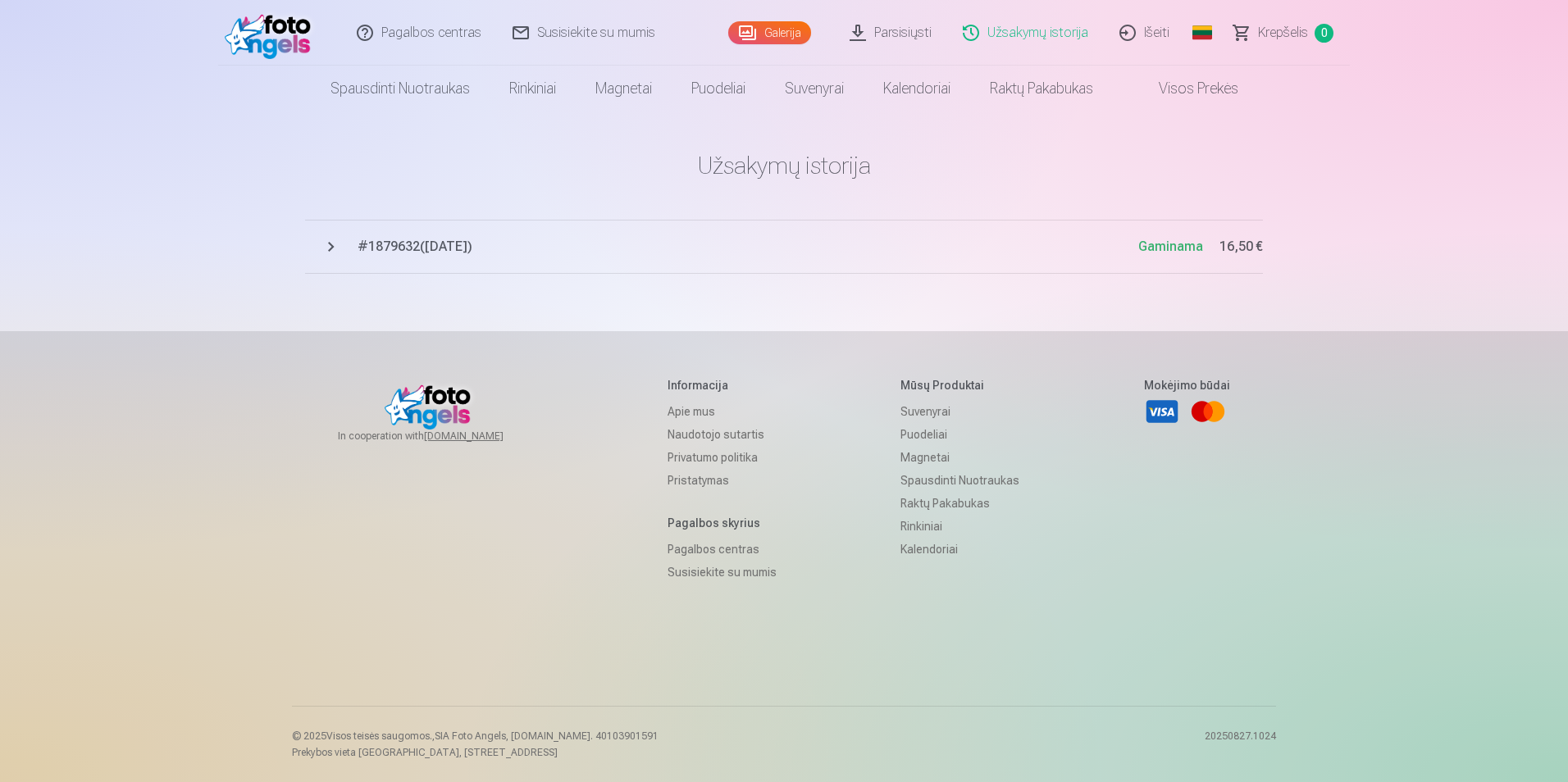
click at [1190, 98] on link "Visos prekės" at bounding box center [1185, 89] width 145 height 46
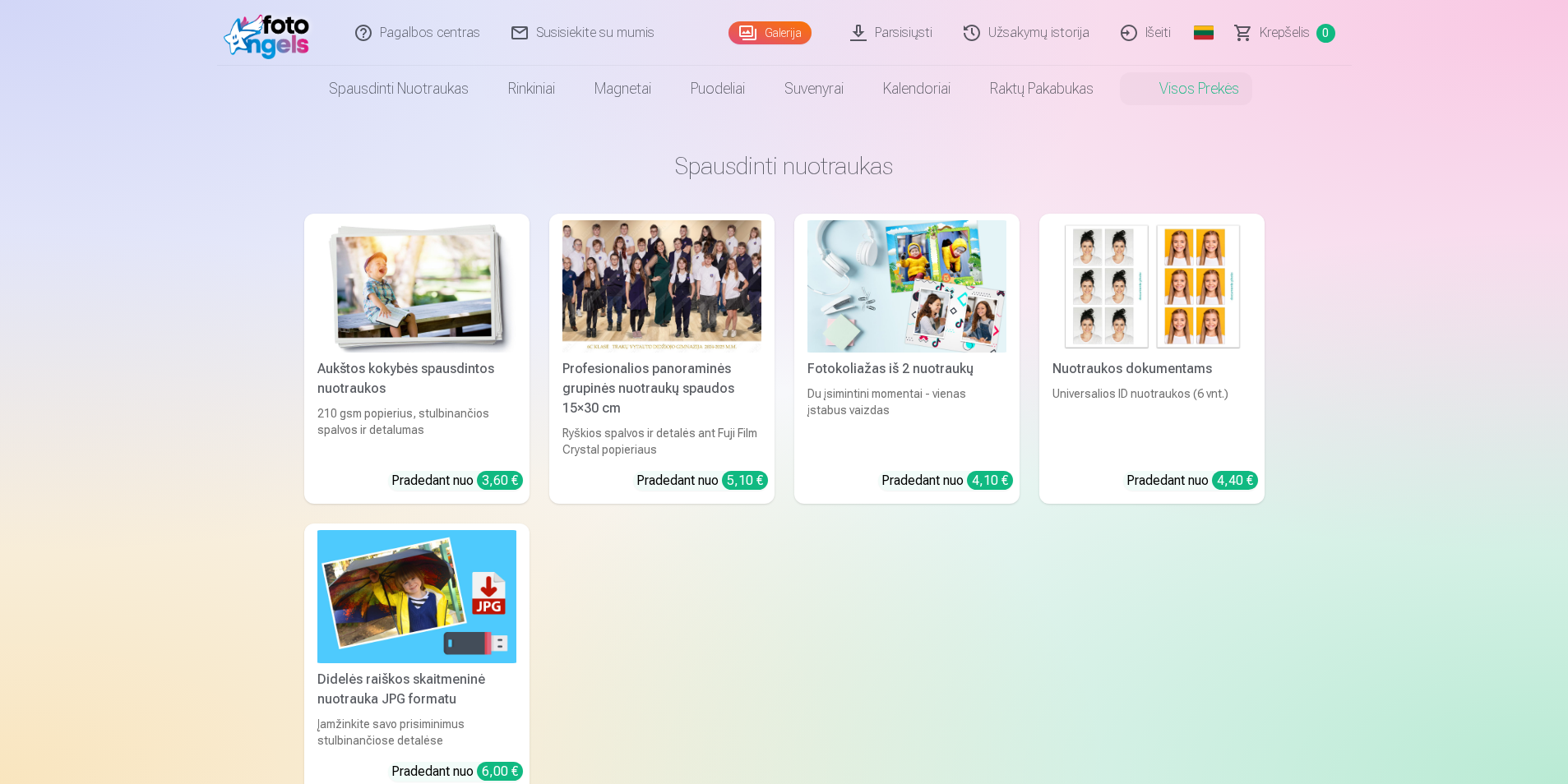
click at [703, 247] on div at bounding box center [662, 286] width 199 height 133
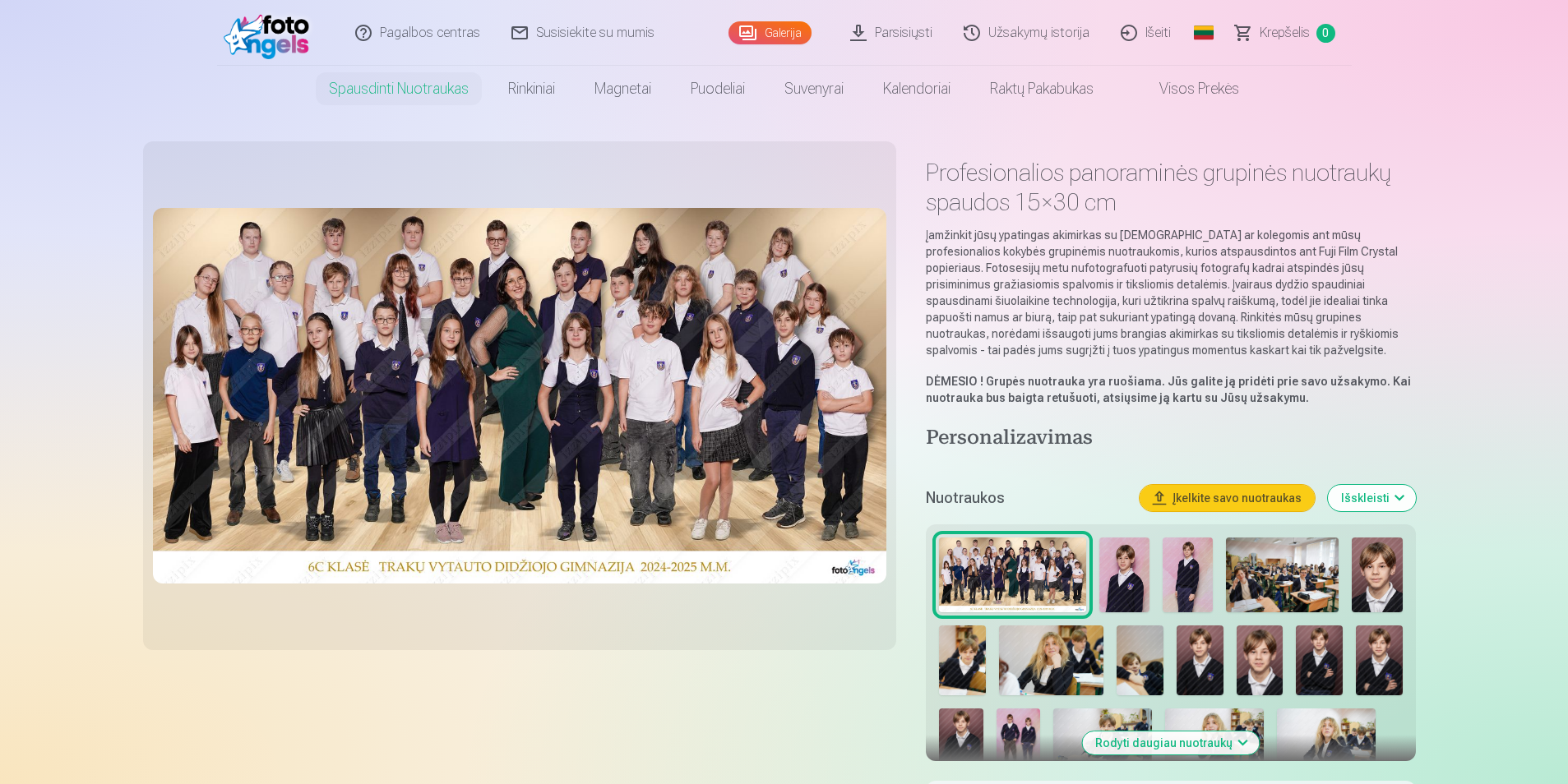
click at [484, 359] on img at bounding box center [520, 396] width 734 height 376
click at [1159, 32] on link "Išeiti" at bounding box center [1147, 33] width 82 height 66
